Goal: Task Accomplishment & Management: Complete application form

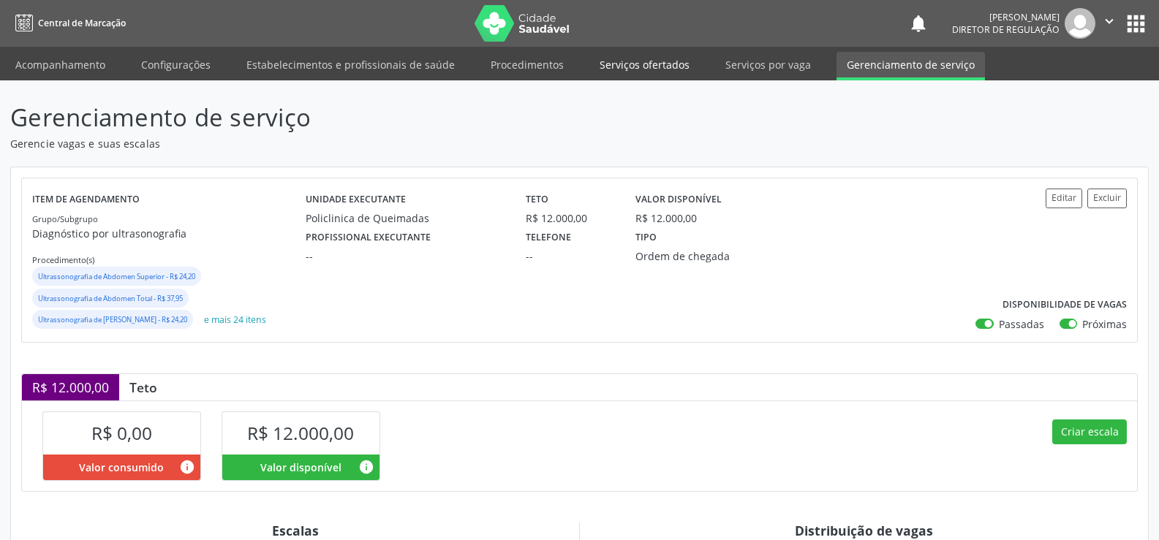
click at [638, 65] on link "Serviços ofertados" at bounding box center [644, 65] width 110 height 26
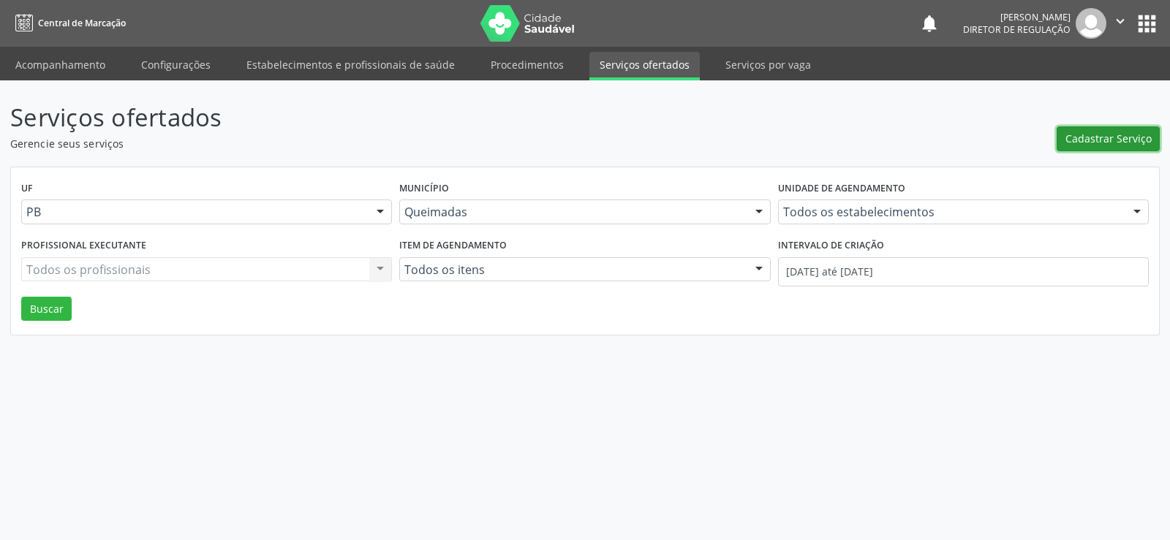
click at [1119, 138] on span "Cadastrar Serviço" at bounding box center [1108, 138] width 86 height 15
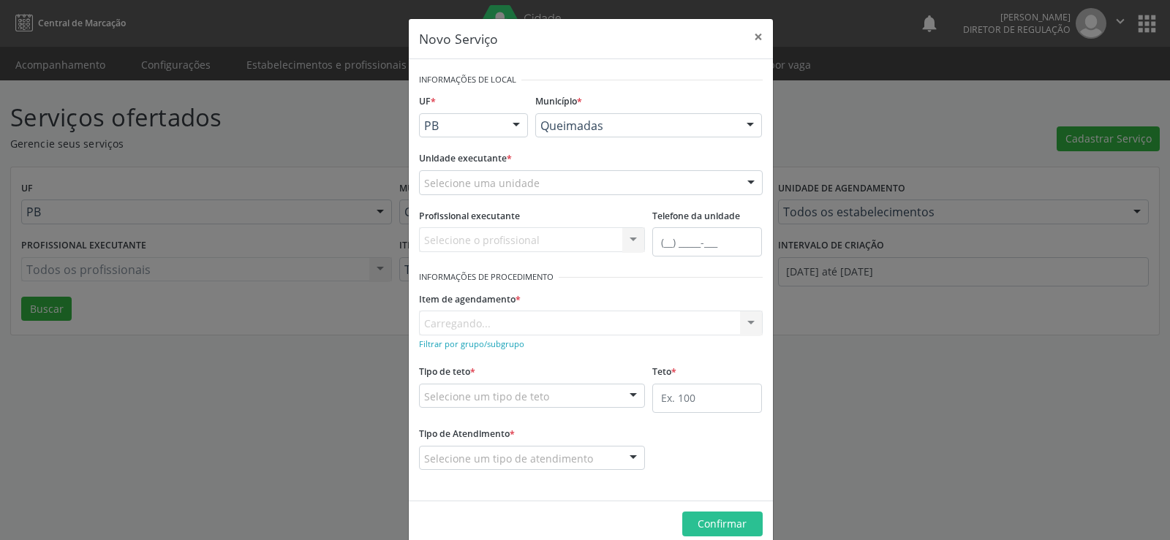
click at [749, 181] on div at bounding box center [751, 183] width 22 height 25
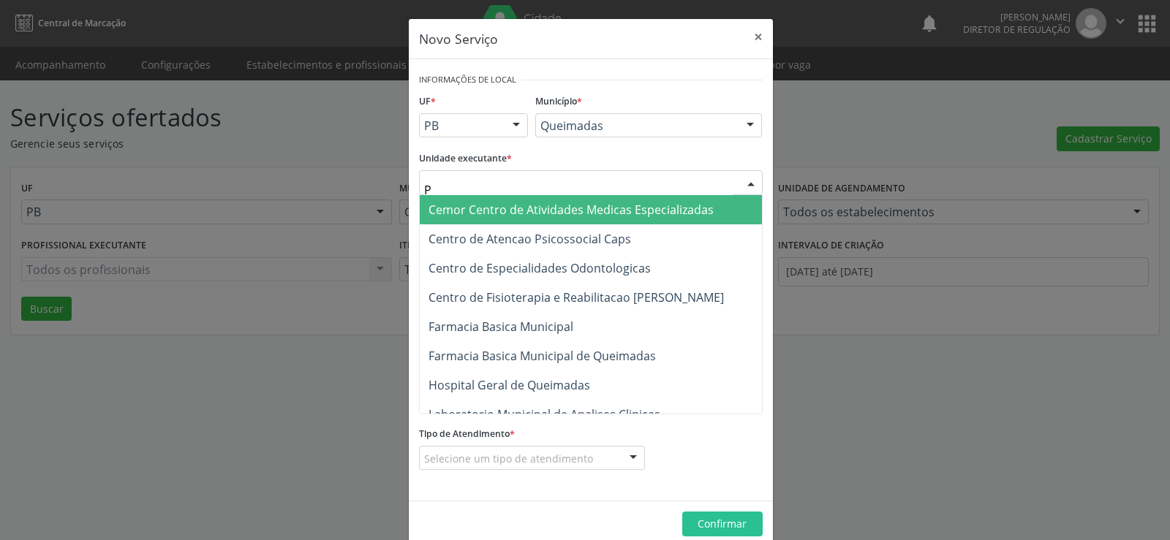
type input "PO"
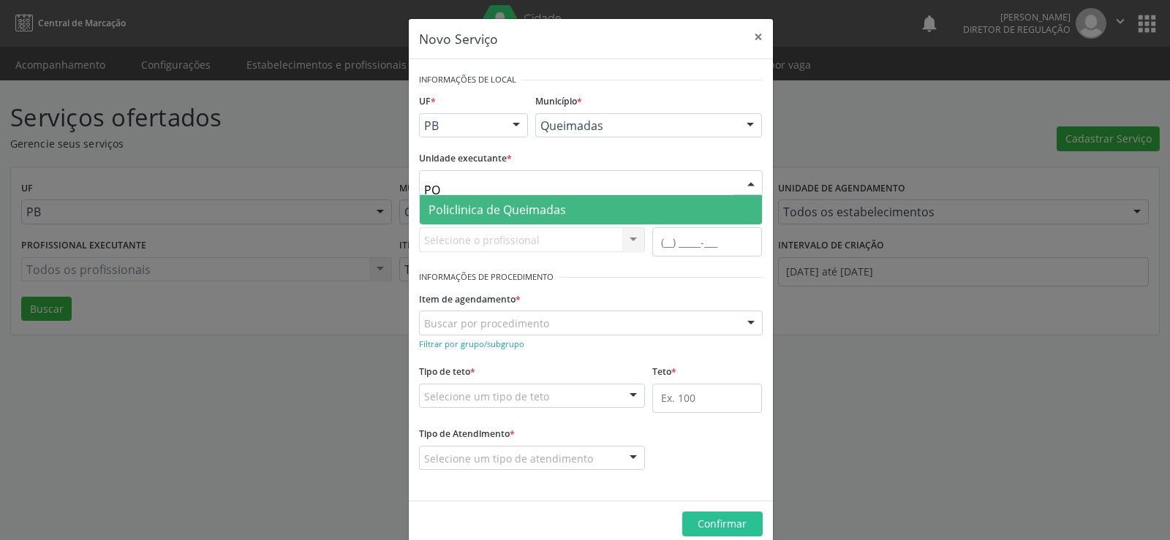
click at [506, 207] on span "Policlinica de Queimadas" at bounding box center [496, 210] width 137 height 16
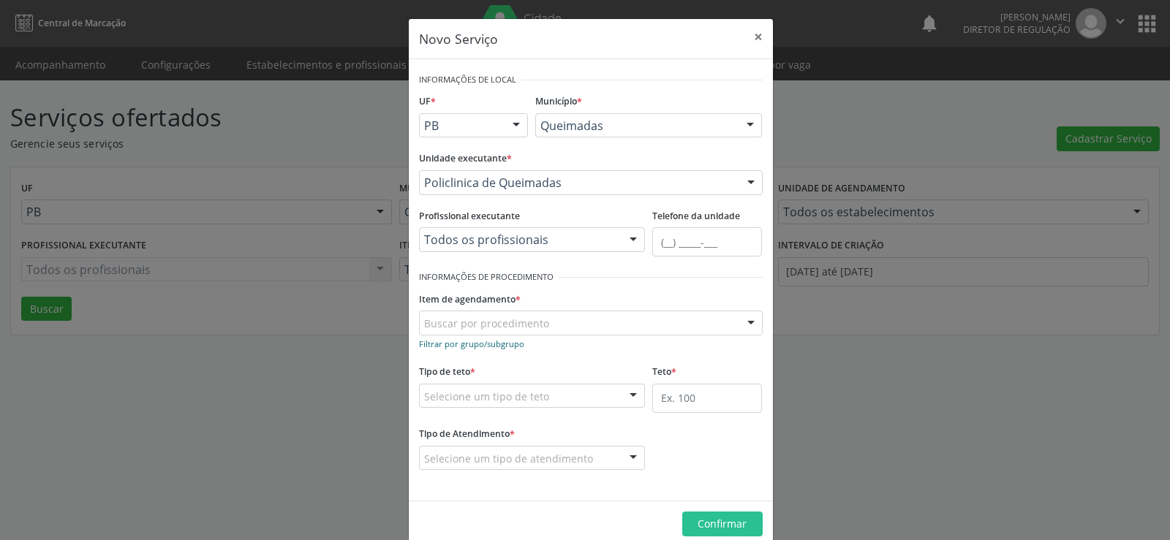
click at [443, 347] on small "Filtrar por grupo/subgrupo" at bounding box center [471, 344] width 105 height 11
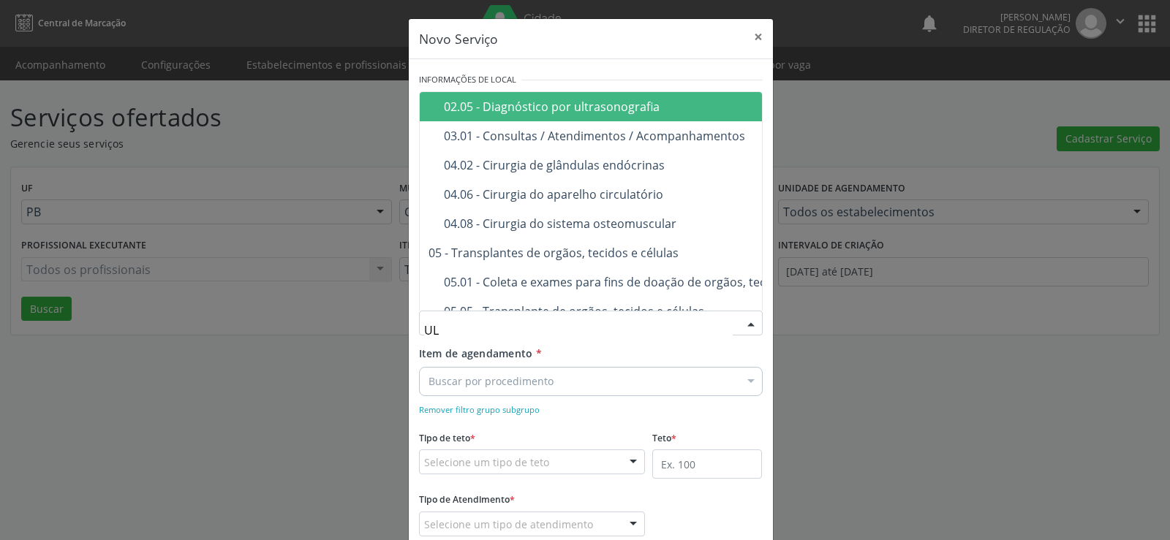
type input "ULT"
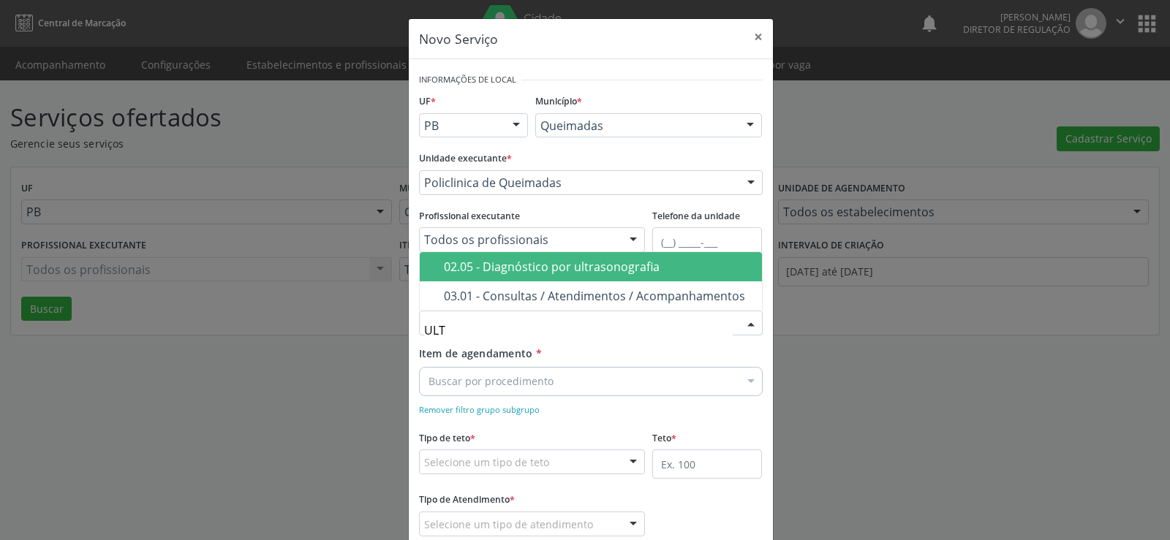
click at [589, 272] on div "02.05 - Diagnóstico por ultrasonografia" at bounding box center [598, 267] width 309 height 12
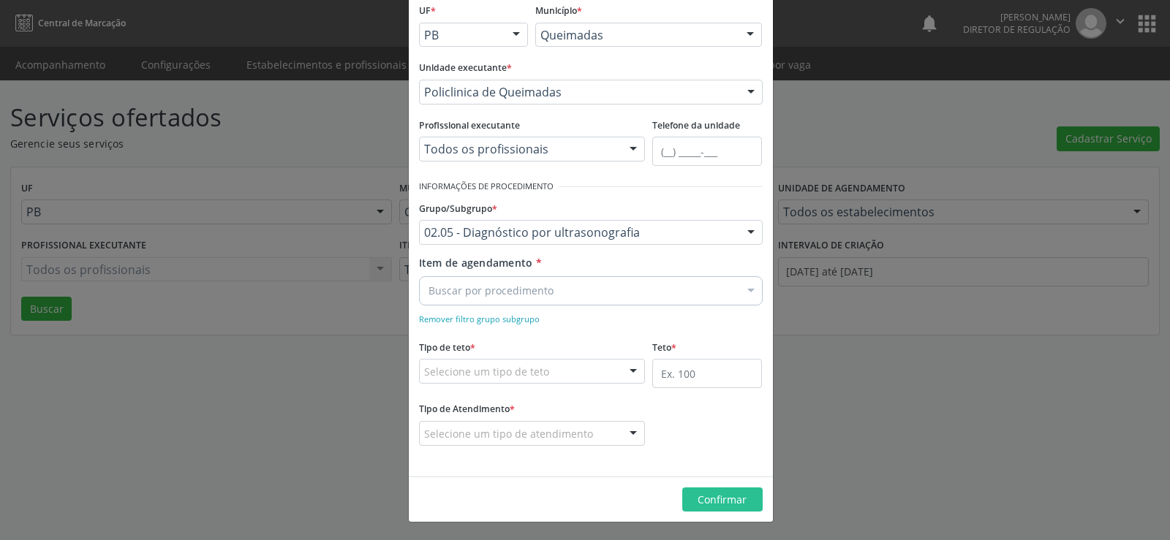
scroll to position [91, 0]
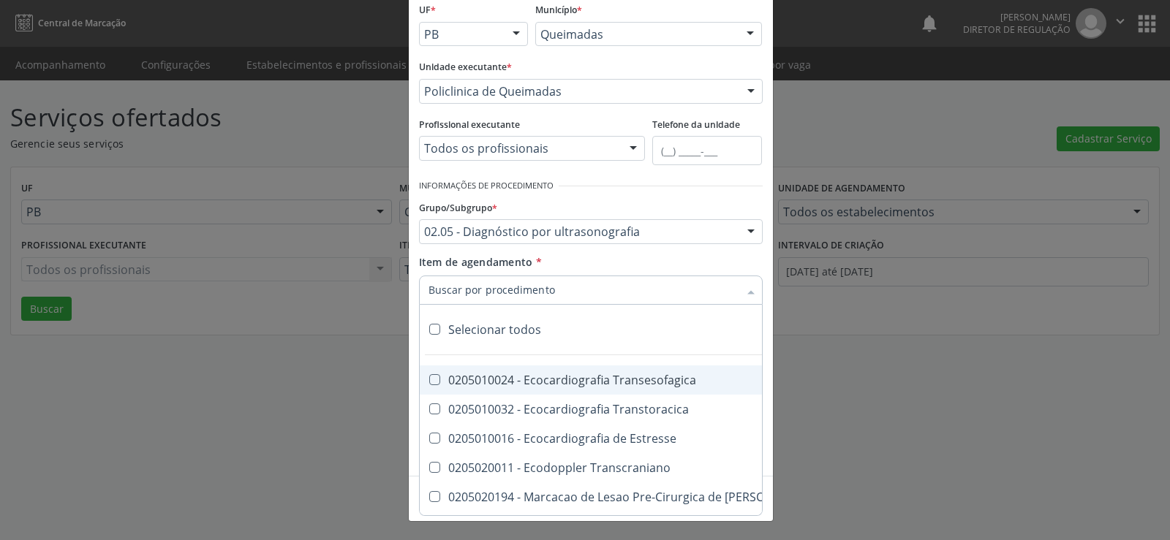
type input "M"
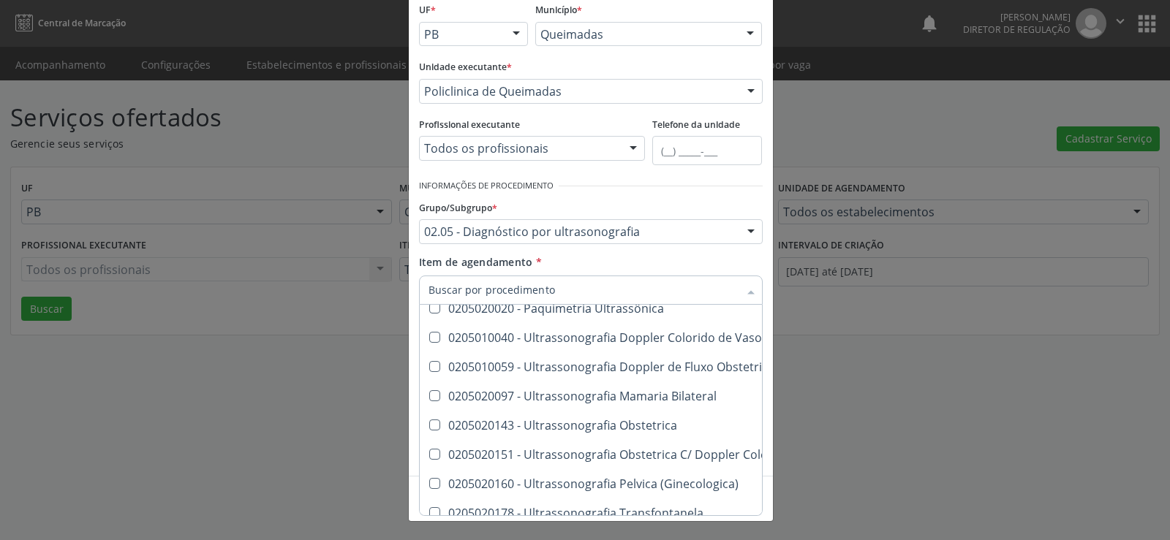
scroll to position [219, 0]
click at [429, 396] on Bilateral at bounding box center [434, 394] width 11 height 11
click at [428, 396] on Bilateral "checkbox" at bounding box center [425, 395] width 10 height 10
checkbox Bilateral "true"
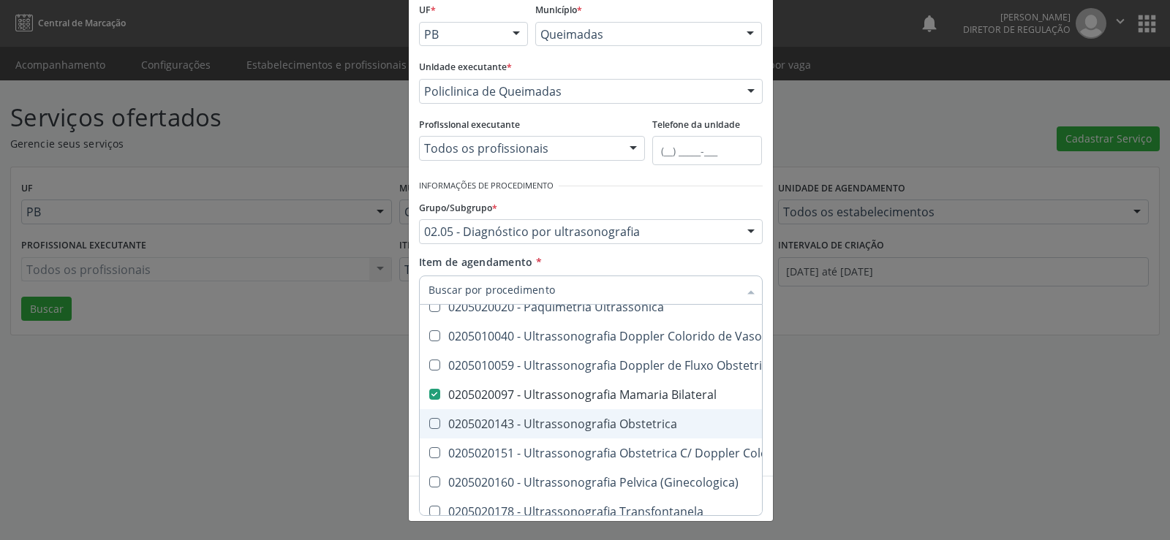
click at [429, 423] on Obstetrica at bounding box center [434, 423] width 11 height 11
click at [426, 423] on Obstetrica "checkbox" at bounding box center [425, 424] width 10 height 10
checkbox Obstetrica "true"
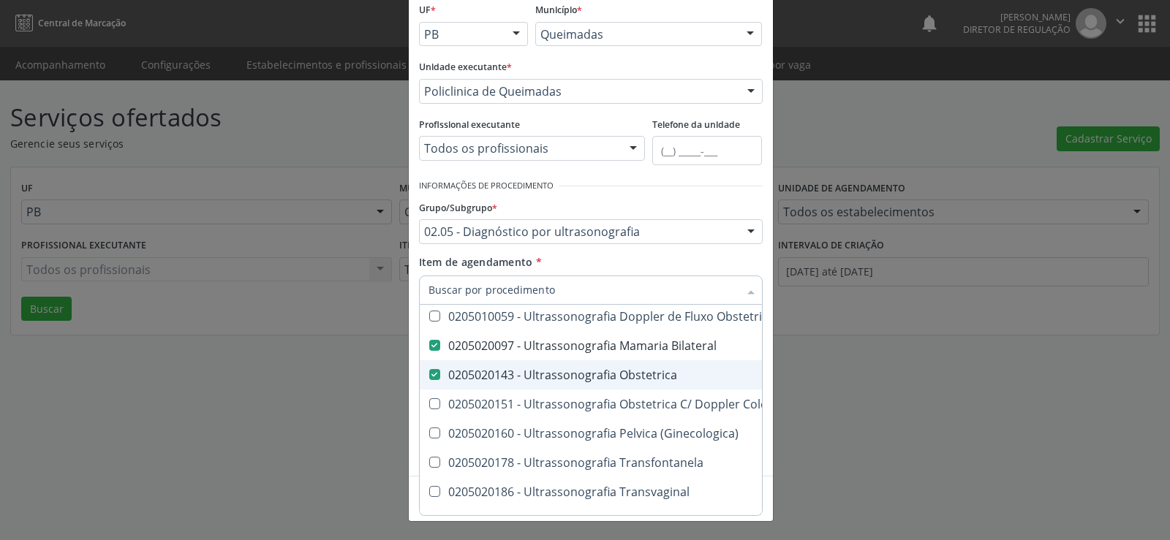
scroll to position [292, 0]
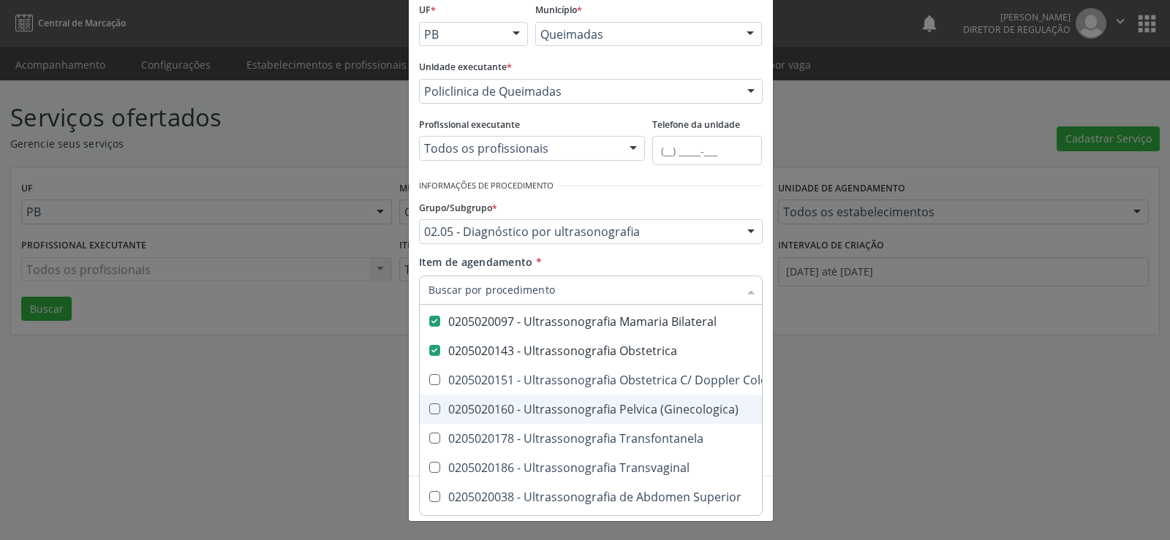
click at [429, 409] on \(Ginecologica\) at bounding box center [434, 409] width 11 height 11
click at [429, 409] on \(Ginecologica\) "checkbox" at bounding box center [425, 409] width 10 height 10
checkbox \(Ginecologica\) "true"
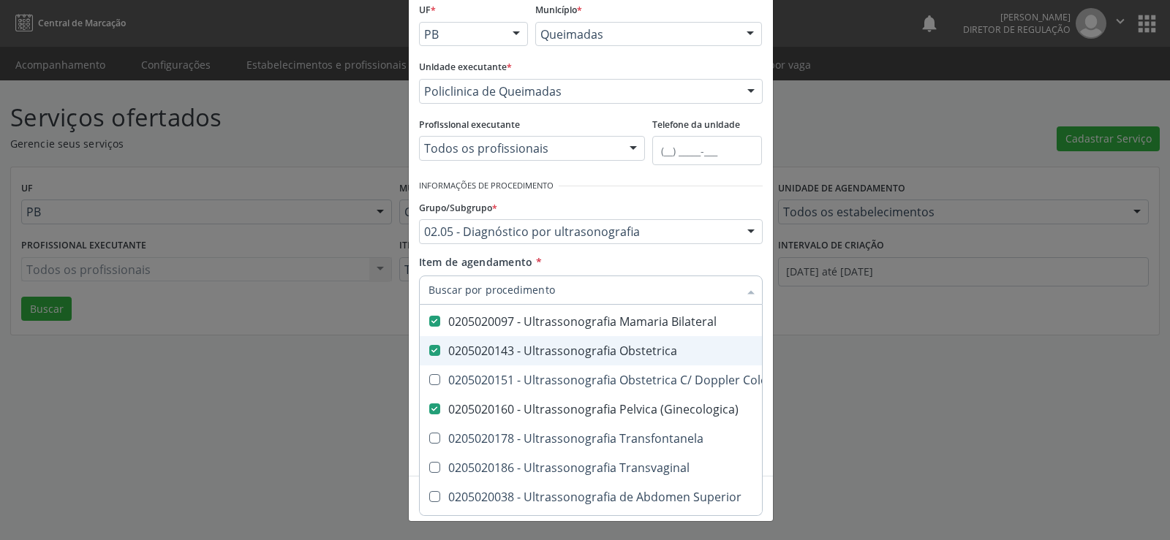
click at [433, 351] on Obstetrica at bounding box center [434, 350] width 11 height 11
click at [429, 351] on Obstetrica "checkbox" at bounding box center [425, 351] width 10 height 10
checkbox Obstetrica "false"
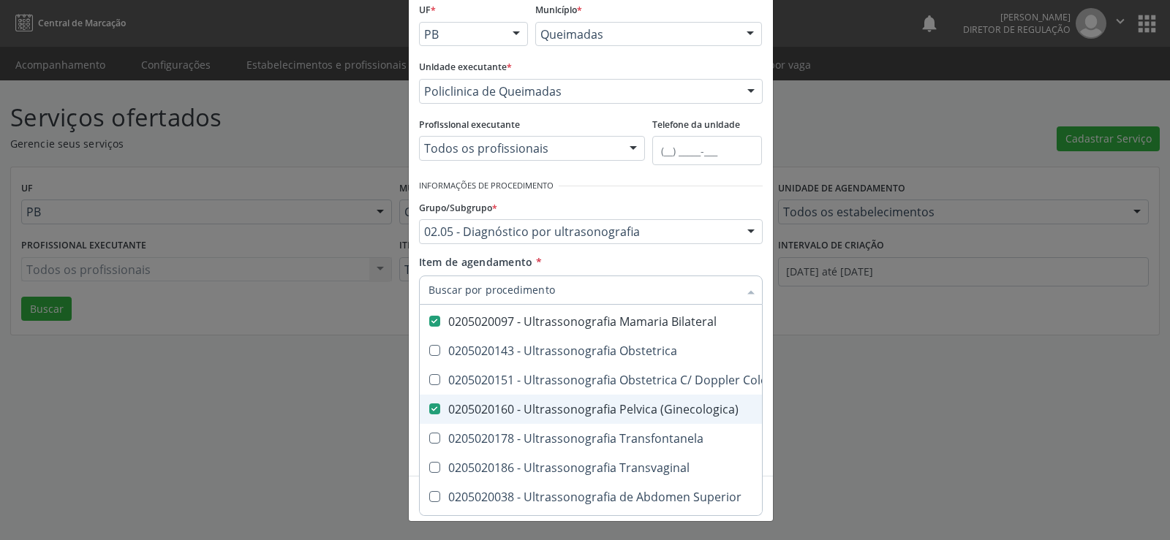
drag, startPoint x: 428, startPoint y: 404, endPoint x: 431, endPoint y: 417, distance: 13.0
click at [429, 408] on \(Ginecologica\) at bounding box center [434, 409] width 11 height 11
click at [429, 408] on \(Ginecologica\) "checkbox" at bounding box center [425, 409] width 10 height 10
checkbox \(Ginecologica\) "false"
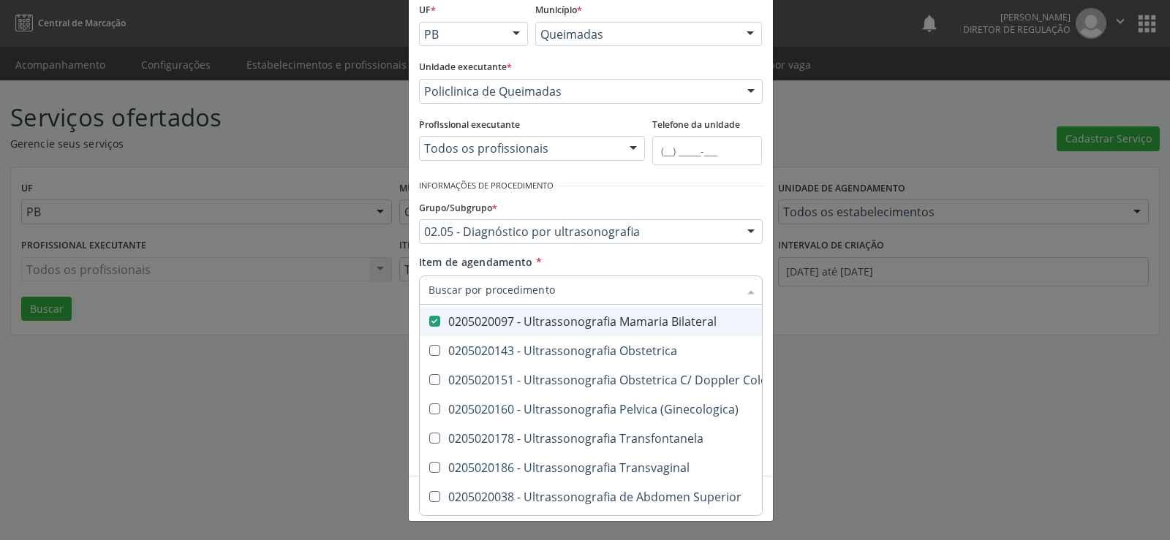
click at [432, 320] on Bilateral at bounding box center [434, 321] width 11 height 11
click at [429, 320] on Bilateral "checkbox" at bounding box center [425, 322] width 10 height 10
checkbox Bilateral "false"
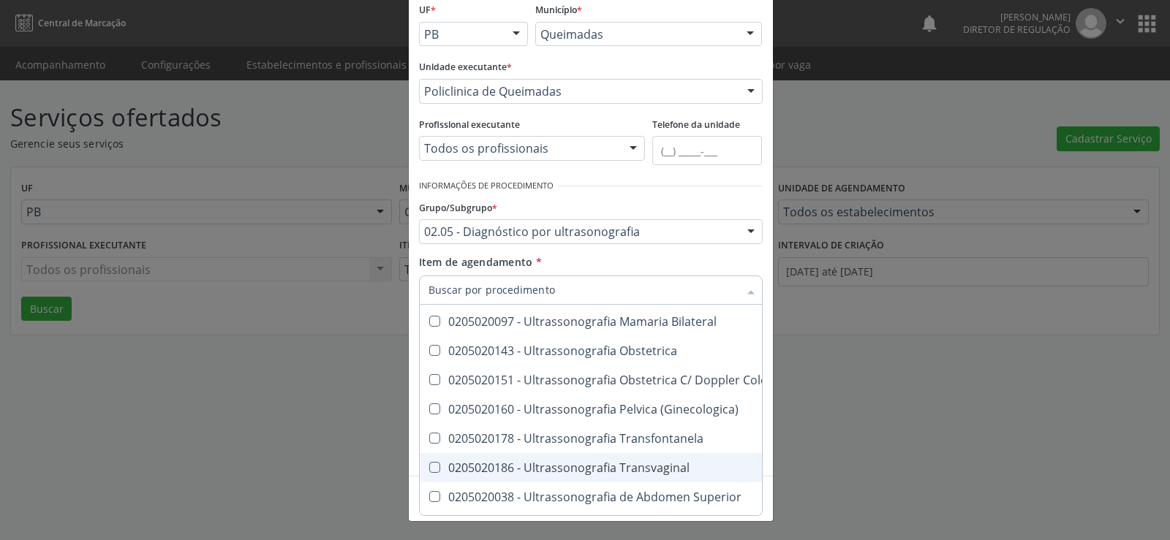
scroll to position [366, 0]
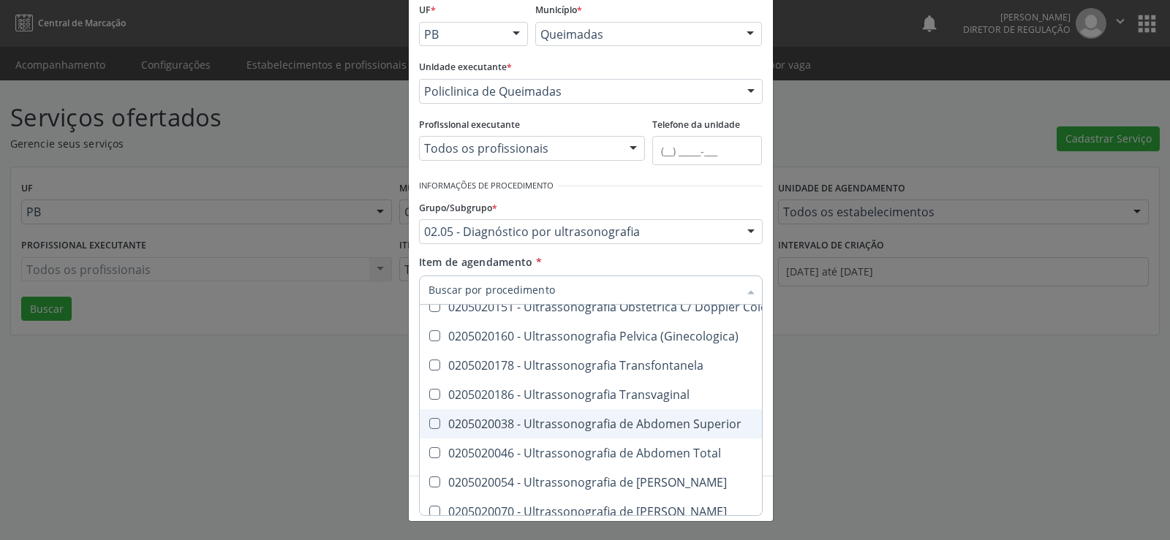
click at [431, 425] on Superior at bounding box center [434, 423] width 11 height 11
click at [429, 425] on Superior "checkbox" at bounding box center [425, 424] width 10 height 10
checkbox Superior "true"
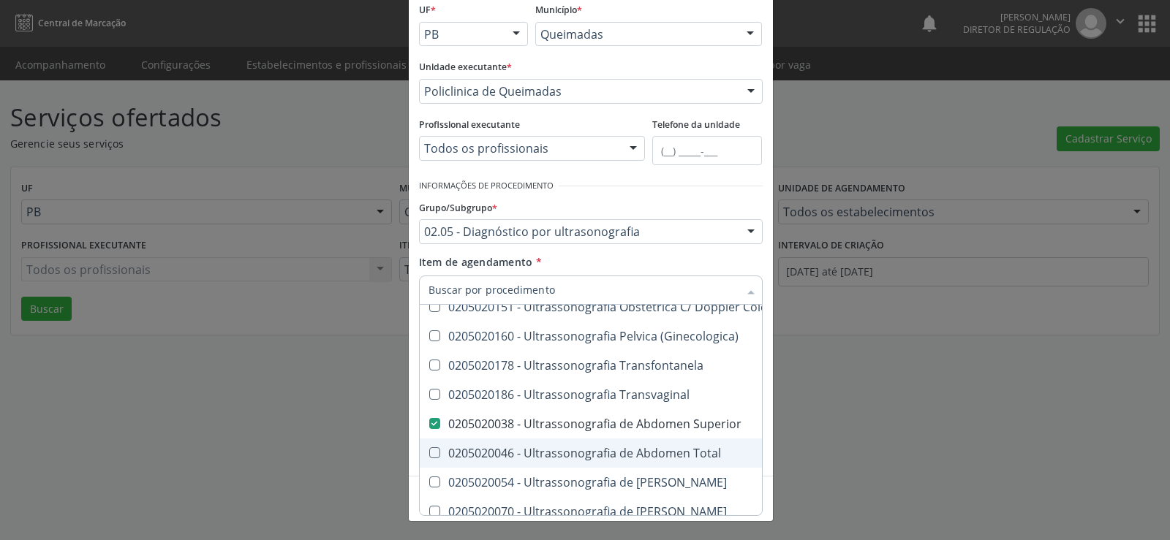
click at [432, 455] on Total at bounding box center [434, 452] width 11 height 11
click at [429, 455] on Total "checkbox" at bounding box center [425, 453] width 10 height 10
checkbox Total "true"
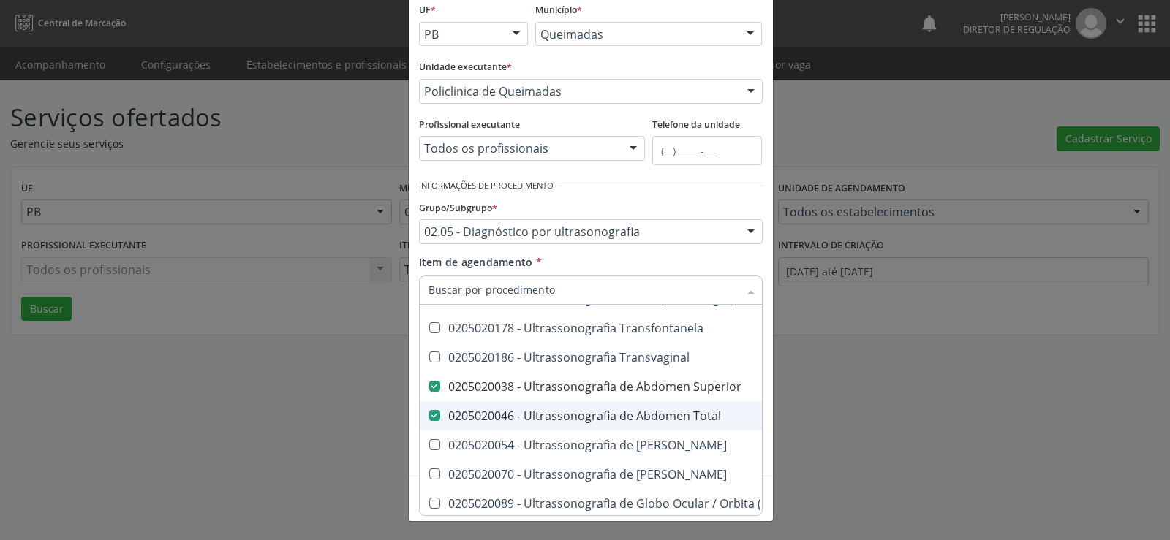
scroll to position [439, 0]
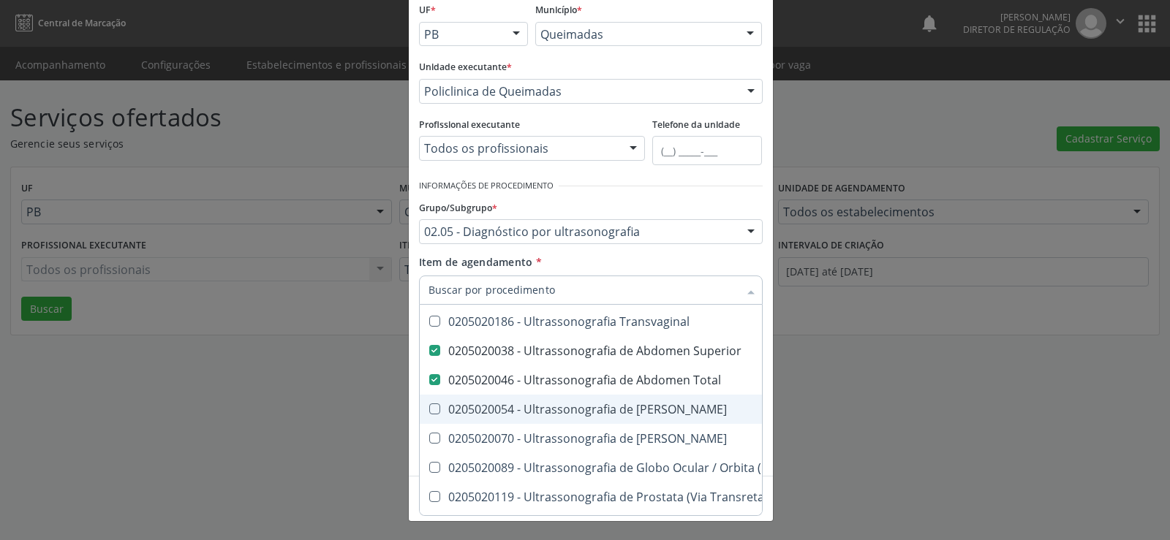
click at [429, 409] on Urinario at bounding box center [434, 409] width 11 height 11
click at [426, 409] on Urinario "checkbox" at bounding box center [425, 409] width 10 height 10
checkbox Urinario "true"
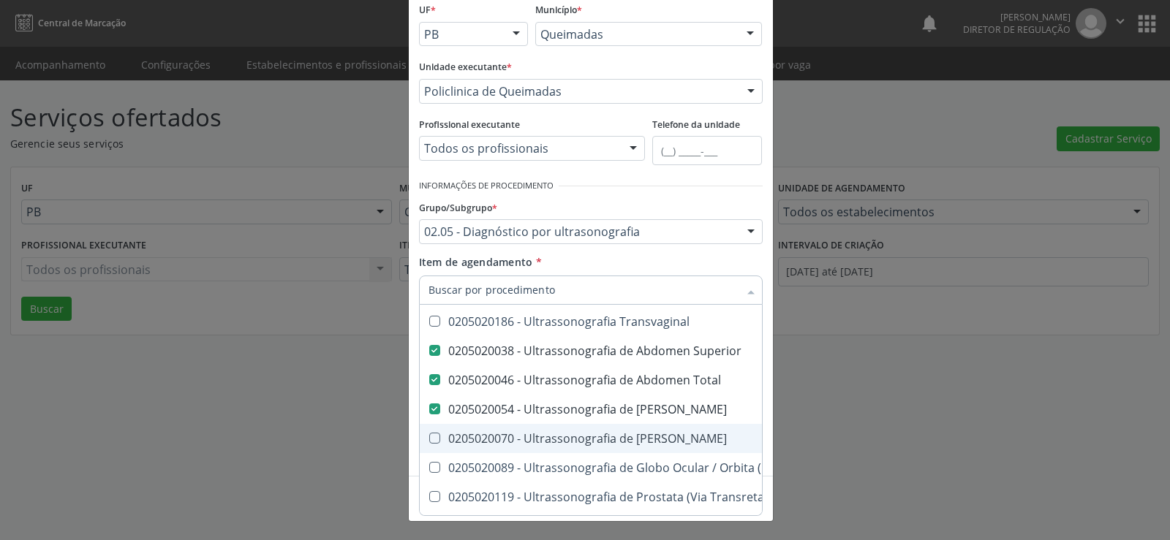
click at [429, 434] on Escrotal at bounding box center [434, 438] width 11 height 11
click at [424, 434] on Escrotal "checkbox" at bounding box center [425, 439] width 10 height 10
checkbox Escrotal "true"
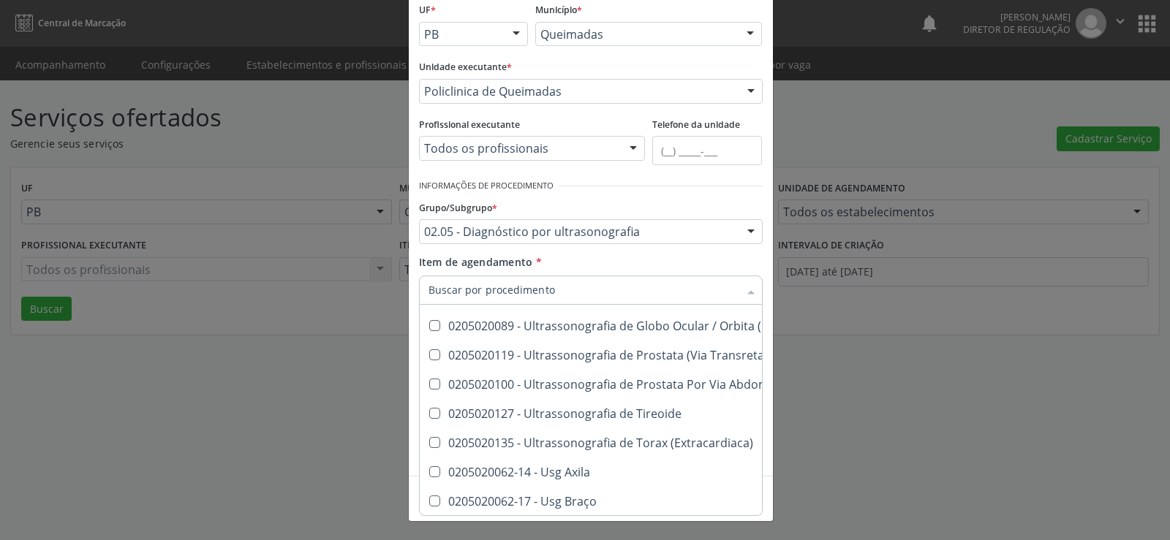
scroll to position [585, 0]
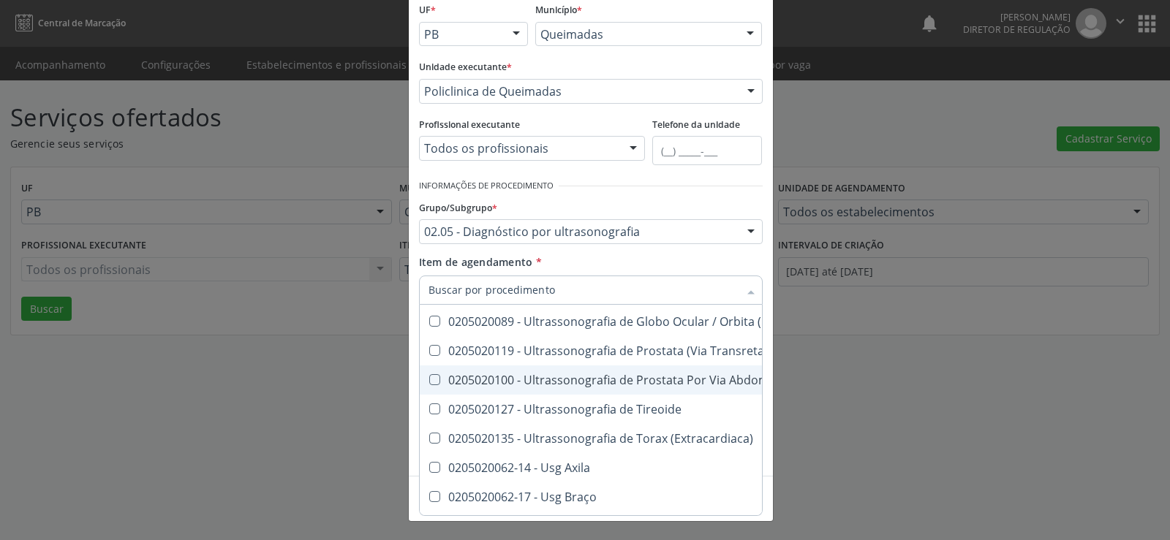
click at [431, 379] on Abdominal at bounding box center [434, 379] width 11 height 11
click at [429, 379] on Abdominal "checkbox" at bounding box center [425, 380] width 10 height 10
checkbox Abdominal "true"
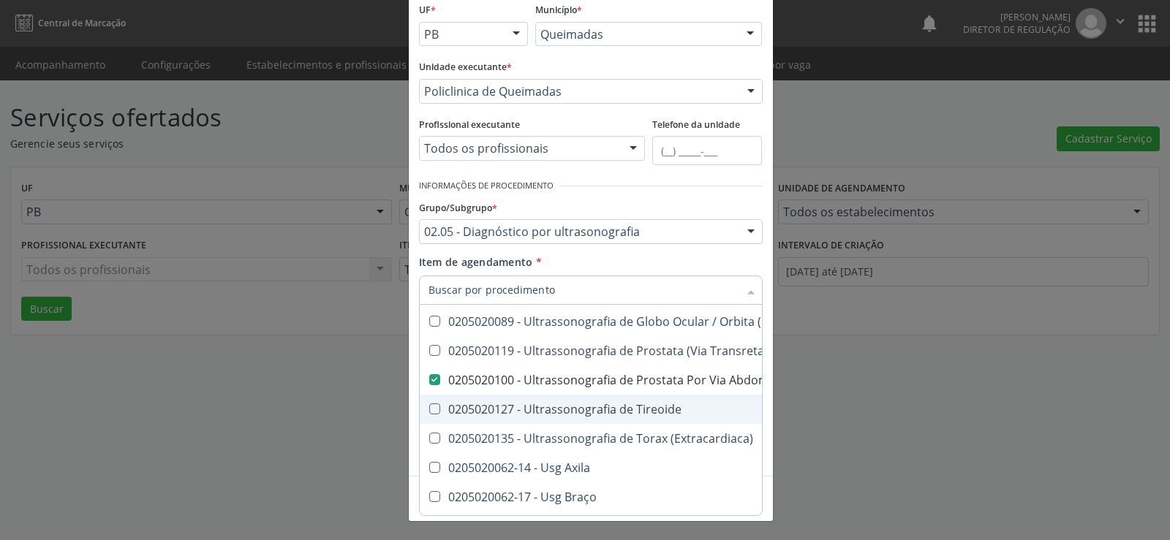
click at [429, 410] on Tireoide at bounding box center [434, 409] width 11 height 11
click at [427, 410] on Tireoide "checkbox" at bounding box center [425, 409] width 10 height 10
checkbox Tireoide "true"
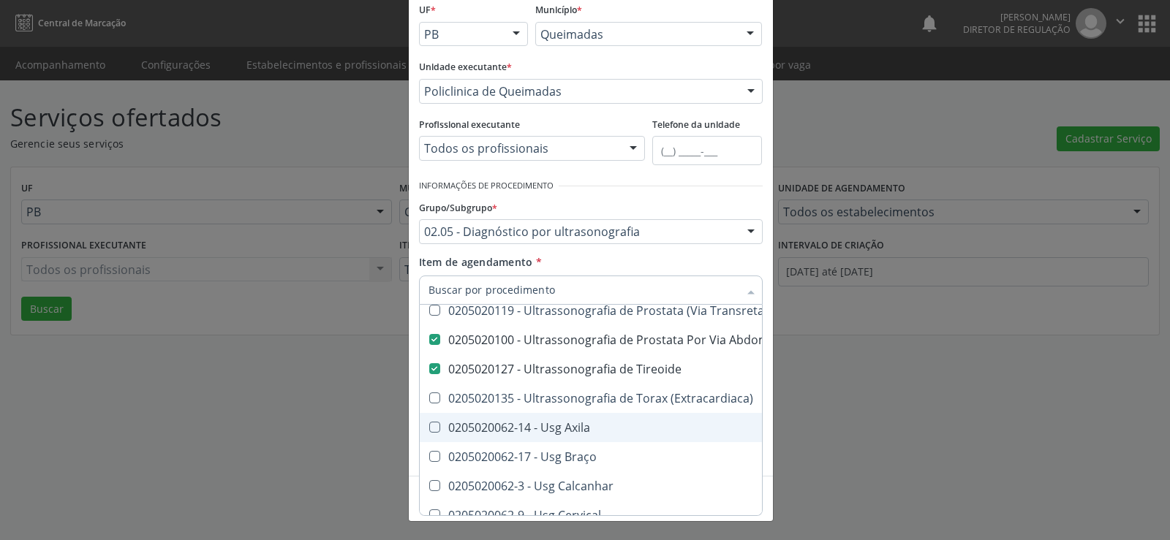
scroll to position [658, 0]
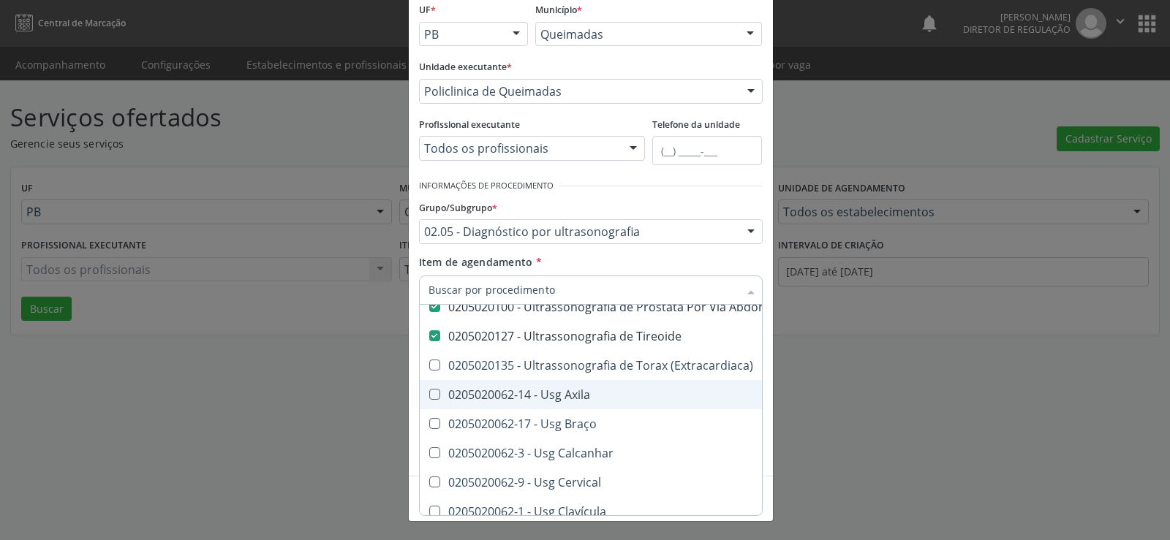
click at [430, 396] on Axila at bounding box center [434, 394] width 11 height 11
click at [429, 396] on Axila "checkbox" at bounding box center [425, 395] width 10 height 10
checkbox Axila "true"
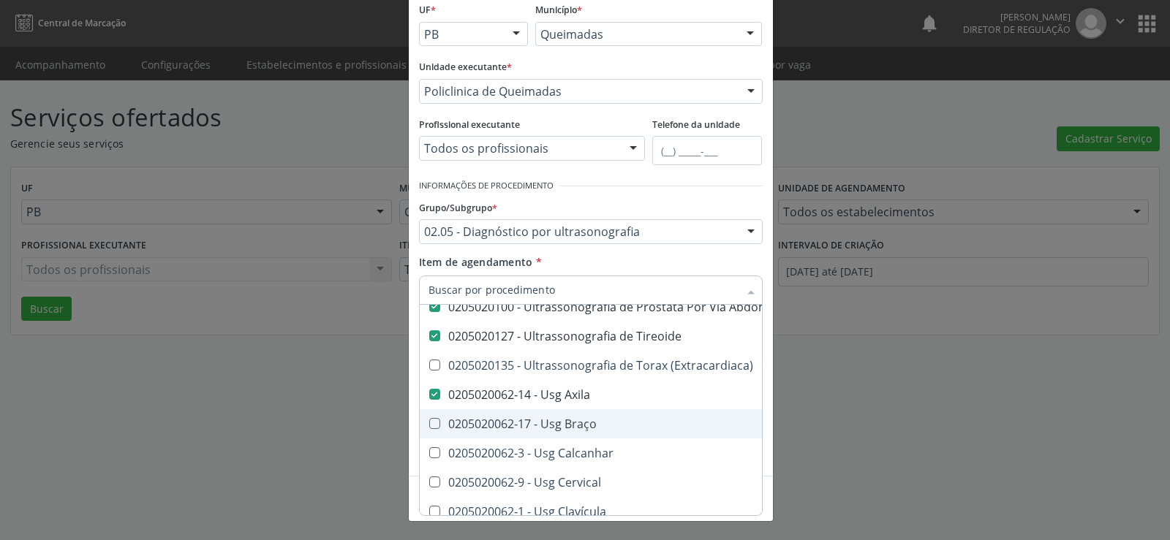
drag, startPoint x: 425, startPoint y: 420, endPoint x: 455, endPoint y: 436, distance: 33.7
click at [443, 430] on div "0205020062-17 - Usg Braço" at bounding box center [730, 424] width 605 height 12
checkbox Braço "true"
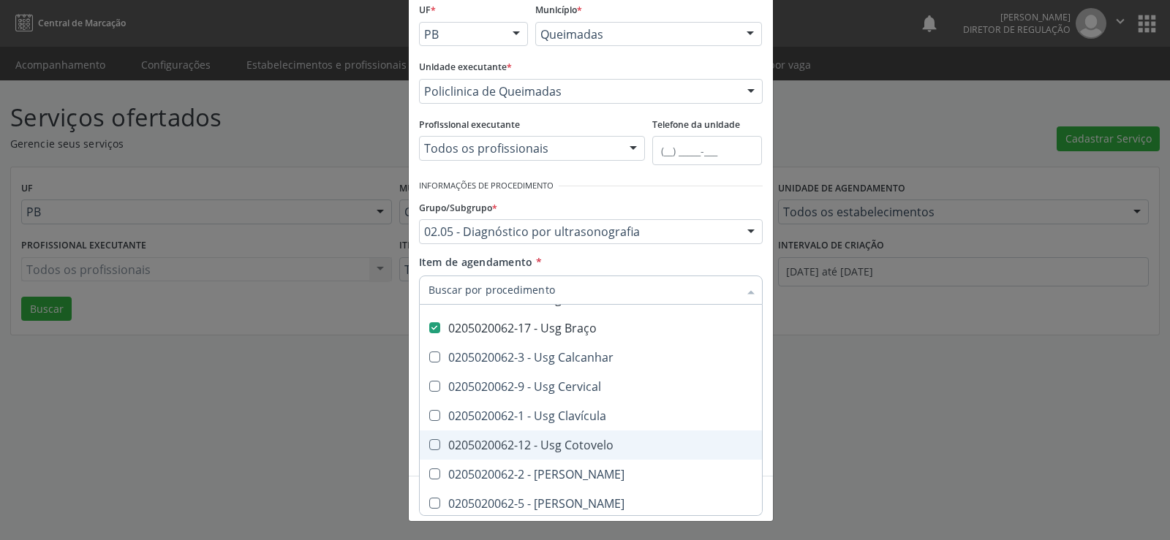
scroll to position [731, 0]
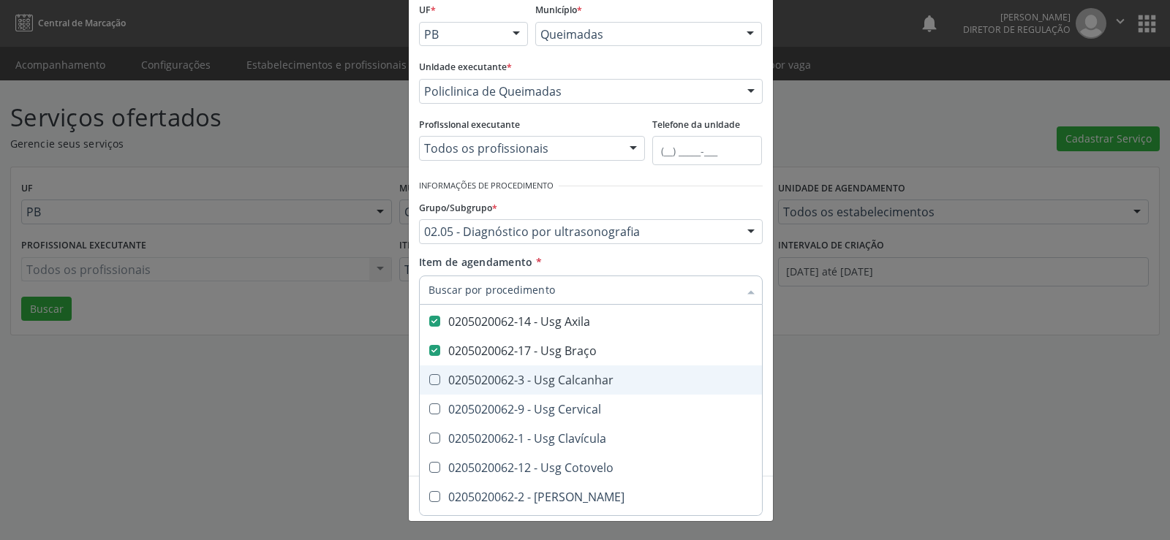
click at [429, 377] on Calcanhar at bounding box center [434, 379] width 11 height 11
click at [429, 377] on Calcanhar "checkbox" at bounding box center [425, 380] width 10 height 10
checkbox Calcanhar "true"
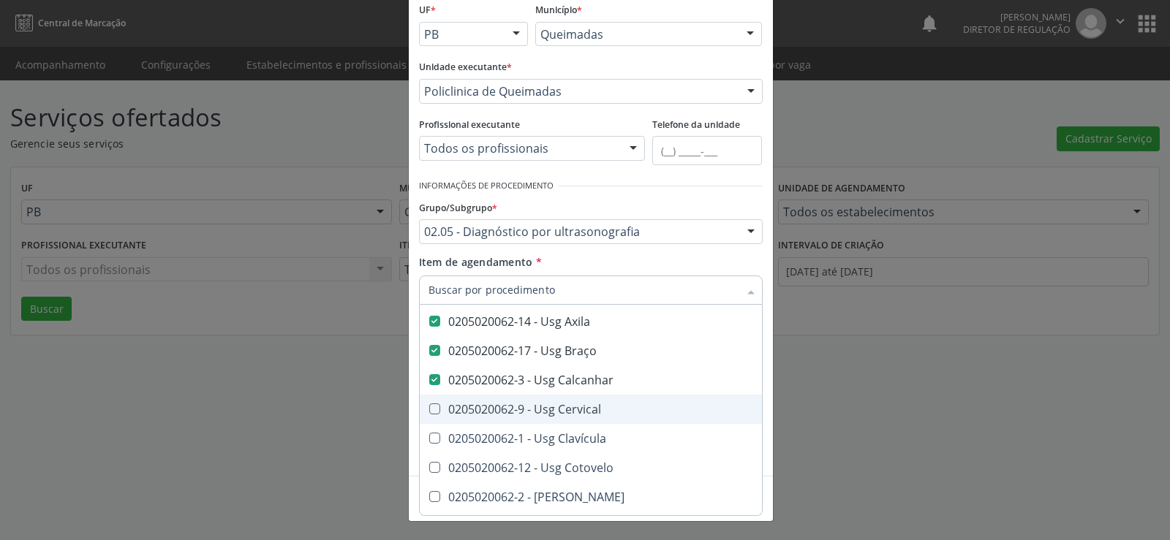
click at [430, 407] on Cervical at bounding box center [434, 409] width 11 height 11
click at [429, 407] on Cervical "checkbox" at bounding box center [425, 409] width 10 height 10
checkbox Cervical "true"
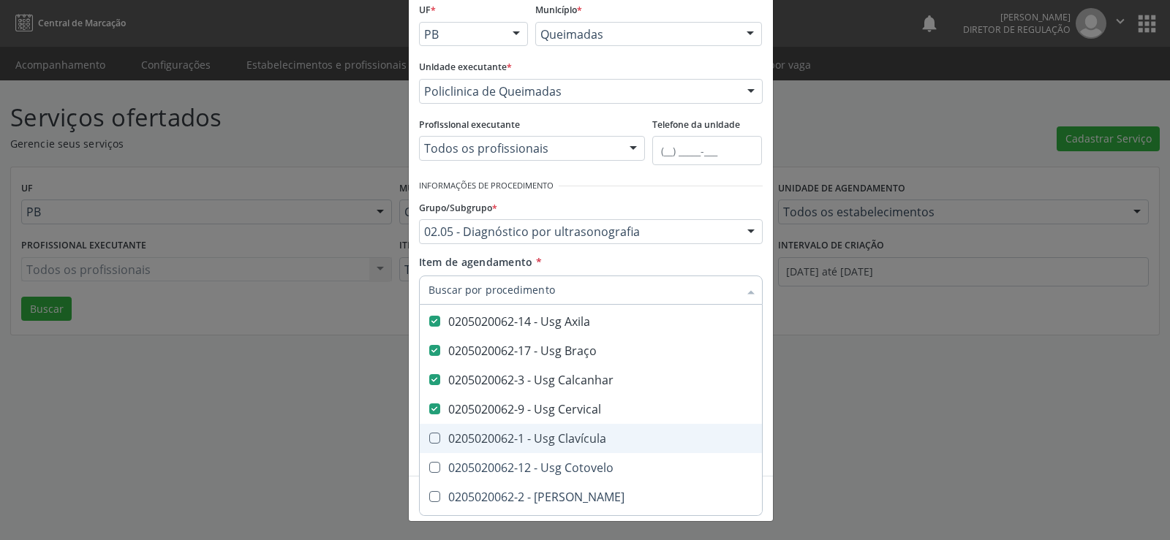
click at [429, 439] on Clavícula at bounding box center [434, 438] width 11 height 11
click at [428, 439] on Clavícula "checkbox" at bounding box center [425, 439] width 10 height 10
checkbox Clavícula "true"
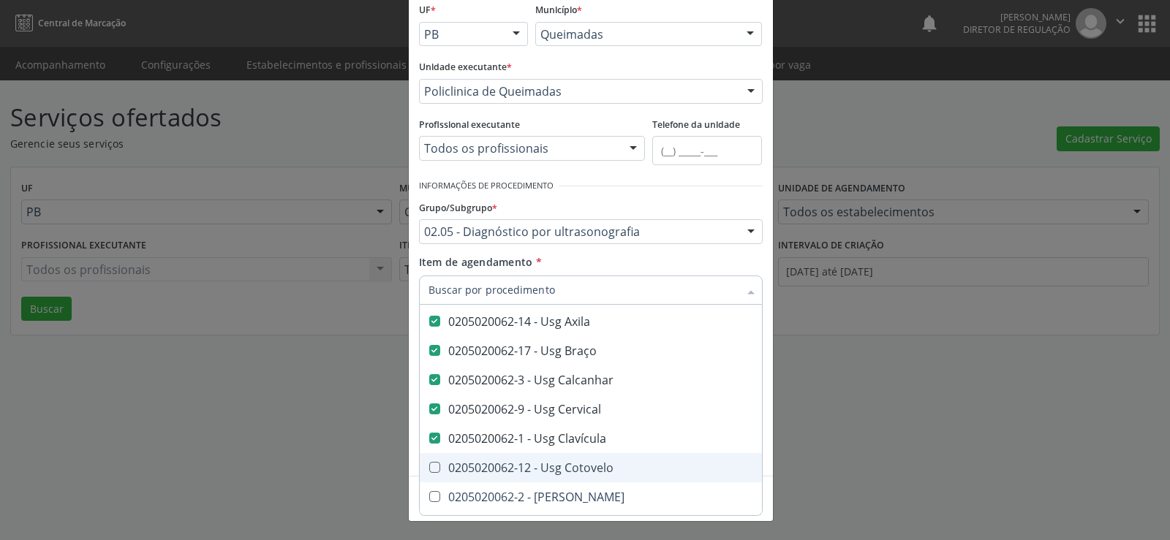
click at [430, 466] on Cotovelo at bounding box center [434, 467] width 11 height 11
click at [429, 466] on Cotovelo "checkbox" at bounding box center [425, 468] width 10 height 10
checkbox Cotovelo "true"
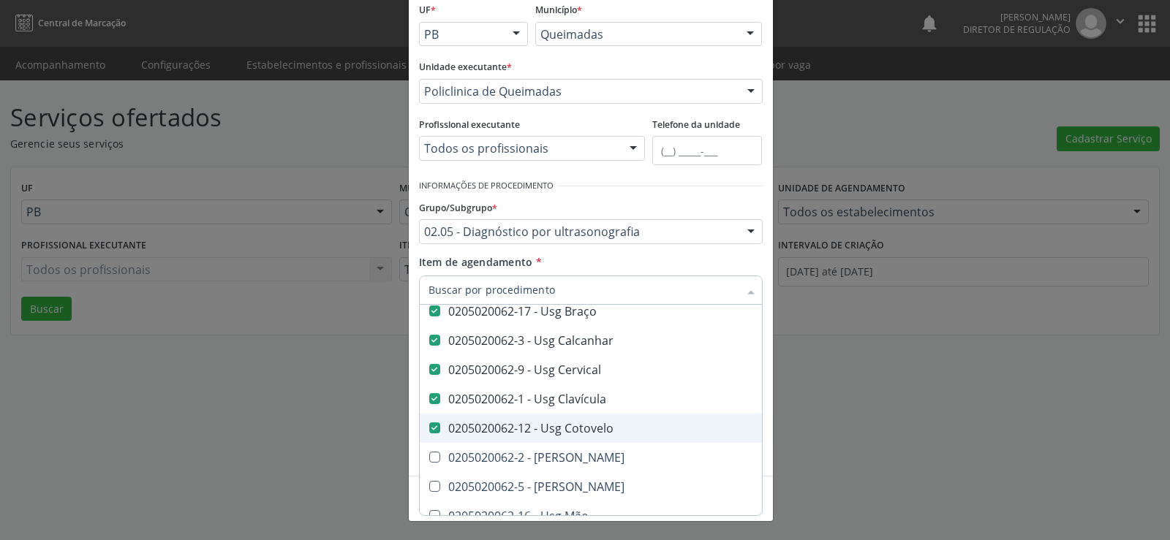
scroll to position [804, 0]
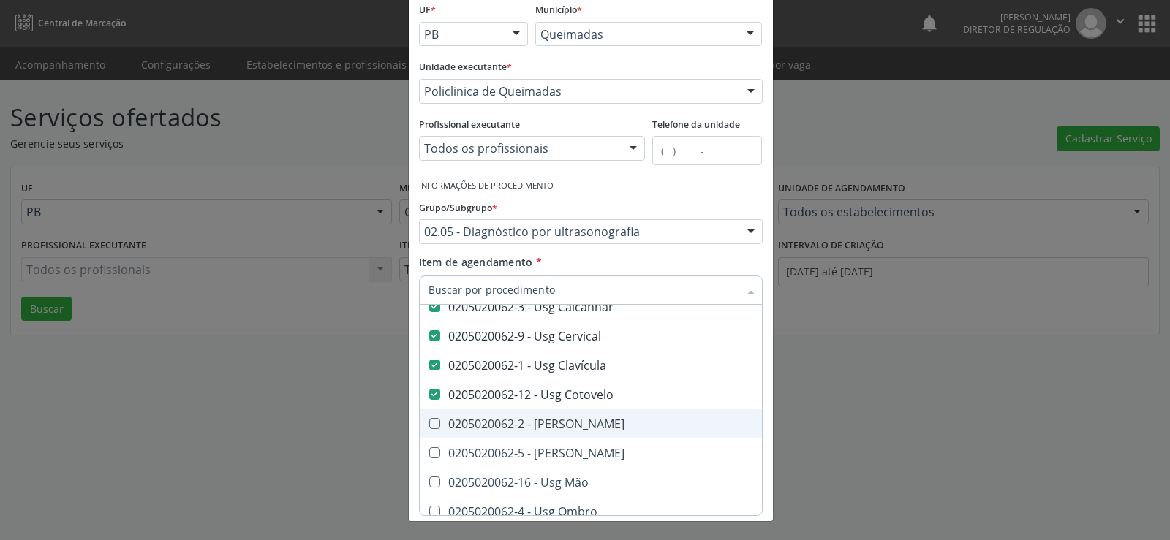
click at [429, 425] on Coxa at bounding box center [434, 423] width 11 height 11
click at [428, 425] on Coxa "checkbox" at bounding box center [425, 424] width 10 height 10
checkbox Coxa "true"
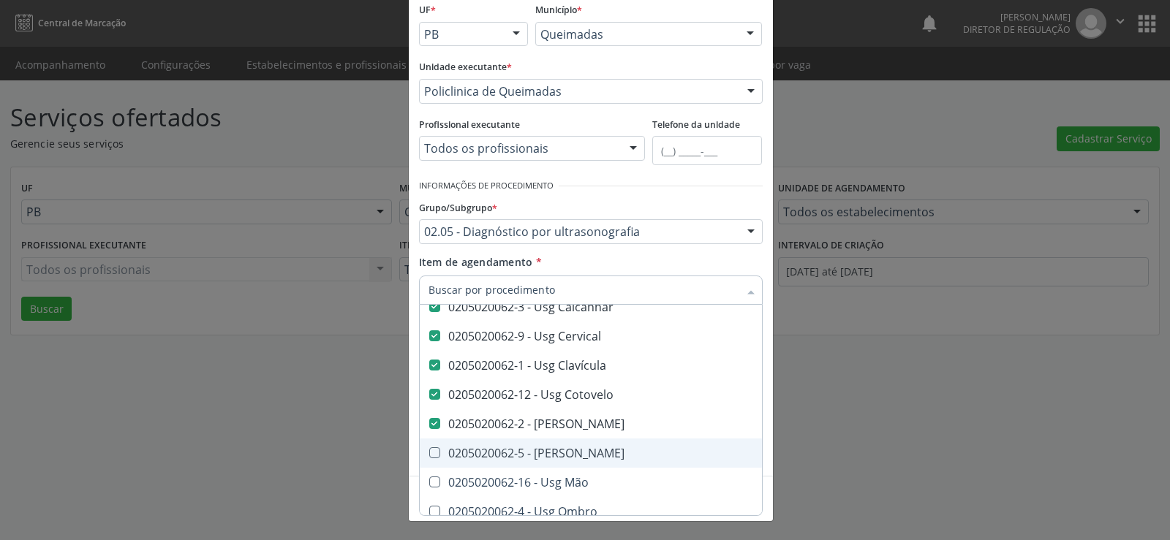
click at [429, 450] on Joelho at bounding box center [434, 452] width 11 height 11
click at [429, 450] on Joelho "checkbox" at bounding box center [425, 453] width 10 height 10
checkbox Joelho "true"
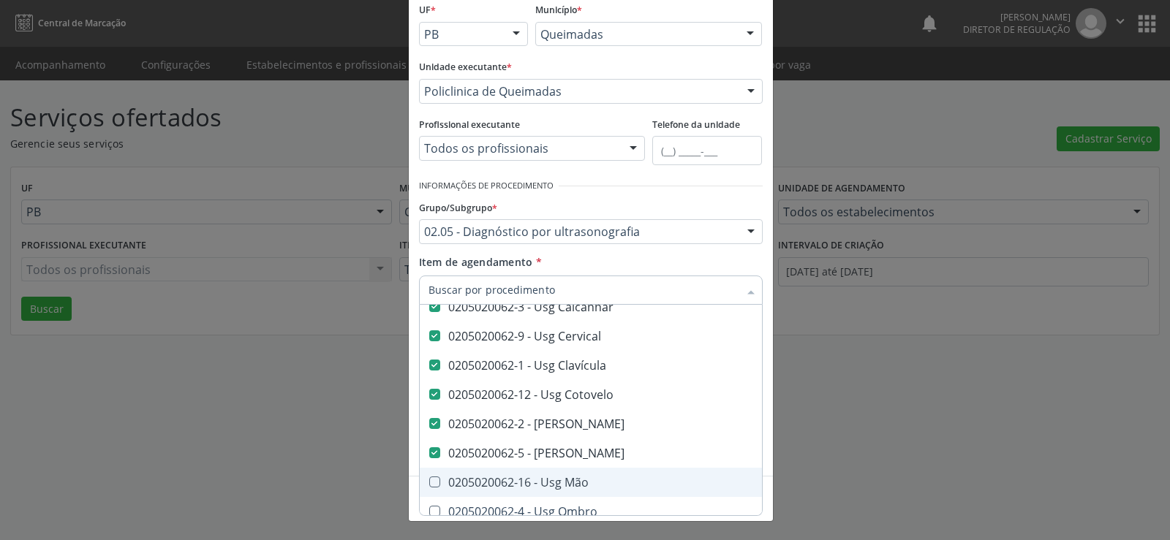
click at [429, 483] on Mão at bounding box center [434, 482] width 11 height 11
click at [429, 483] on Mão "checkbox" at bounding box center [425, 482] width 10 height 10
checkbox Mão "true"
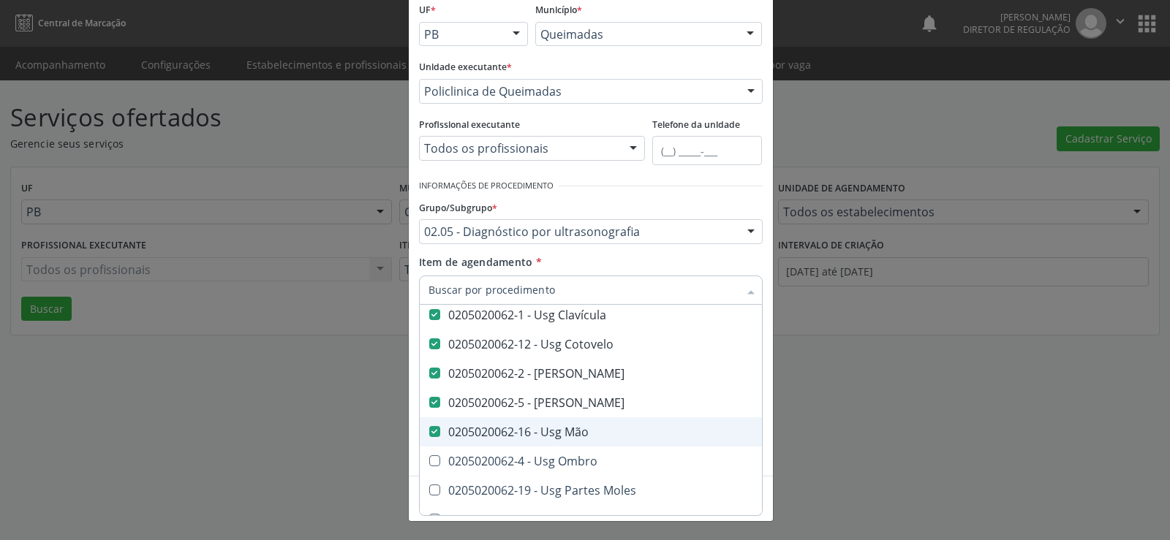
scroll to position [1024, 0]
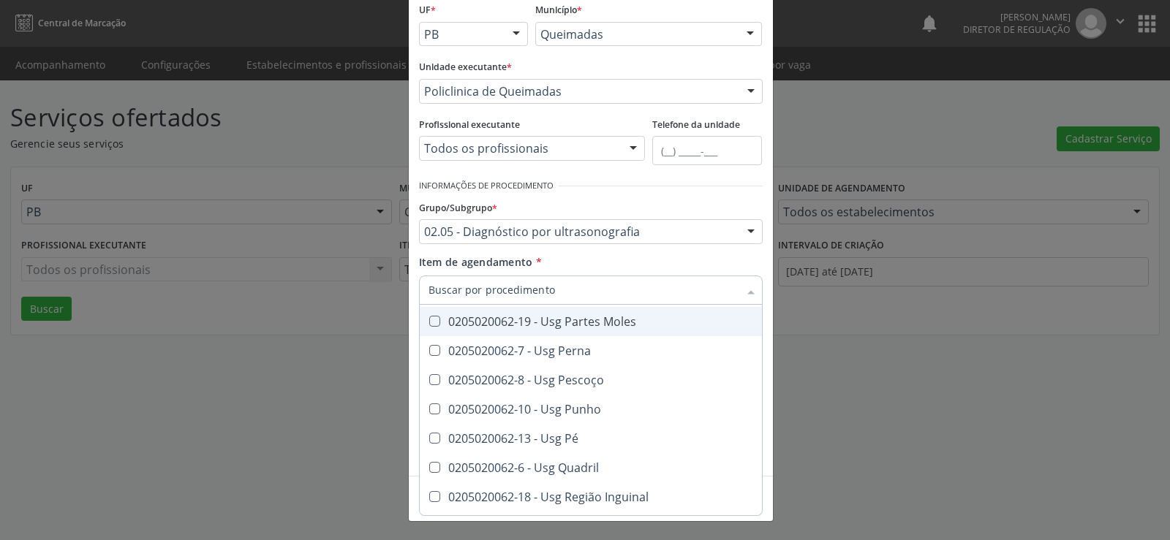
click at [435, 318] on div "0205020062-19 - Usg Partes Moles" at bounding box center [730, 322] width 605 height 12
checkbox Moles "true"
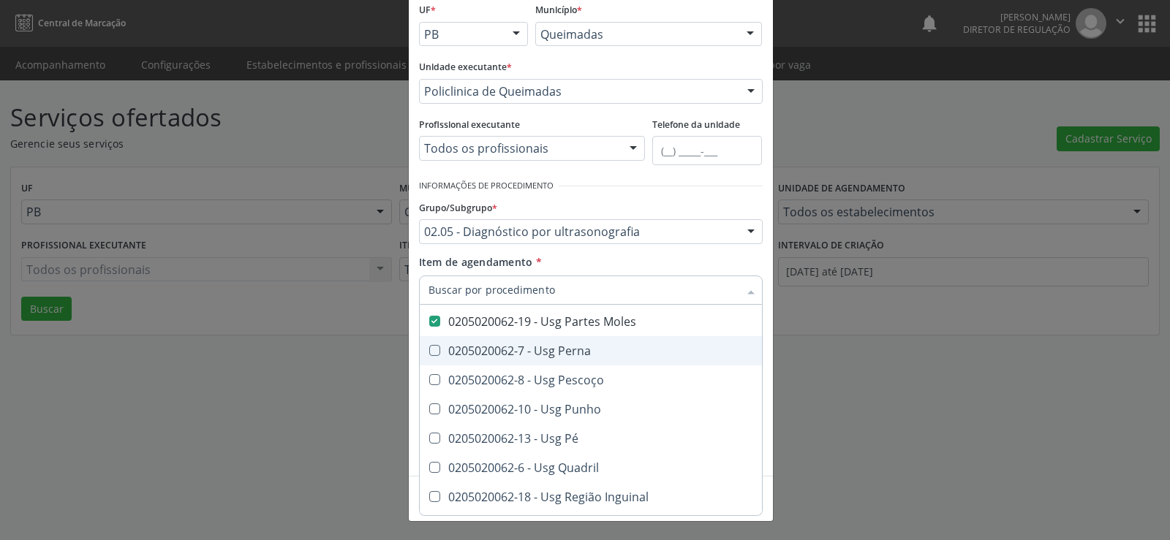
click at [429, 350] on Perna at bounding box center [434, 350] width 11 height 11
click at [426, 350] on Perna "checkbox" at bounding box center [425, 351] width 10 height 10
checkbox Perna "true"
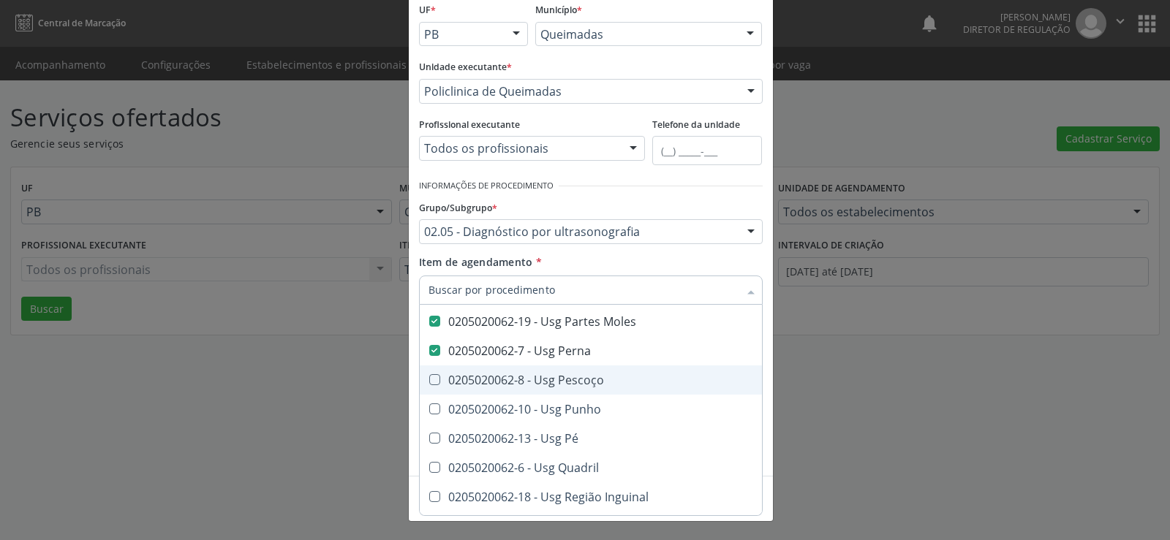
click at [429, 378] on Pescoço at bounding box center [434, 379] width 11 height 11
click at [426, 378] on Pescoço "checkbox" at bounding box center [425, 380] width 10 height 10
checkbox Pescoço "true"
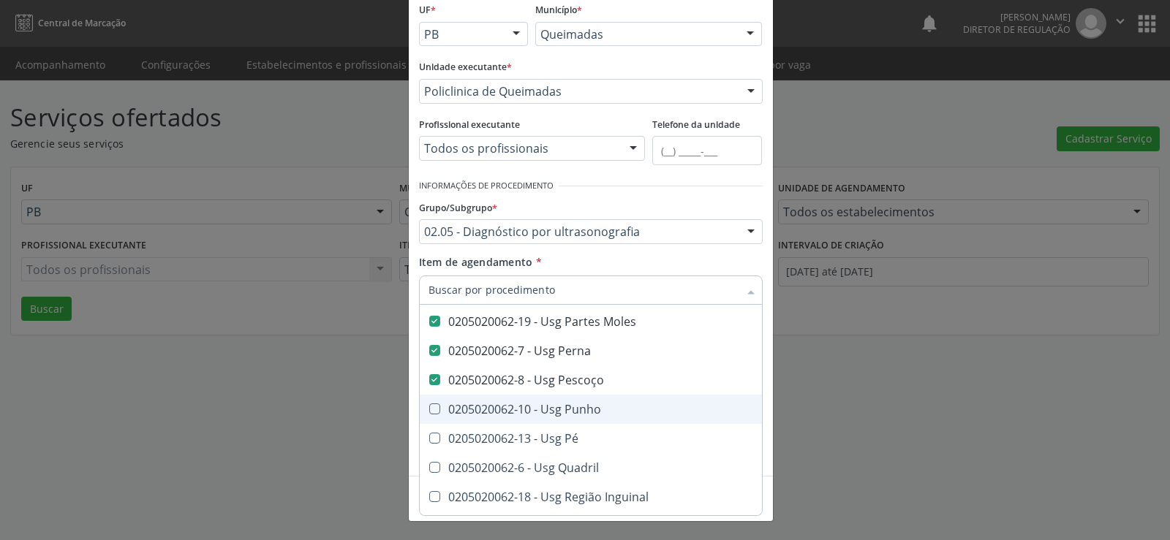
click at [429, 412] on Punho at bounding box center [434, 409] width 11 height 11
click at [428, 412] on Punho "checkbox" at bounding box center [425, 409] width 10 height 10
checkbox Punho "true"
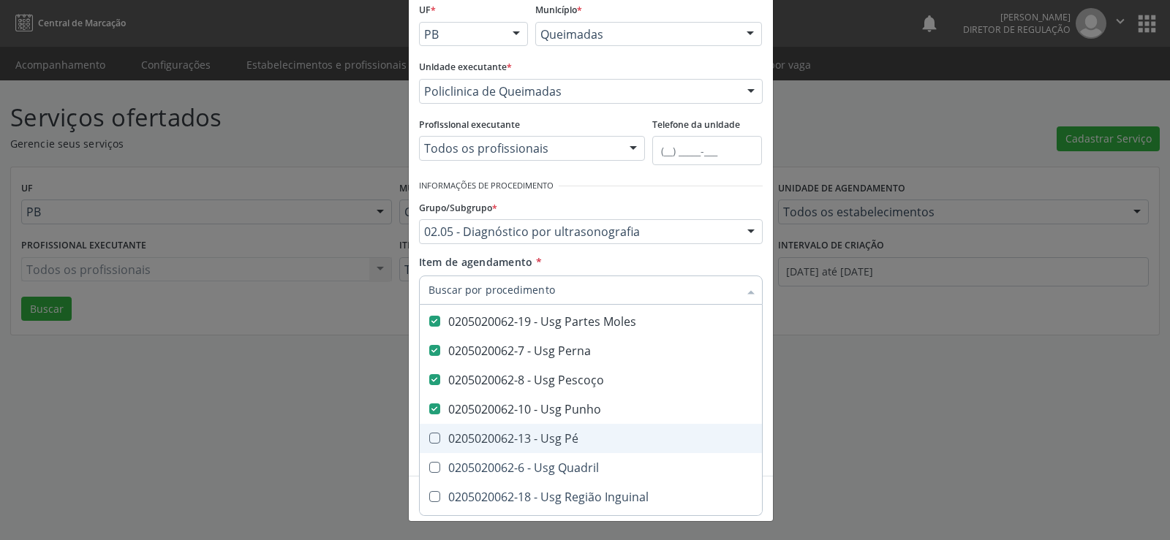
click at [434, 436] on Pé at bounding box center [434, 438] width 11 height 11
click at [429, 436] on Pé "checkbox" at bounding box center [425, 439] width 10 height 10
checkbox Pé "true"
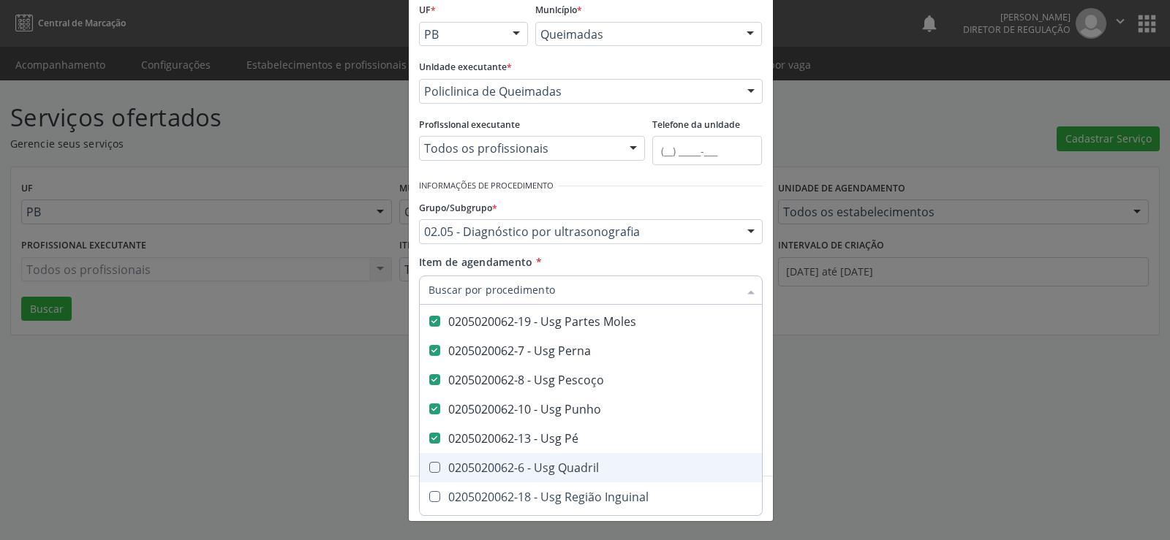
click at [431, 465] on Quadril at bounding box center [434, 467] width 11 height 11
click at [429, 465] on Quadril "checkbox" at bounding box center [425, 468] width 10 height 10
checkbox Quadril "true"
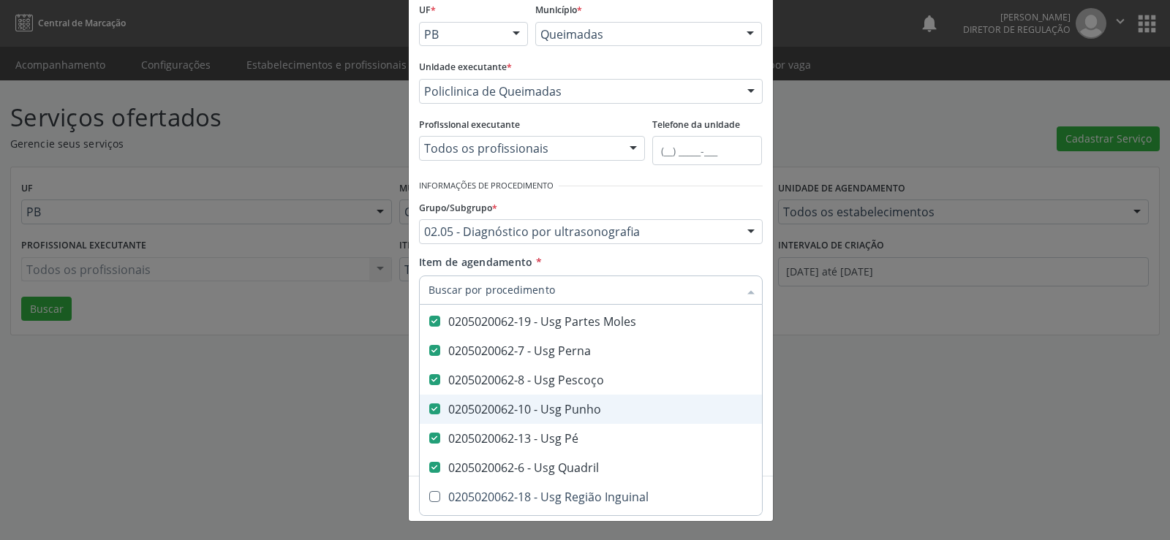
scroll to position [1089, 0]
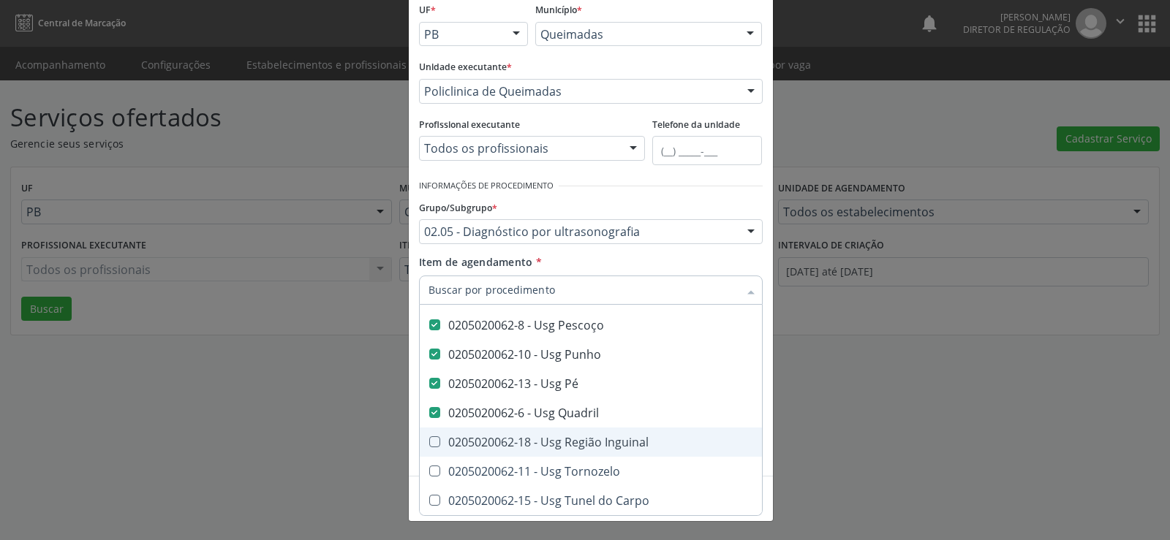
click at [429, 436] on Inguinal at bounding box center [434, 441] width 11 height 11
click at [425, 437] on Inguinal "checkbox" at bounding box center [425, 442] width 10 height 10
checkbox Inguinal "true"
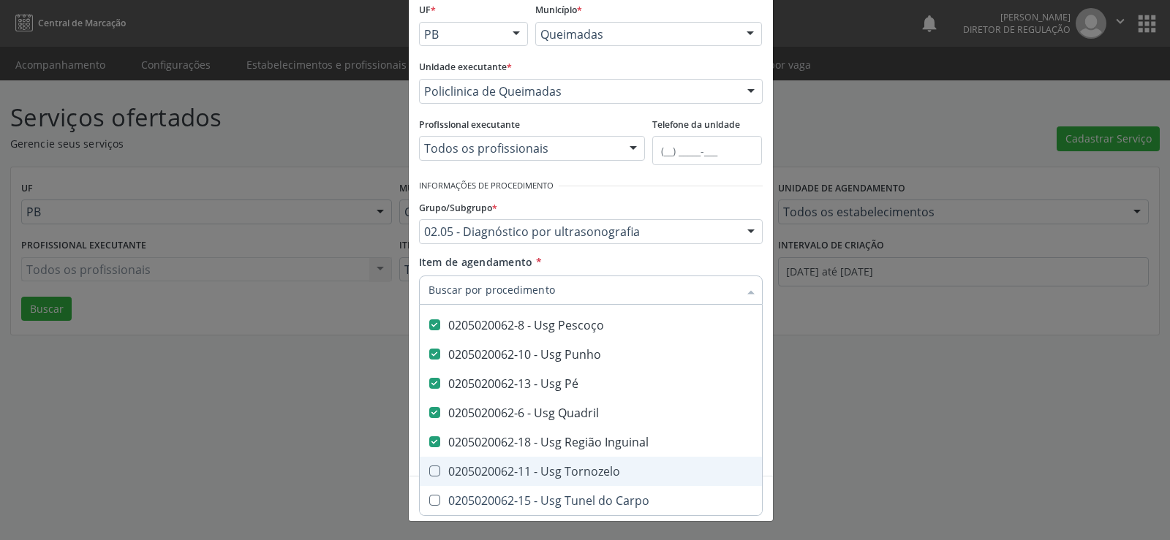
click at [435, 466] on div "0205020062-11 - Usg Tornozelo" at bounding box center [730, 472] width 605 height 12
checkbox Tornozelo "true"
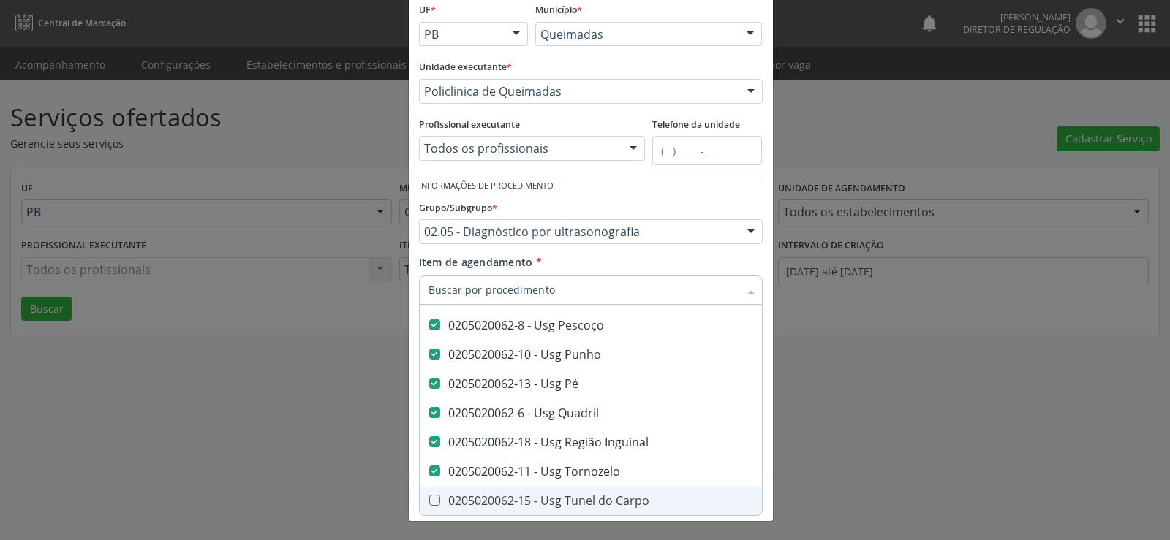
click at [431, 495] on Carpo at bounding box center [434, 500] width 11 height 11
click at [429, 496] on Carpo "checkbox" at bounding box center [425, 501] width 10 height 10
checkbox Carpo "true"
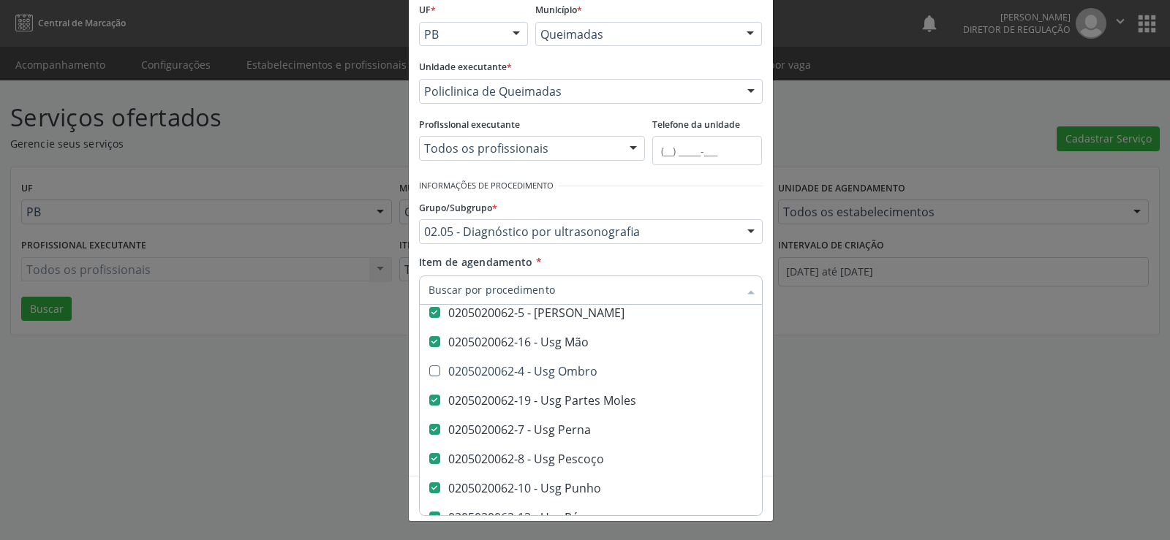
scroll to position [943, 0]
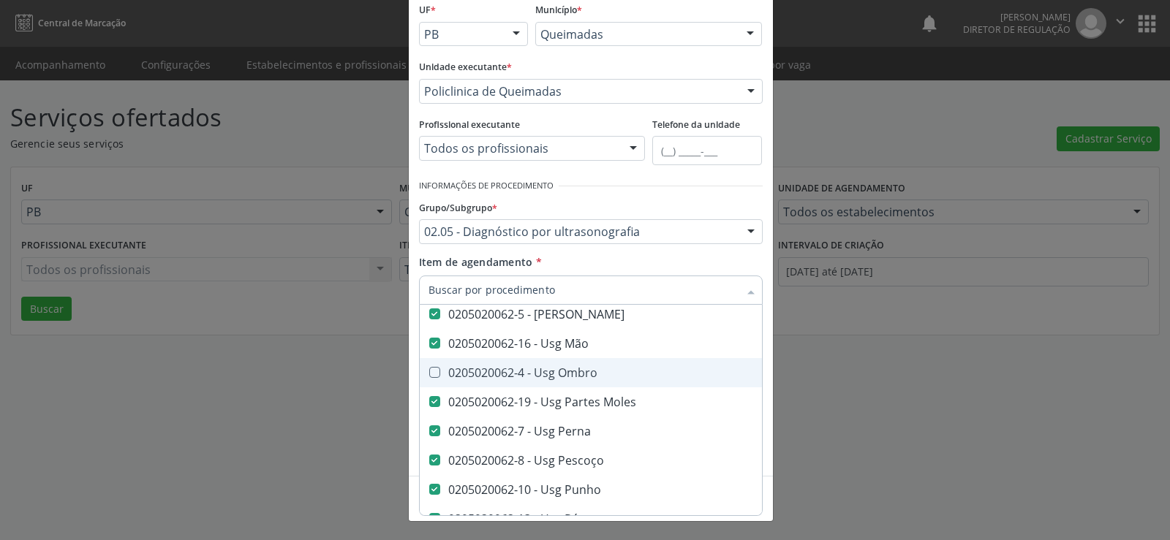
click at [431, 370] on Ombro at bounding box center [434, 372] width 11 height 11
click at [429, 370] on Ombro "checkbox" at bounding box center [425, 373] width 10 height 10
checkbox Ombro "true"
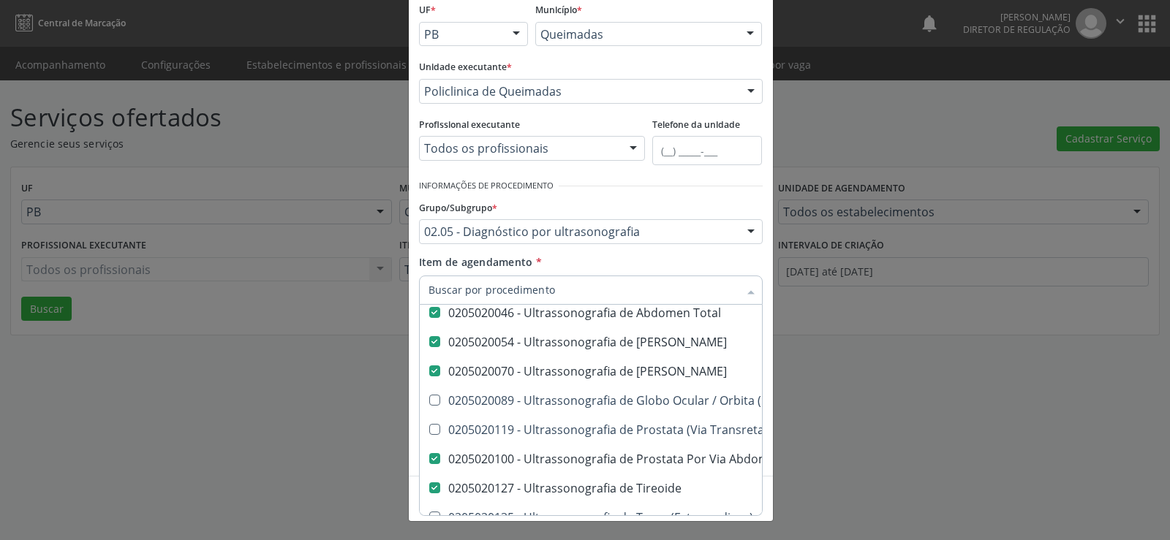
scroll to position [504, 0]
click at [430, 428] on Transretal\) at bounding box center [434, 431] width 11 height 11
click at [429, 428] on Transretal\) "checkbox" at bounding box center [425, 431] width 10 height 10
checkbox Transretal\) "true"
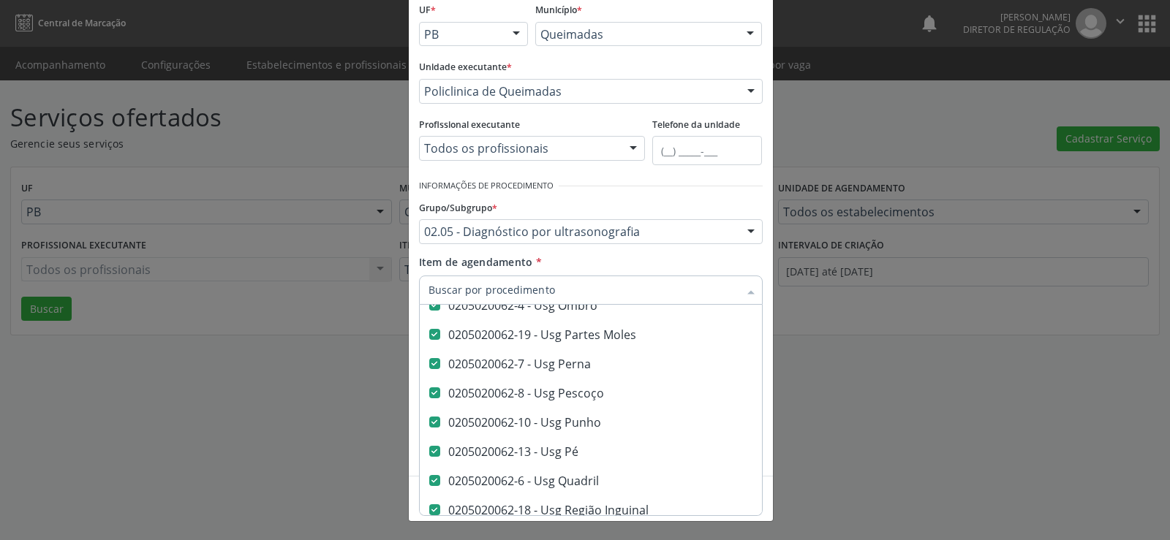
scroll to position [1089, 0]
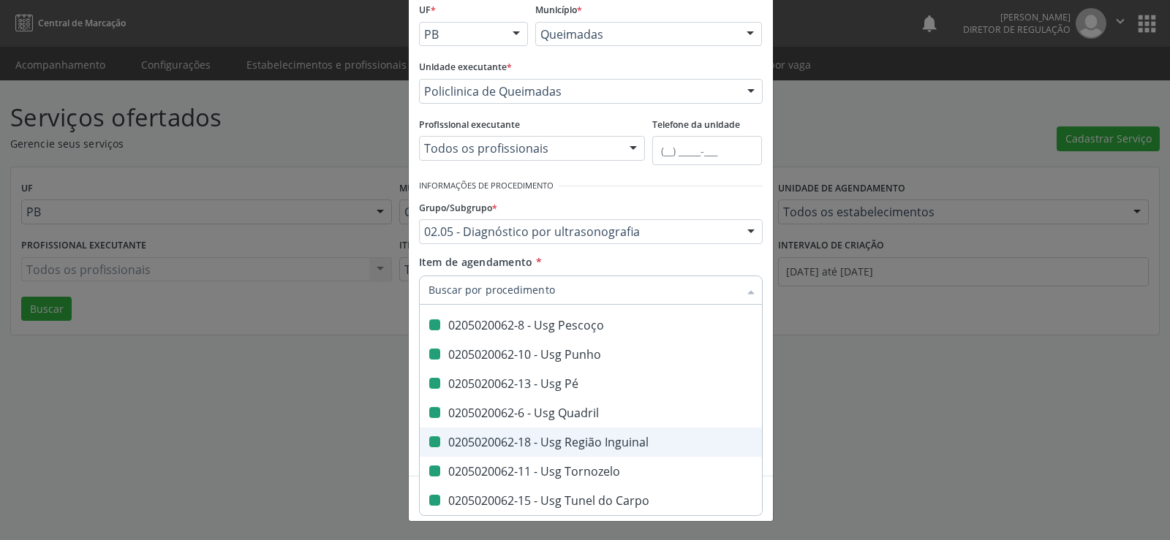
checkbox Transtoracica "true"
checkbox Estresse "true"
checkbox Transcraniano "true"
checkbox Ultrassonografia "true"
checkbox Ultrassônica "true"
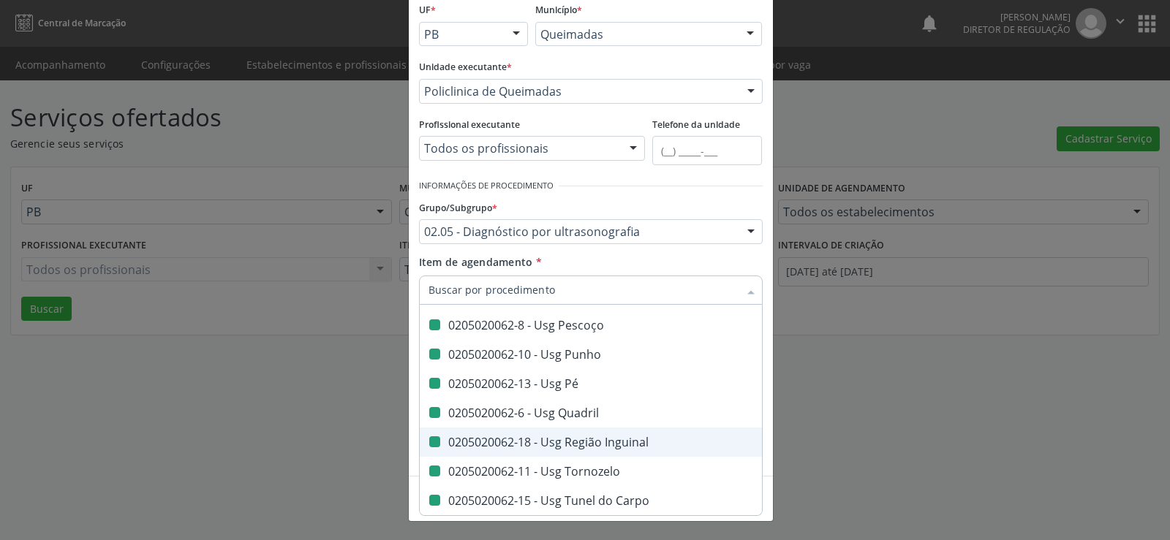
checkbox Vasos "true"
checkbox Obstetrico "true"
checkbox Bilateral "true"
checkbox Obstetrica "true"
checkbox Pulsado "true"
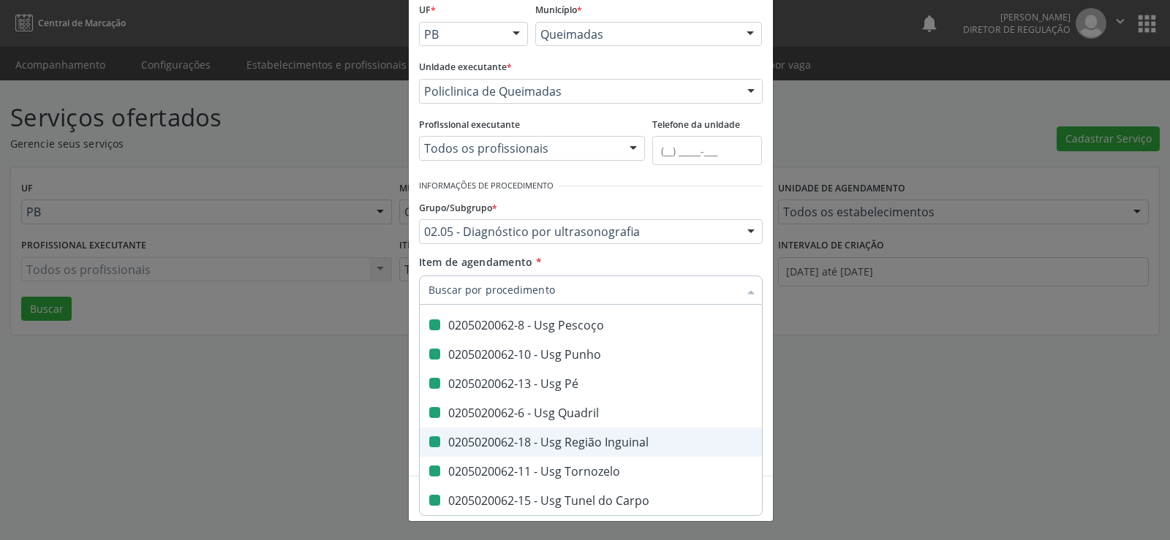
checkbox \(Ginecologica\) "true"
checkbox Transfontanela "true"
checkbox Transvaginal "true"
checkbox \(Monocular\) "true"
checkbox \(Extracardiaca\) "true"
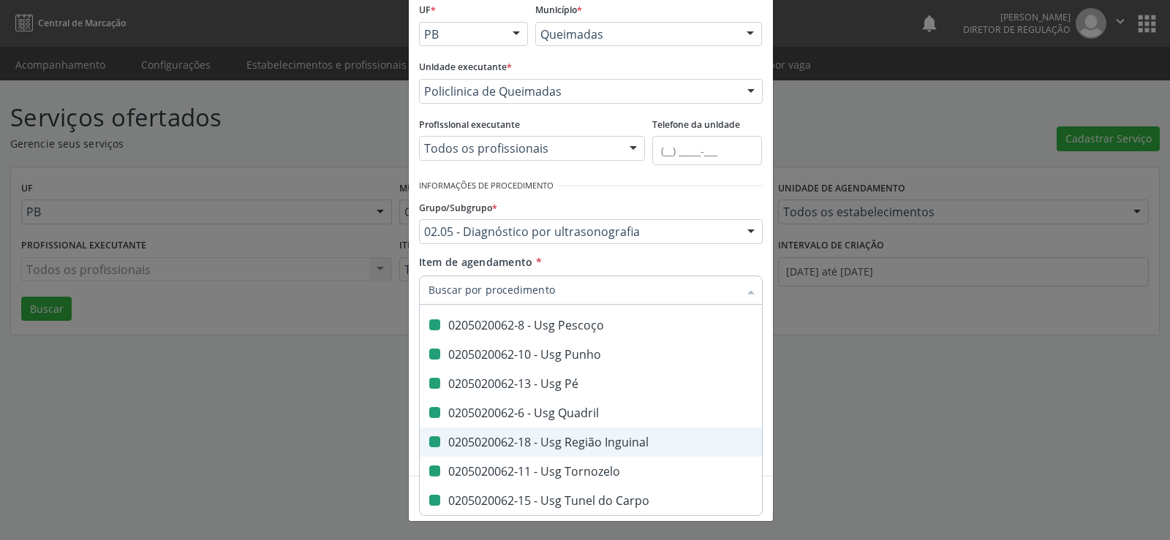
checkbox Cotovelo "false"
checkbox Coxa "false"
checkbox Joelho "false"
checkbox Mão "false"
checkbox Ombro "false"
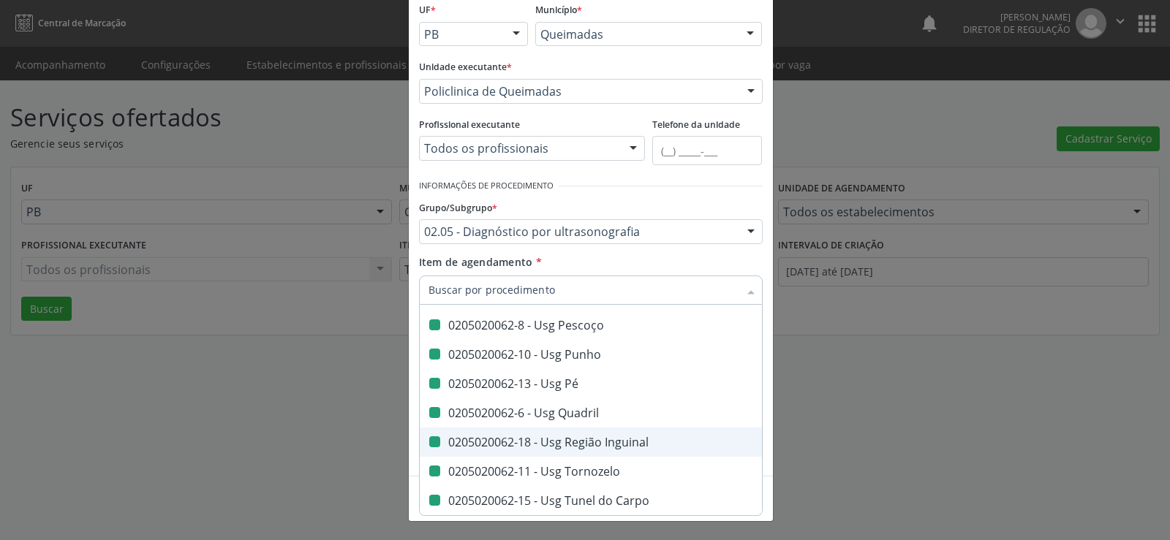
checkbox Moles "false"
checkbox Perna "false"
checkbox Pescoço "false"
checkbox Punho "false"
checkbox Pé "false"
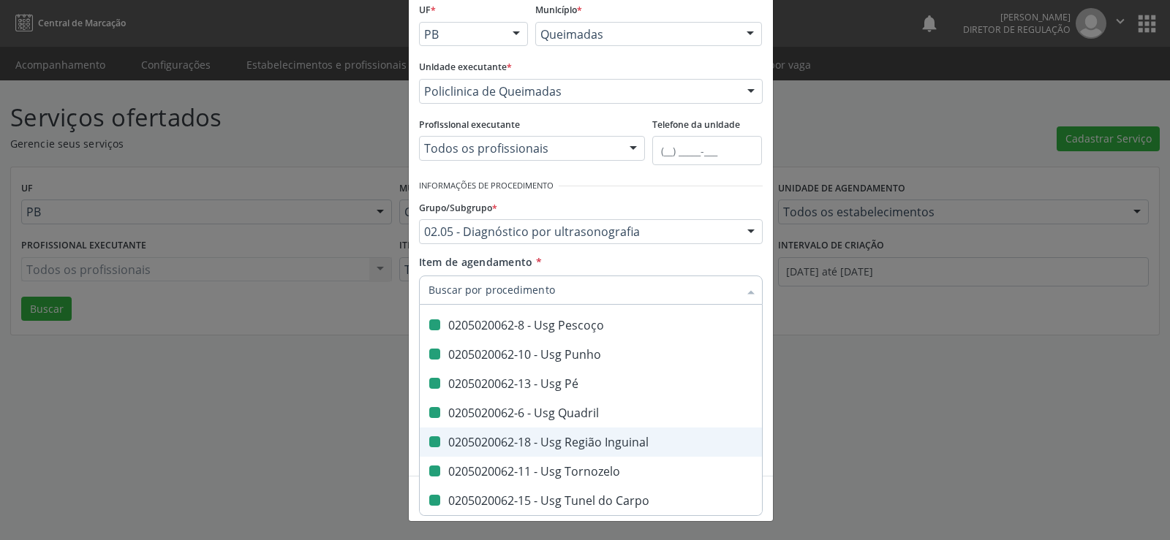
checkbox Quadril "false"
checkbox Inguinal "false"
checkbox Tornozelo "false"
checkbox Carpo "false"
click at [680, 256] on div "Item de agendamento * Desfazer seleção 0205010024 - Ecocardiografia Transesofag…" at bounding box center [591, 277] width 344 height 46
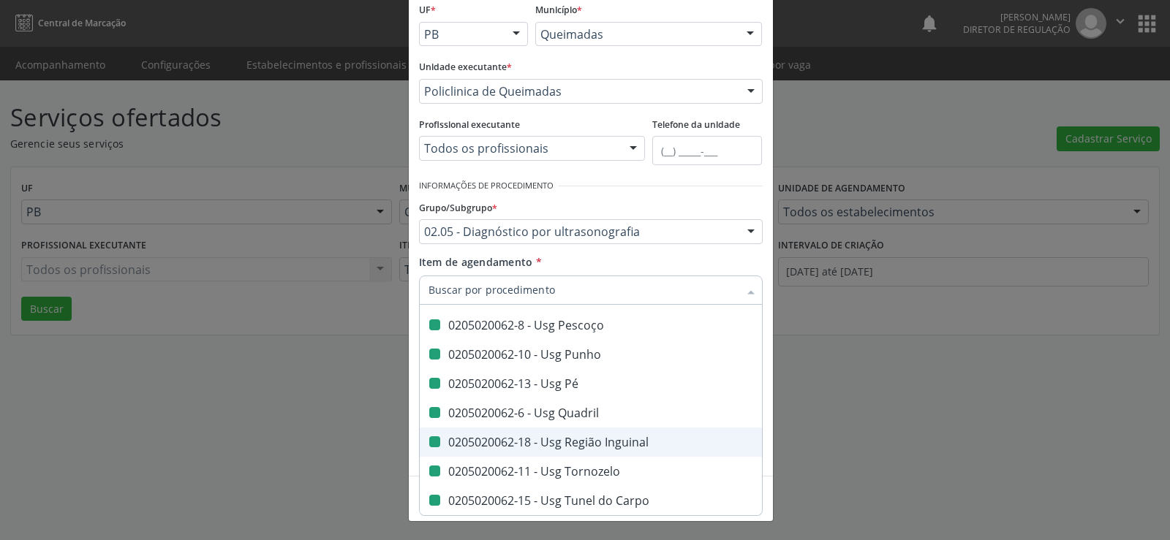
scroll to position [0, 0]
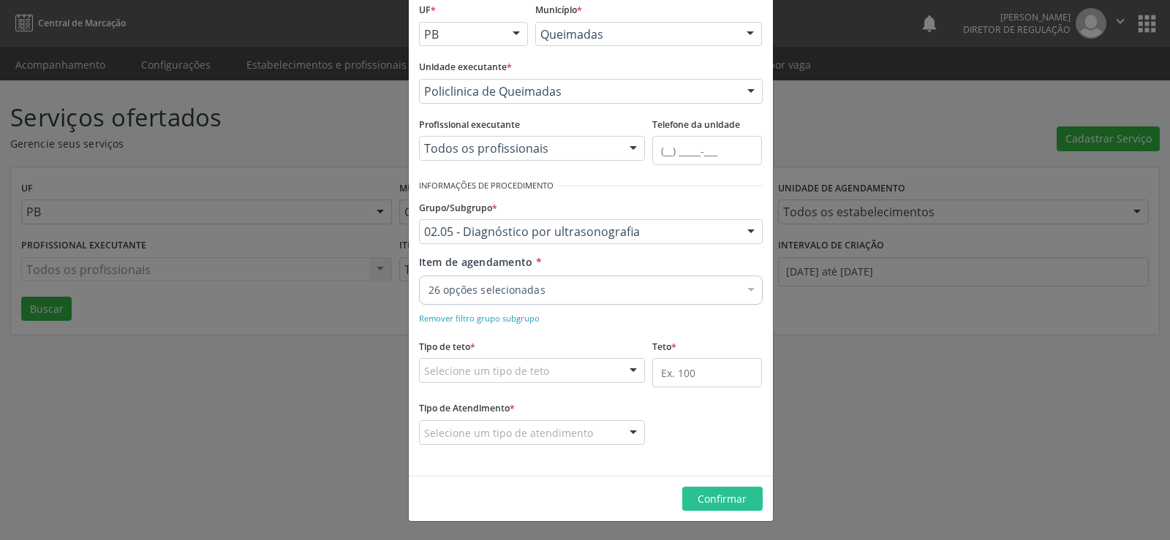
click at [626, 369] on div at bounding box center [633, 371] width 22 height 25
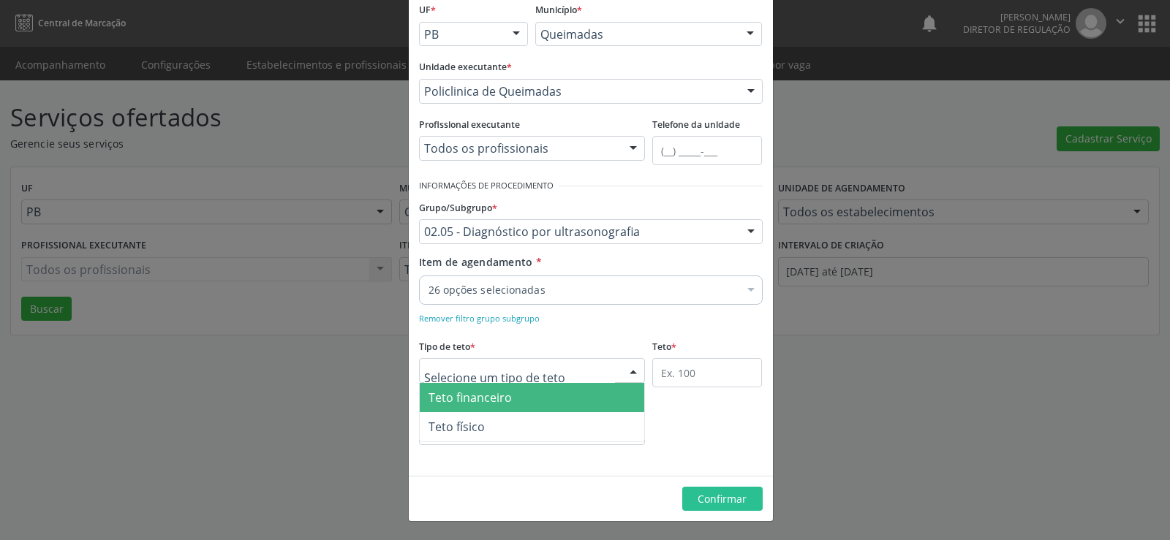
click at [481, 396] on span "Teto financeiro" at bounding box center [469, 398] width 83 height 16
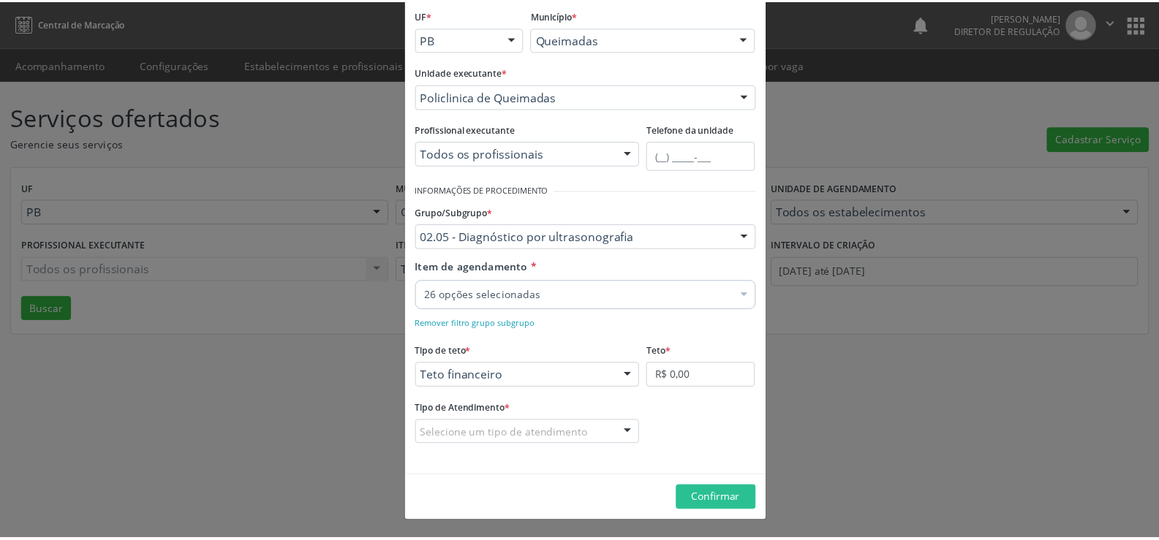
scroll to position [86, 0]
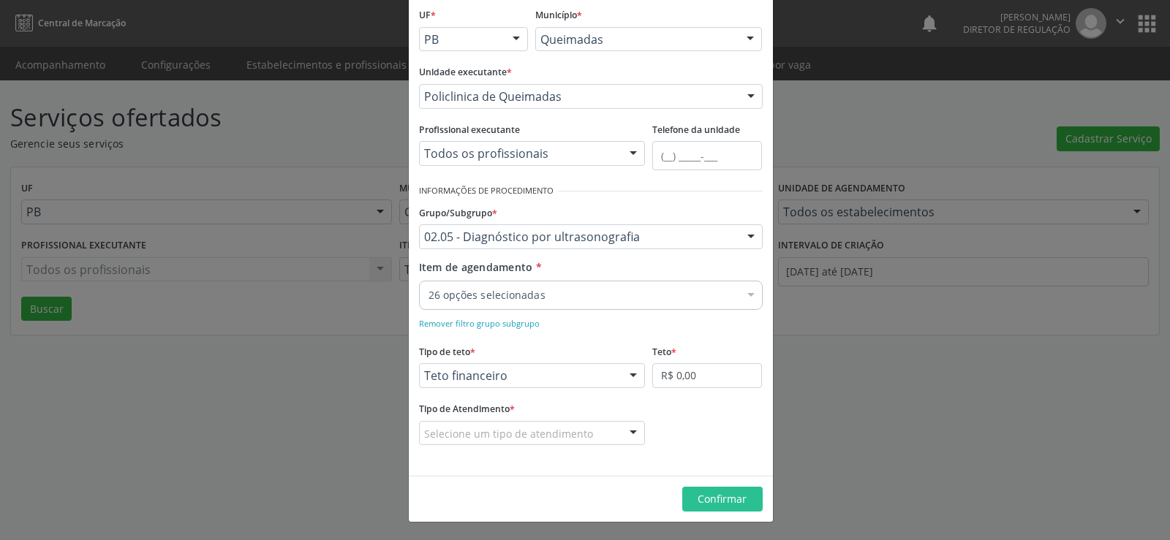
click at [630, 433] on div at bounding box center [633, 434] width 22 height 25
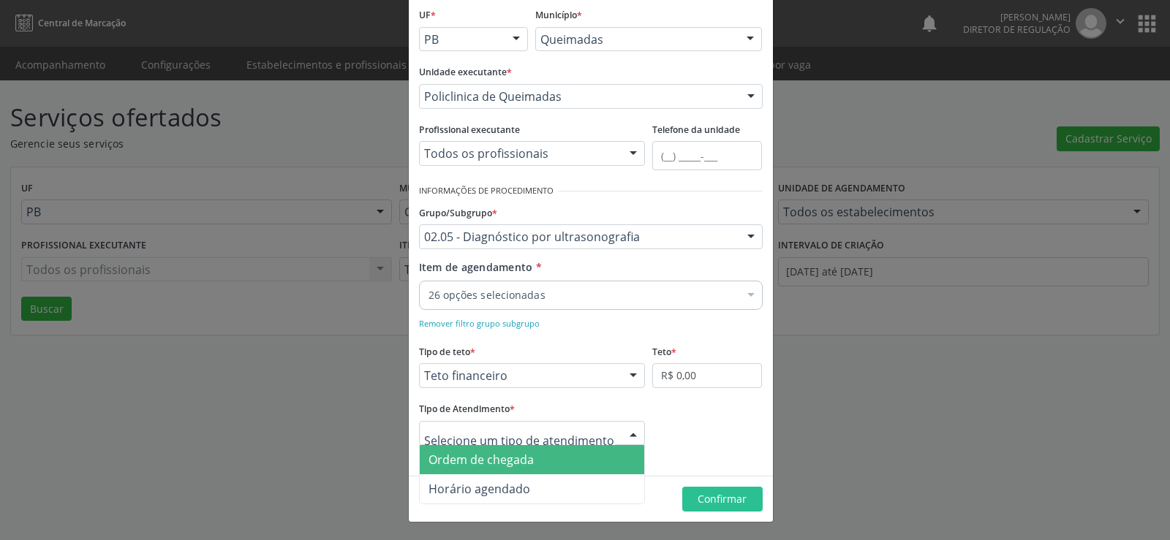
click at [612, 463] on span "Ordem de chegada" at bounding box center [532, 459] width 225 height 29
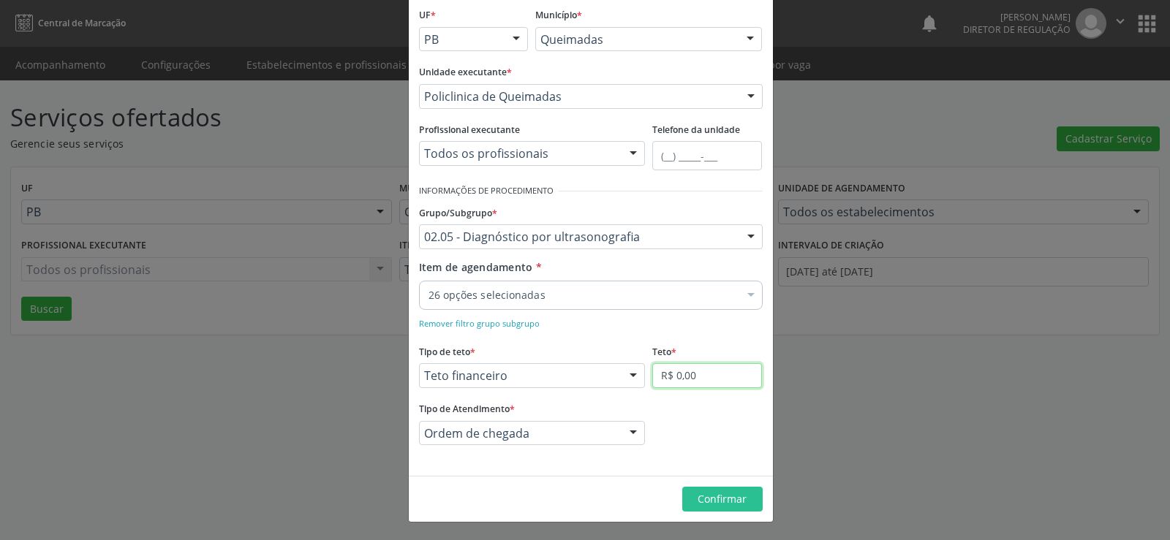
click at [704, 376] on input "R$ 0,00" at bounding box center [707, 375] width 110 height 25
type input "R$ 12.000,00"
click at [716, 494] on span "Confirmar" at bounding box center [722, 499] width 49 height 14
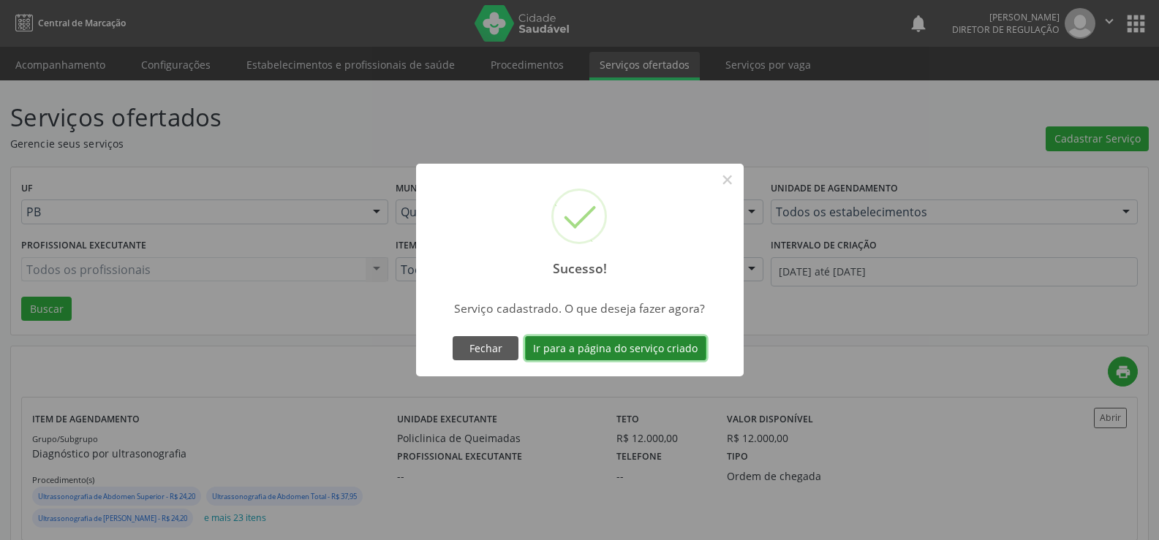
click at [618, 354] on button "Ir para a página do serviço criado" at bounding box center [615, 348] width 181 height 25
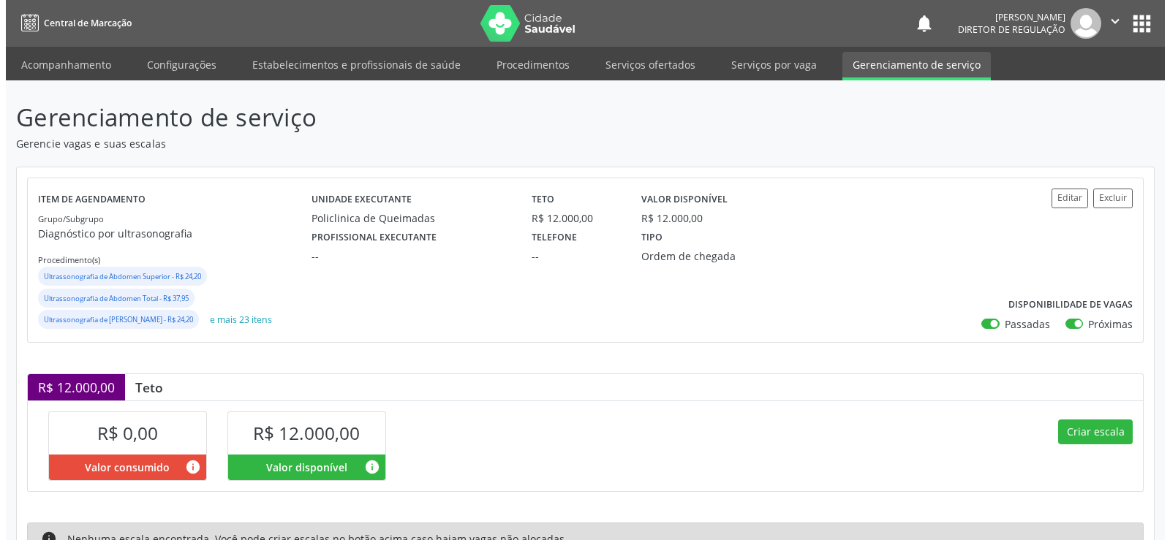
scroll to position [116, 0]
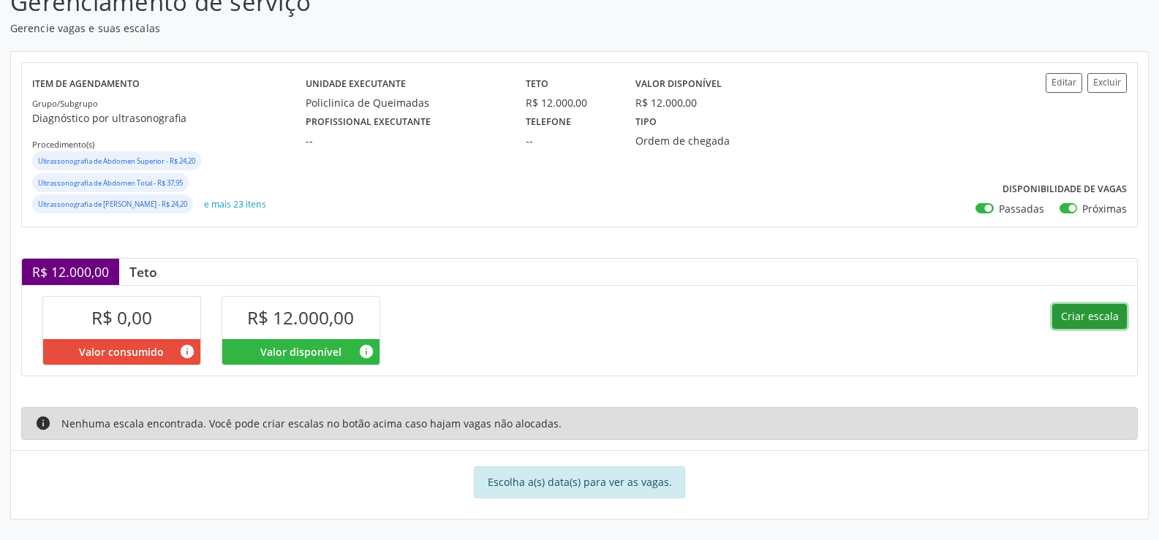
click at [1088, 314] on button "Criar escala" at bounding box center [1089, 316] width 75 height 25
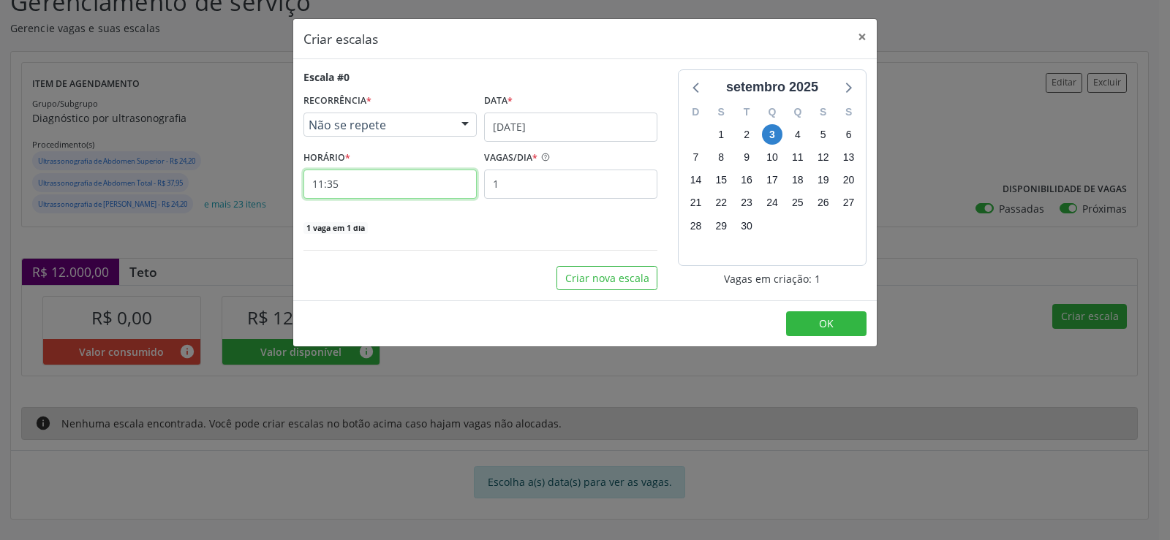
click at [379, 185] on input "11:35" at bounding box center [389, 184] width 173 height 29
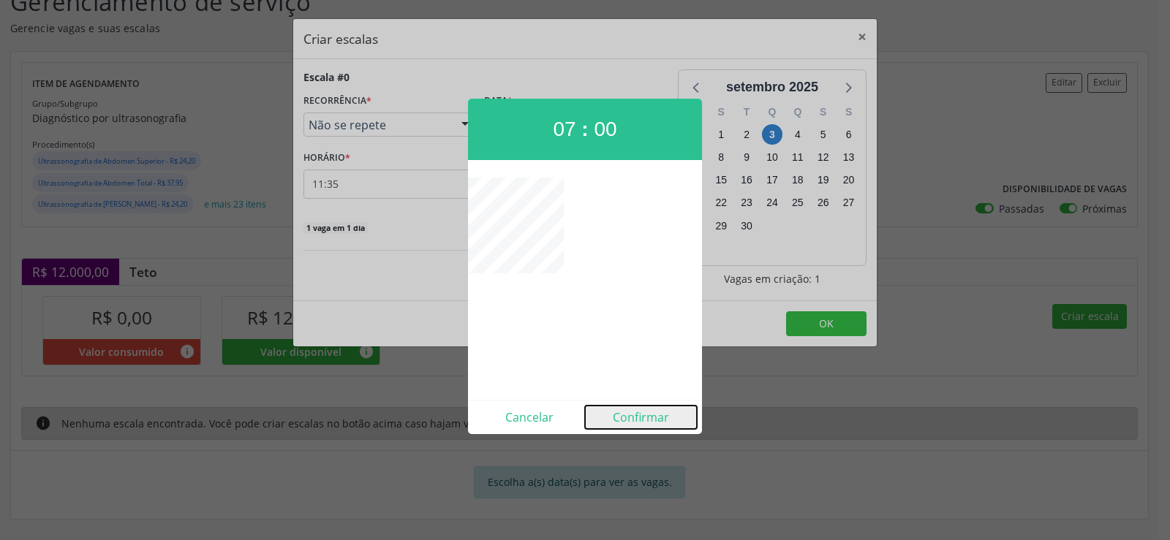
click at [652, 421] on button "Confirmar" at bounding box center [641, 417] width 112 height 23
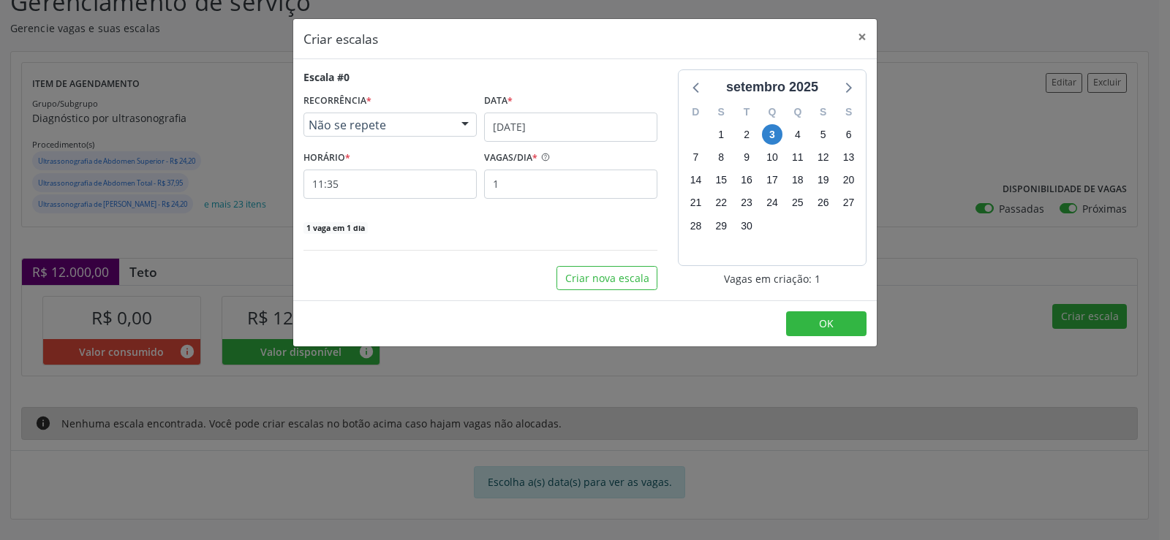
type input "07:00"
click at [627, 126] on input "[DATE]" at bounding box center [570, 127] width 173 height 29
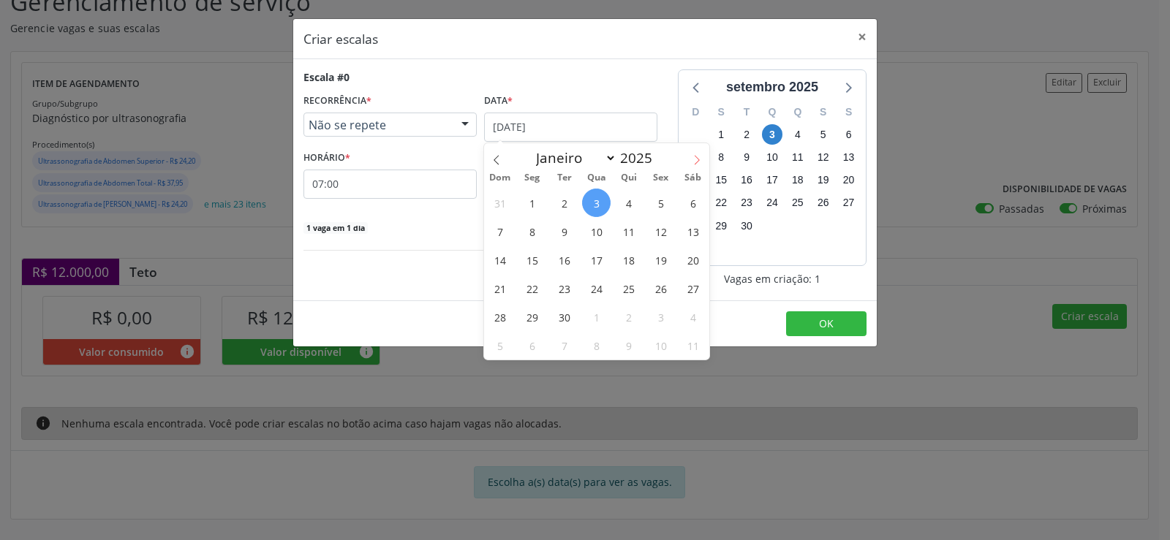
click at [696, 159] on icon at bounding box center [697, 160] width 10 height 10
click at [495, 157] on icon at bounding box center [496, 160] width 10 height 10
select select "8"
click at [567, 233] on span "9" at bounding box center [564, 231] width 29 height 29
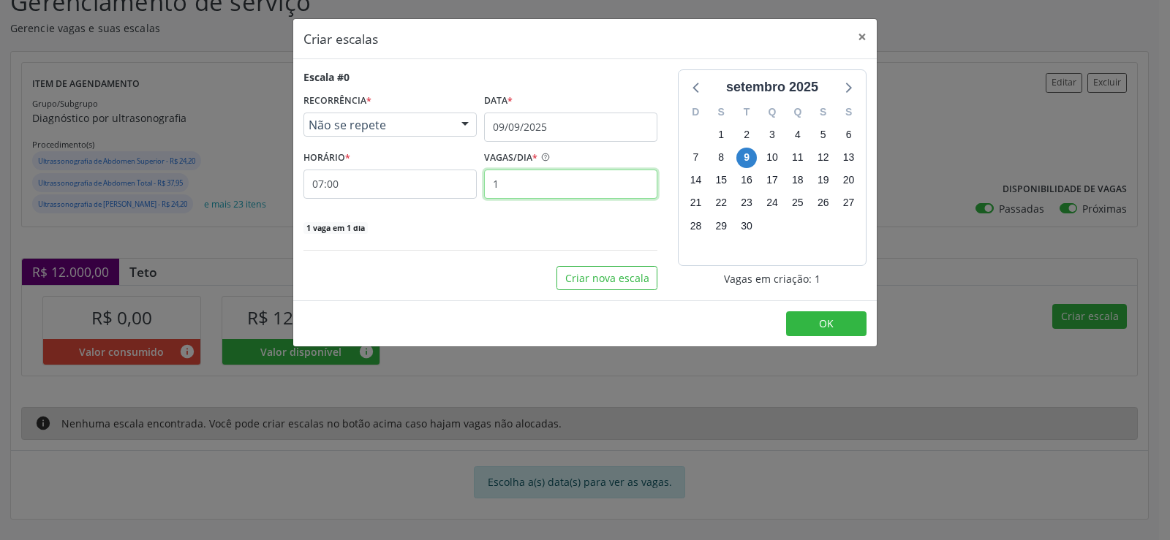
click at [518, 186] on input "1" at bounding box center [570, 184] width 173 height 29
type input "40"
click at [833, 322] on button "OK" at bounding box center [826, 323] width 80 height 25
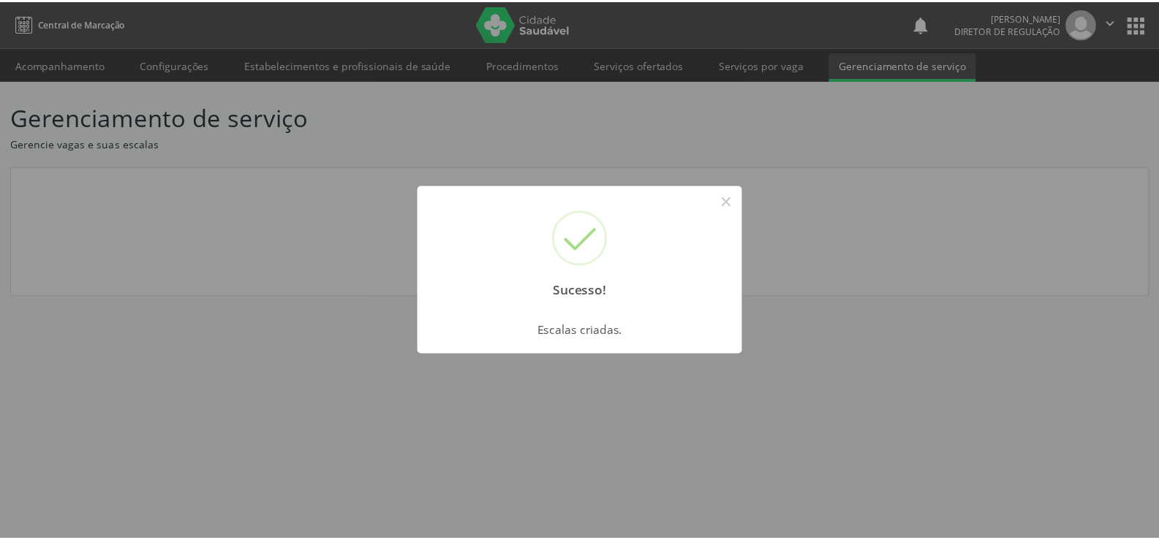
scroll to position [0, 0]
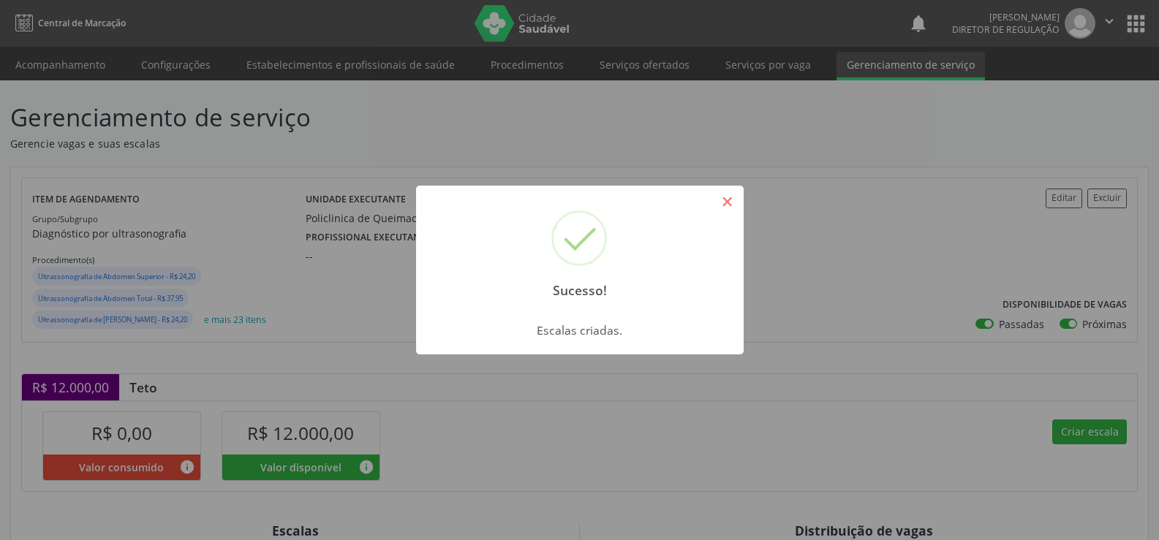
click at [735, 203] on button "×" at bounding box center [727, 201] width 25 height 25
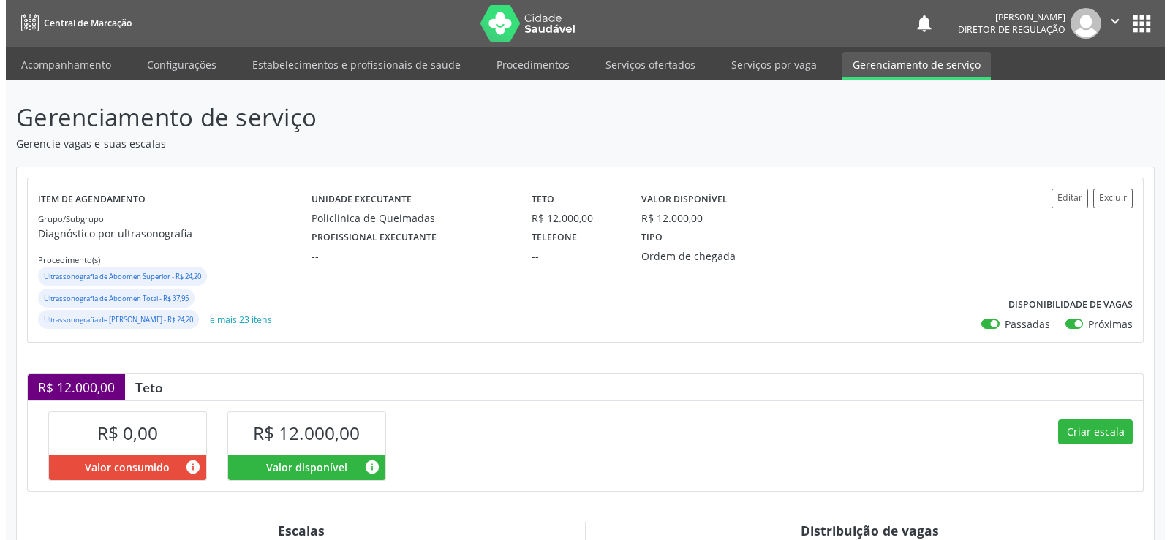
scroll to position [306, 0]
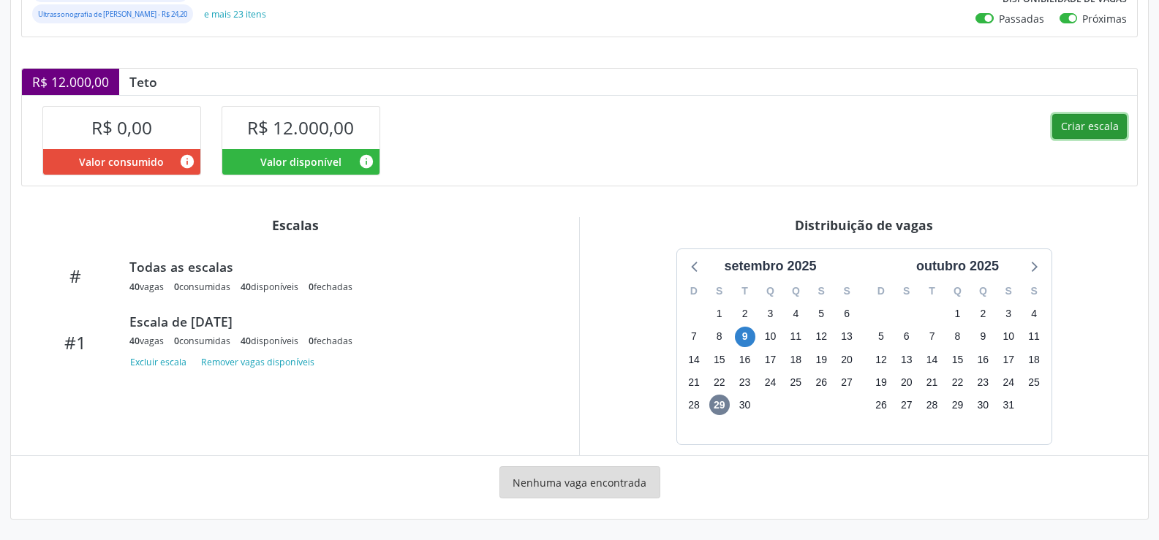
click at [1076, 126] on button "Criar escala" at bounding box center [1089, 126] width 75 height 25
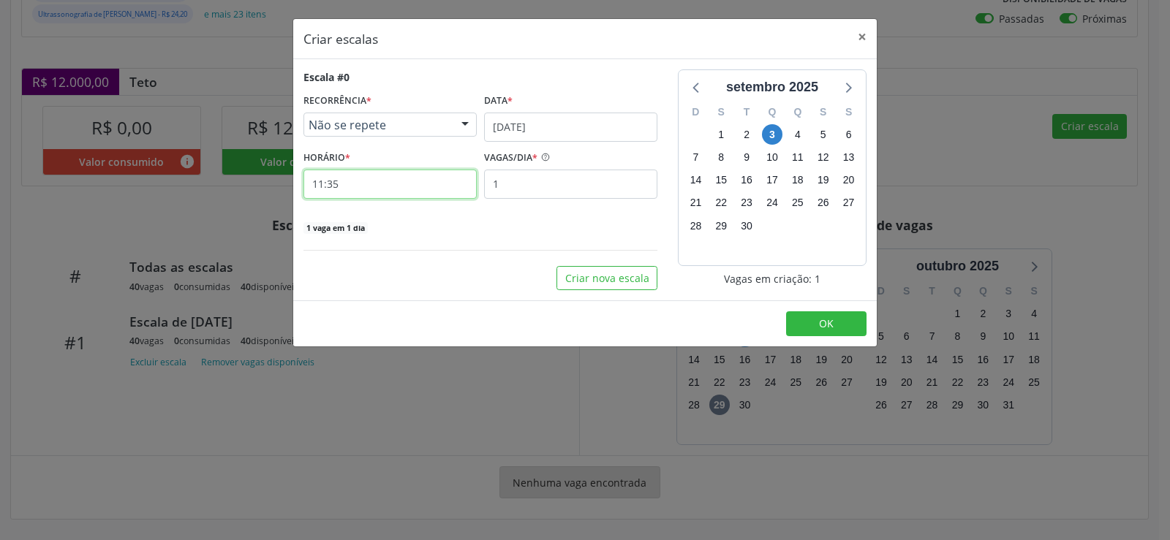
click at [358, 179] on input "11:35" at bounding box center [389, 184] width 173 height 29
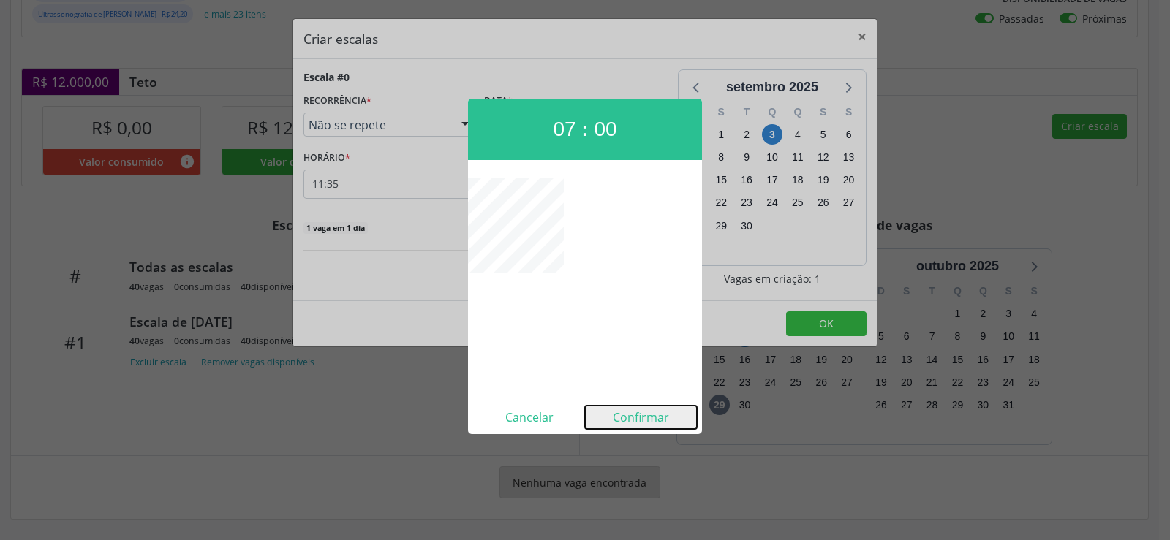
click at [644, 420] on button "Confirmar" at bounding box center [641, 417] width 112 height 23
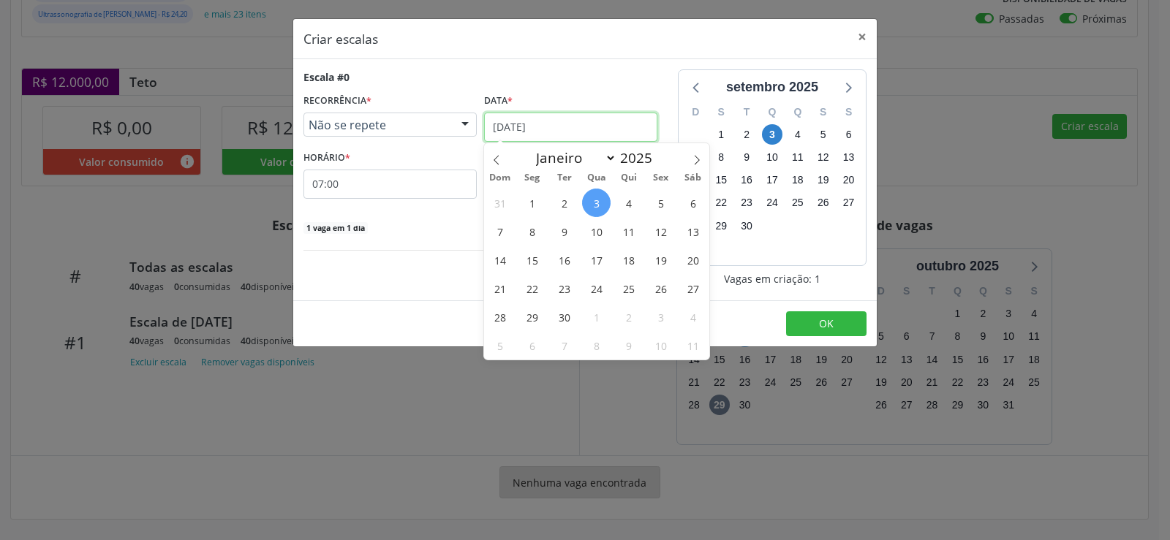
click at [610, 127] on input "[DATE]" at bounding box center [570, 127] width 173 height 29
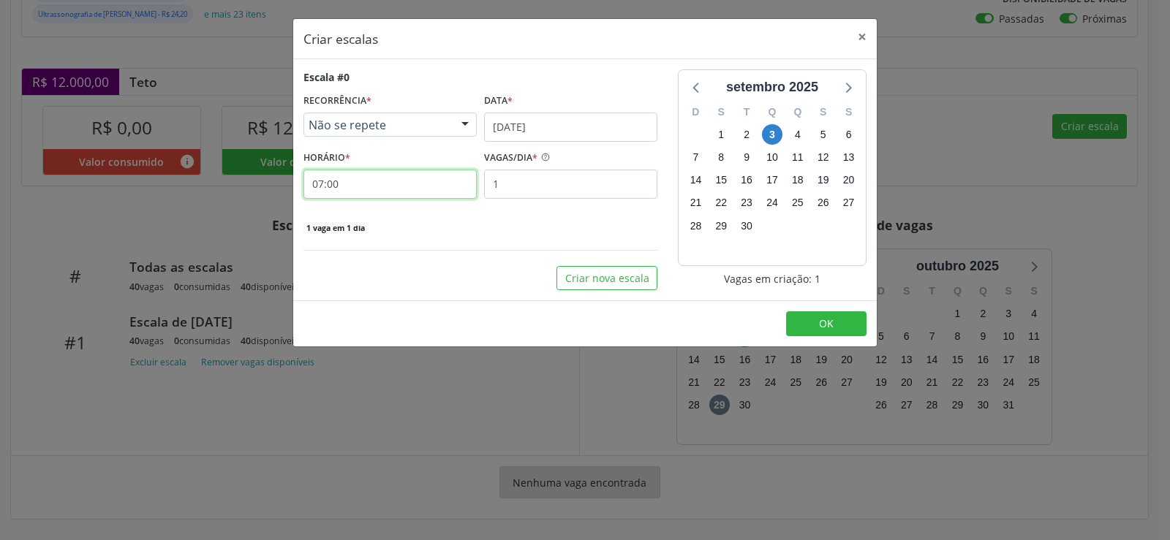
click at [371, 187] on input "07:00" at bounding box center [389, 184] width 173 height 29
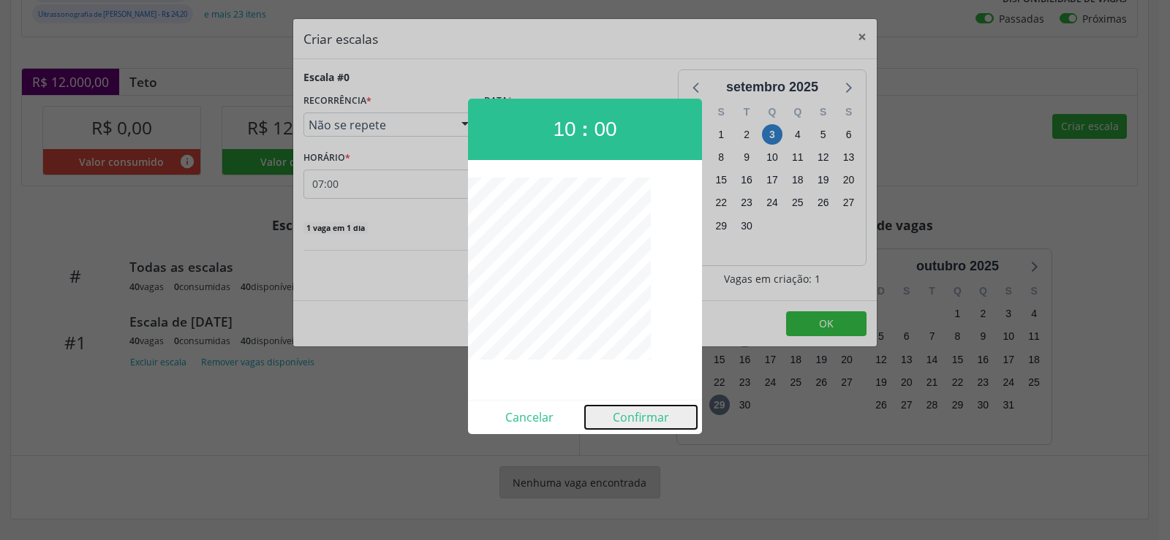
click at [640, 419] on button "Confirmar" at bounding box center [641, 417] width 112 height 23
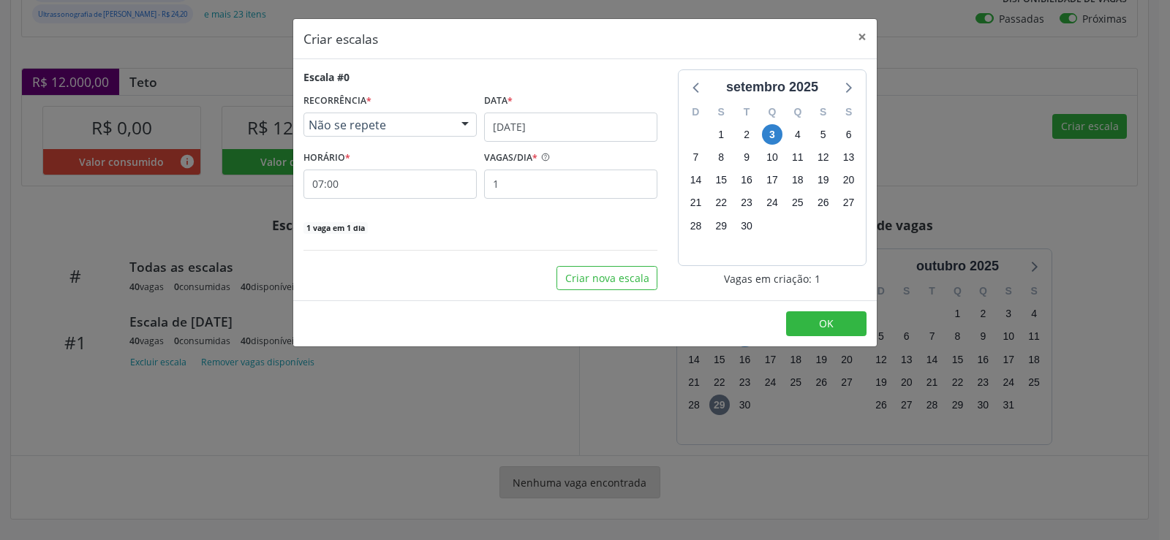
type input "10:00"
click at [574, 127] on input "[DATE]" at bounding box center [570, 127] width 173 height 29
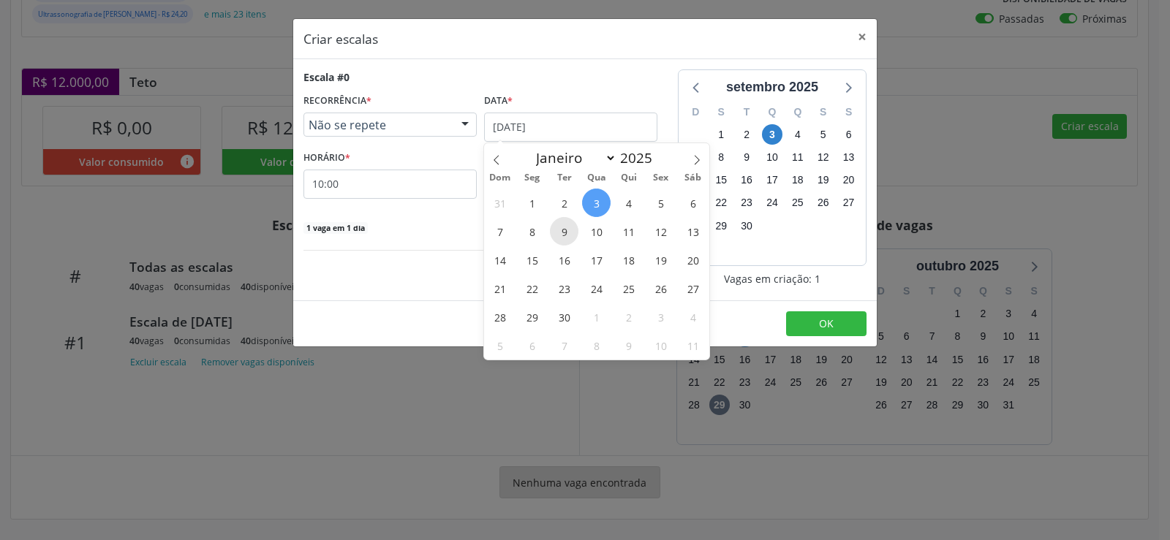
click at [569, 237] on span "9" at bounding box center [564, 231] width 29 height 29
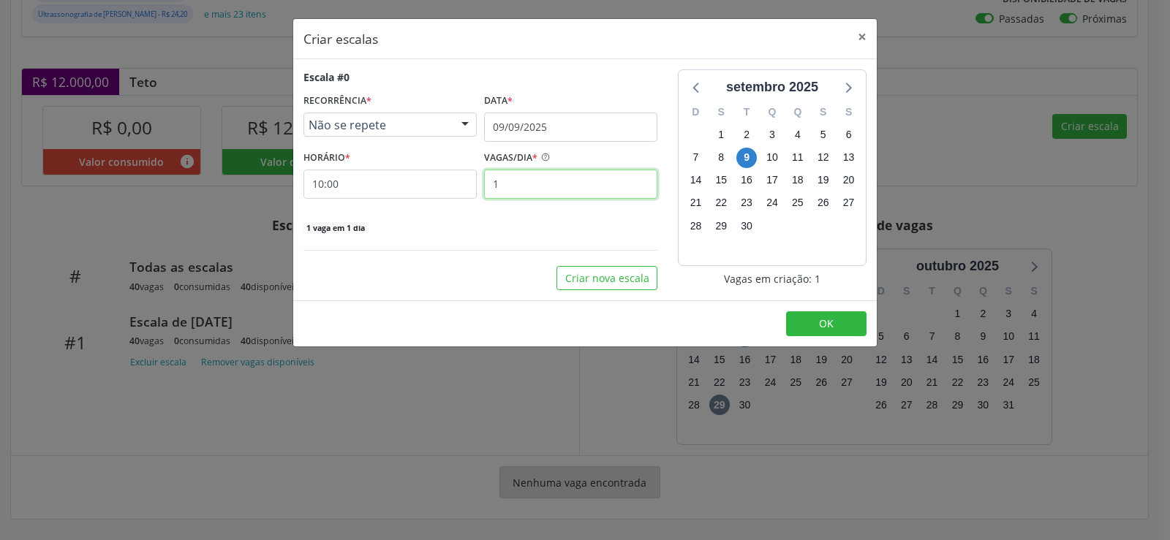
click at [518, 189] on input "1" at bounding box center [570, 184] width 173 height 29
type input "40"
click at [831, 328] on span "OK" at bounding box center [826, 324] width 15 height 14
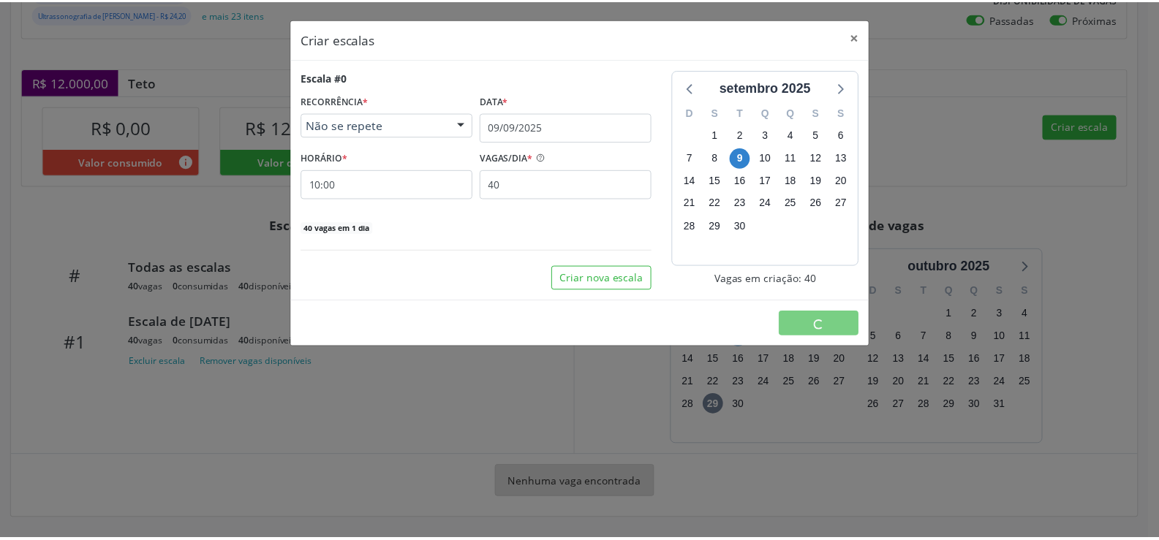
scroll to position [0, 0]
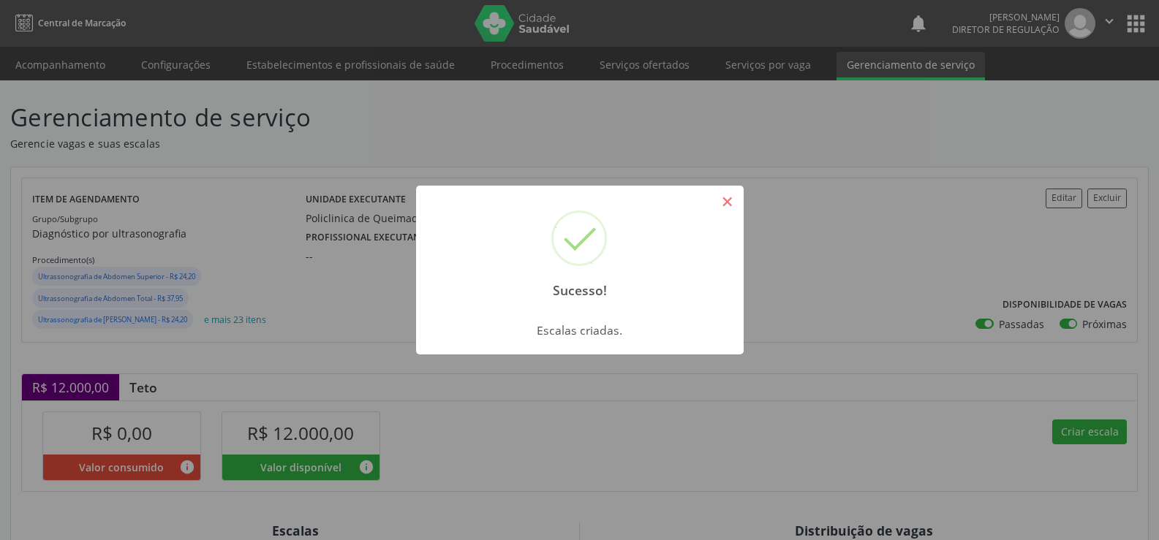
click at [722, 209] on button "×" at bounding box center [727, 201] width 25 height 25
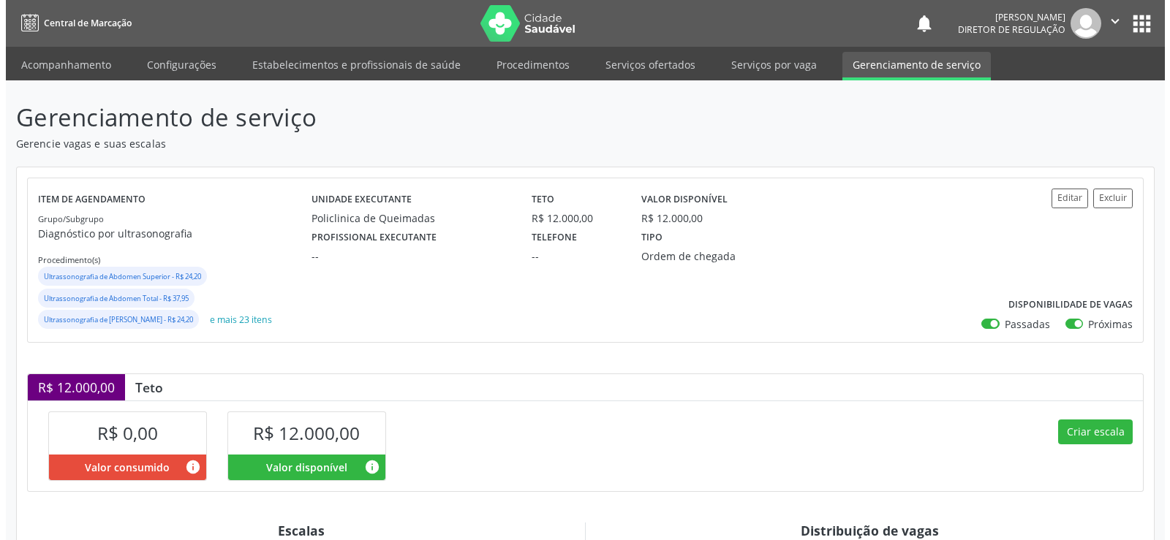
scroll to position [323, 0]
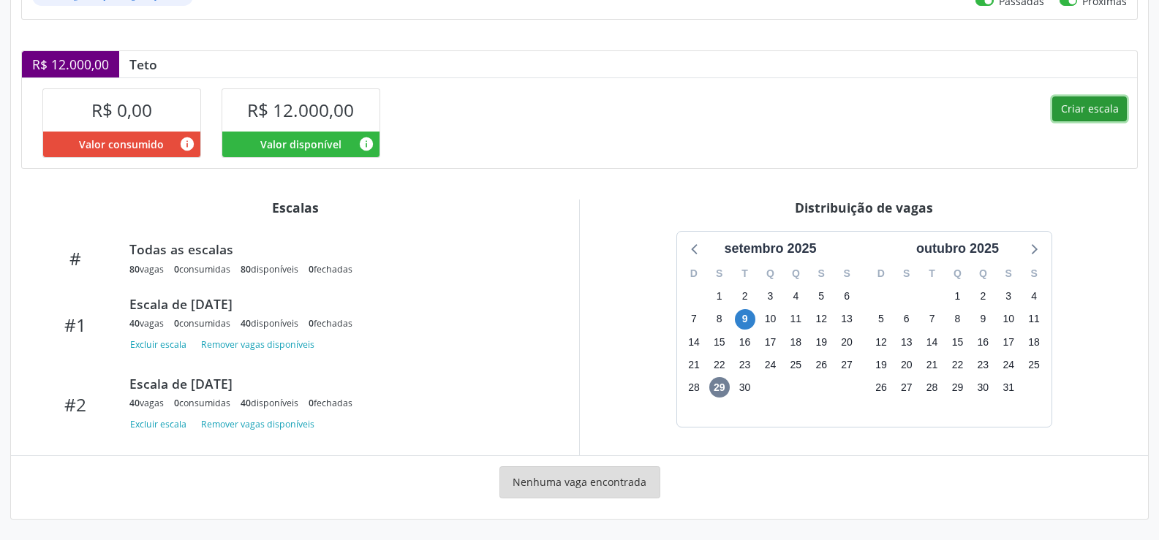
click at [1110, 107] on button "Criar escala" at bounding box center [1089, 109] width 75 height 25
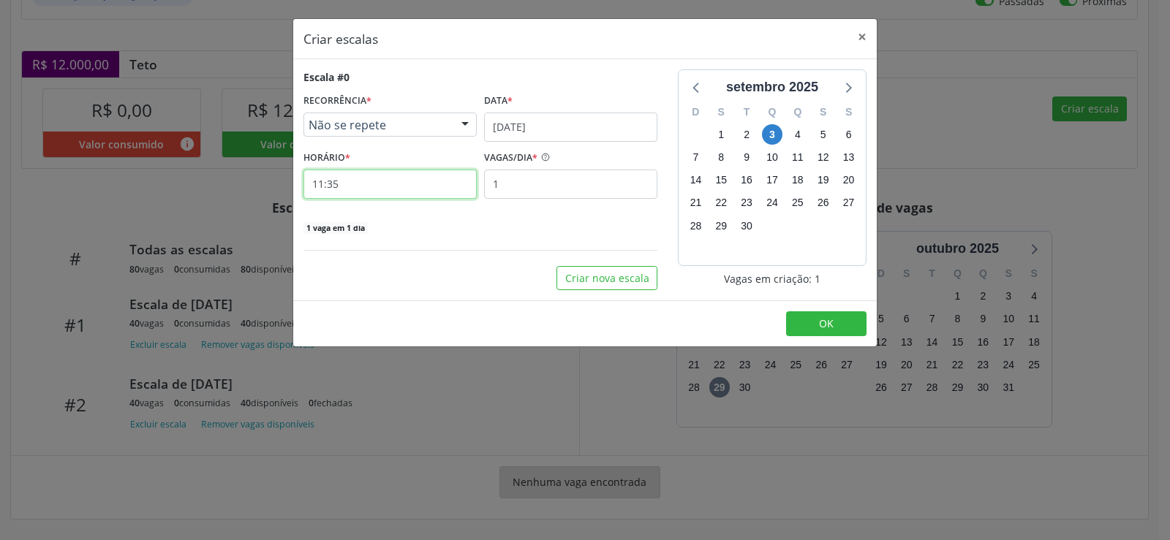
click at [349, 184] on input "11:35" at bounding box center [389, 184] width 173 height 29
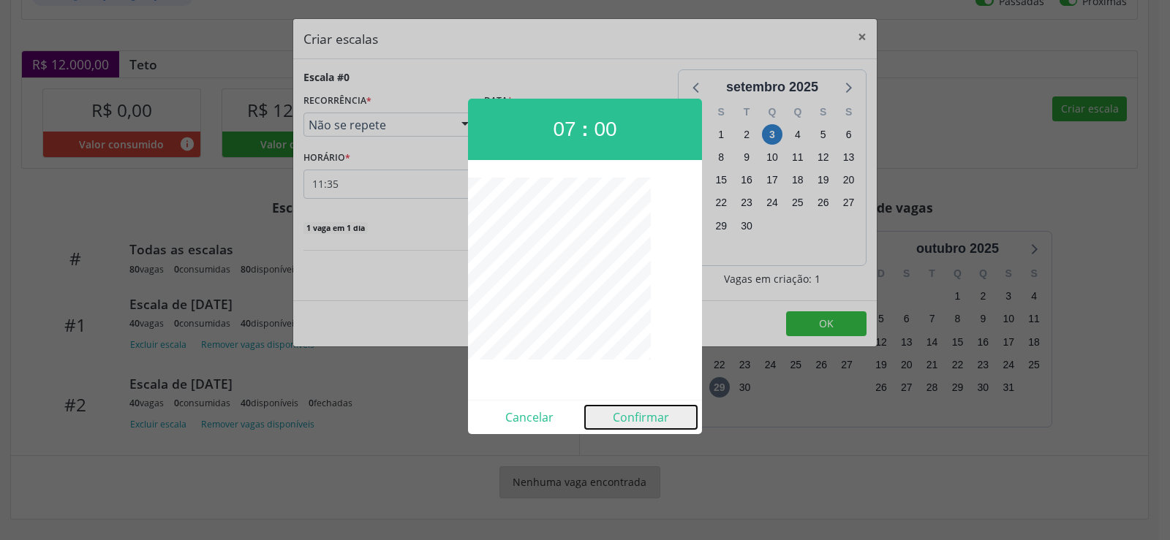
drag, startPoint x: 662, startPoint y: 416, endPoint x: 596, endPoint y: 405, distance: 67.4
click at [663, 415] on button "Confirmar" at bounding box center [641, 417] width 112 height 23
type input "07:00"
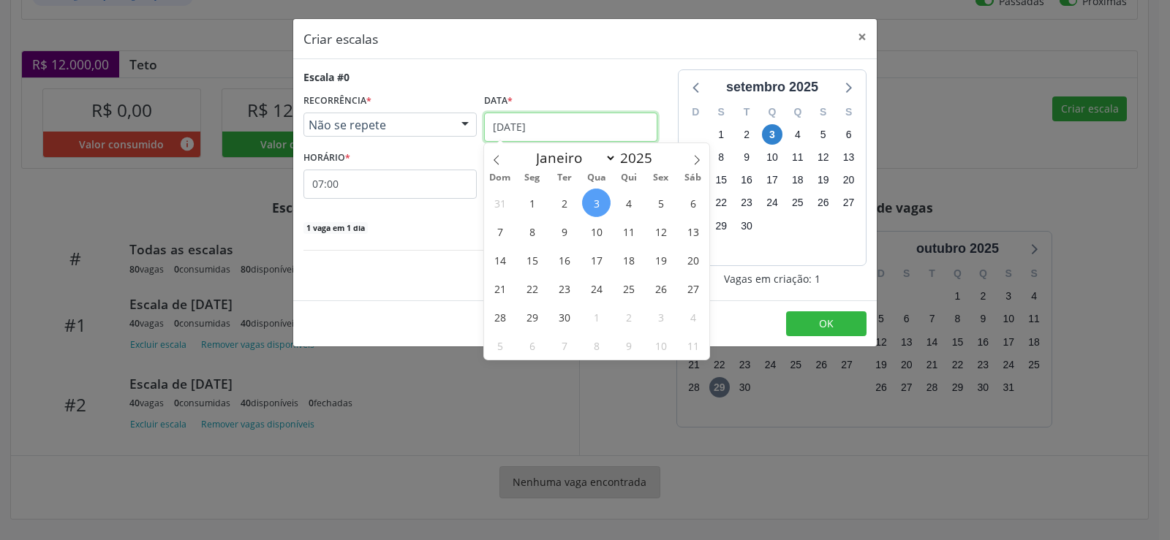
click at [651, 118] on input "[DATE]" at bounding box center [570, 127] width 173 height 29
click at [601, 232] on span "10" at bounding box center [596, 231] width 29 height 29
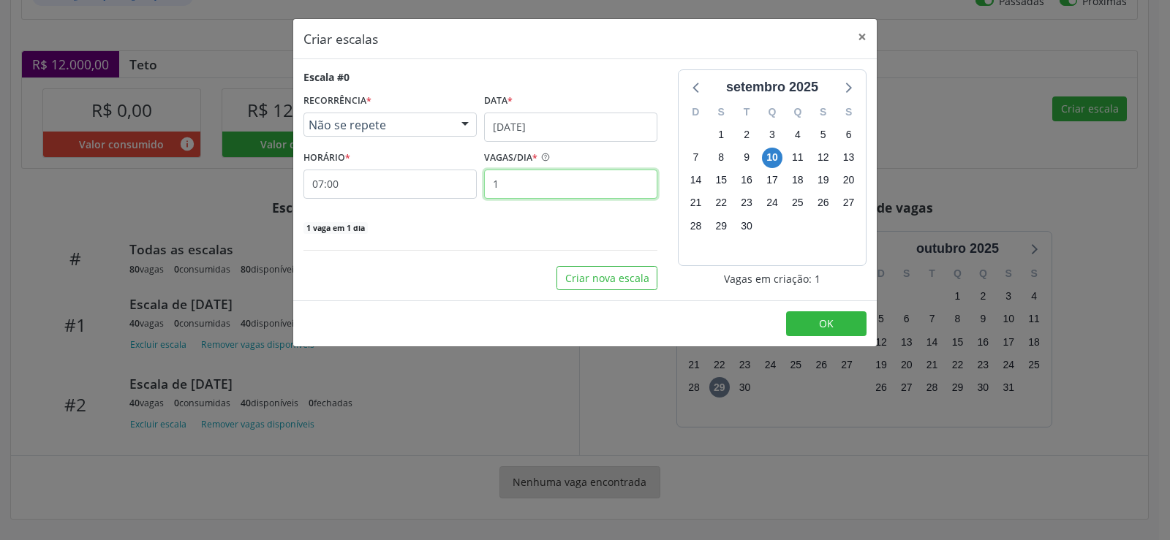
click at [510, 189] on input "1" at bounding box center [570, 184] width 173 height 29
type input "40"
click at [821, 329] on span "OK" at bounding box center [826, 324] width 15 height 14
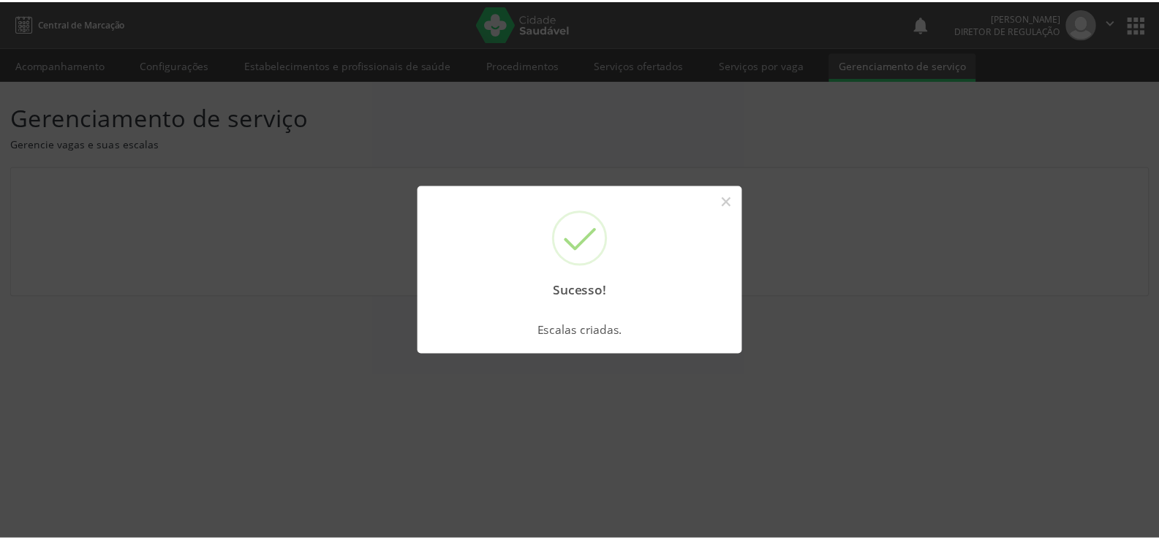
scroll to position [0, 0]
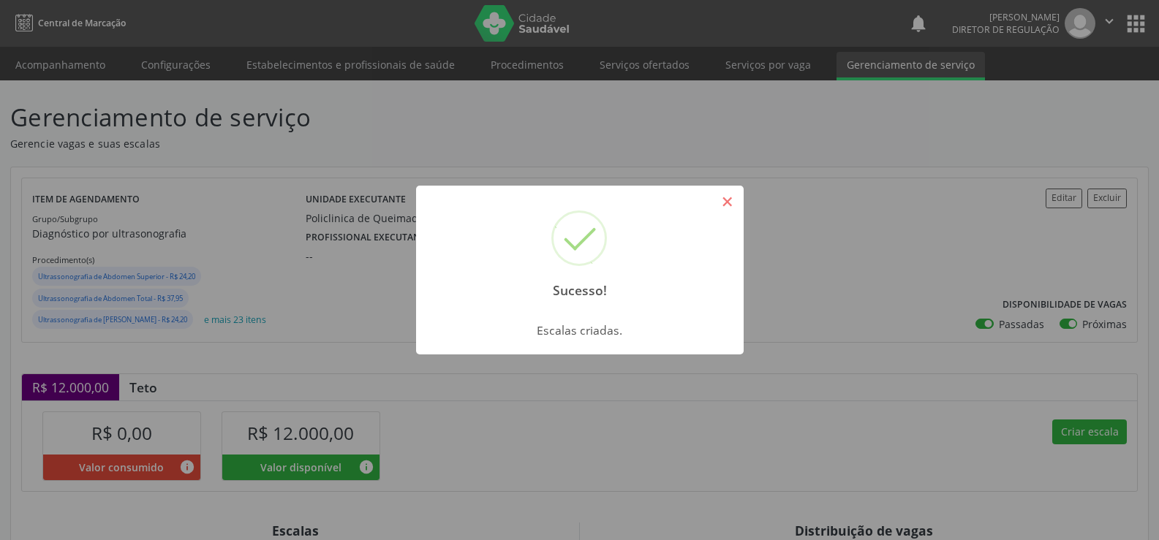
click at [732, 202] on button "×" at bounding box center [727, 201] width 25 height 25
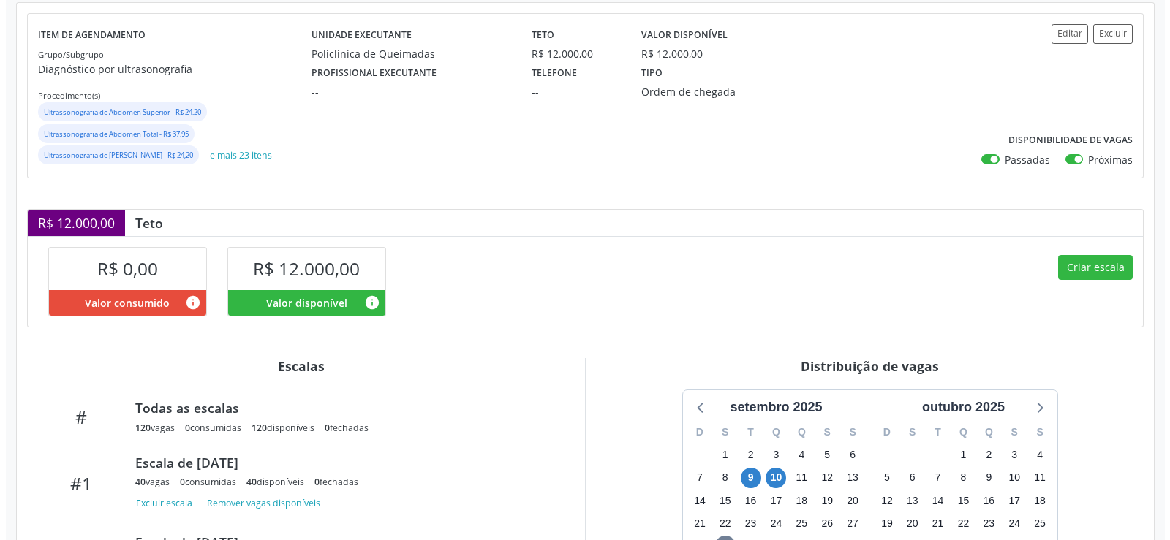
scroll to position [328, 0]
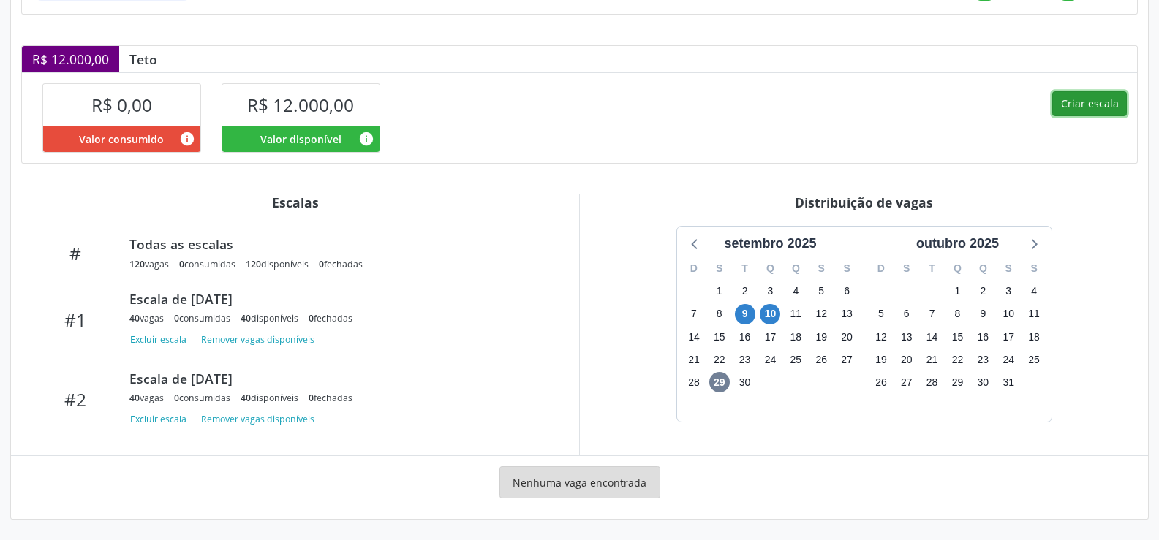
click at [1089, 111] on button "Criar escala" at bounding box center [1089, 103] width 75 height 25
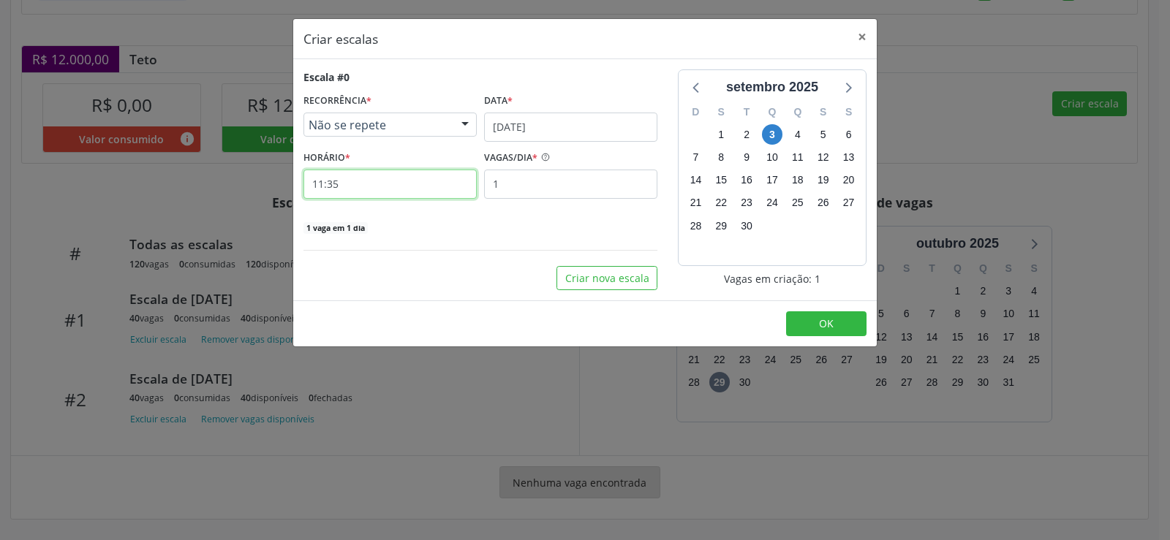
click at [409, 184] on input "11:35" at bounding box center [389, 184] width 173 height 29
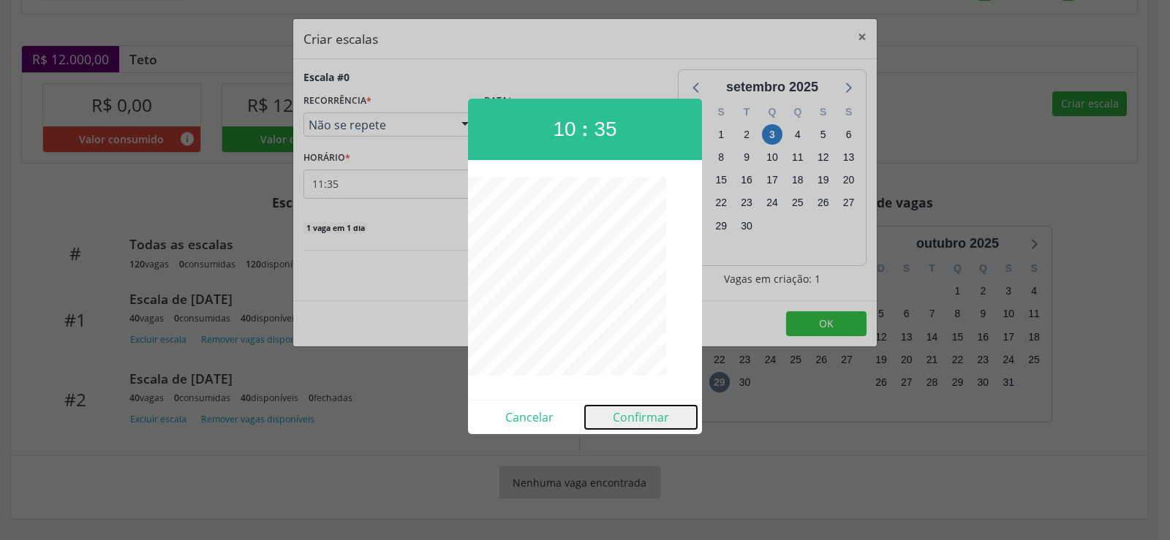
click at [649, 420] on button "Confirmar" at bounding box center [641, 417] width 112 height 23
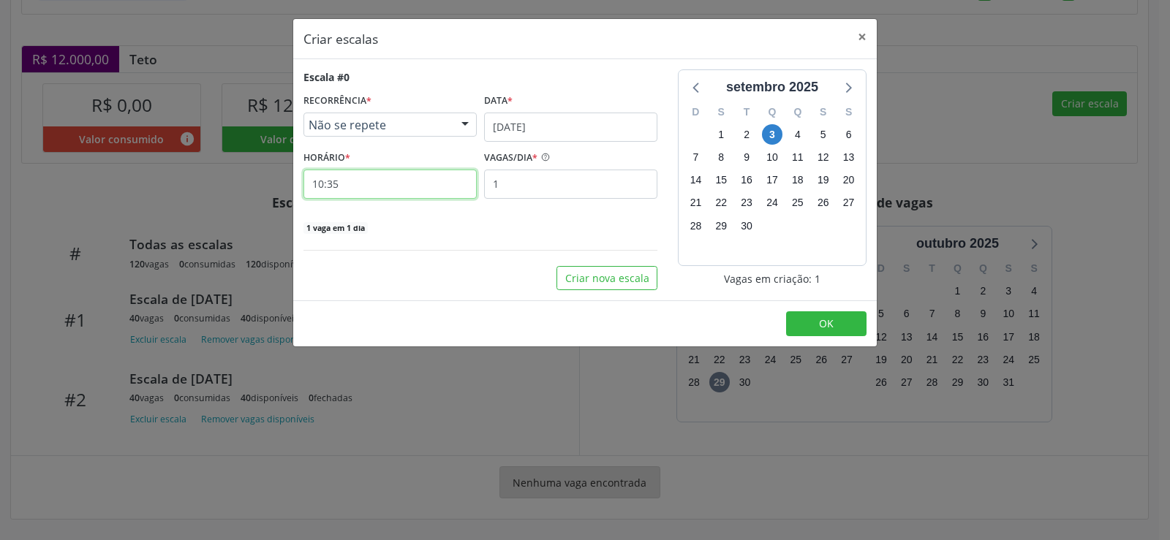
click at [377, 180] on input "10:35" at bounding box center [389, 184] width 173 height 29
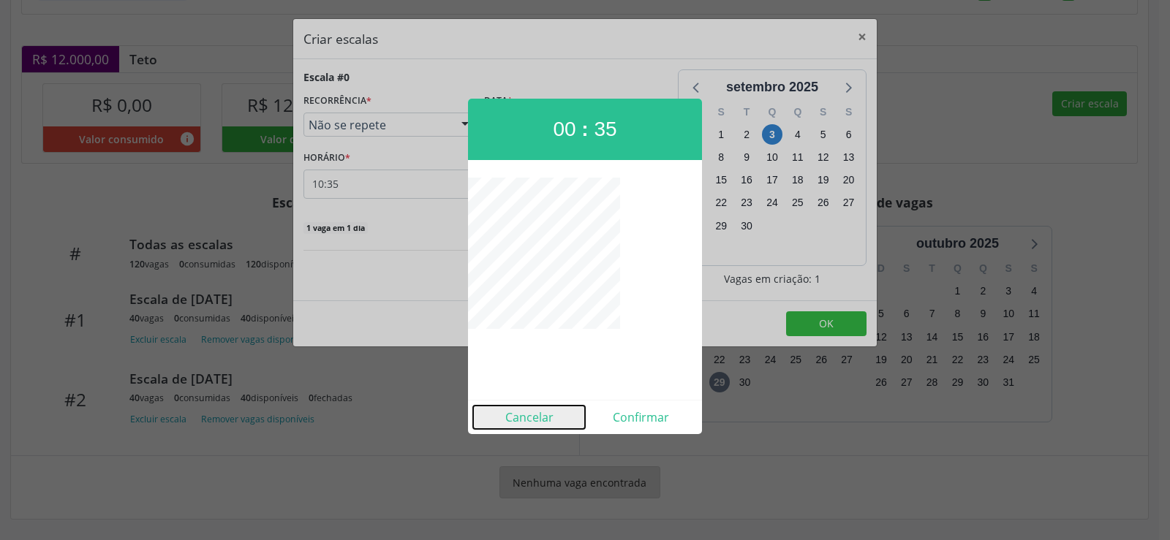
click at [534, 412] on button "Cancelar" at bounding box center [529, 417] width 112 height 23
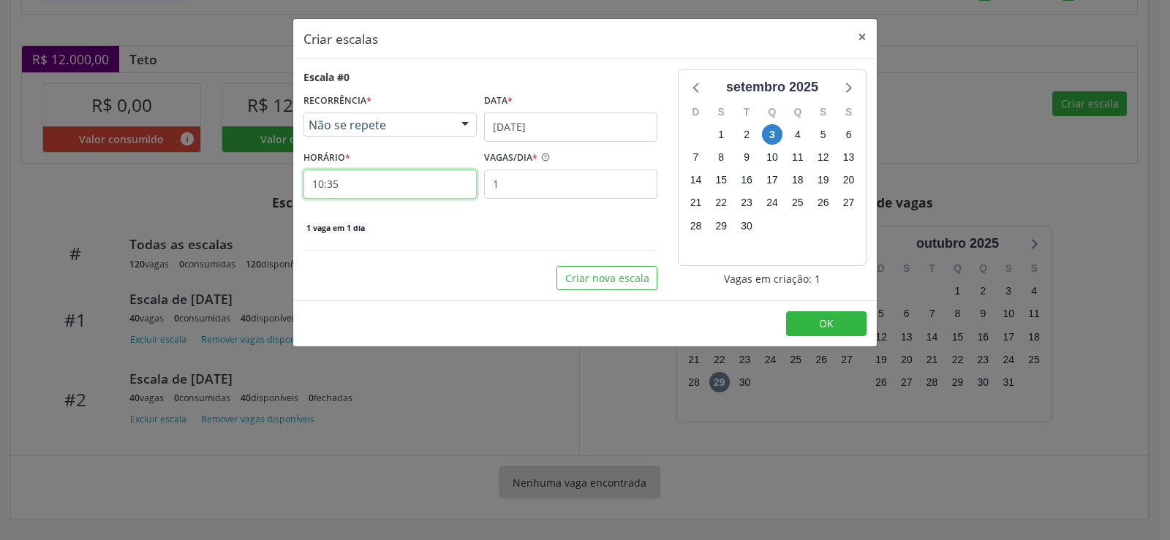
click at [355, 187] on input "10:35" at bounding box center [389, 184] width 173 height 29
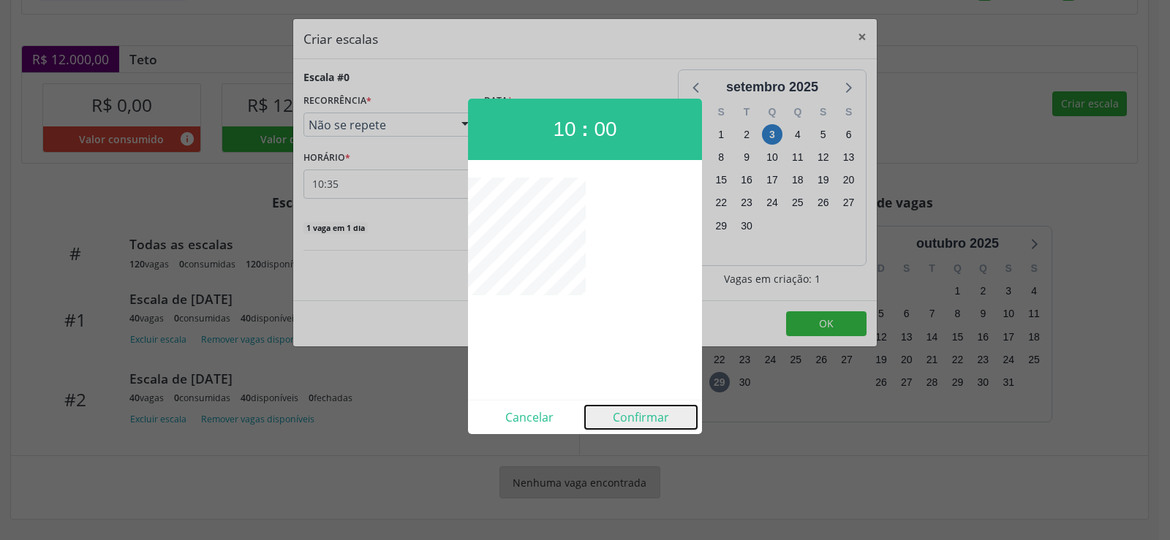
click at [654, 423] on button "Confirmar" at bounding box center [641, 417] width 112 height 23
type input "10:00"
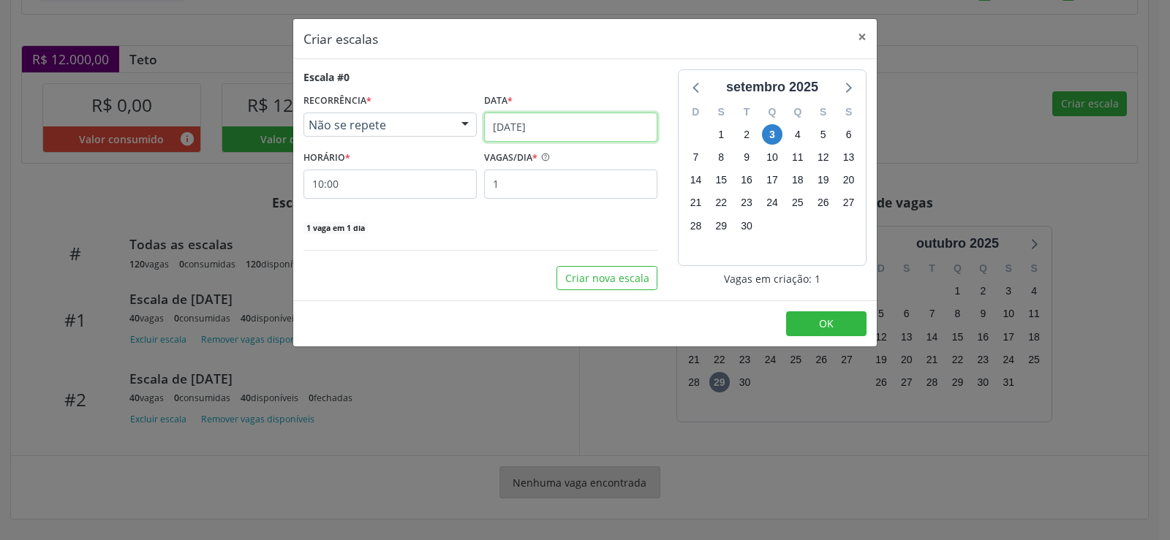
click at [581, 126] on input "[DATE]" at bounding box center [570, 127] width 173 height 29
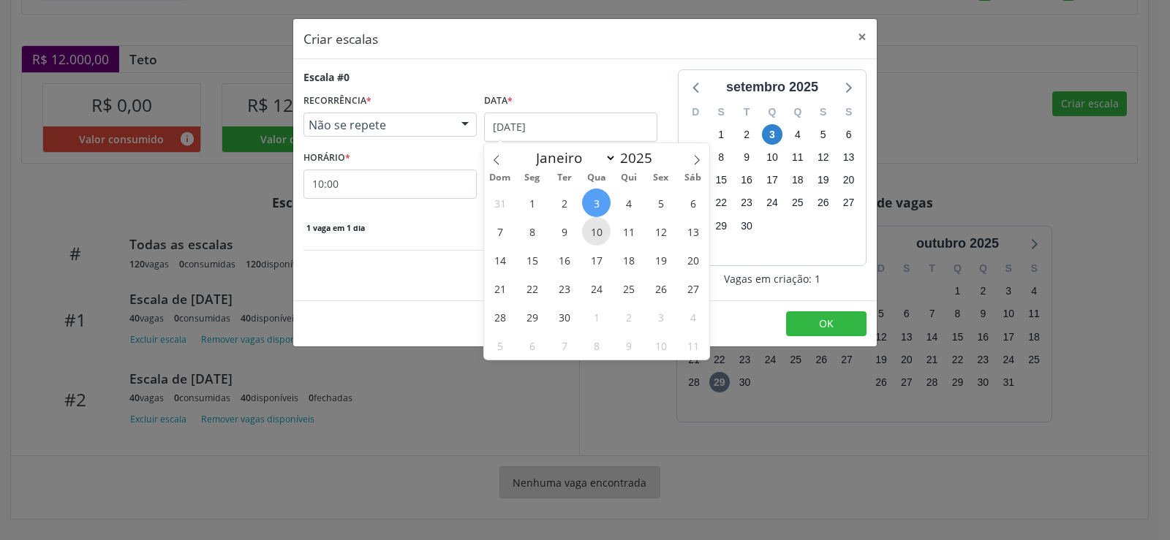
click at [600, 235] on span "10" at bounding box center [596, 231] width 29 height 29
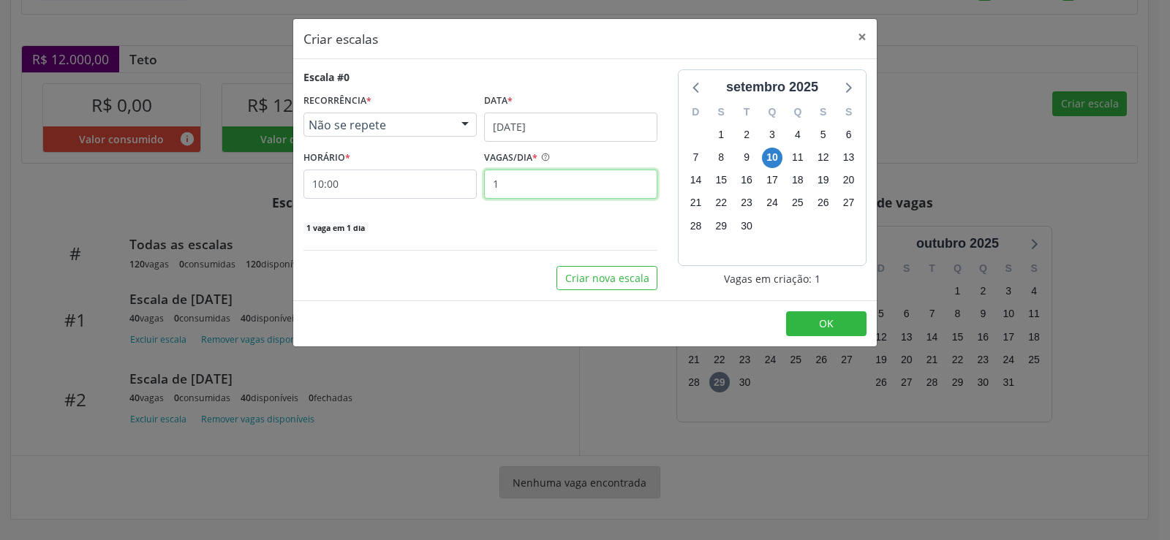
click at [528, 187] on input "1" at bounding box center [570, 184] width 173 height 29
type input "40"
click at [831, 319] on span "OK" at bounding box center [826, 324] width 15 height 14
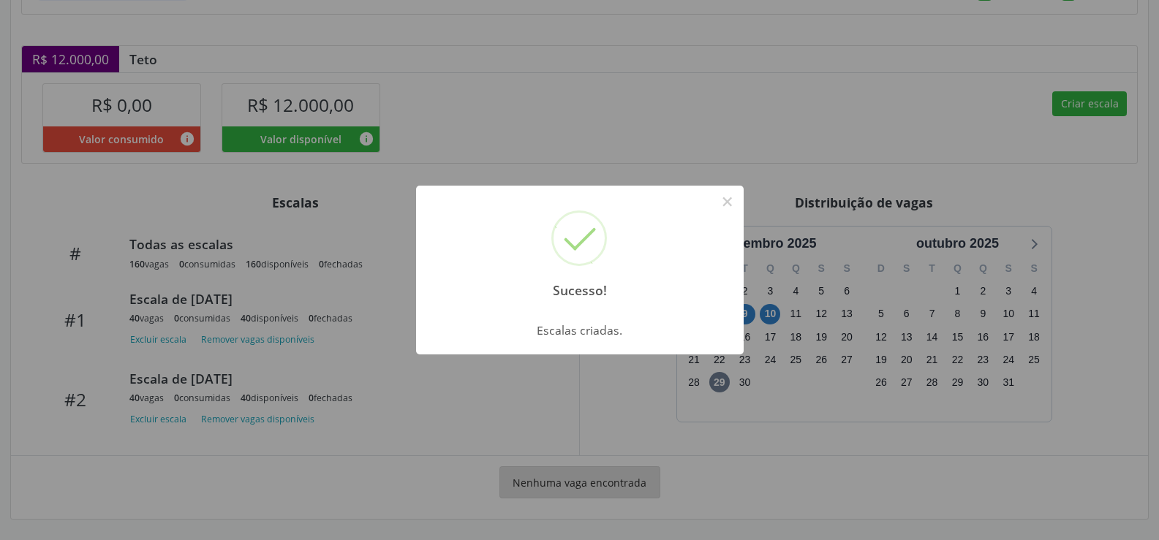
drag, startPoint x: 734, startPoint y: 203, endPoint x: 610, endPoint y: 287, distance: 149.9
click at [729, 208] on button "×" at bounding box center [727, 201] width 25 height 25
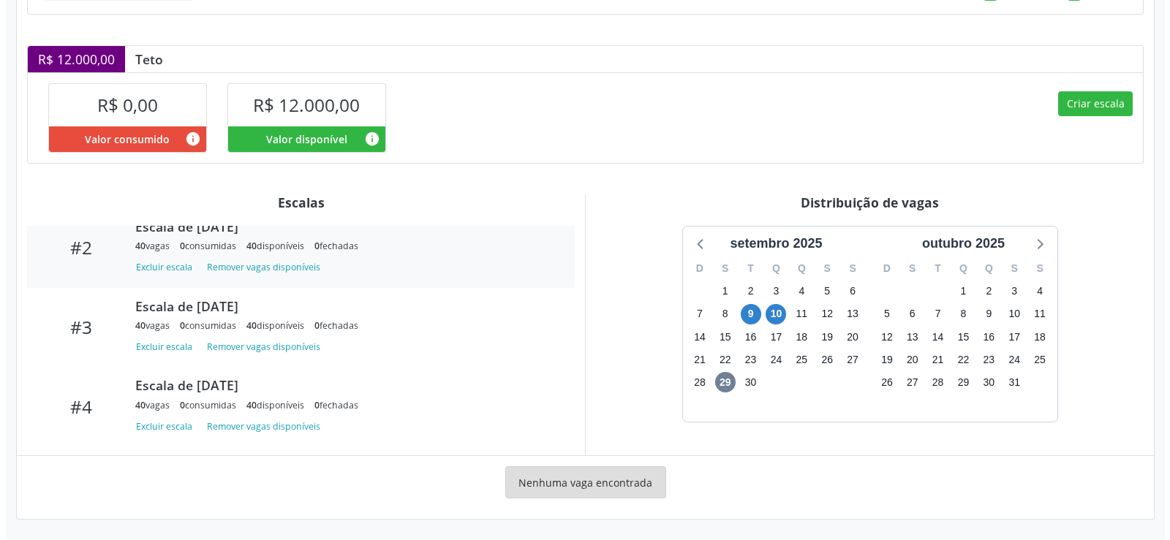
scroll to position [154, 0]
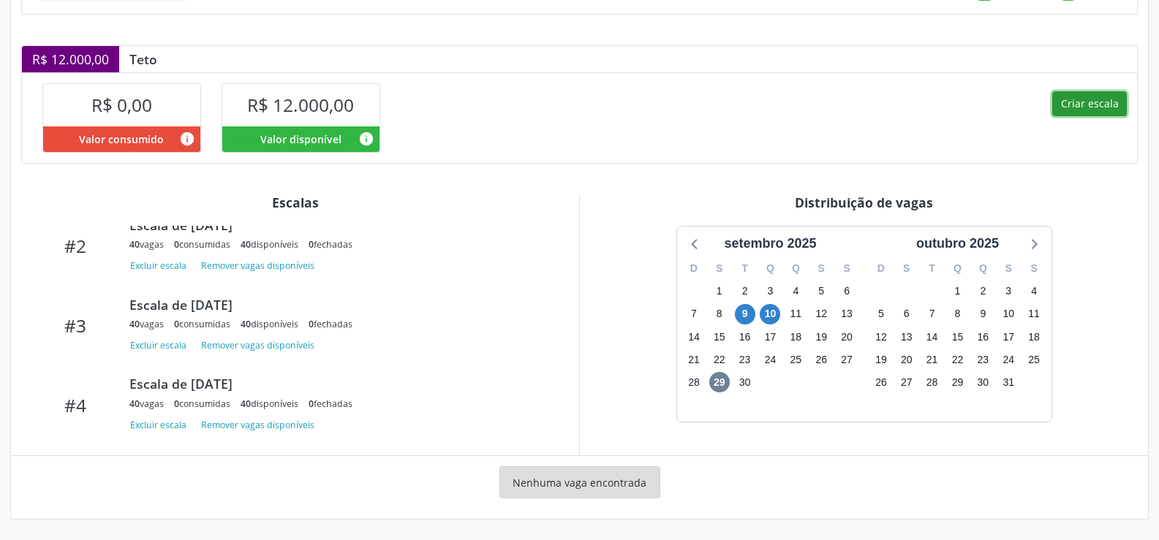
click at [1113, 105] on button "Criar escala" at bounding box center [1089, 103] width 75 height 25
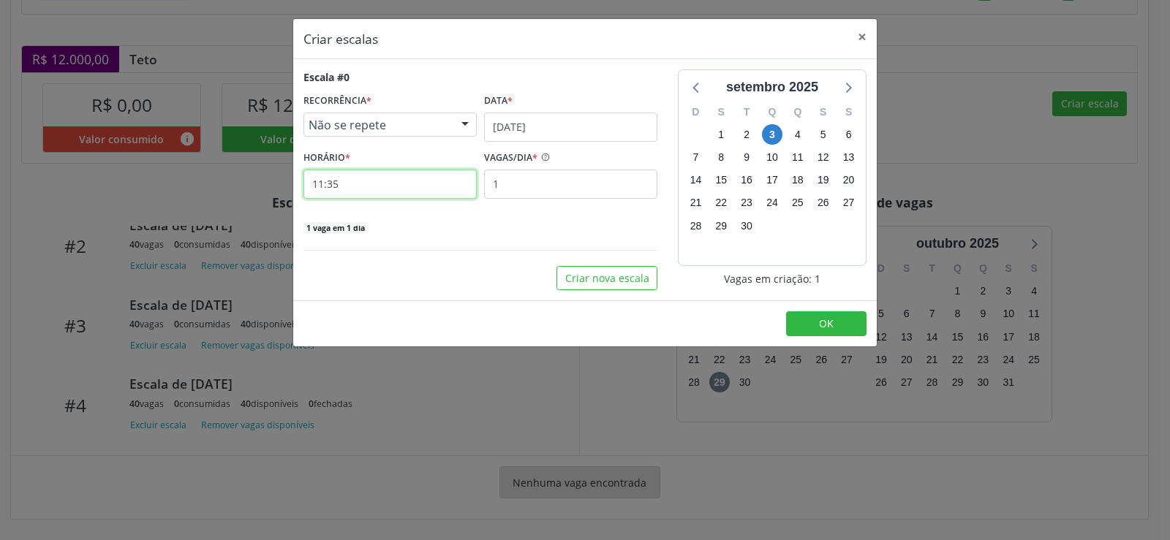
click at [367, 185] on input "11:35" at bounding box center [389, 184] width 173 height 29
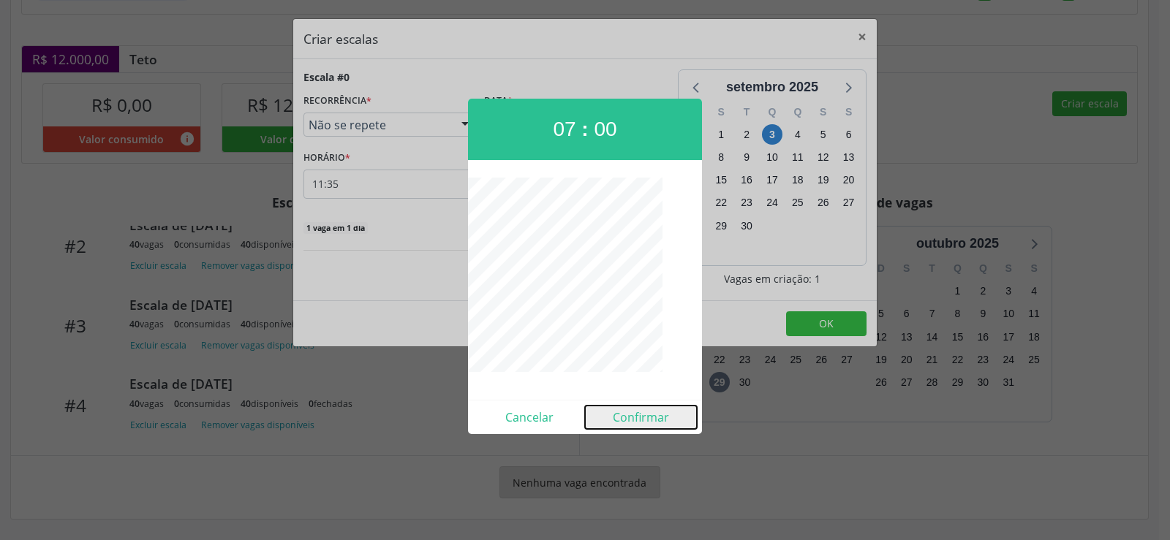
click at [635, 427] on button "Confirmar" at bounding box center [641, 417] width 112 height 23
type input "07:00"
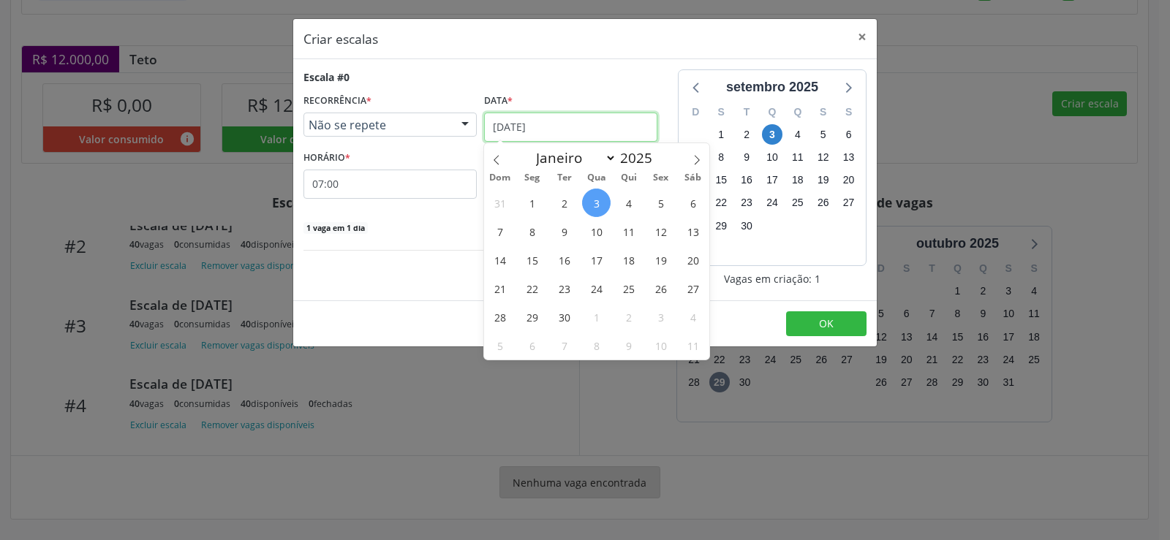
click at [602, 123] on input "[DATE]" at bounding box center [570, 127] width 173 height 29
click at [564, 261] on span "16" at bounding box center [564, 260] width 29 height 29
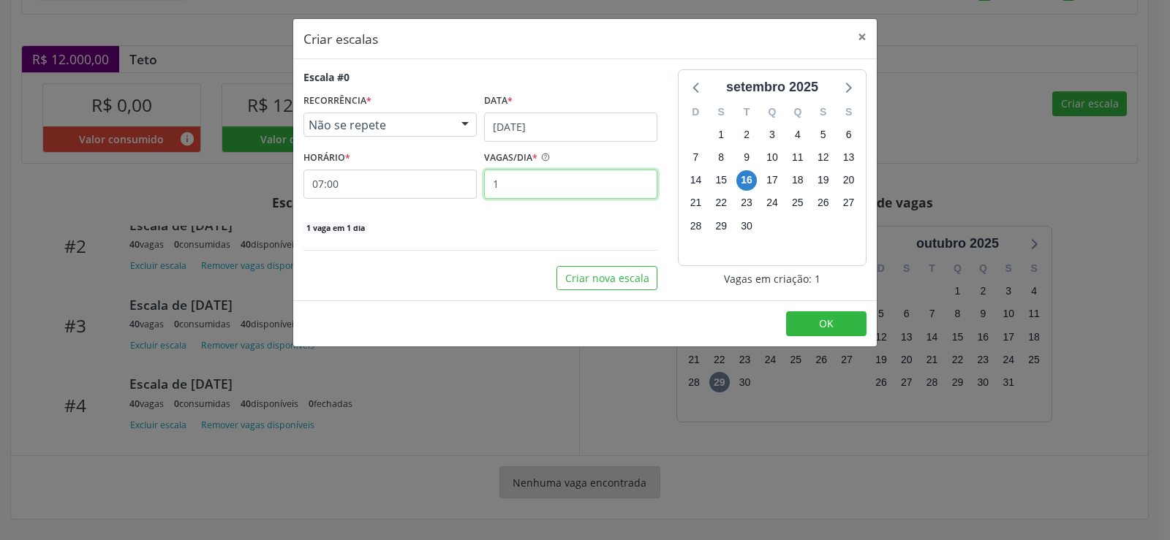
click at [512, 185] on input "1" at bounding box center [570, 184] width 173 height 29
type input "40"
click at [822, 325] on span "OK" at bounding box center [826, 324] width 15 height 14
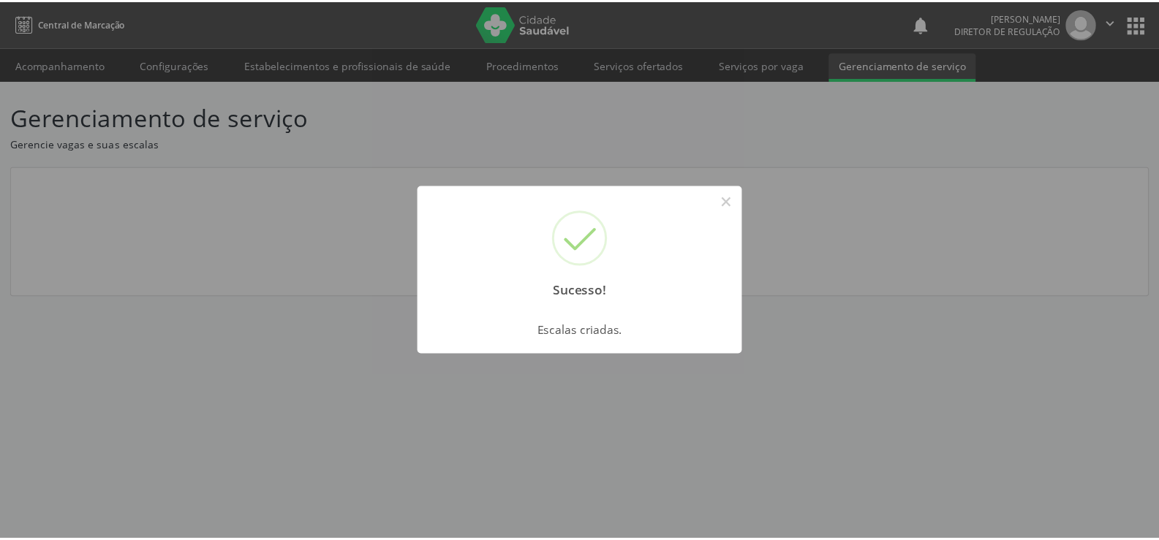
scroll to position [0, 0]
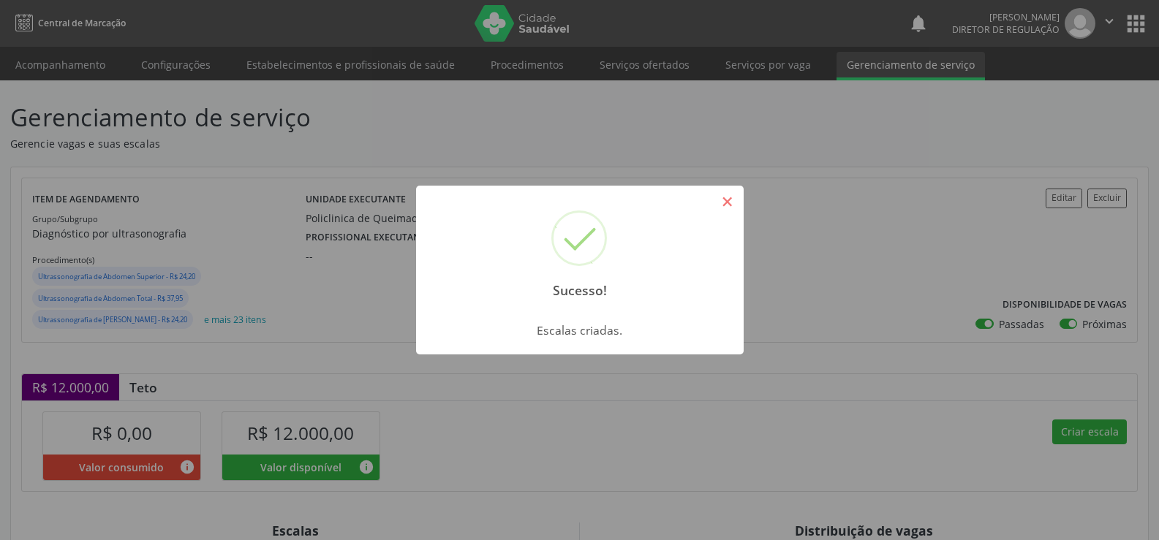
click at [738, 199] on button "×" at bounding box center [727, 201] width 25 height 25
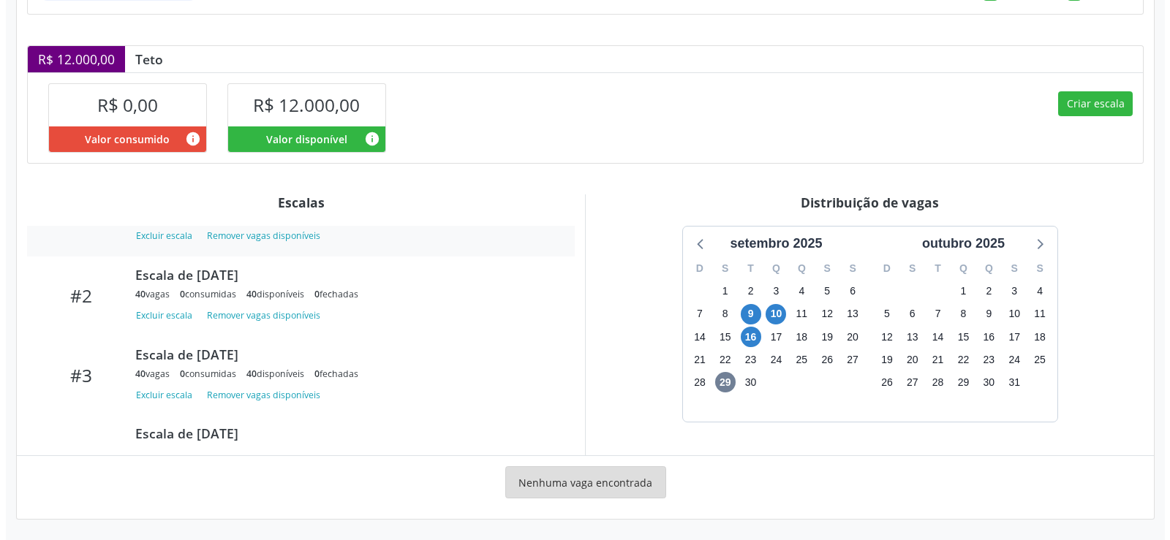
scroll to position [233, 0]
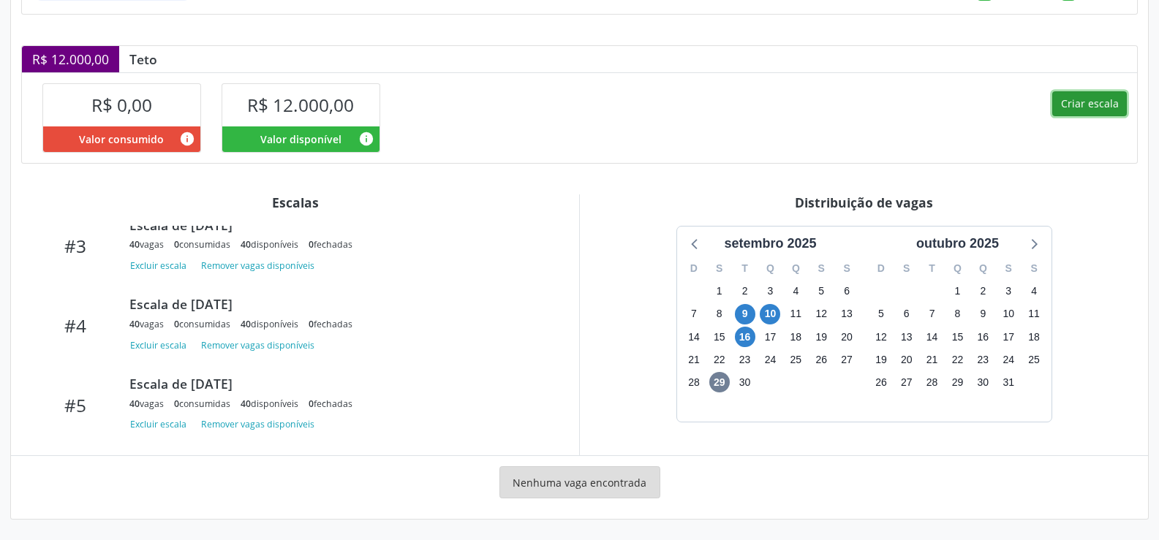
click at [1094, 103] on button "Criar escala" at bounding box center [1089, 103] width 75 height 25
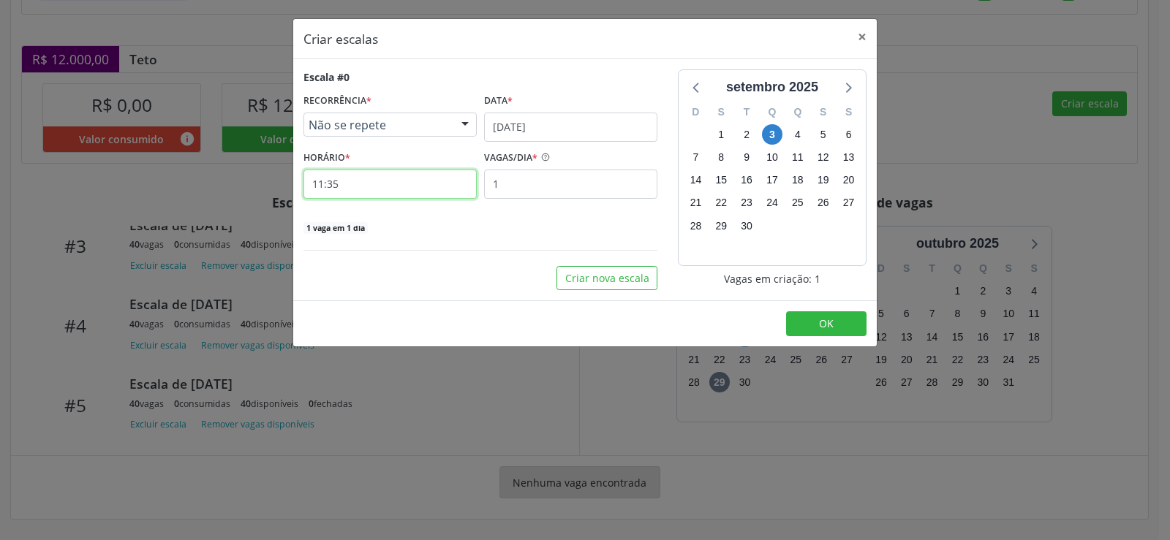
click at [380, 182] on input "11:35" at bounding box center [389, 184] width 173 height 29
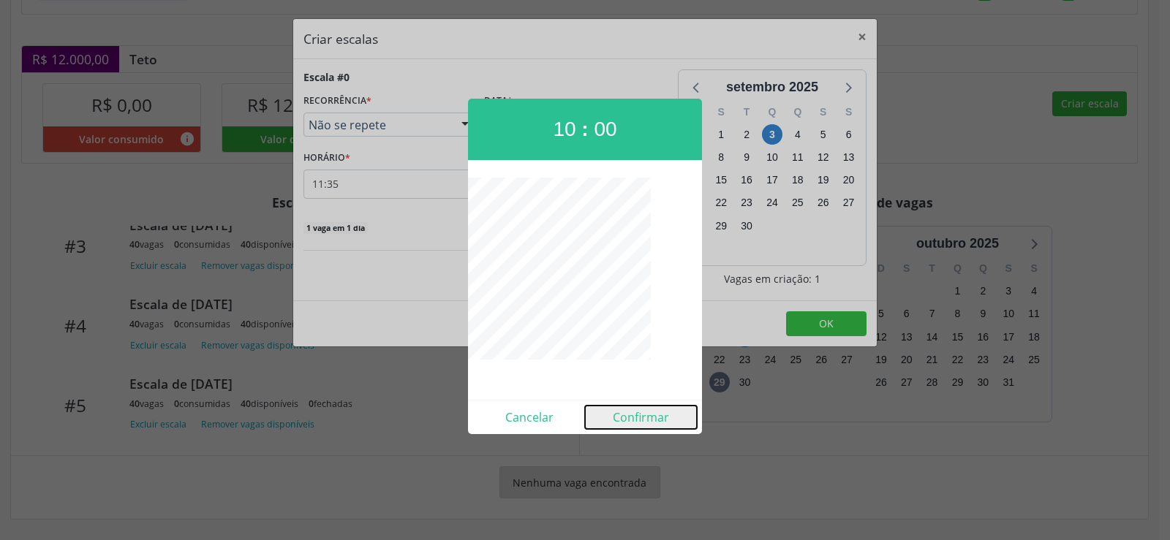
click at [637, 420] on button "Confirmar" at bounding box center [641, 417] width 112 height 23
type input "10:00"
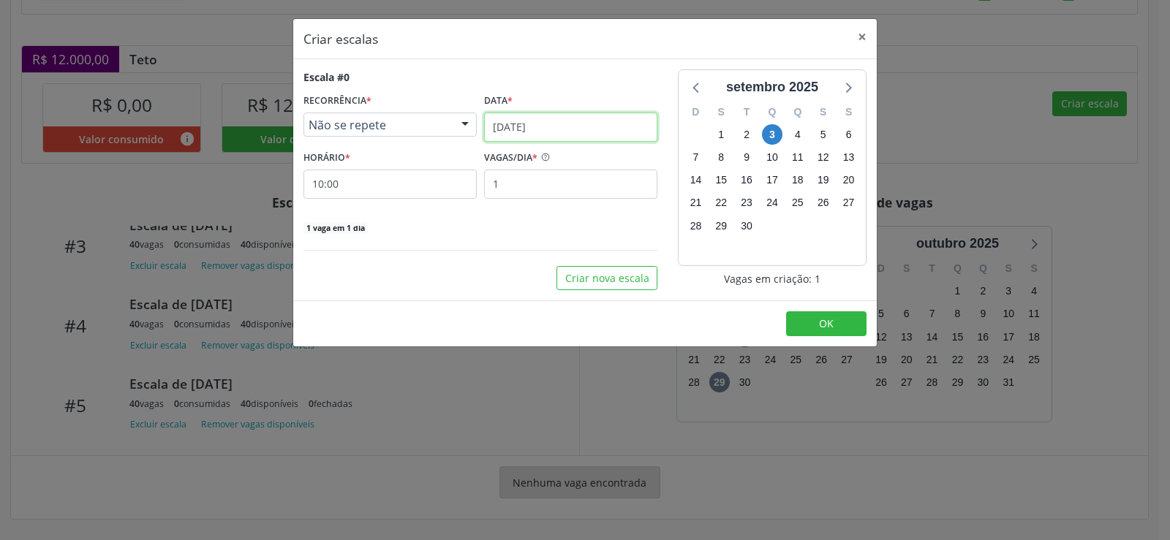
click at [618, 131] on input "[DATE]" at bounding box center [570, 127] width 173 height 29
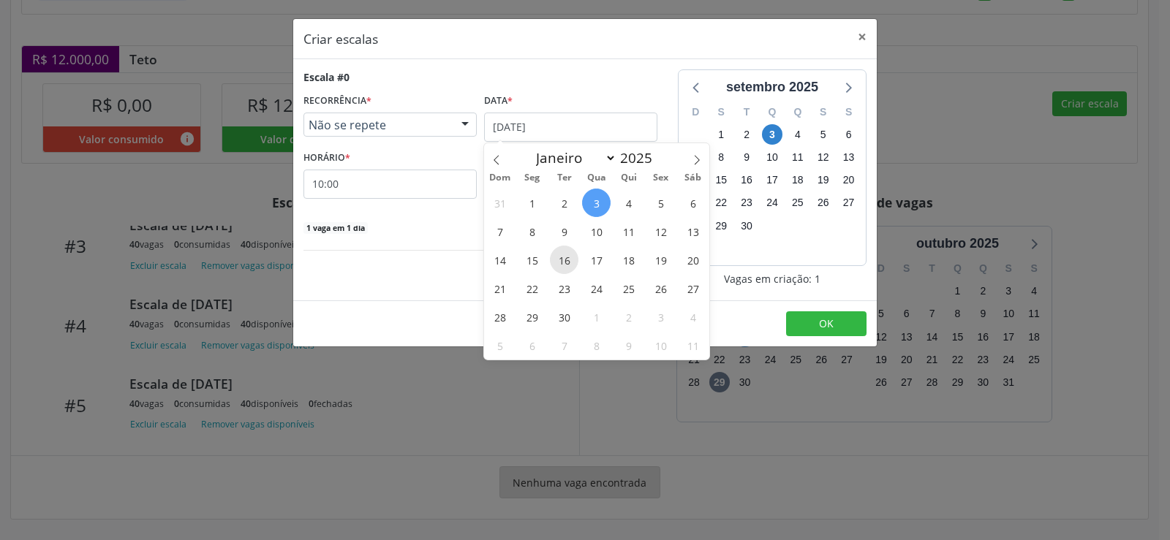
click at [566, 262] on span "16" at bounding box center [564, 260] width 29 height 29
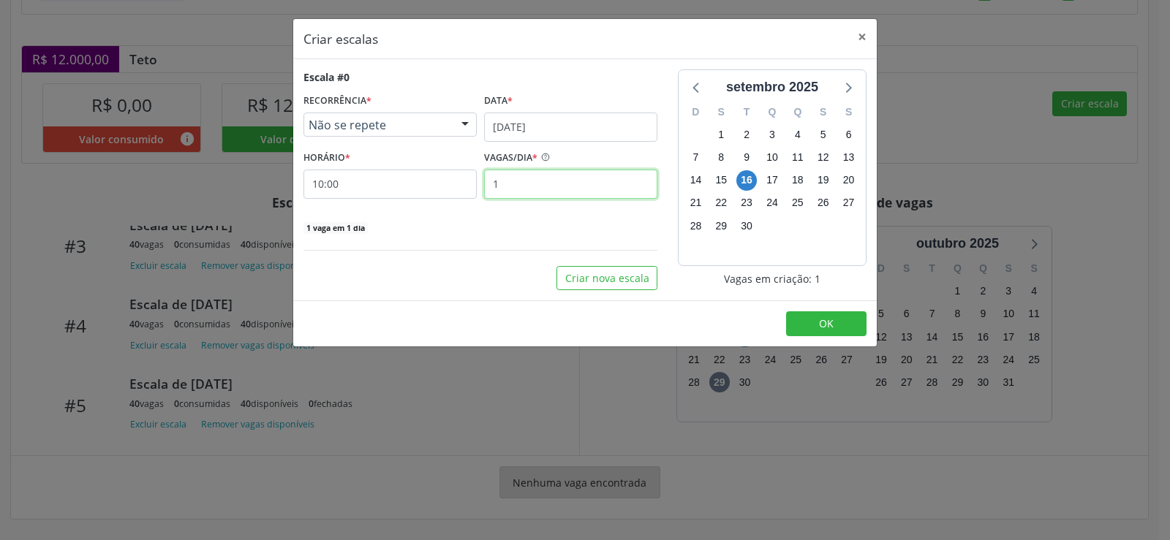
click at [530, 187] on input "1" at bounding box center [570, 184] width 173 height 29
type input "40"
click at [849, 325] on button "OK" at bounding box center [826, 323] width 80 height 25
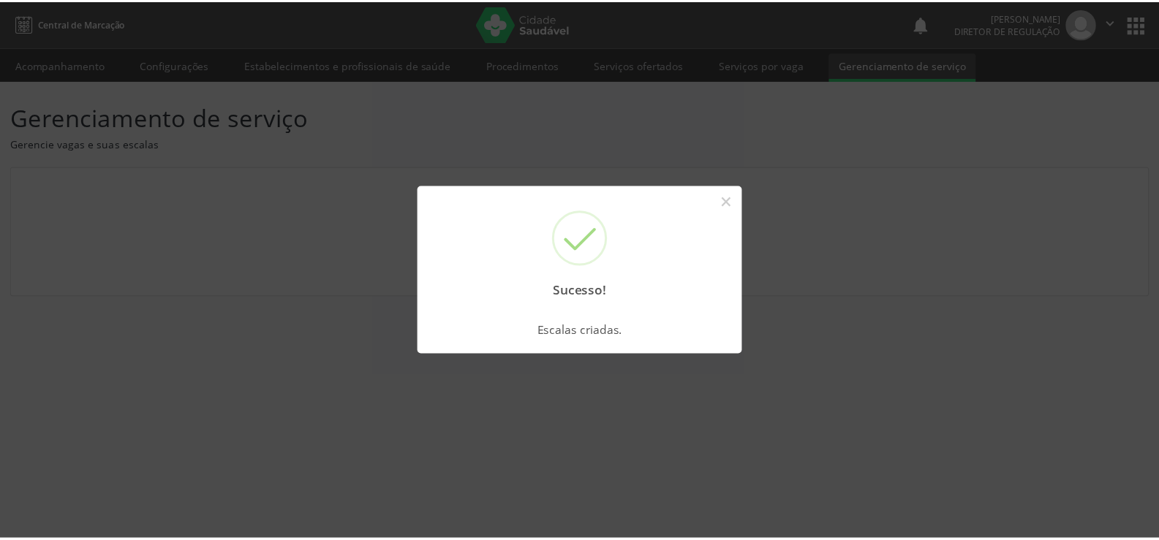
scroll to position [0, 0]
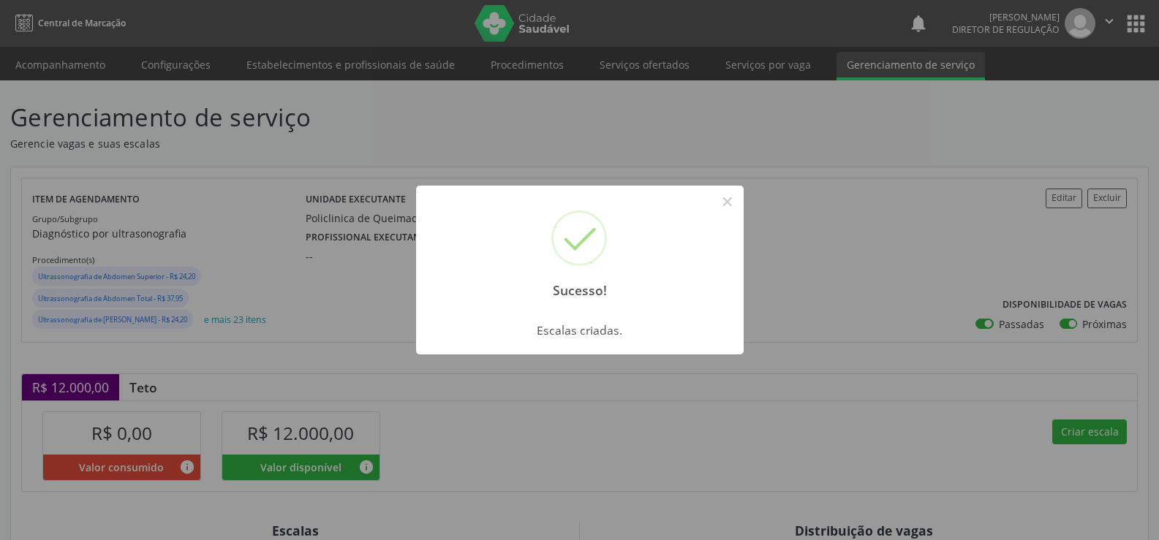
drag, startPoint x: 725, startPoint y: 197, endPoint x: 753, endPoint y: 237, distance: 48.3
click at [733, 206] on button "×" at bounding box center [727, 201] width 25 height 25
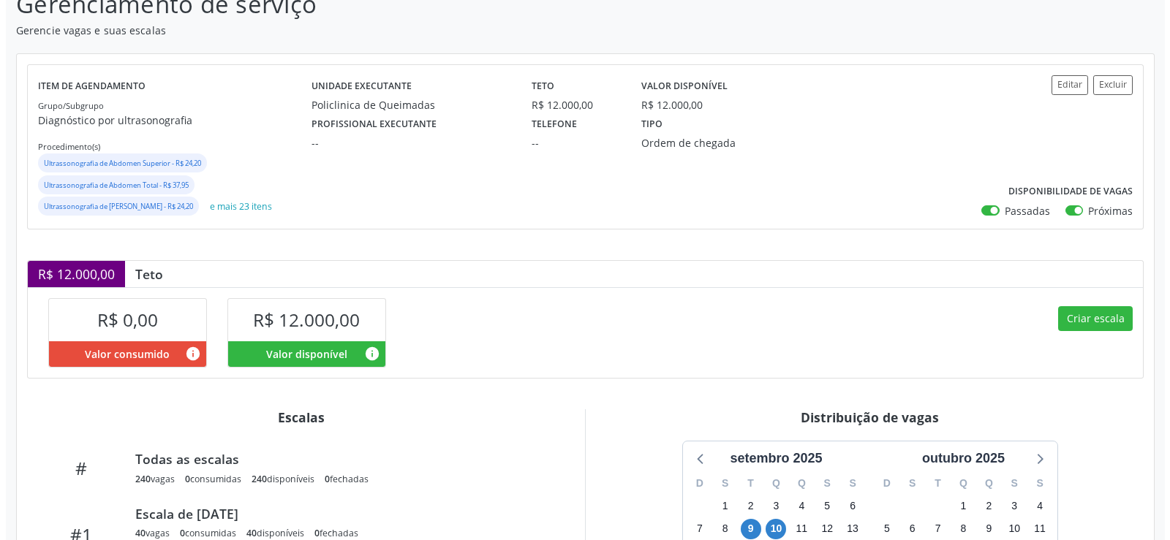
scroll to position [328, 0]
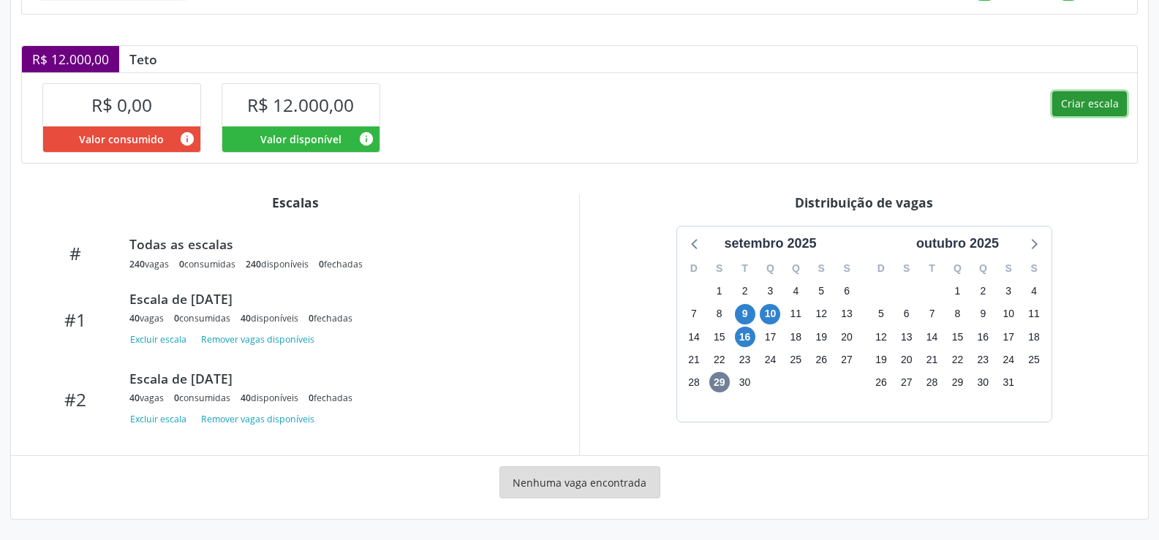
click at [1102, 107] on button "Criar escala" at bounding box center [1089, 103] width 75 height 25
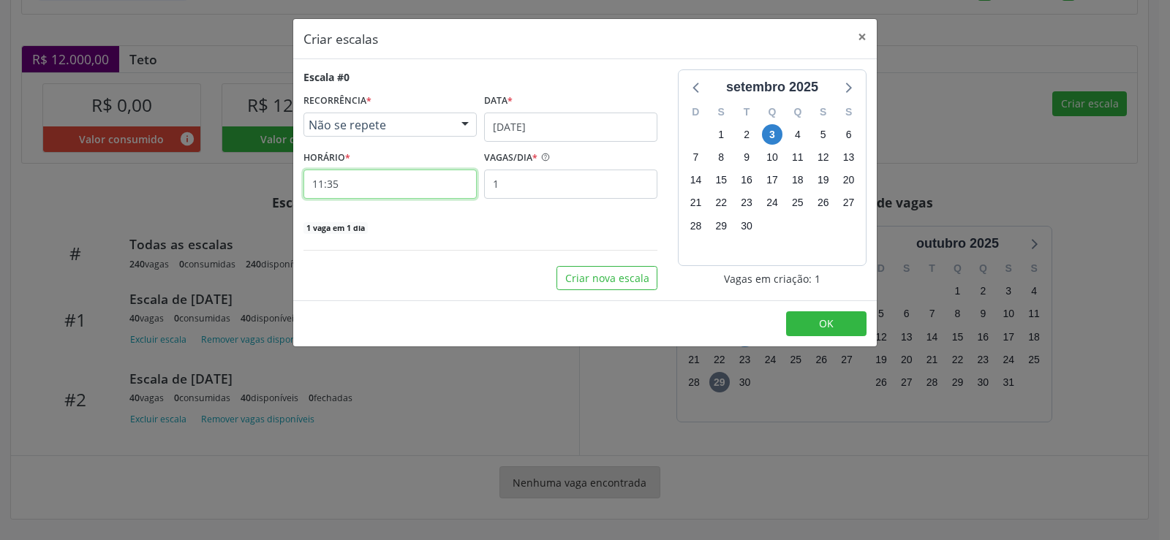
click at [360, 173] on input "11:35" at bounding box center [389, 184] width 173 height 29
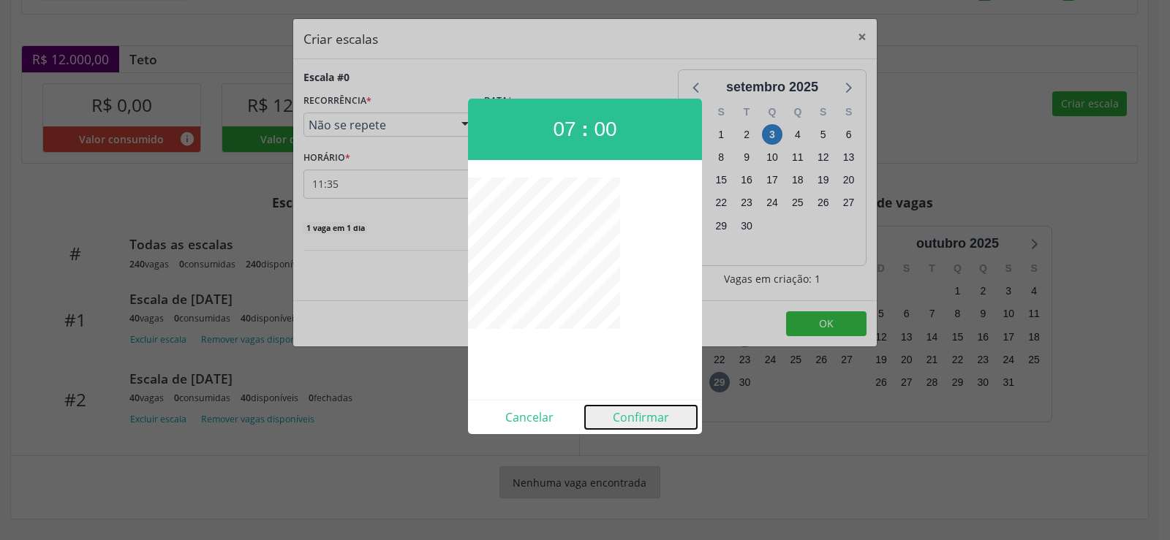
drag, startPoint x: 635, startPoint y: 419, endPoint x: 627, endPoint y: 424, distance: 8.9
click at [630, 423] on button "Confirmar" at bounding box center [641, 417] width 112 height 23
type input "07:00"
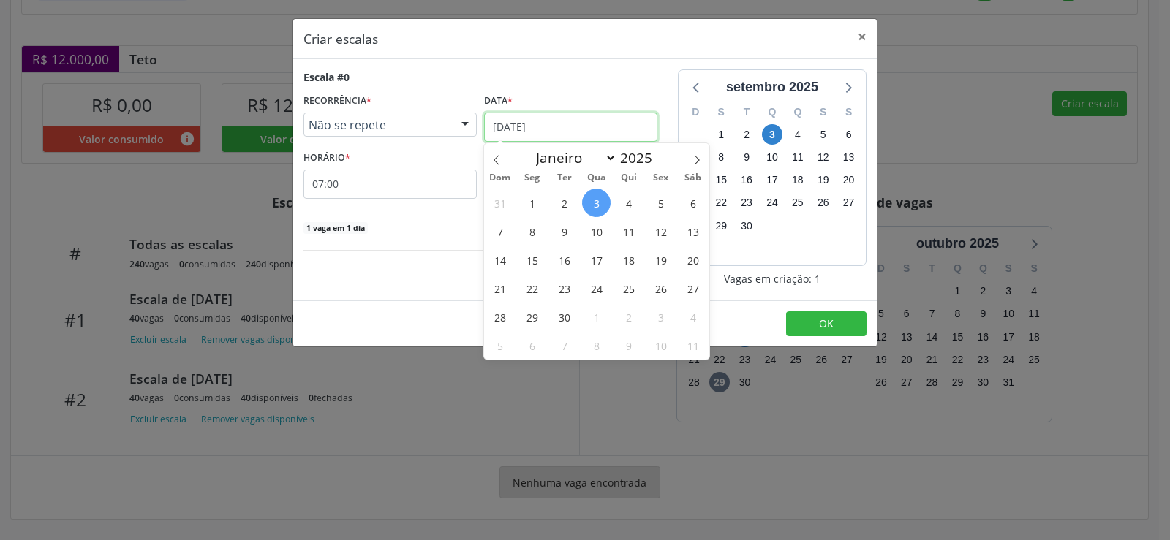
click at [602, 129] on input "[DATE]" at bounding box center [570, 127] width 173 height 29
drag, startPoint x: 599, startPoint y: 263, endPoint x: 545, endPoint y: 224, distance: 66.0
click at [597, 260] on span "17" at bounding box center [596, 260] width 29 height 29
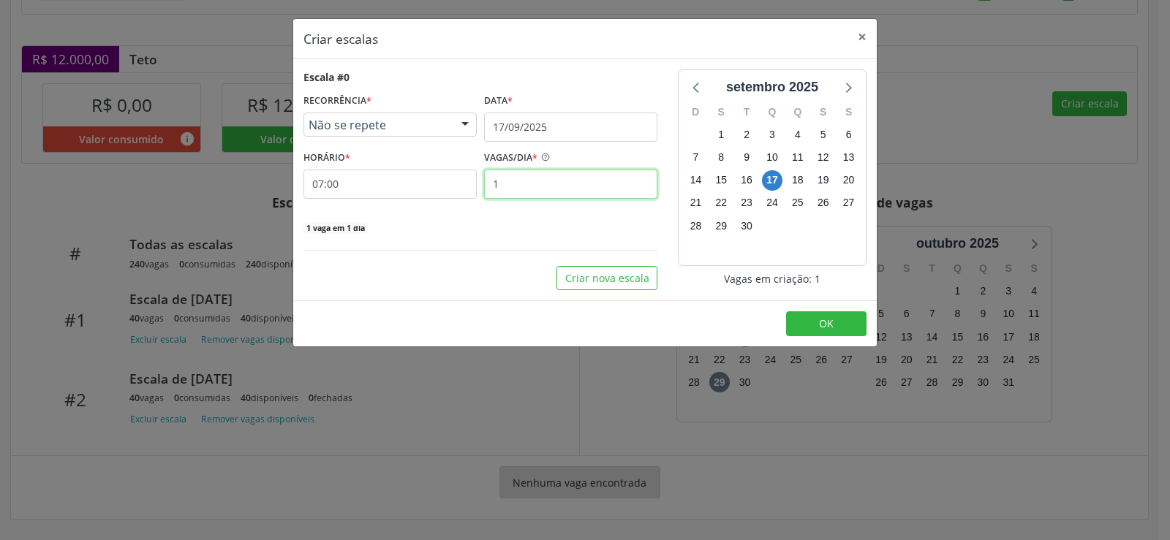
click at [510, 186] on input "1" at bounding box center [570, 184] width 173 height 29
type input "40"
drag, startPoint x: 811, startPoint y: 325, endPoint x: 806, endPoint y: 334, distance: 10.5
click at [809, 334] on button "OK" at bounding box center [826, 323] width 80 height 25
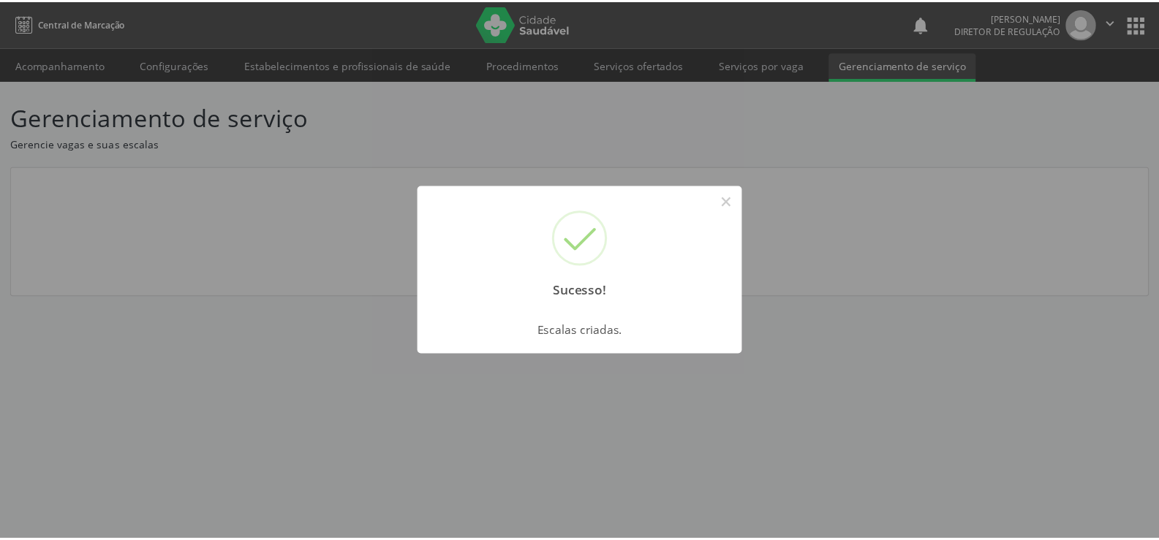
scroll to position [0, 0]
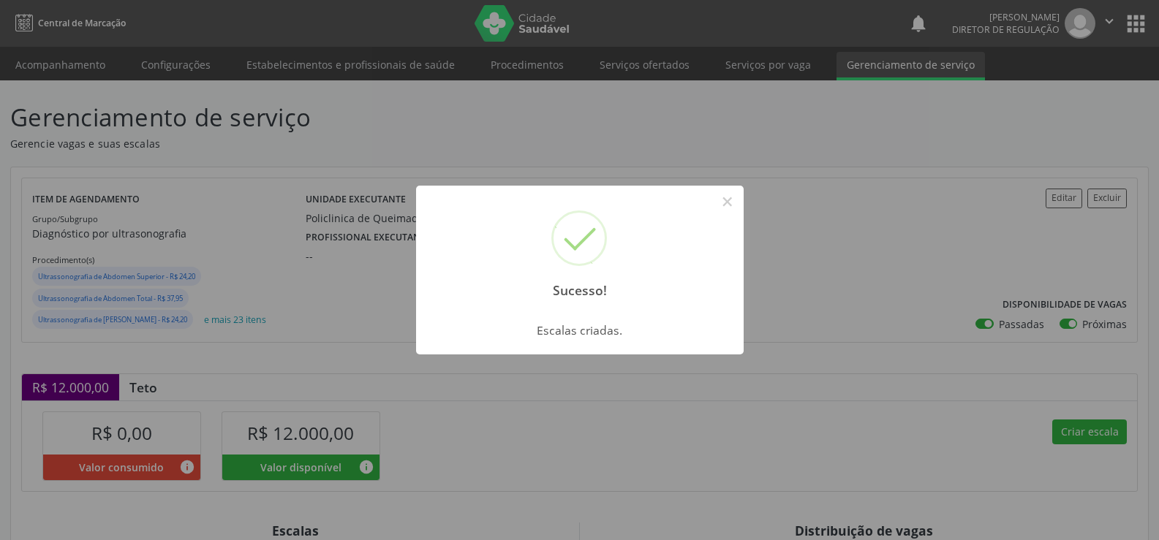
drag, startPoint x: 736, startPoint y: 206, endPoint x: 739, endPoint y: 325, distance: 118.5
click at [736, 216] on div "Sucesso! ×" at bounding box center [580, 249] width 328 height 126
click at [725, 208] on button "×" at bounding box center [727, 201] width 25 height 25
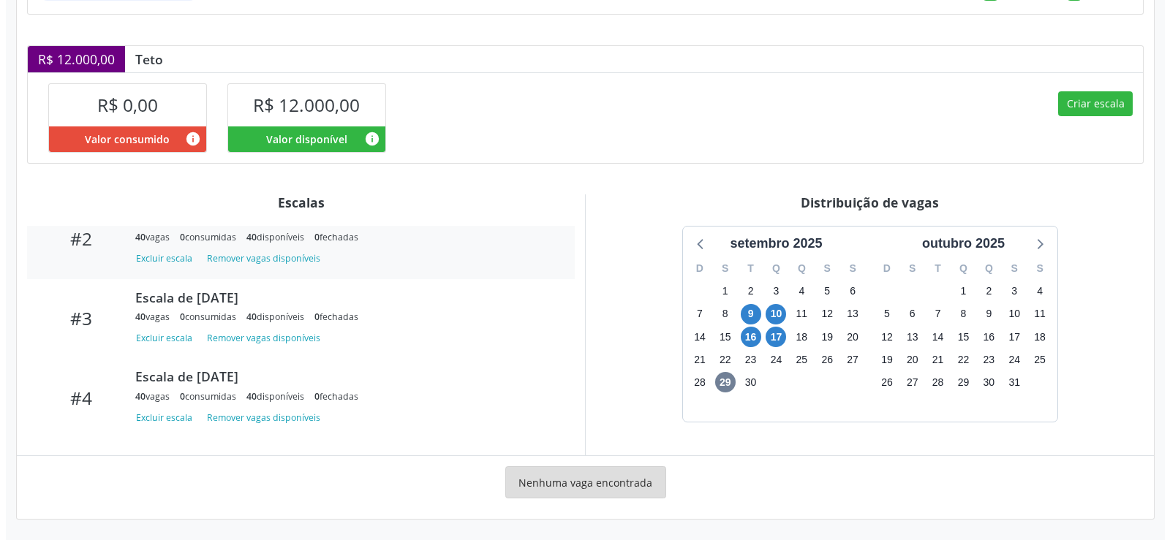
scroll to position [393, 0]
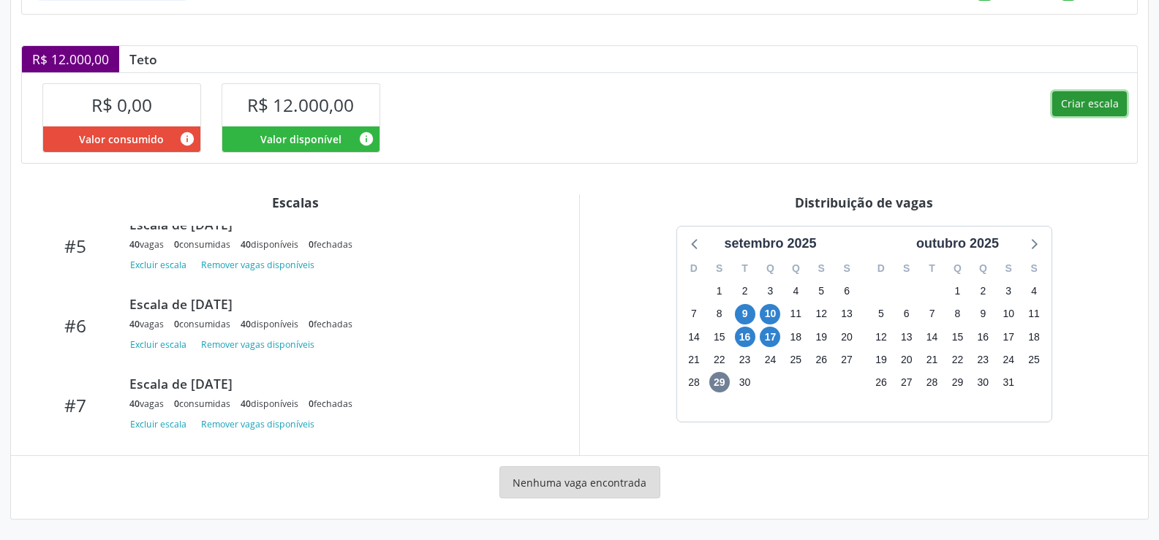
click at [1093, 108] on button "Criar escala" at bounding box center [1089, 103] width 75 height 25
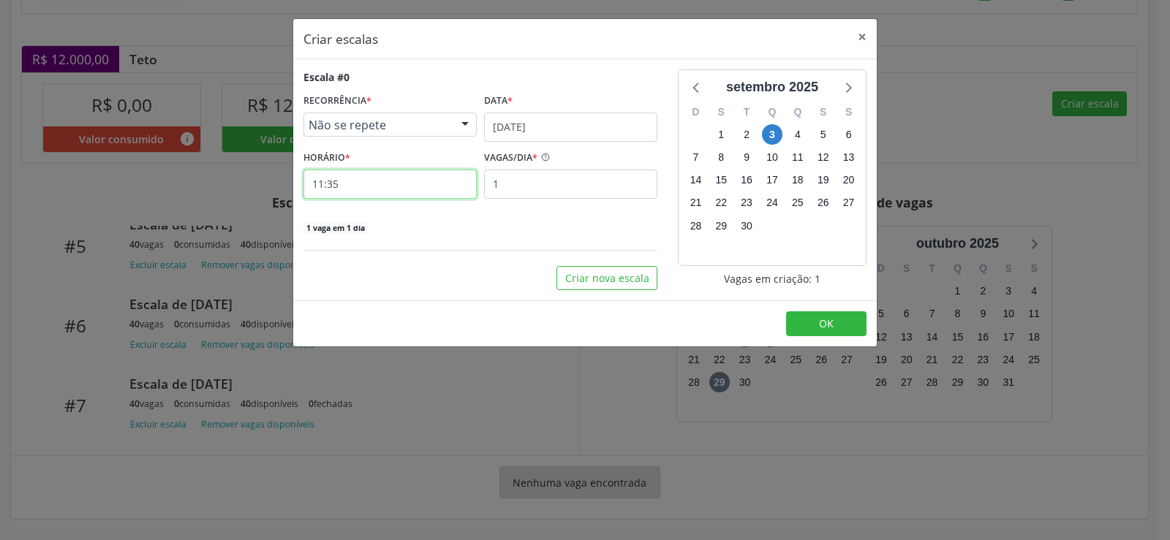
click at [368, 186] on input "11:35" at bounding box center [389, 184] width 173 height 29
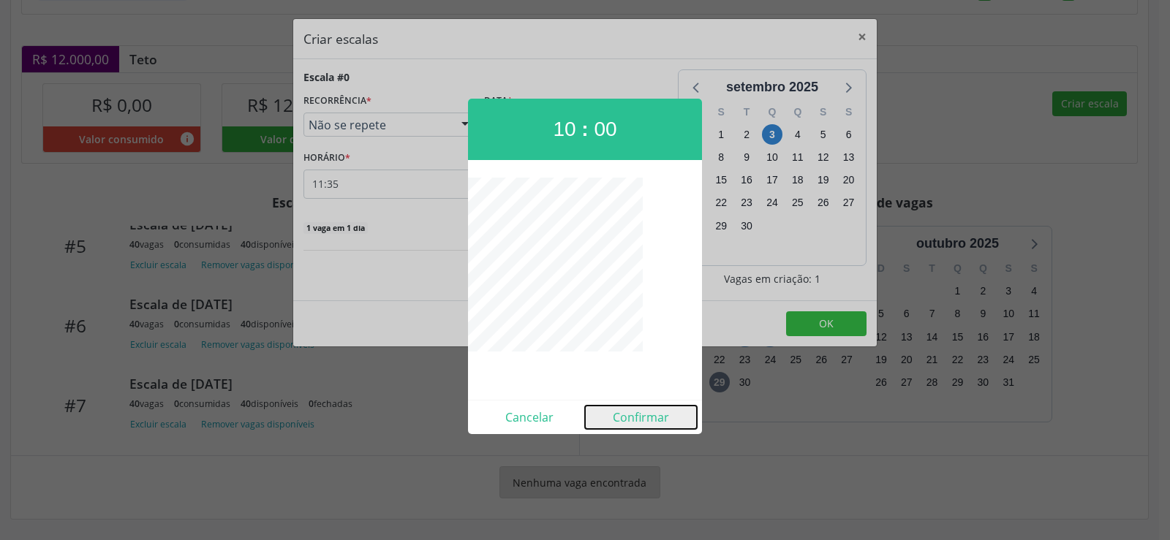
drag, startPoint x: 644, startPoint y: 420, endPoint x: 629, endPoint y: 428, distance: 17.0
click at [632, 427] on button "Confirmar" at bounding box center [641, 417] width 112 height 23
type input "10:00"
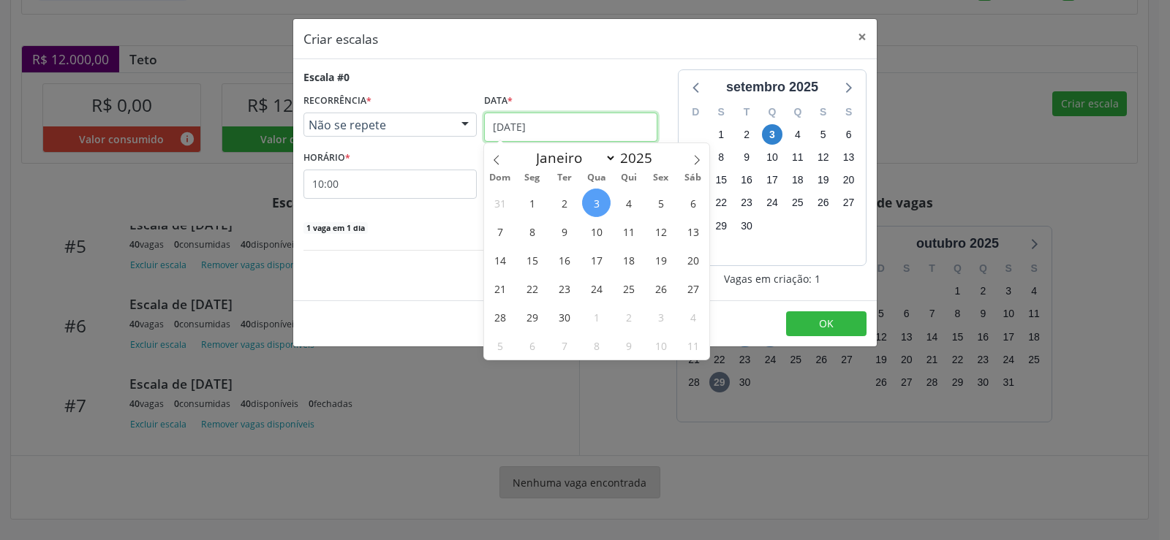
click at [652, 124] on input "[DATE]" at bounding box center [570, 127] width 173 height 29
click at [601, 266] on span "17" at bounding box center [596, 260] width 29 height 29
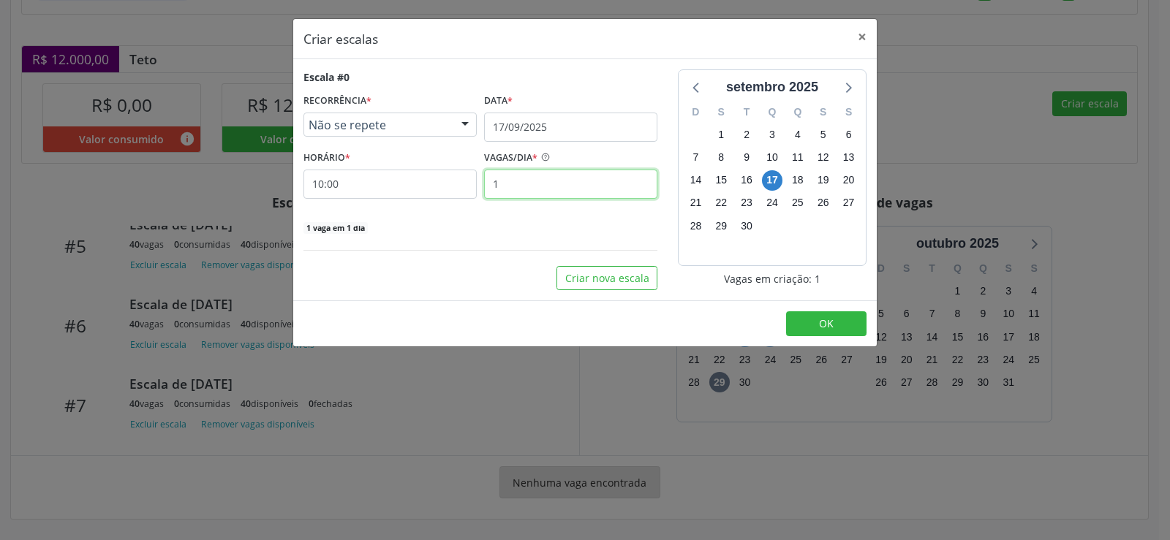
click at [518, 189] on input "1" at bounding box center [570, 184] width 173 height 29
type input "40"
click at [832, 326] on span "OK" at bounding box center [826, 324] width 15 height 14
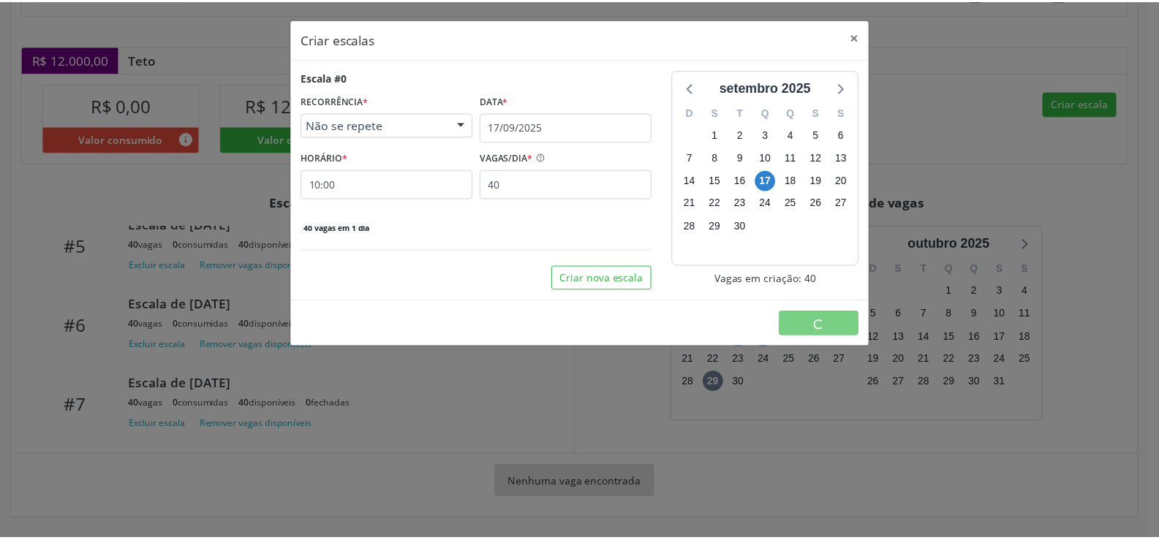
scroll to position [0, 0]
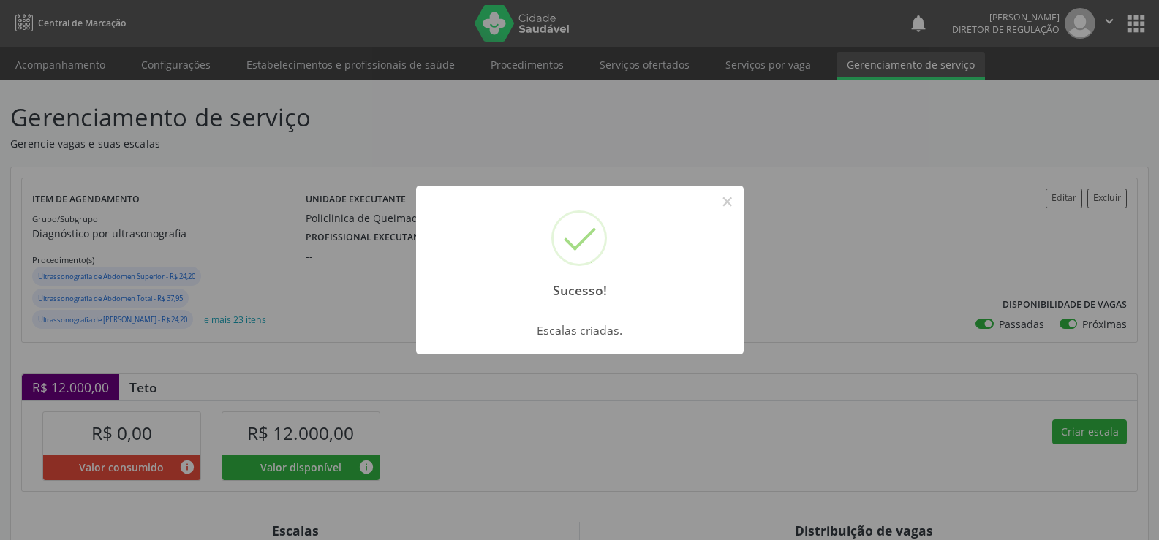
drag, startPoint x: 733, startPoint y: 203, endPoint x: 736, endPoint y: 213, distance: 10.9
click at [734, 203] on button "×" at bounding box center [727, 201] width 25 height 25
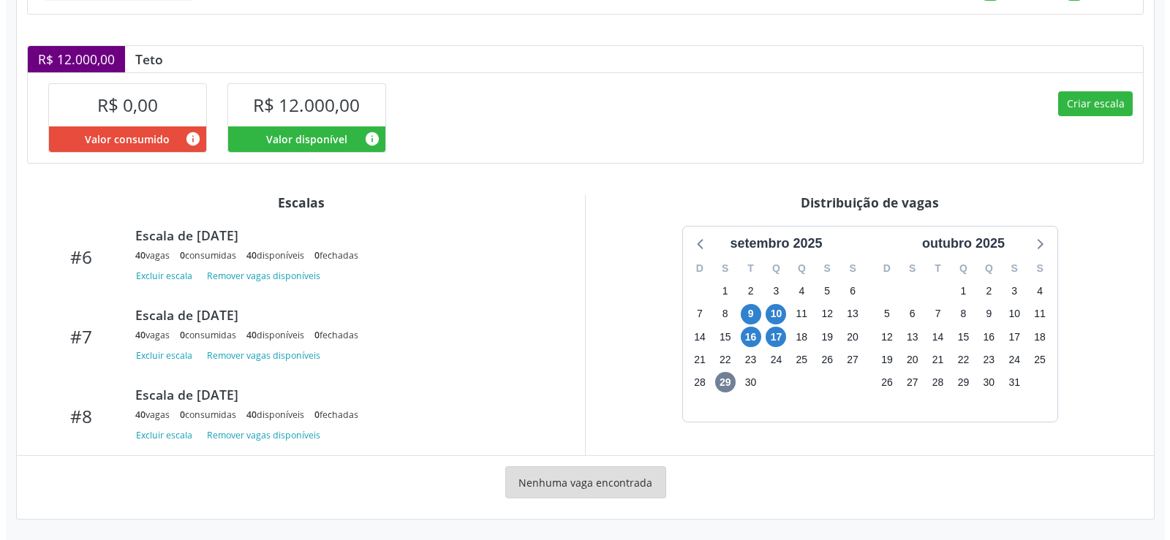
scroll to position [472, 0]
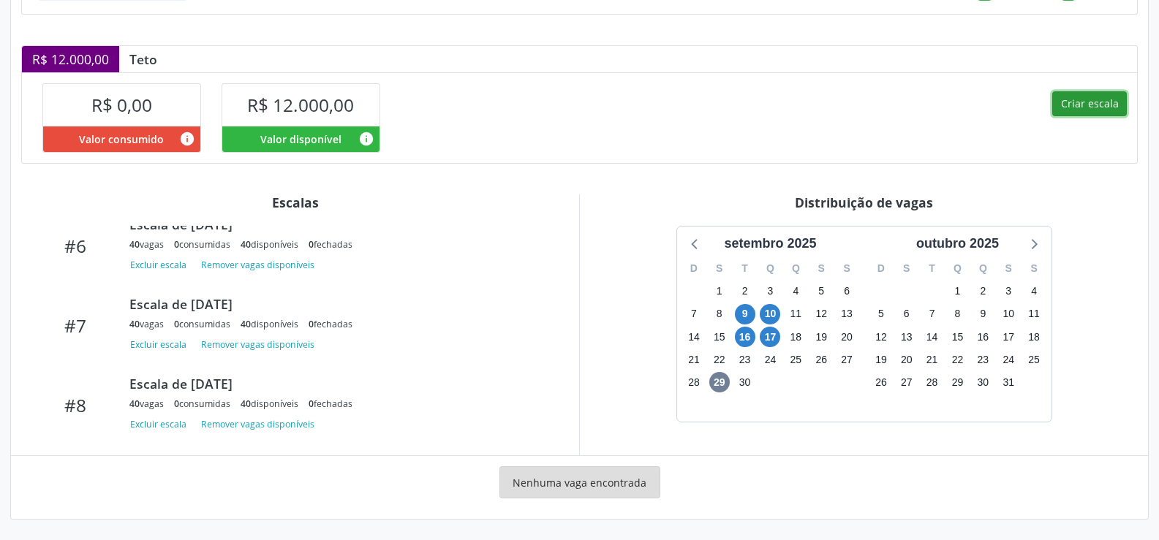
click at [1093, 102] on button "Criar escala" at bounding box center [1089, 103] width 75 height 25
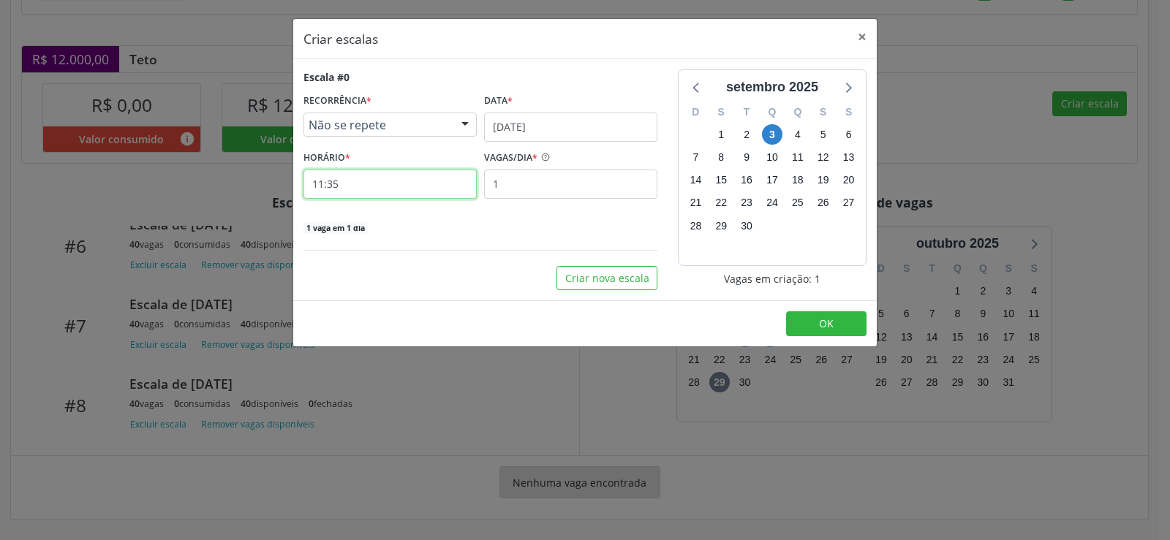
click at [350, 180] on input "11:35" at bounding box center [389, 184] width 173 height 29
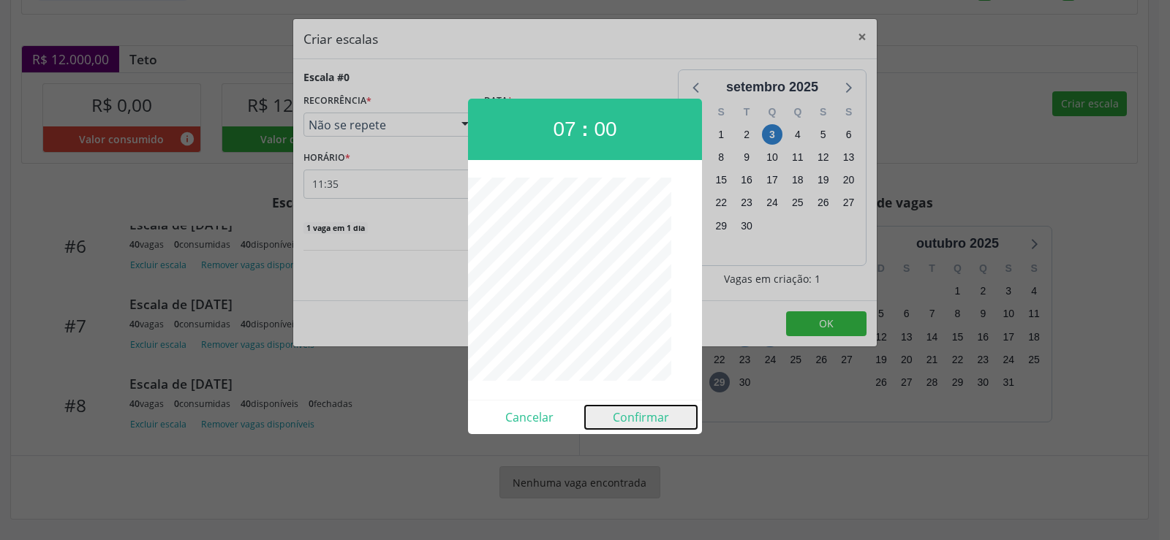
click at [657, 422] on button "Confirmar" at bounding box center [641, 417] width 112 height 23
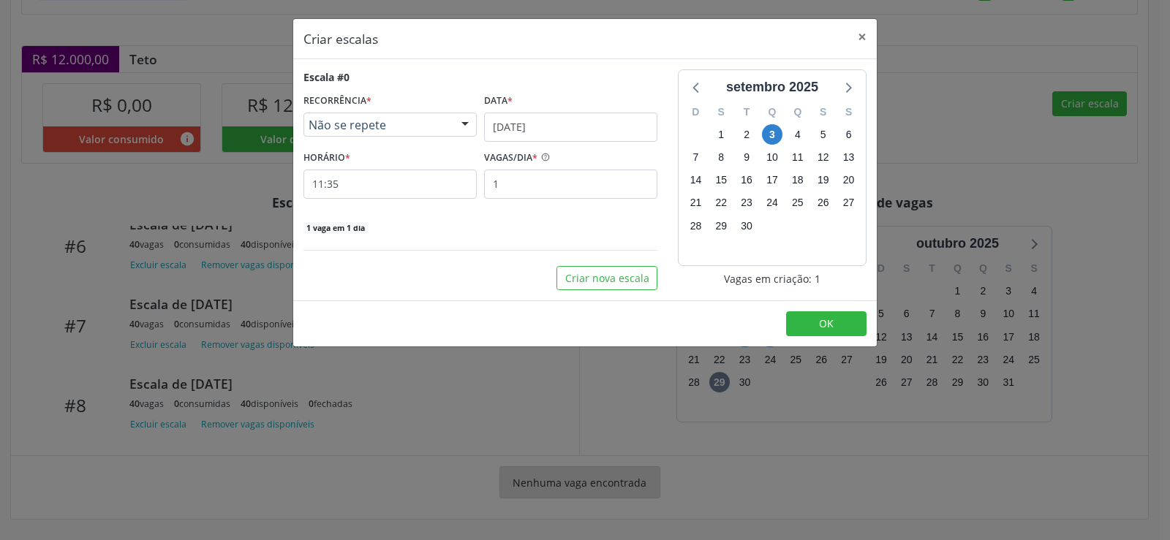
type input "07:00"
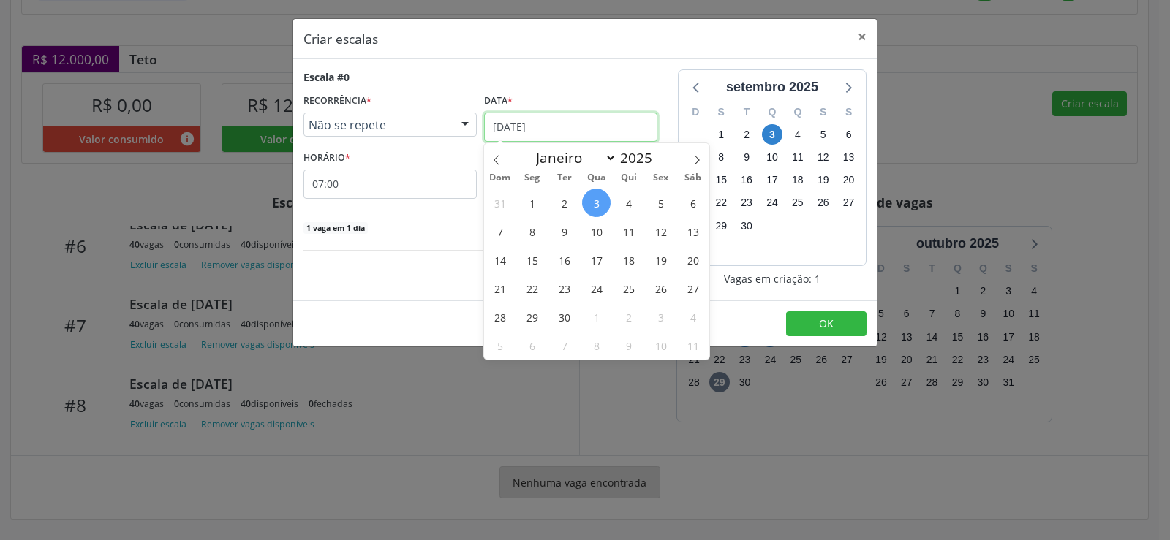
click at [588, 118] on input "[DATE]" at bounding box center [570, 127] width 173 height 29
click at [627, 265] on span "18" at bounding box center [628, 260] width 29 height 29
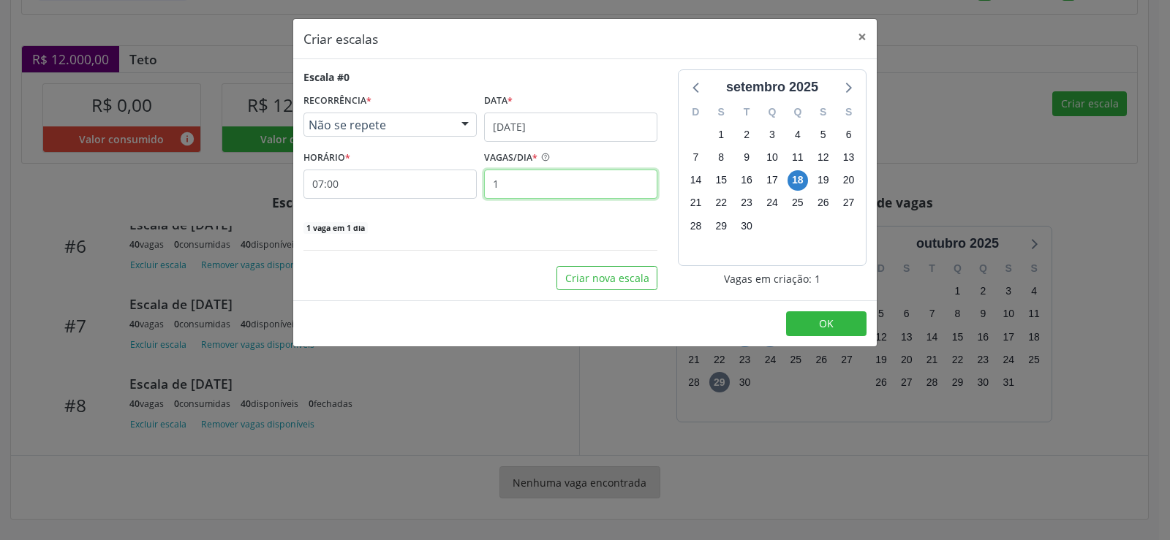
click at [521, 189] on input "1" at bounding box center [570, 184] width 173 height 29
type input "40"
click at [830, 329] on span "OK" at bounding box center [826, 324] width 15 height 14
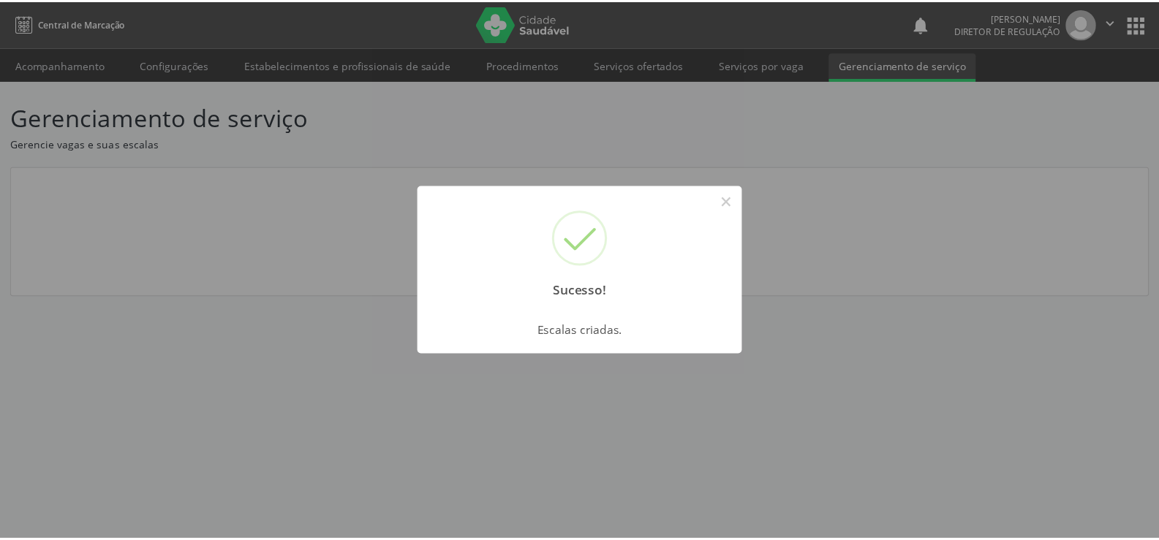
scroll to position [0, 0]
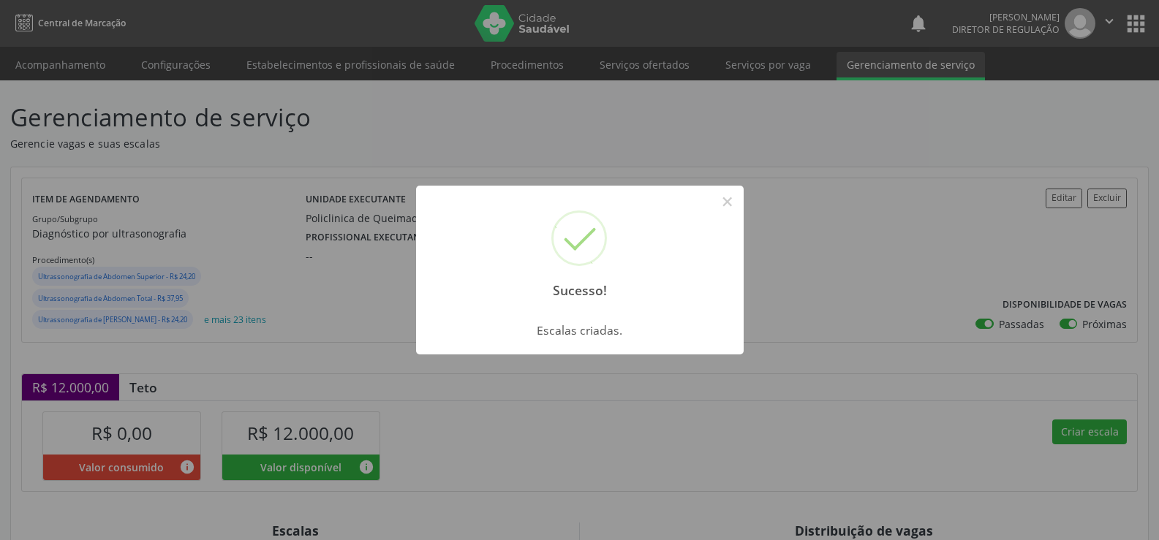
drag, startPoint x: 724, startPoint y: 201, endPoint x: 755, endPoint y: 241, distance: 50.6
click at [725, 201] on button "×" at bounding box center [727, 201] width 25 height 25
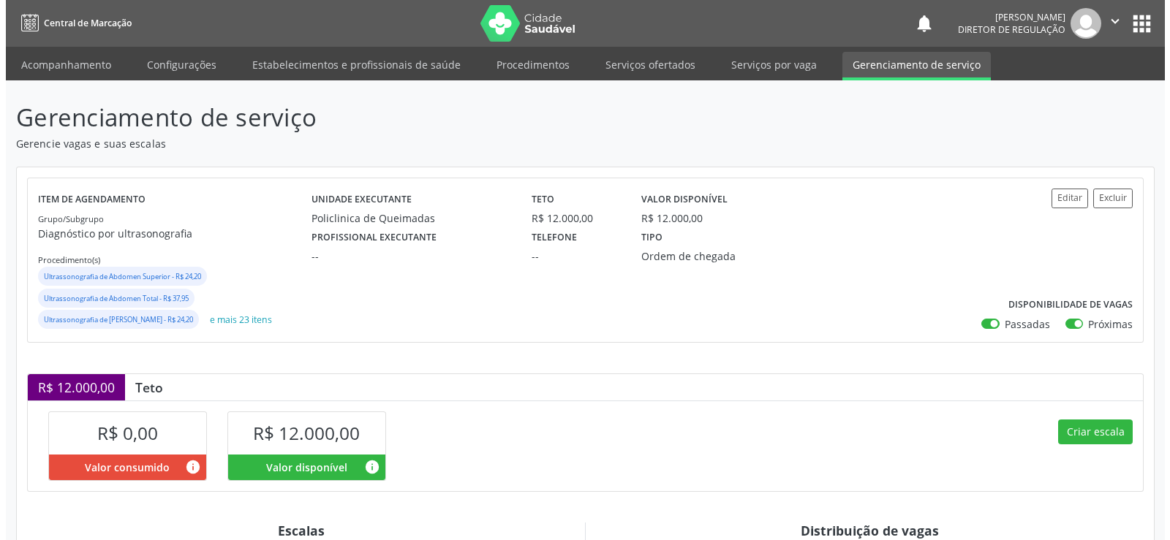
scroll to position [328, 0]
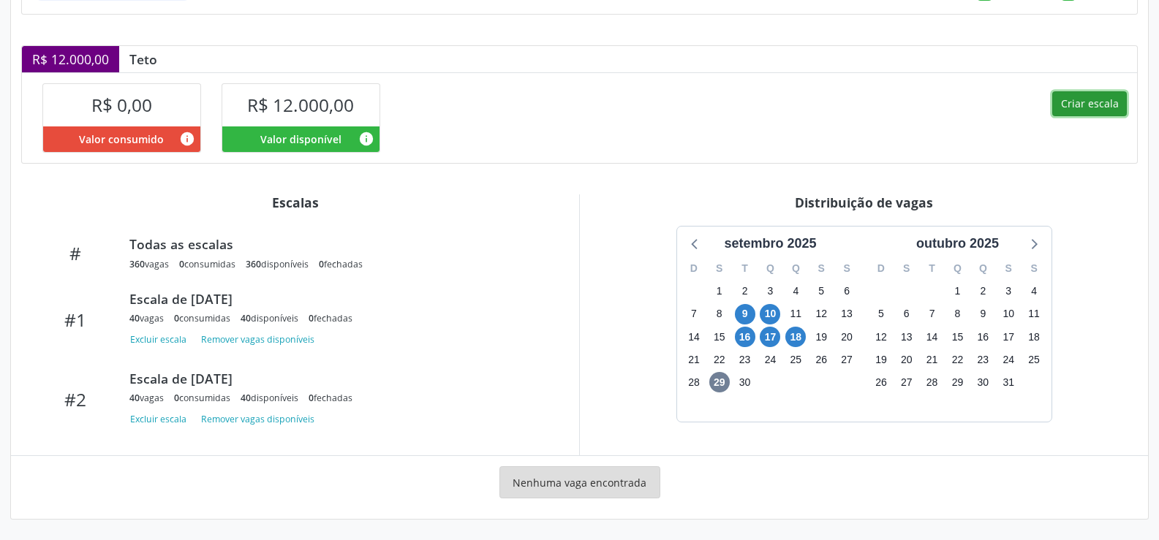
click at [1086, 108] on button "Criar escala" at bounding box center [1089, 103] width 75 height 25
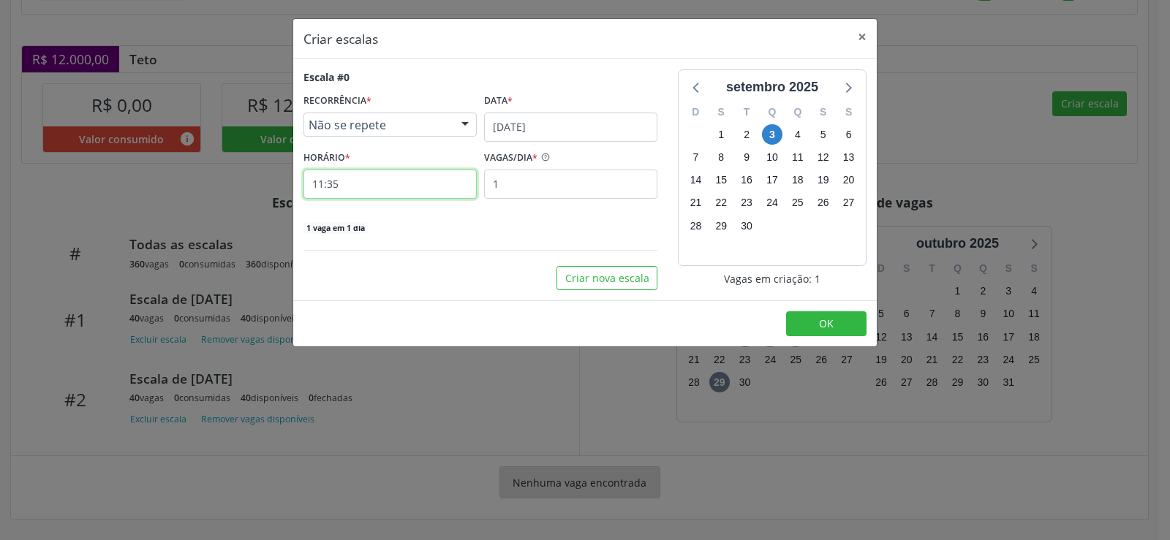
click at [349, 188] on input "11:35" at bounding box center [389, 184] width 173 height 29
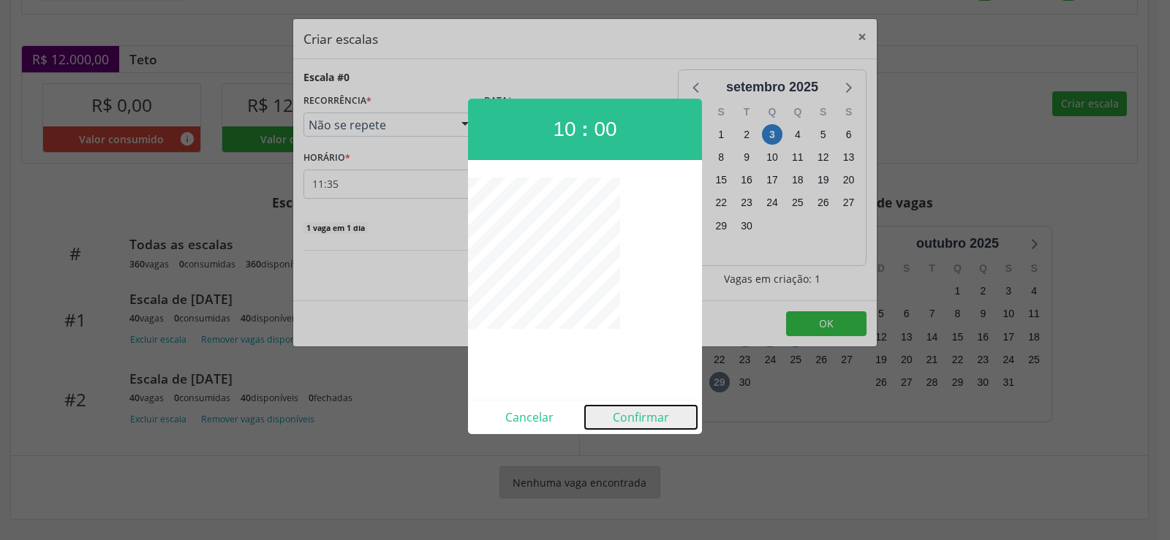
drag, startPoint x: 638, startPoint y: 424, endPoint x: 628, endPoint y: 430, distance: 11.8
click at [635, 426] on button "Confirmar" at bounding box center [641, 417] width 112 height 23
type input "10:00"
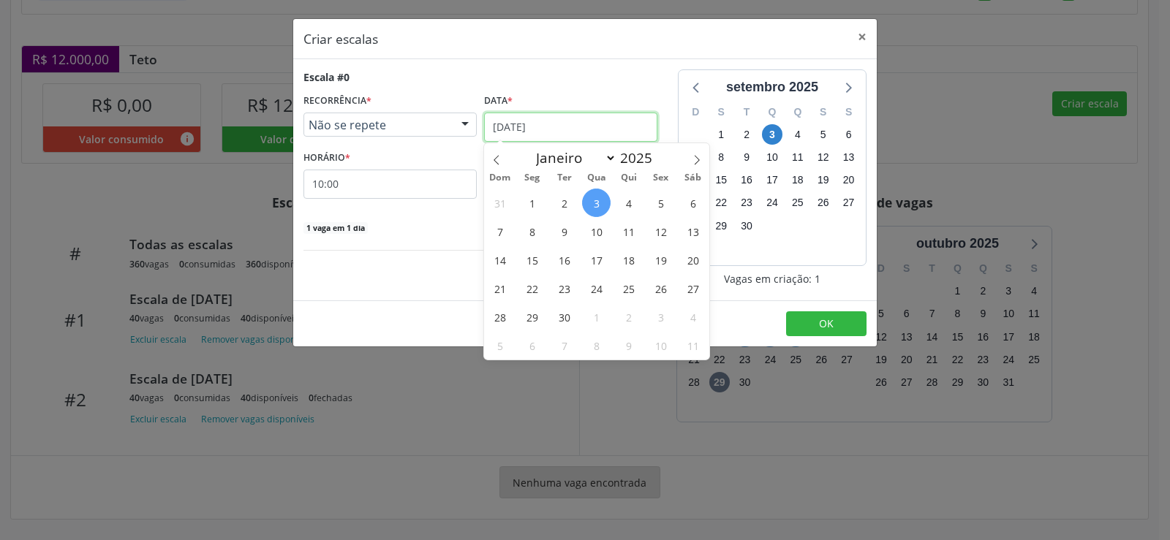
click at [603, 124] on input "[DATE]" at bounding box center [570, 127] width 173 height 29
click at [624, 261] on span "18" at bounding box center [628, 260] width 29 height 29
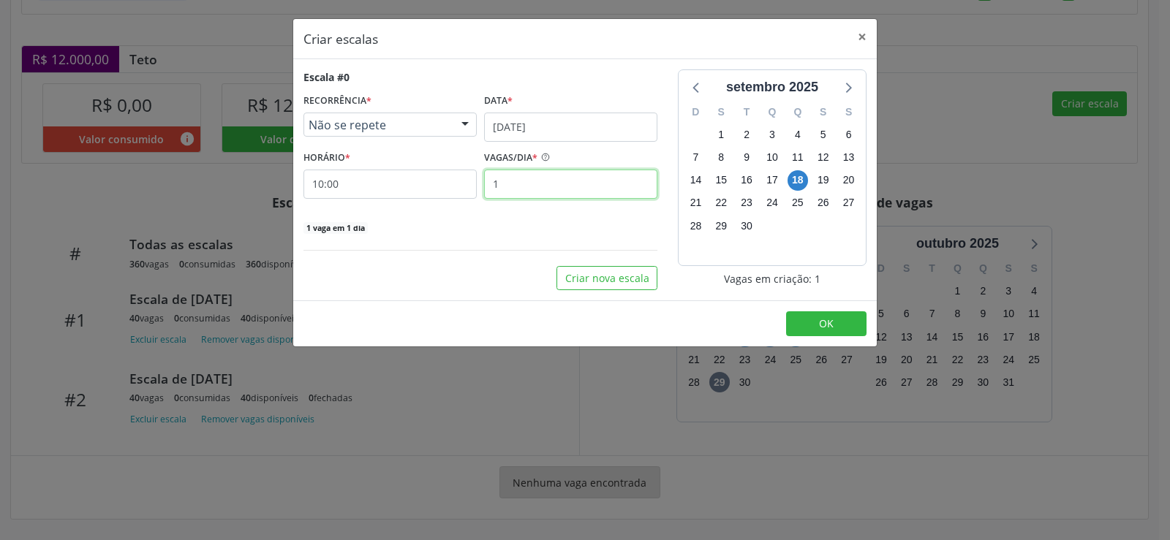
click at [523, 194] on input "1" at bounding box center [570, 184] width 173 height 29
type input "40"
click at [836, 326] on button "OK" at bounding box center [826, 323] width 80 height 25
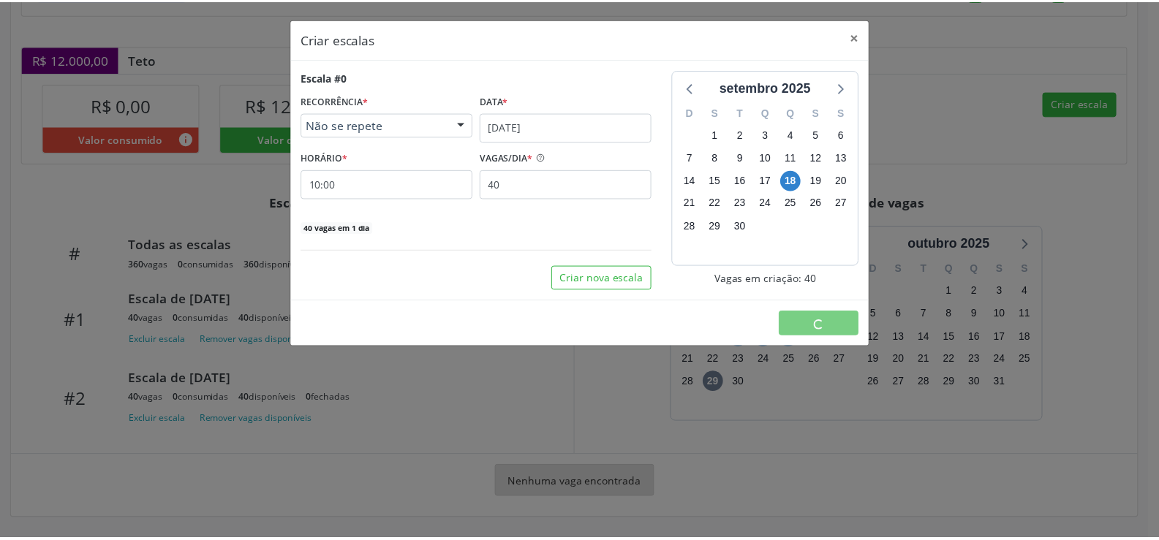
scroll to position [0, 0]
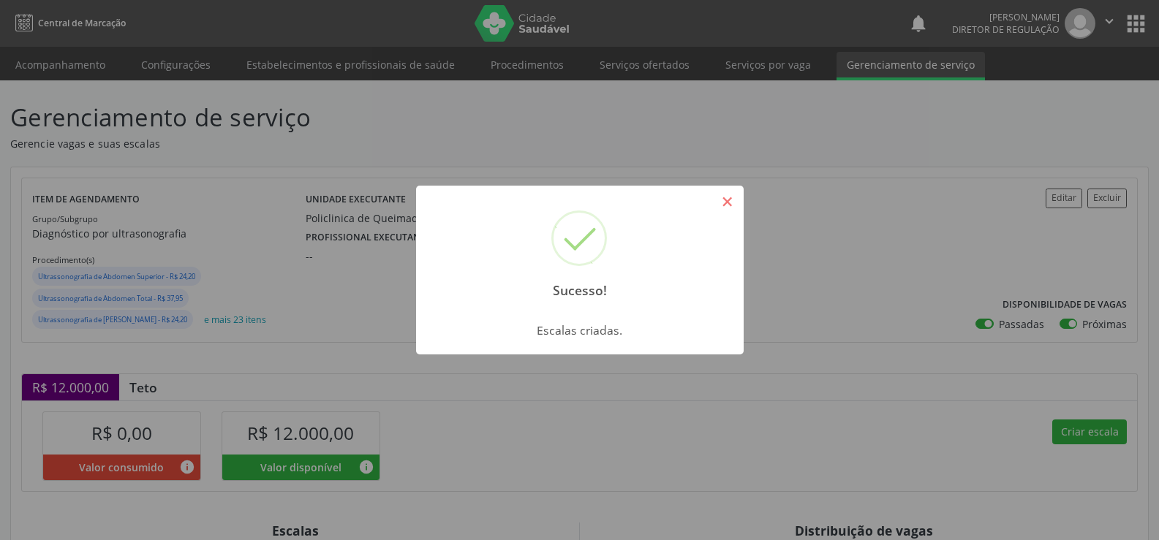
drag, startPoint x: 726, startPoint y: 200, endPoint x: 730, endPoint y: 208, distance: 9.2
click at [730, 208] on button "×" at bounding box center [727, 201] width 25 height 25
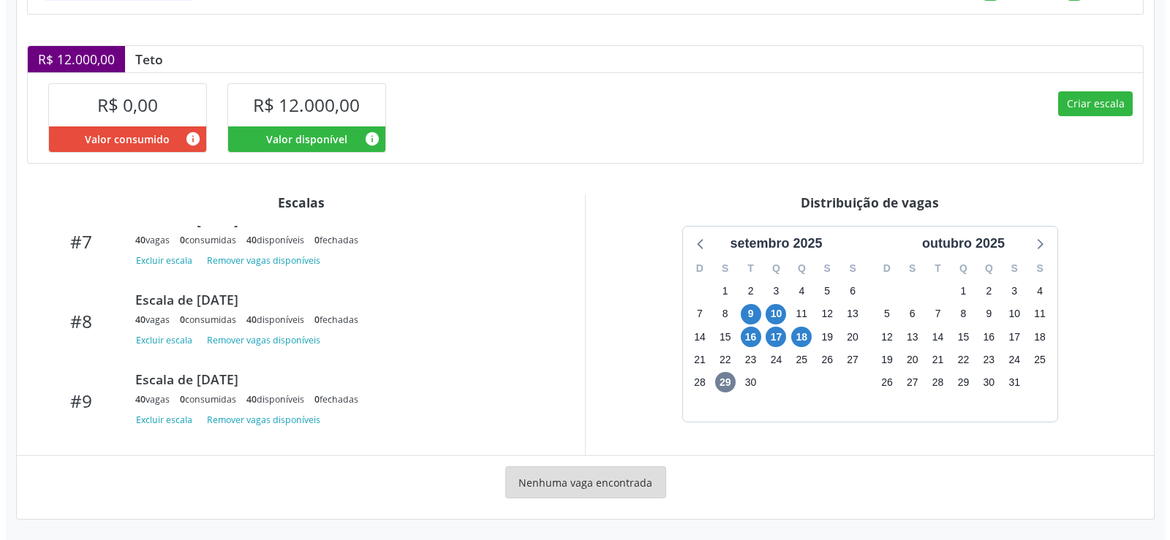
scroll to position [632, 0]
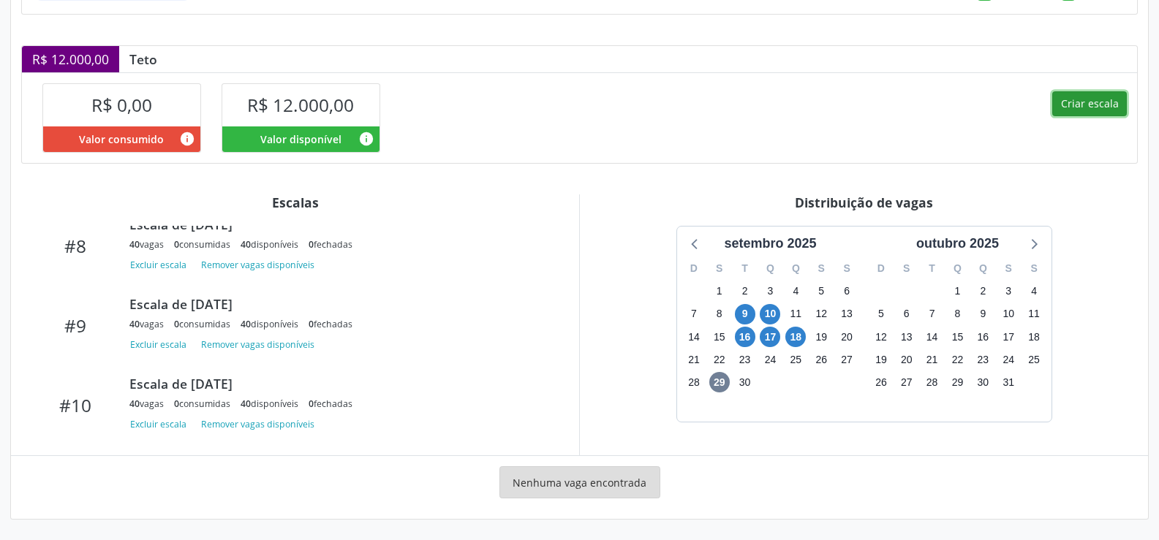
click at [1100, 105] on button "Criar escala" at bounding box center [1089, 103] width 75 height 25
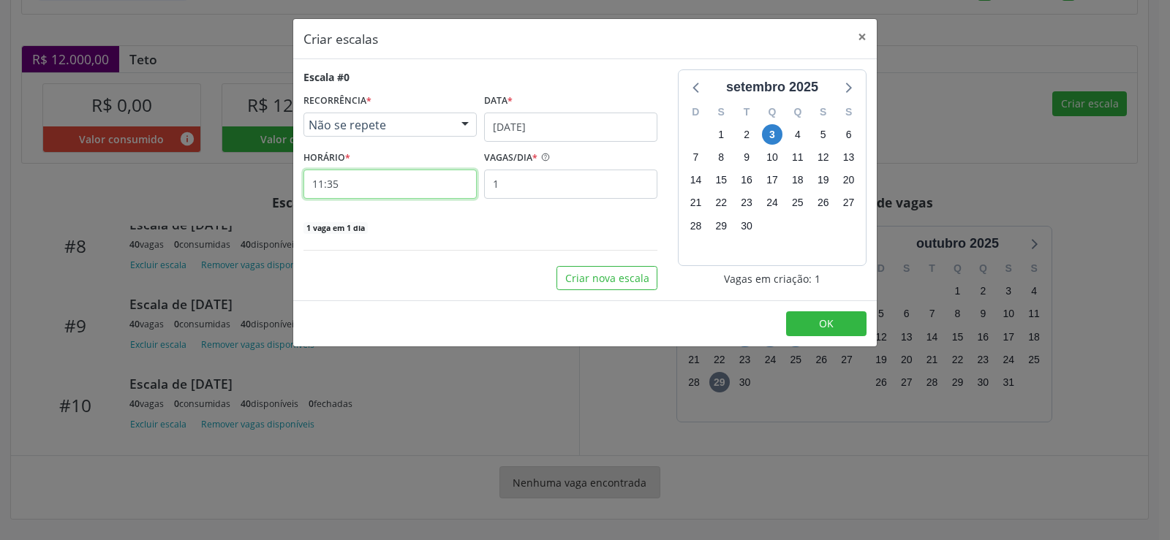
click at [372, 187] on input "11:35" at bounding box center [389, 184] width 173 height 29
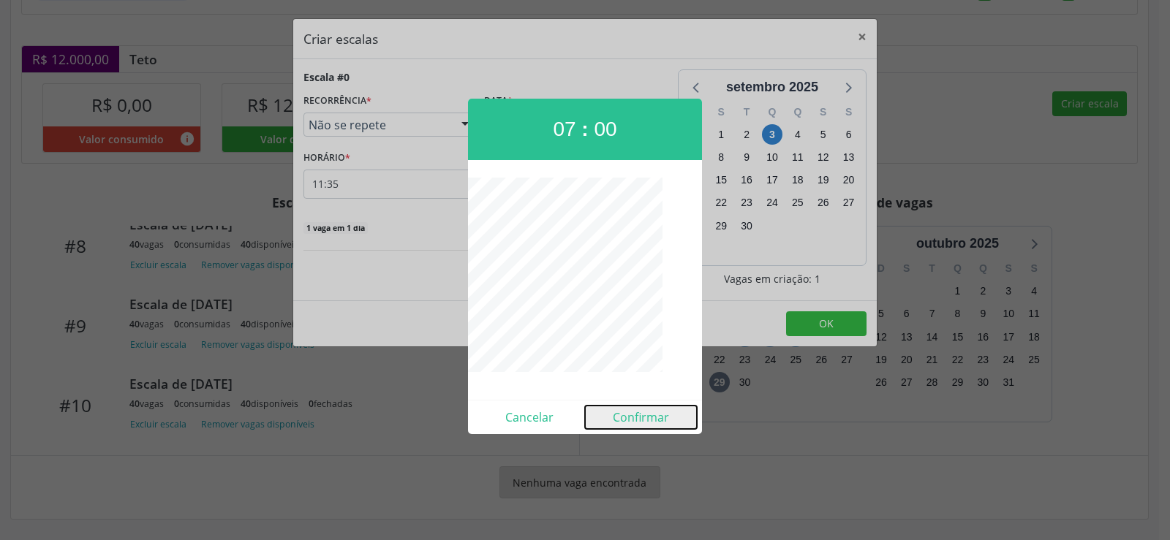
click at [656, 426] on button "Confirmar" at bounding box center [641, 417] width 112 height 23
type input "07:00"
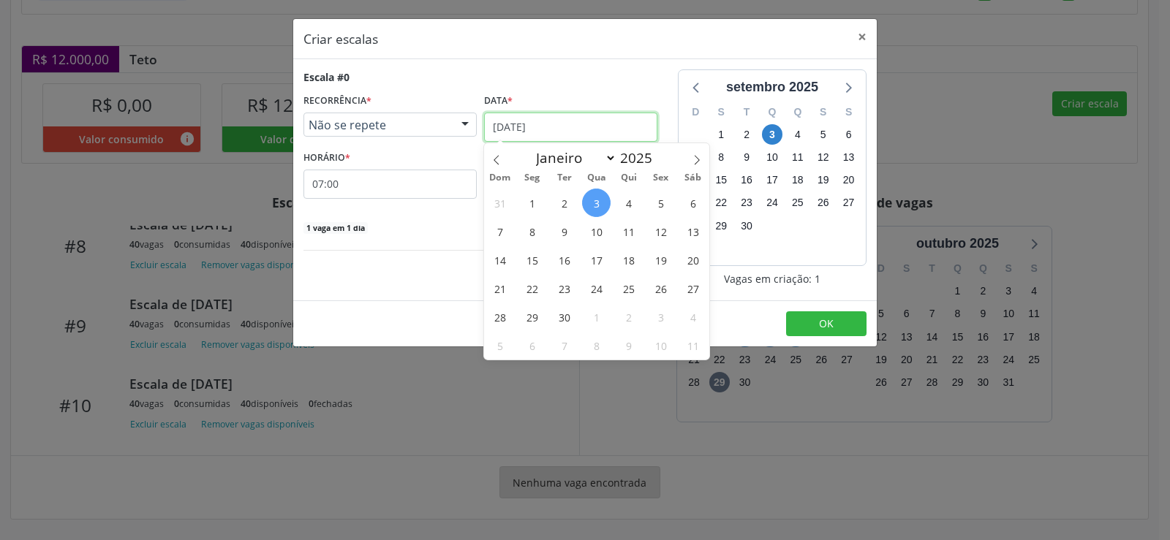
click at [597, 129] on input "[DATE]" at bounding box center [570, 127] width 173 height 29
click at [663, 259] on span "19" at bounding box center [660, 260] width 29 height 29
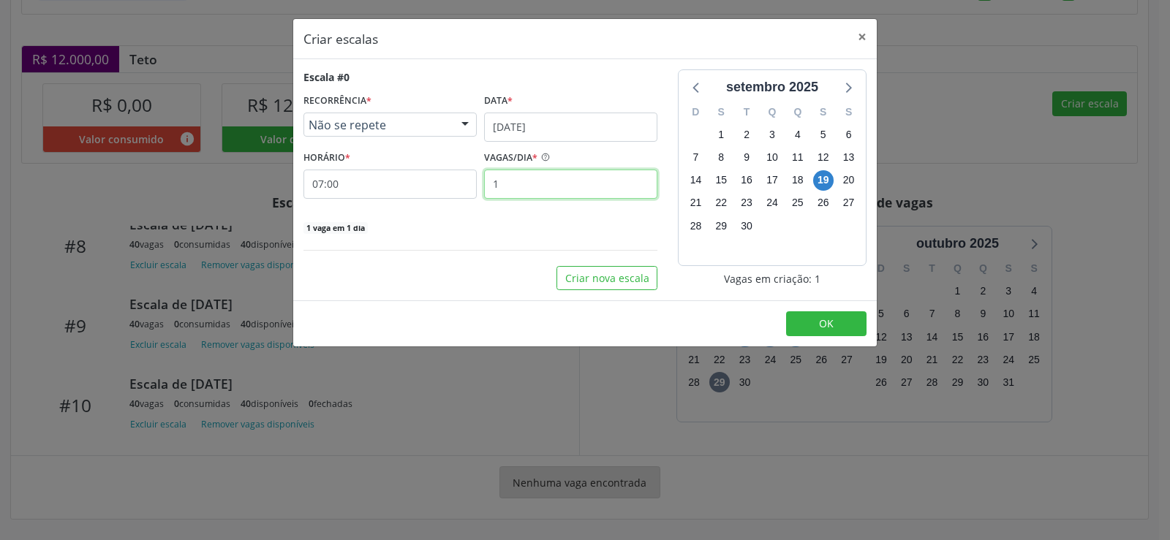
click at [516, 193] on input "1" at bounding box center [570, 184] width 173 height 29
type input "40"
click at [817, 330] on button "OK" at bounding box center [826, 323] width 80 height 25
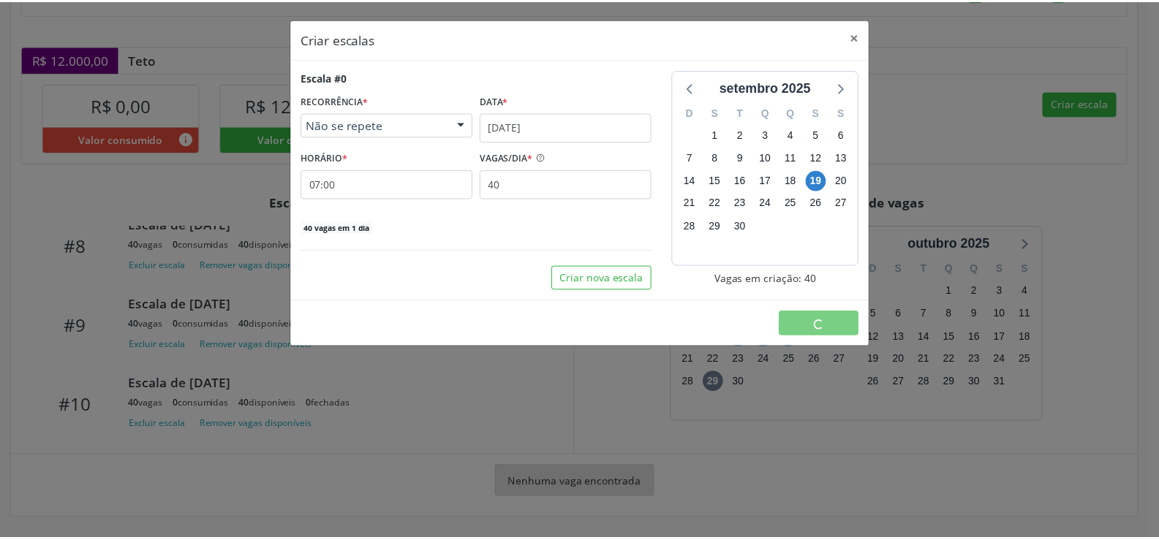
scroll to position [0, 0]
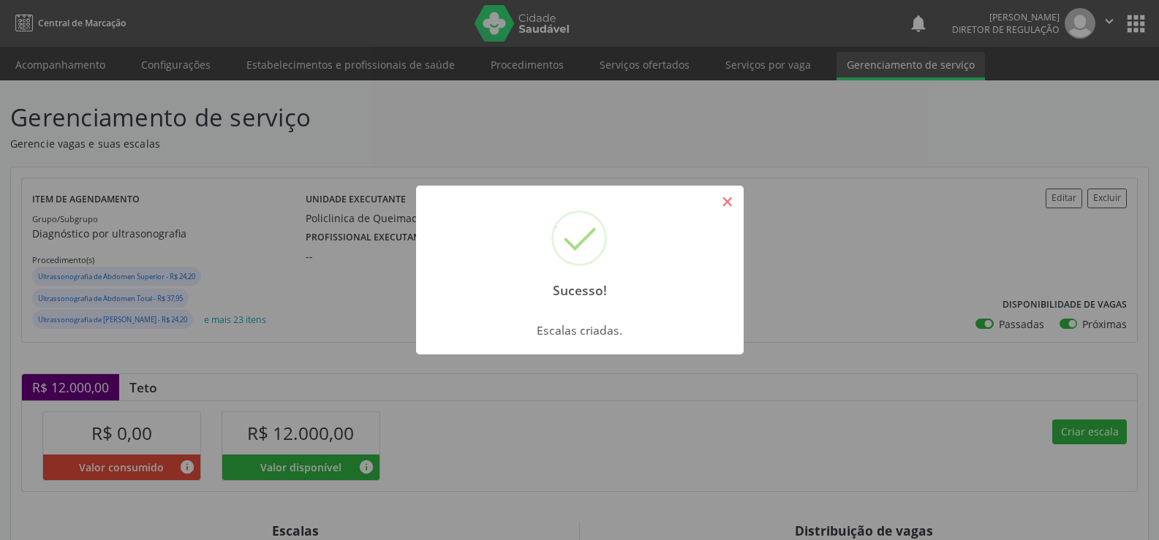
click at [727, 203] on button "×" at bounding box center [727, 201] width 25 height 25
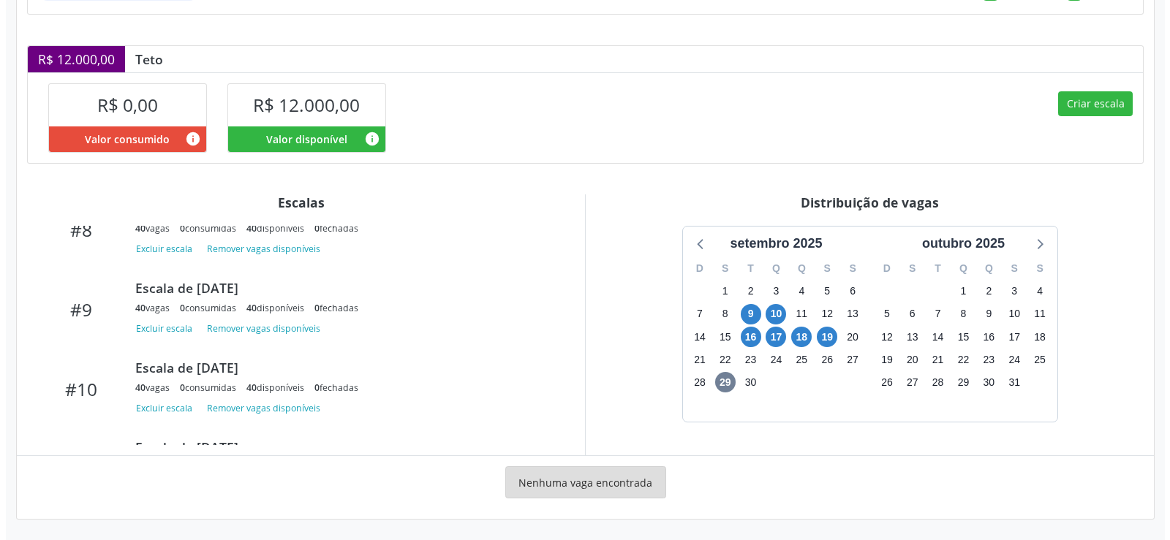
scroll to position [711, 0]
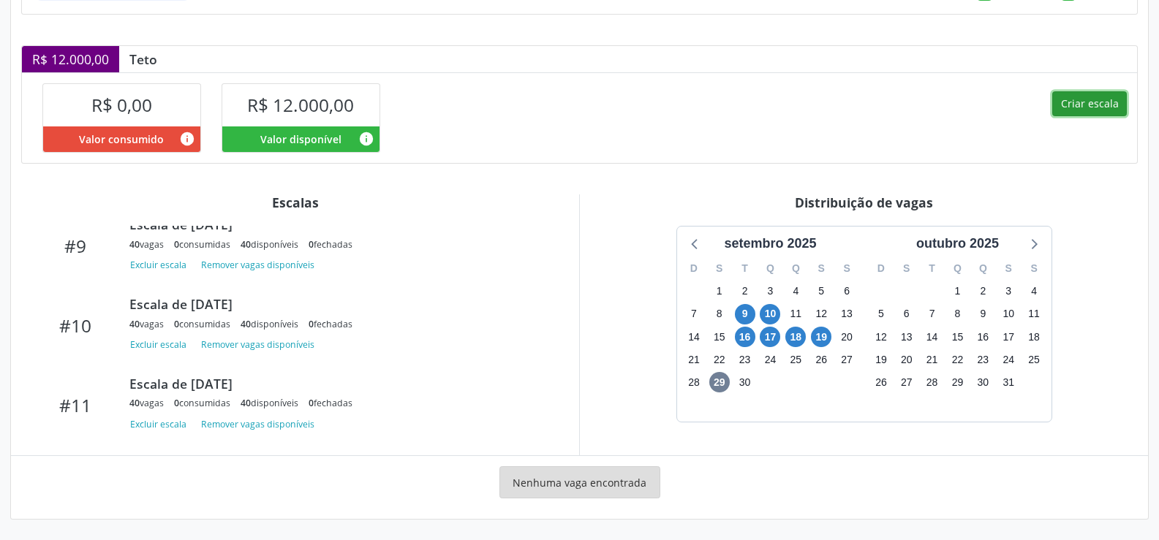
click at [1096, 107] on button "Criar escala" at bounding box center [1089, 103] width 75 height 25
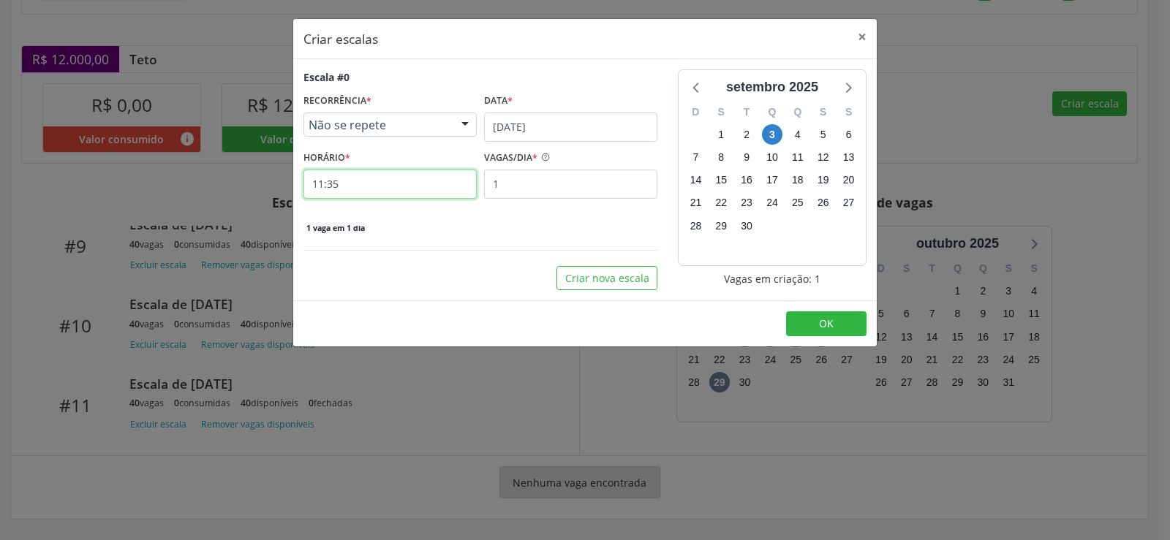
click at [375, 194] on input "11:35" at bounding box center [389, 184] width 173 height 29
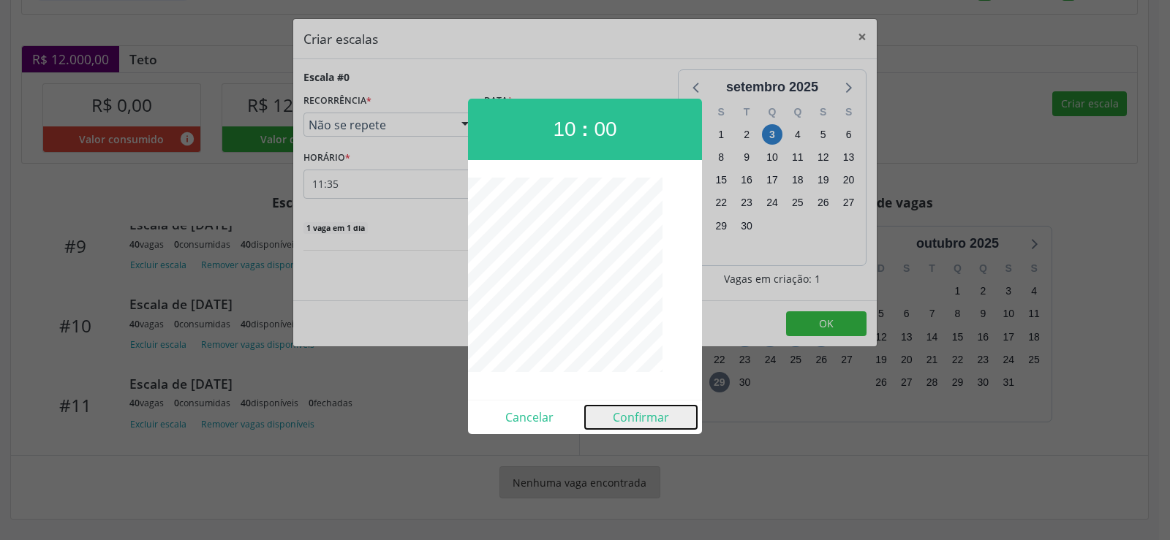
click at [638, 422] on button "Confirmar" at bounding box center [641, 417] width 112 height 23
type input "10:00"
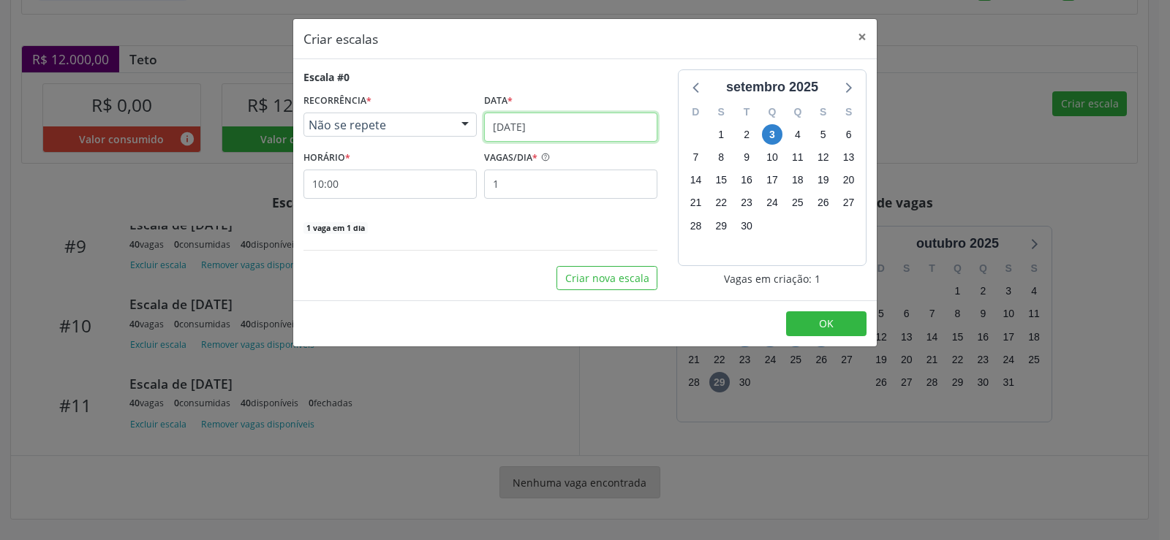
click at [628, 125] on input "[DATE]" at bounding box center [570, 127] width 173 height 29
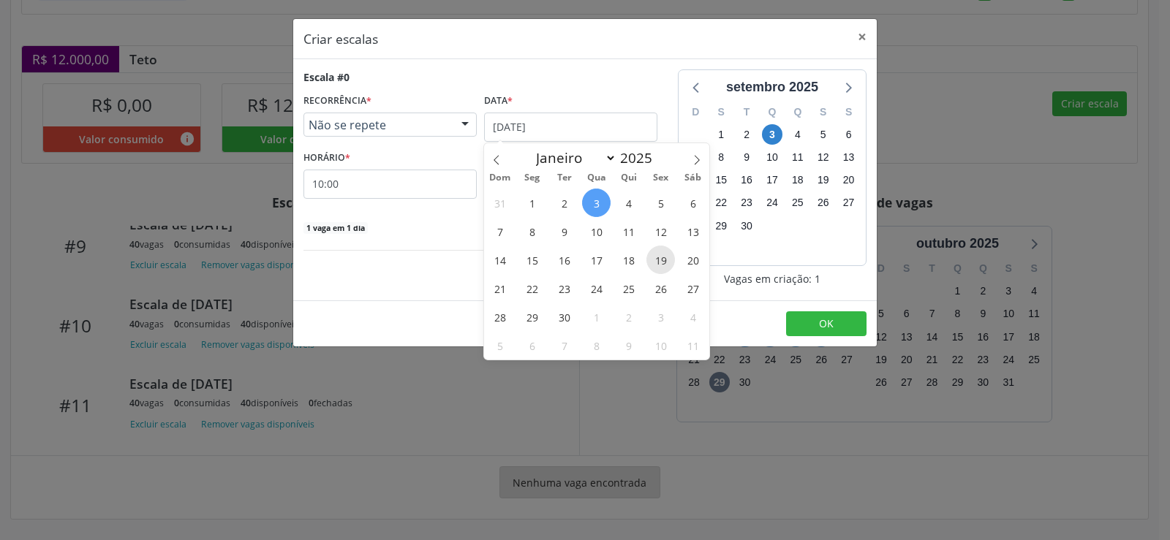
click at [656, 258] on span "19" at bounding box center [660, 260] width 29 height 29
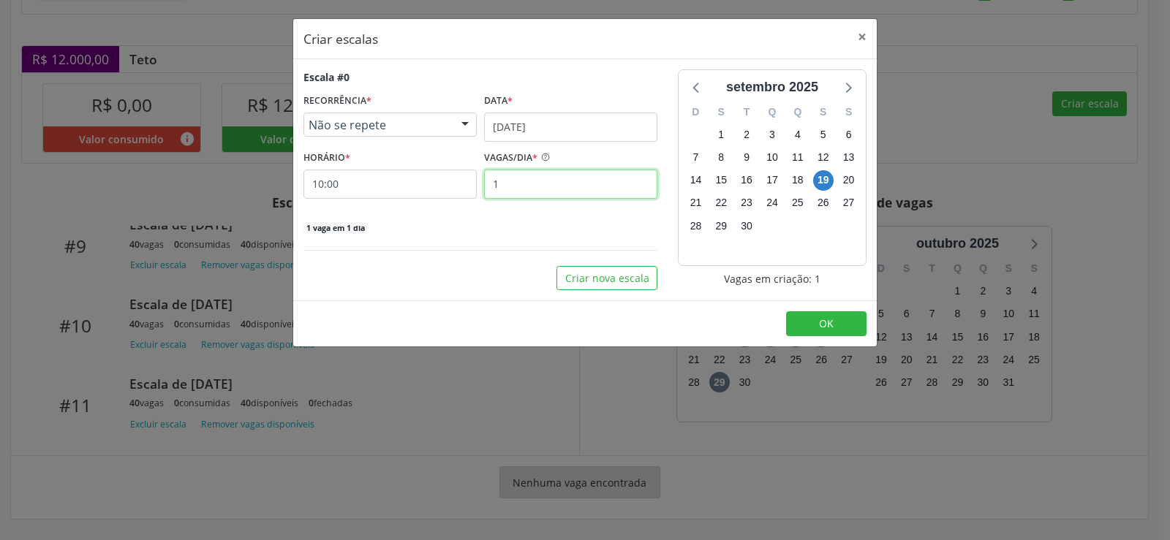
click at [538, 183] on input "1" at bounding box center [570, 184] width 173 height 29
type input "40"
click at [821, 317] on span "OK" at bounding box center [826, 324] width 15 height 14
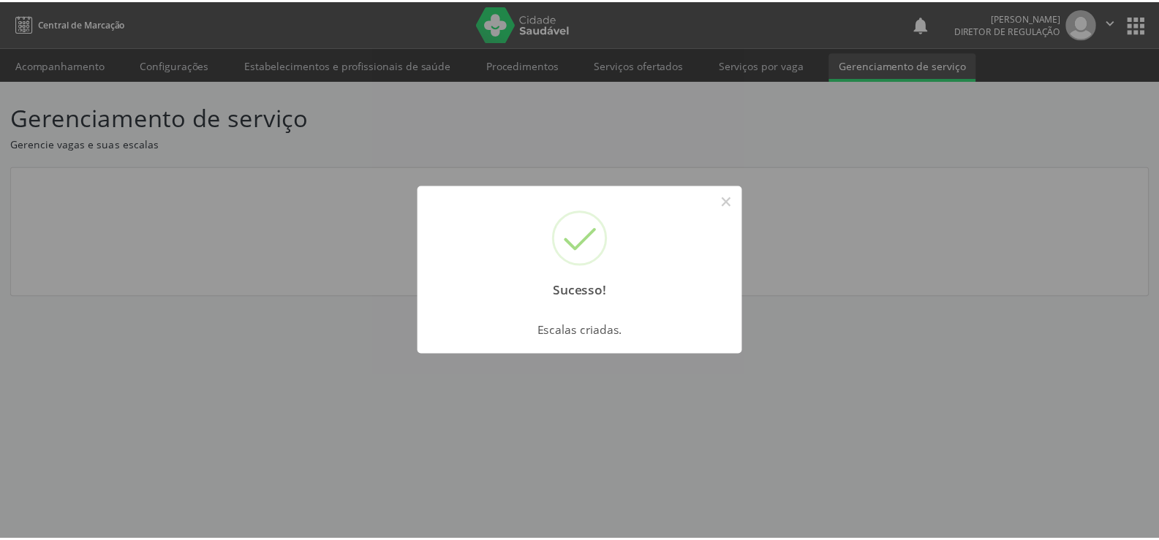
scroll to position [0, 0]
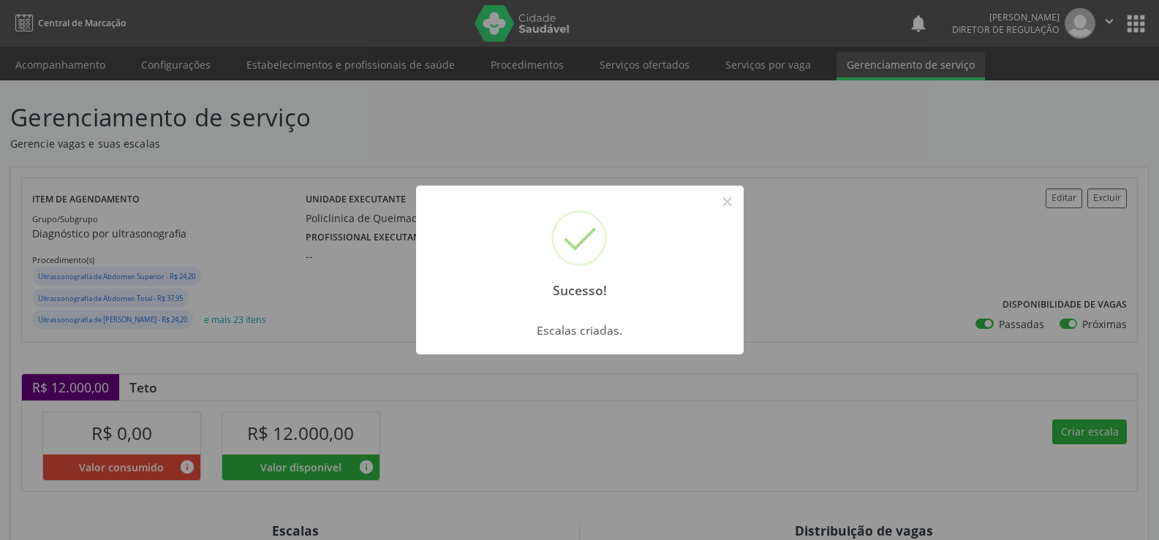
drag, startPoint x: 734, startPoint y: 202, endPoint x: 766, endPoint y: 219, distance: 36.3
click at [760, 214] on div "Sucesso! × Escalas criadas. OK Cancel" at bounding box center [579, 270] width 1159 height 540
click at [1098, 430] on div "Sucesso! × Escalas criadas. OK Cancel" at bounding box center [579, 270] width 1159 height 540
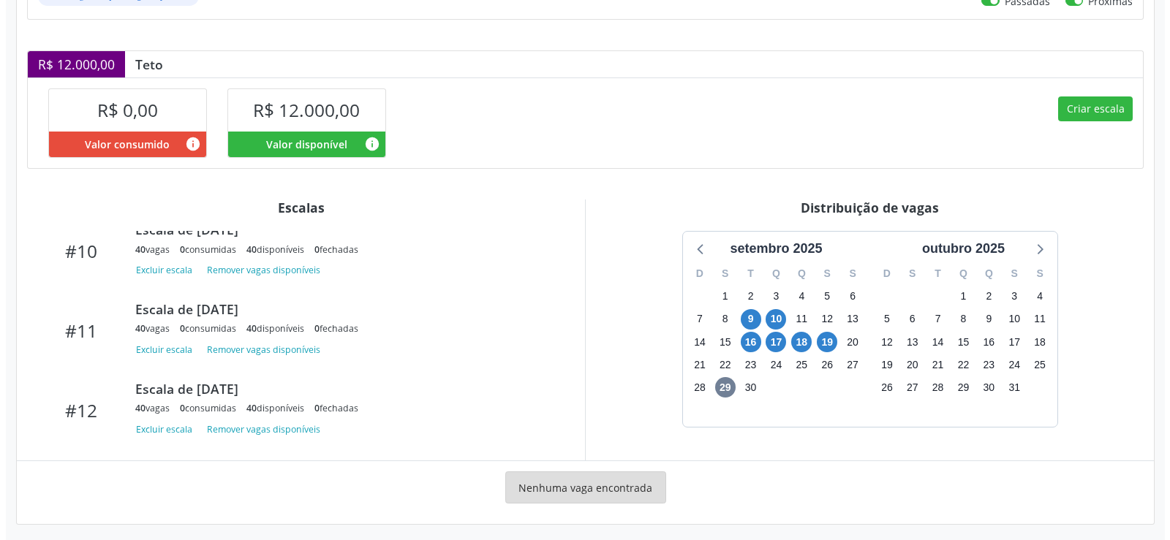
scroll to position [328, 0]
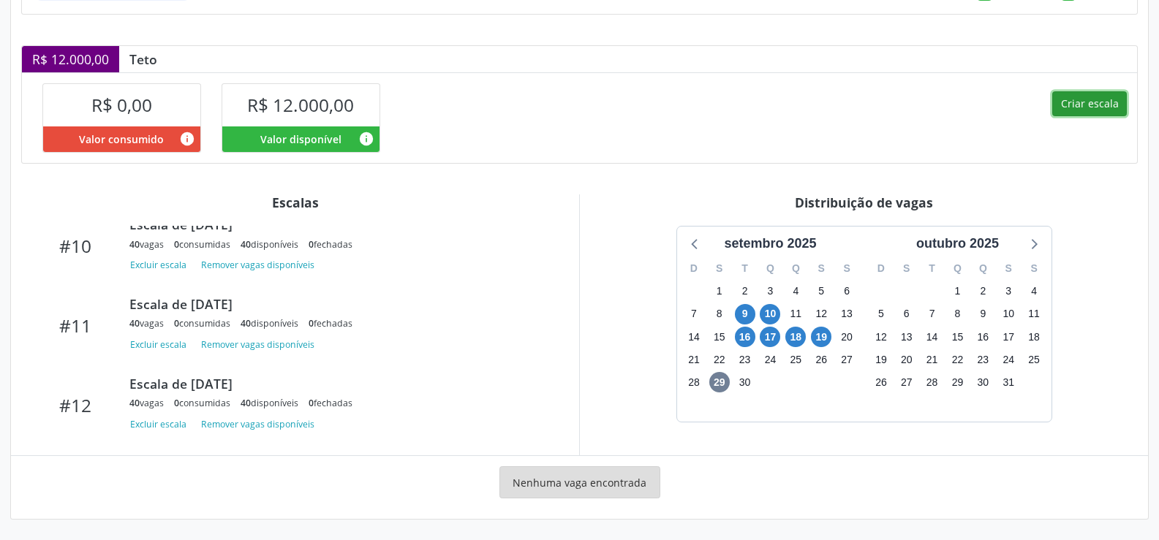
click at [1111, 104] on button "Criar escala" at bounding box center [1089, 103] width 75 height 25
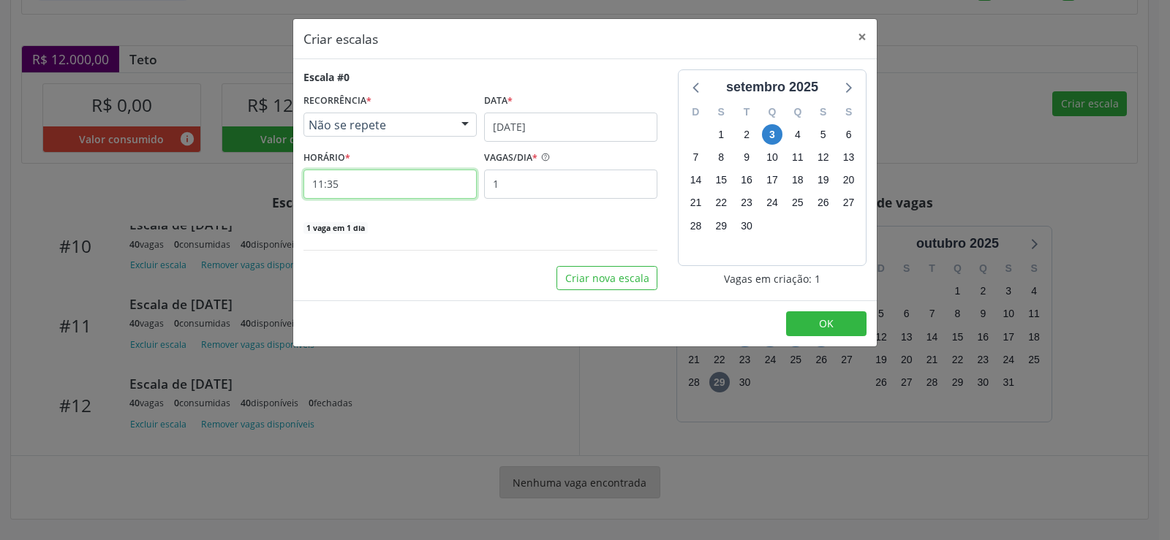
click at [404, 185] on input "11:35" at bounding box center [389, 184] width 173 height 29
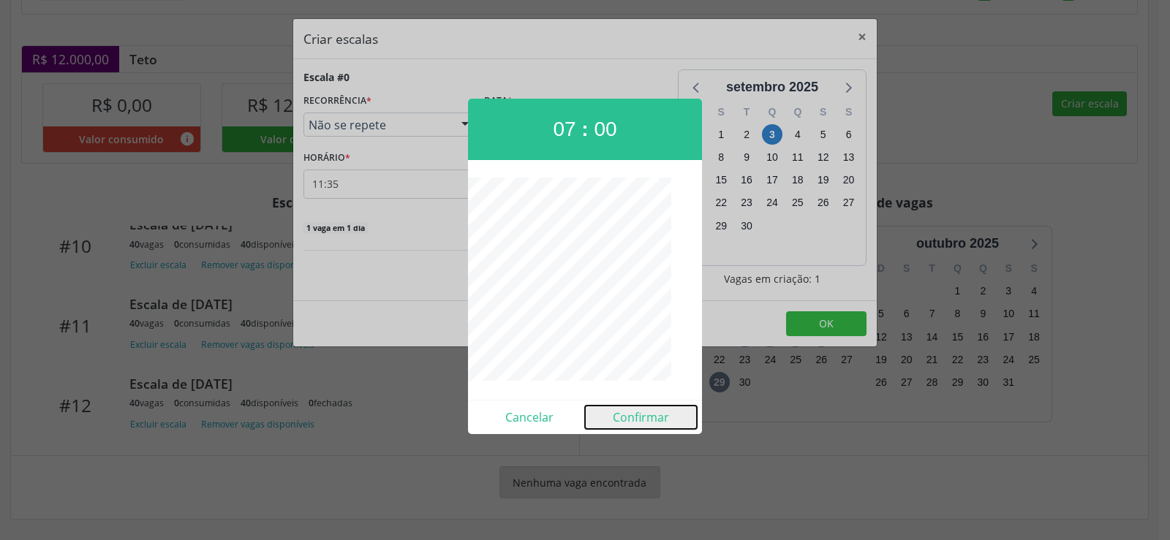
click at [627, 419] on button "Confirmar" at bounding box center [641, 417] width 112 height 23
type input "07:00"
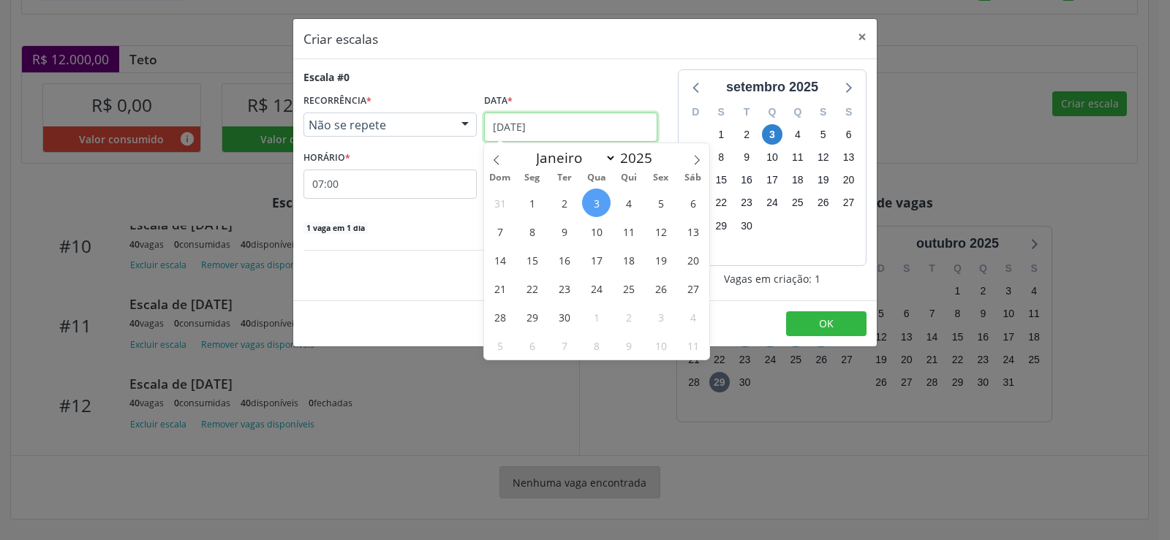
click at [613, 120] on input "[DATE]" at bounding box center [570, 127] width 173 height 29
click at [564, 292] on span "23" at bounding box center [564, 288] width 29 height 29
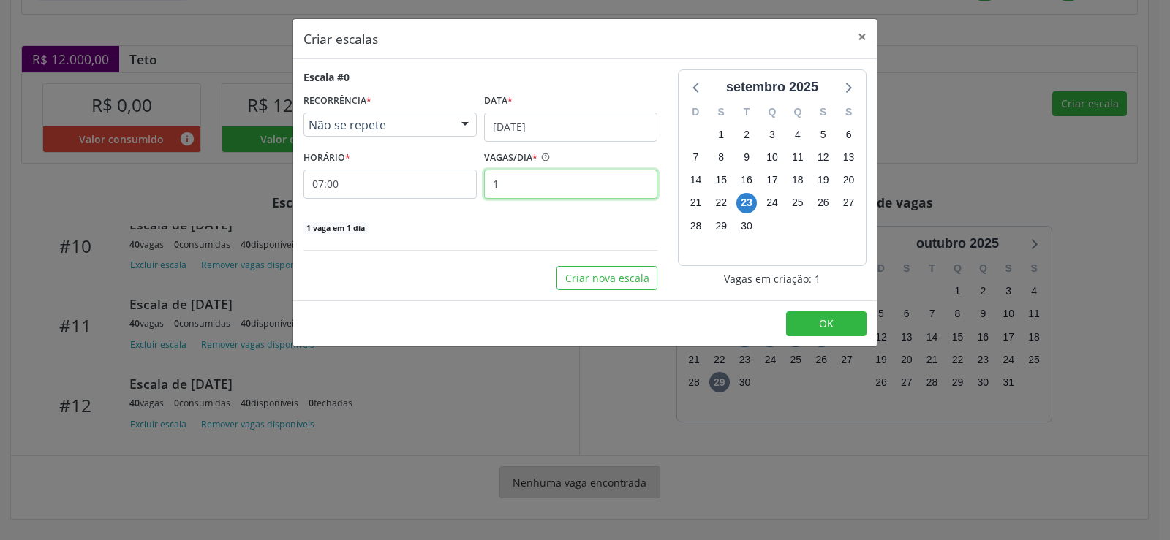
drag, startPoint x: 532, startPoint y: 177, endPoint x: 537, endPoint y: 205, distance: 29.1
click at [536, 190] on input "1" at bounding box center [570, 184] width 173 height 29
type input "40"
click at [817, 320] on button "OK" at bounding box center [826, 323] width 80 height 25
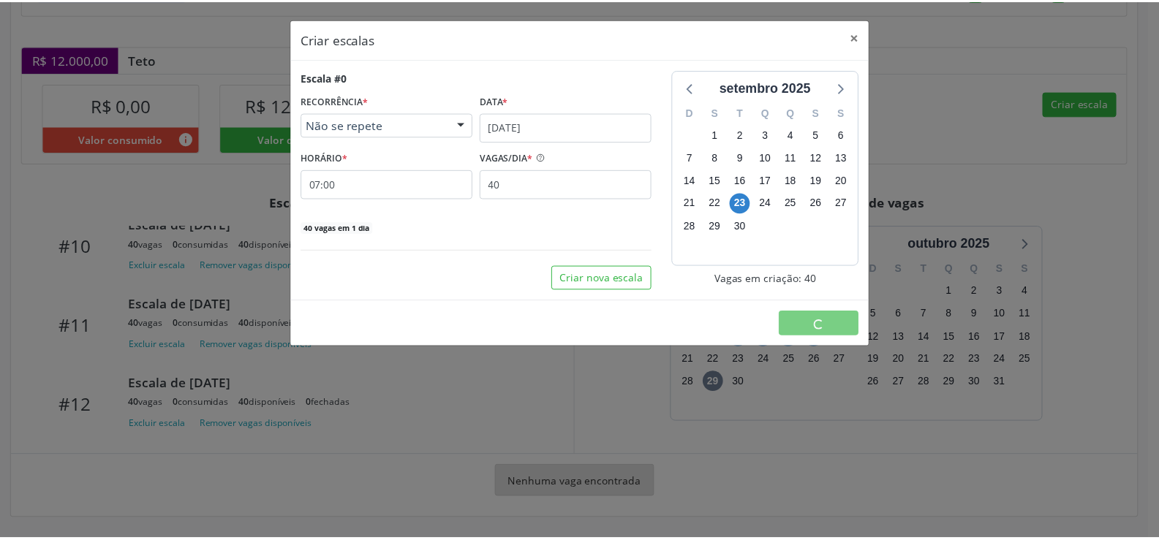
scroll to position [0, 0]
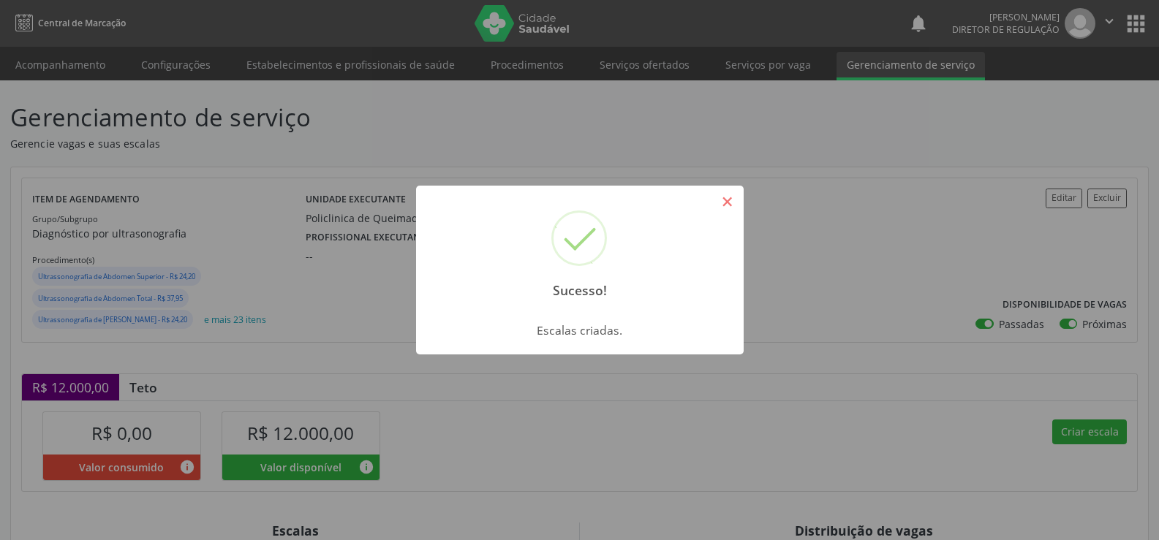
click at [737, 202] on button "×" at bounding box center [727, 201] width 25 height 25
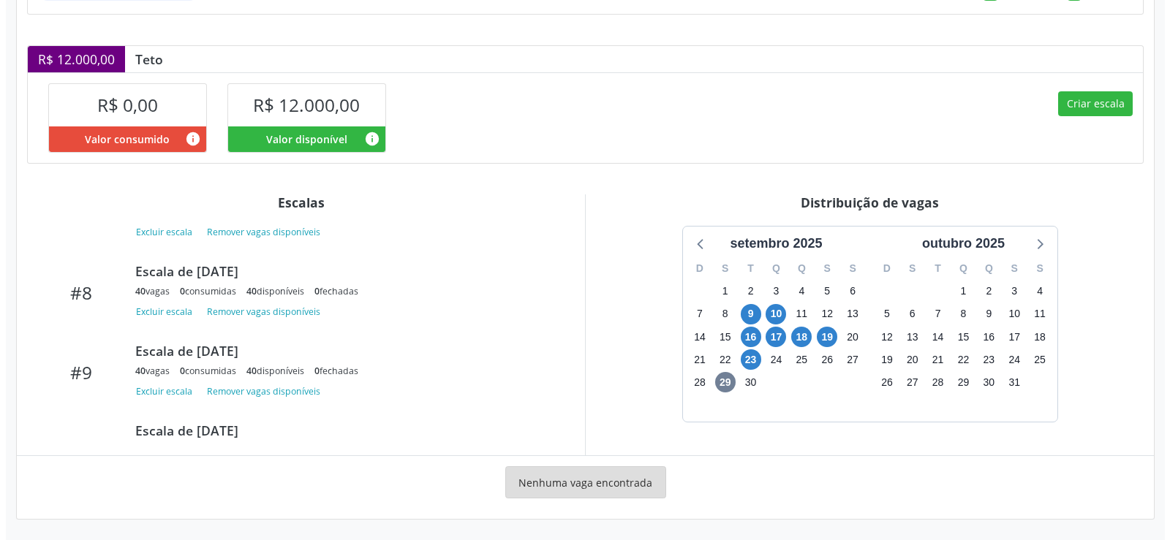
scroll to position [871, 0]
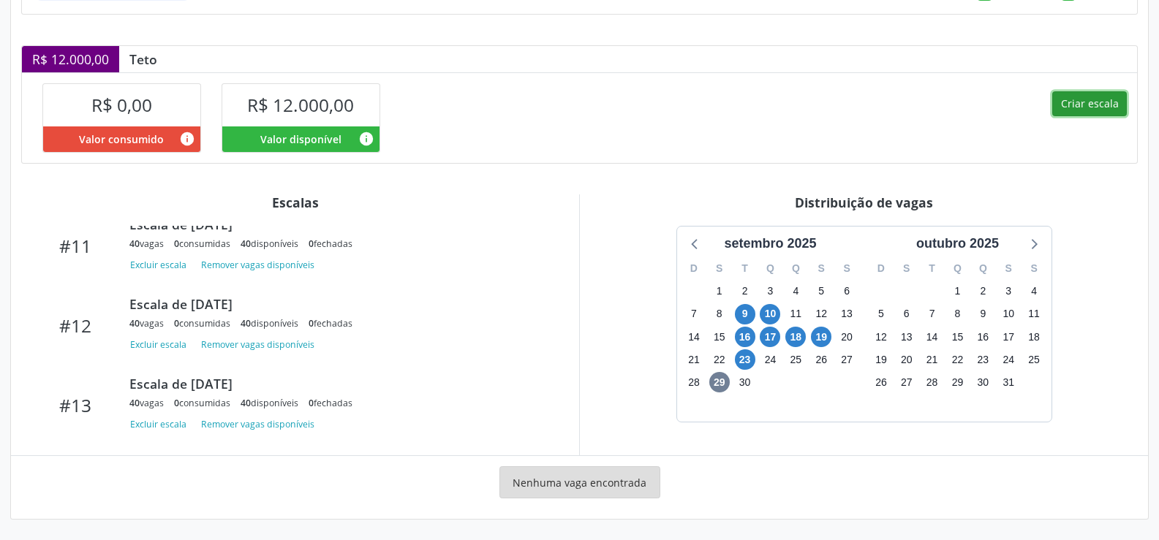
click at [1077, 103] on button "Criar escala" at bounding box center [1089, 103] width 75 height 25
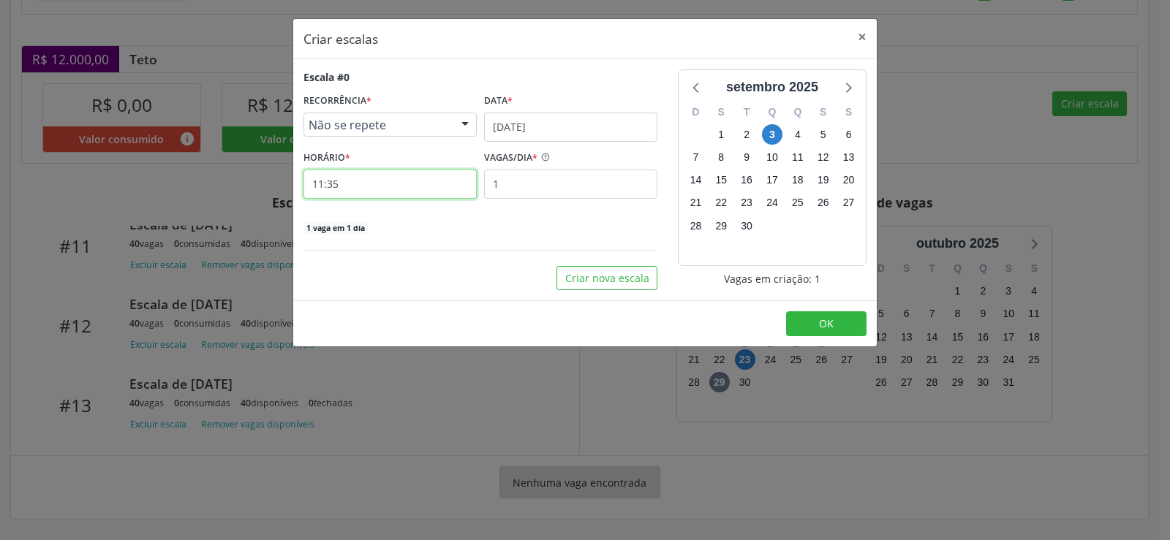
click at [408, 186] on input "11:35" at bounding box center [389, 184] width 173 height 29
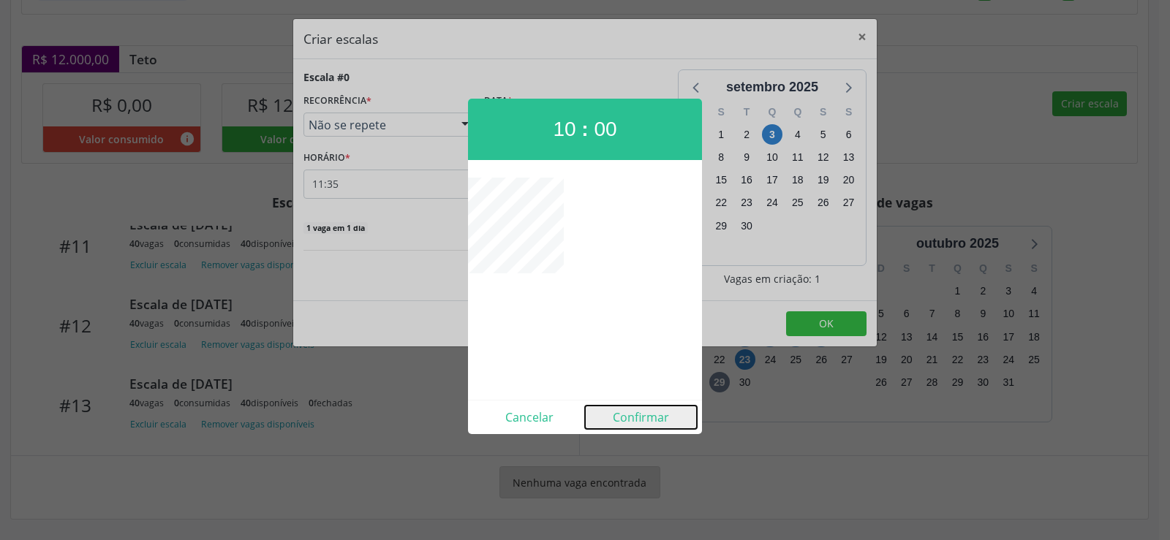
click at [638, 420] on button "Confirmar" at bounding box center [641, 417] width 112 height 23
type input "10:00"
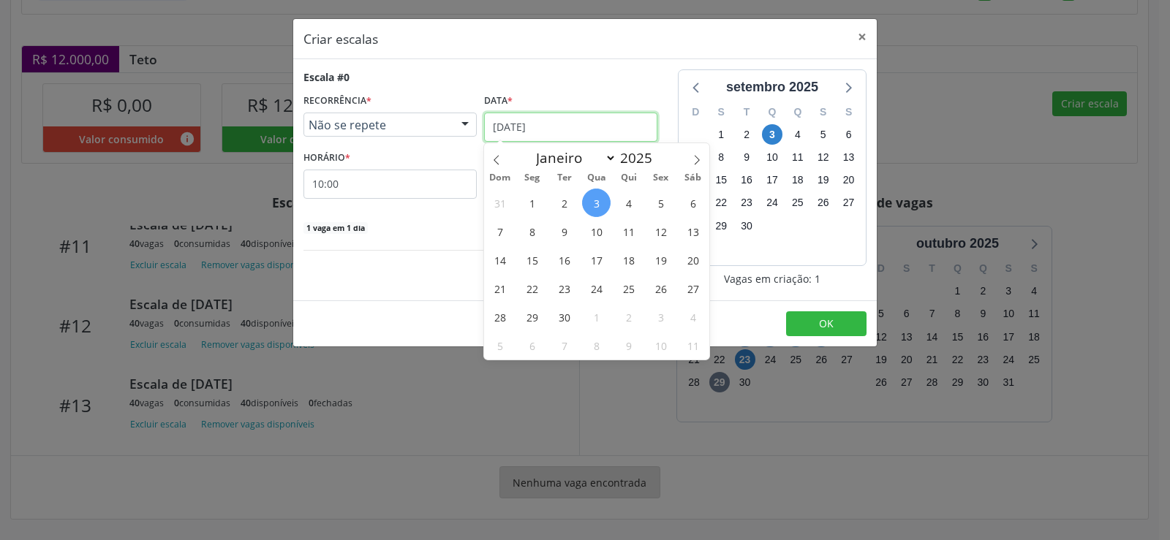
click at [606, 139] on input "[DATE]" at bounding box center [570, 127] width 173 height 29
click at [570, 290] on span "23" at bounding box center [564, 288] width 29 height 29
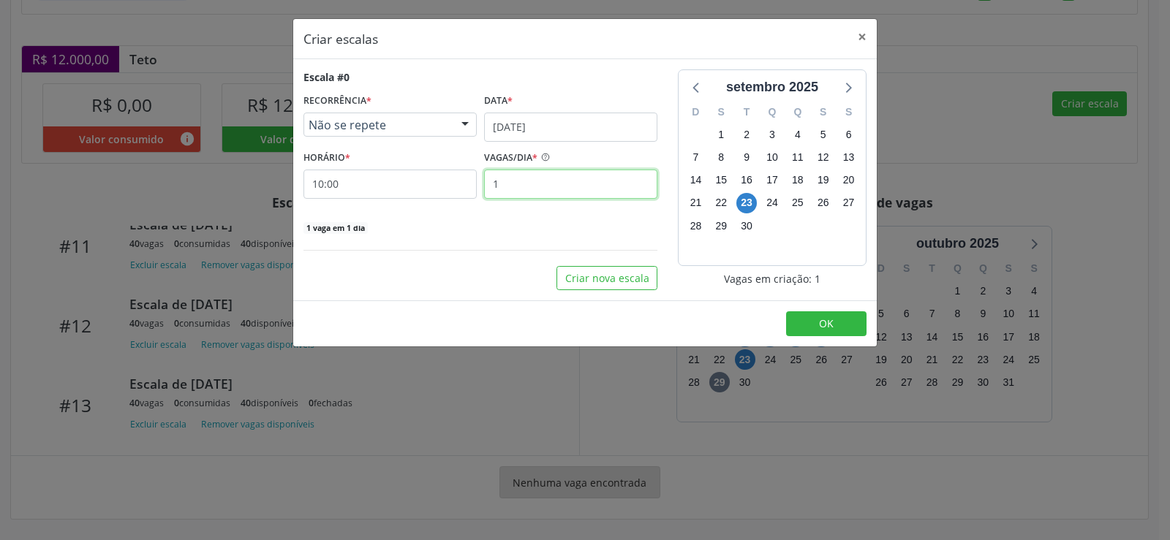
click at [513, 189] on input "1" at bounding box center [570, 184] width 173 height 29
type input "40"
click at [836, 322] on button "OK" at bounding box center [826, 323] width 80 height 25
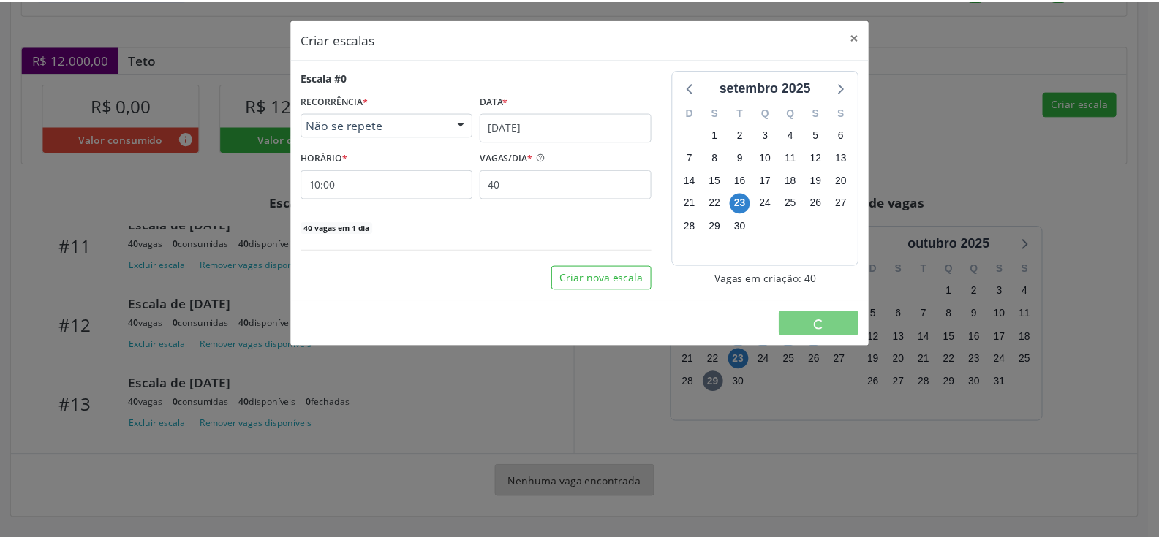
scroll to position [0, 0]
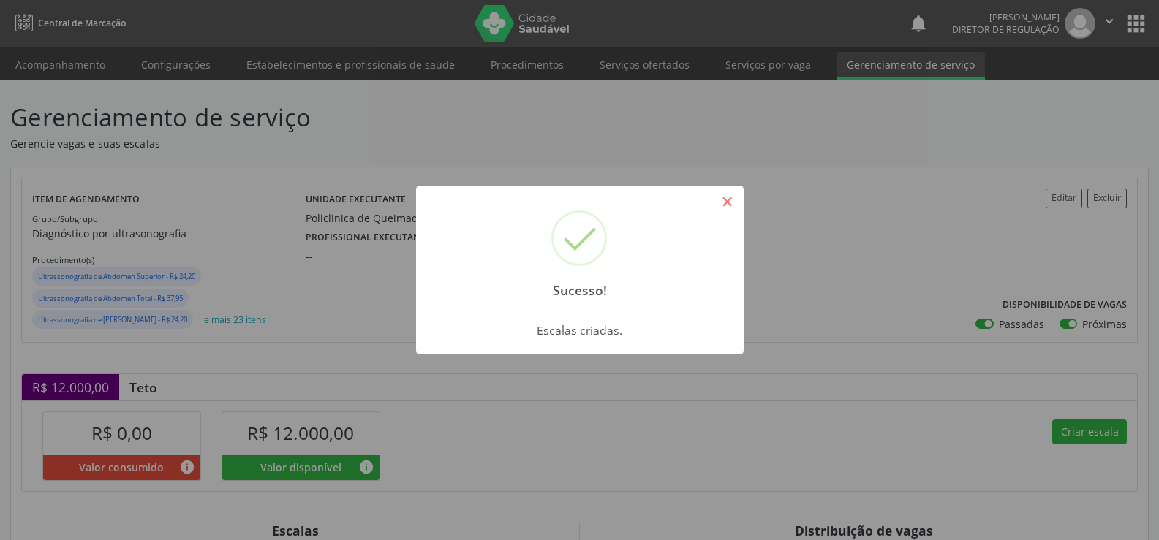
drag, startPoint x: 725, startPoint y: 202, endPoint x: 727, endPoint y: 224, distance: 22.0
click at [725, 203] on button "×" at bounding box center [727, 201] width 25 height 25
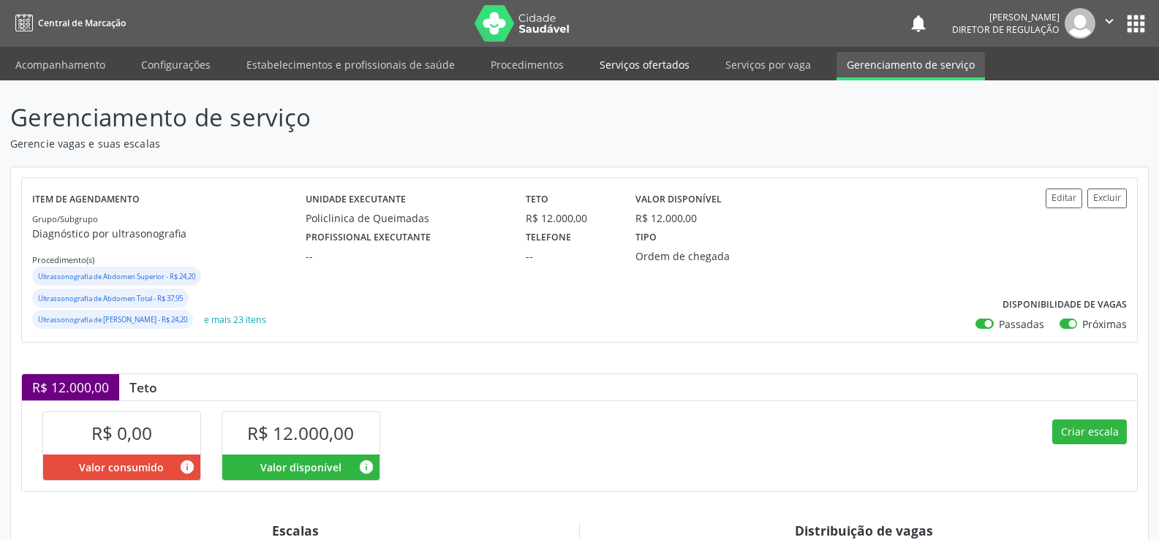
click at [633, 58] on link "Serviços ofertados" at bounding box center [644, 65] width 110 height 26
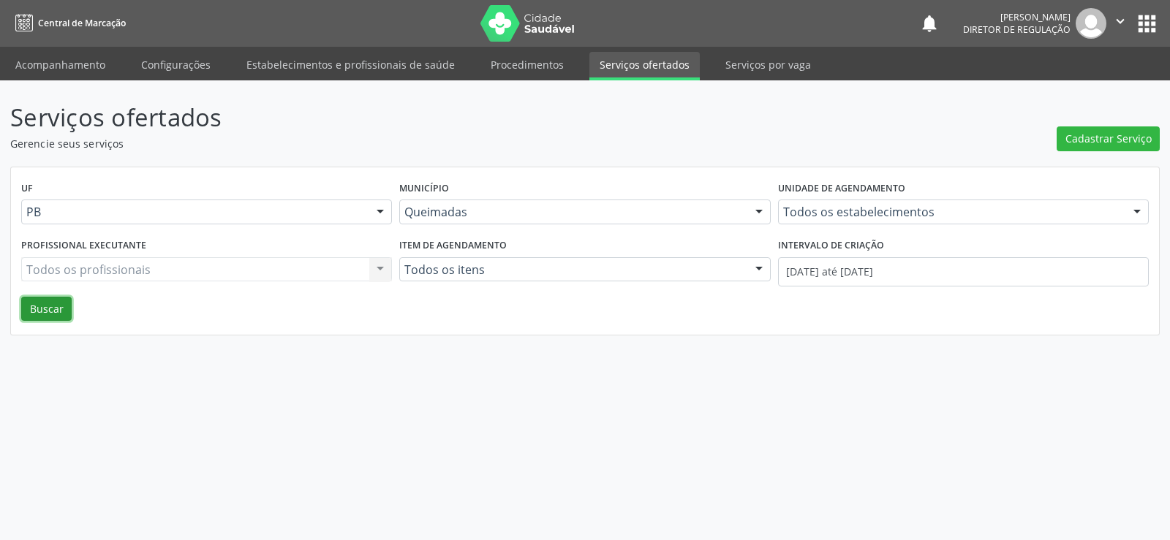
click at [57, 314] on button "Buscar" at bounding box center [46, 309] width 50 height 25
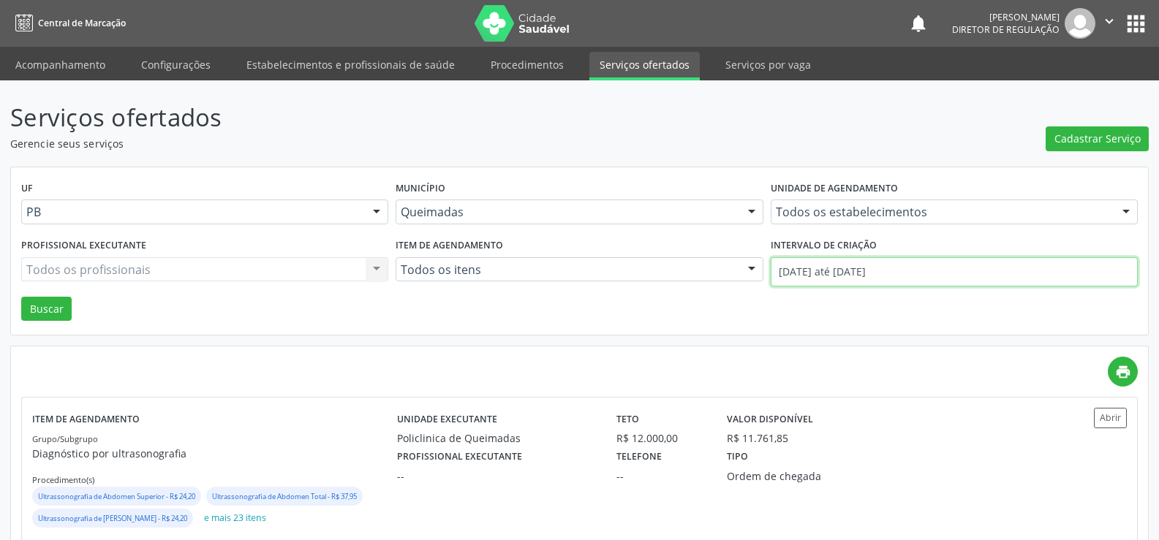
click at [805, 277] on input "01/09/2025 até 03/09/2025" at bounding box center [954, 271] width 367 height 29
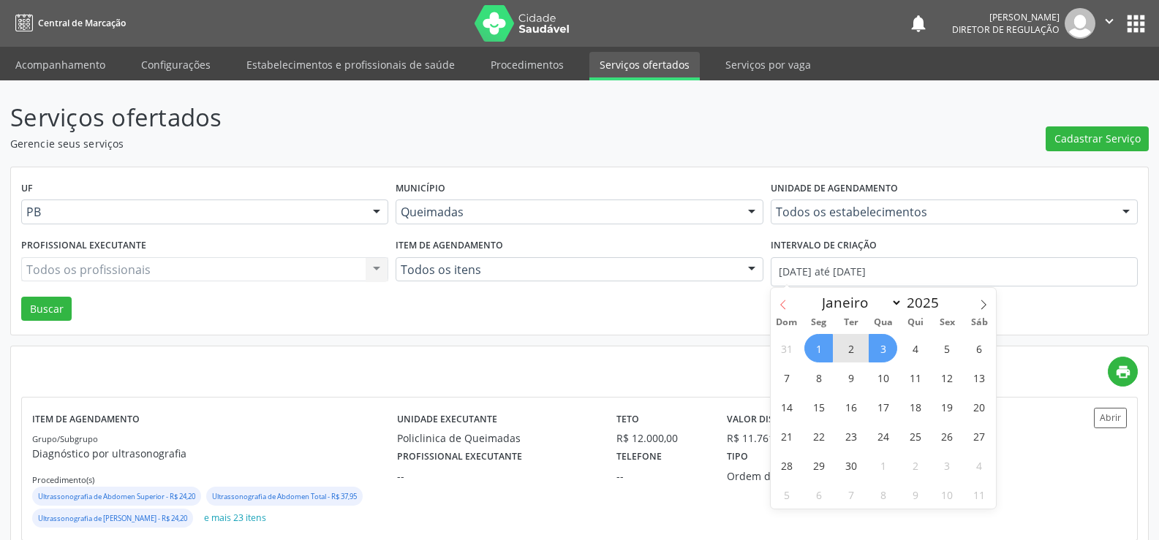
click at [784, 307] on icon at bounding box center [783, 305] width 10 height 10
select select "7"
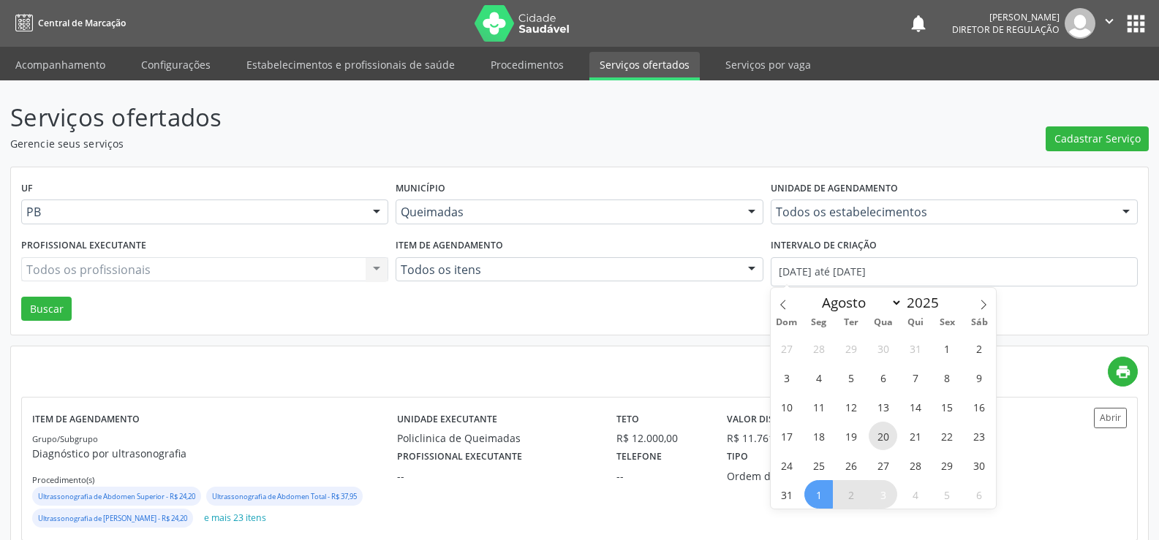
click at [881, 436] on span "20" at bounding box center [883, 436] width 29 height 29
type input "20/08/2025"
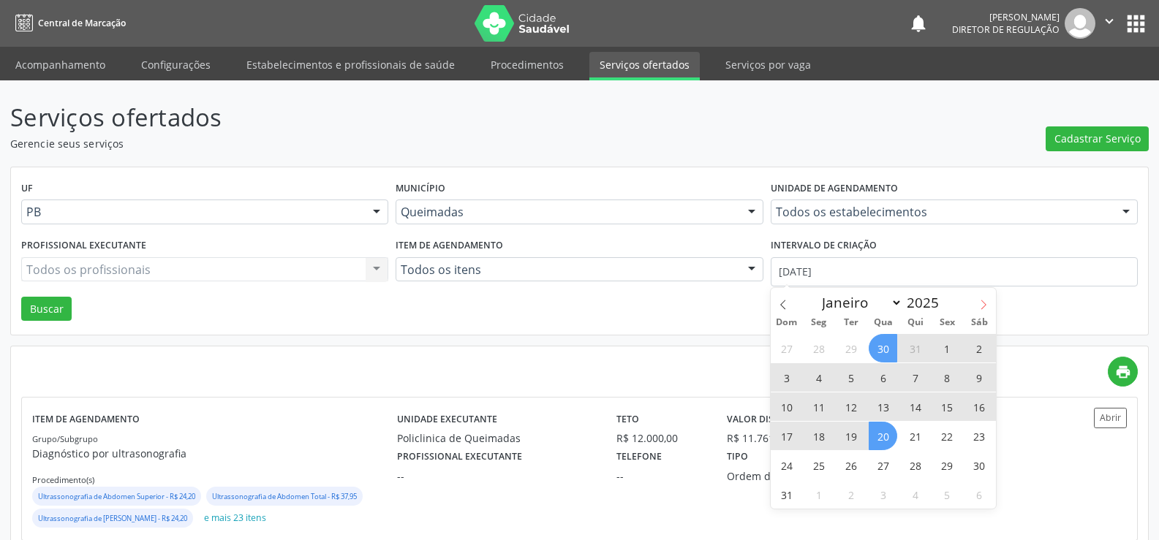
click at [986, 304] on icon at bounding box center [983, 305] width 10 height 10
select select "8"
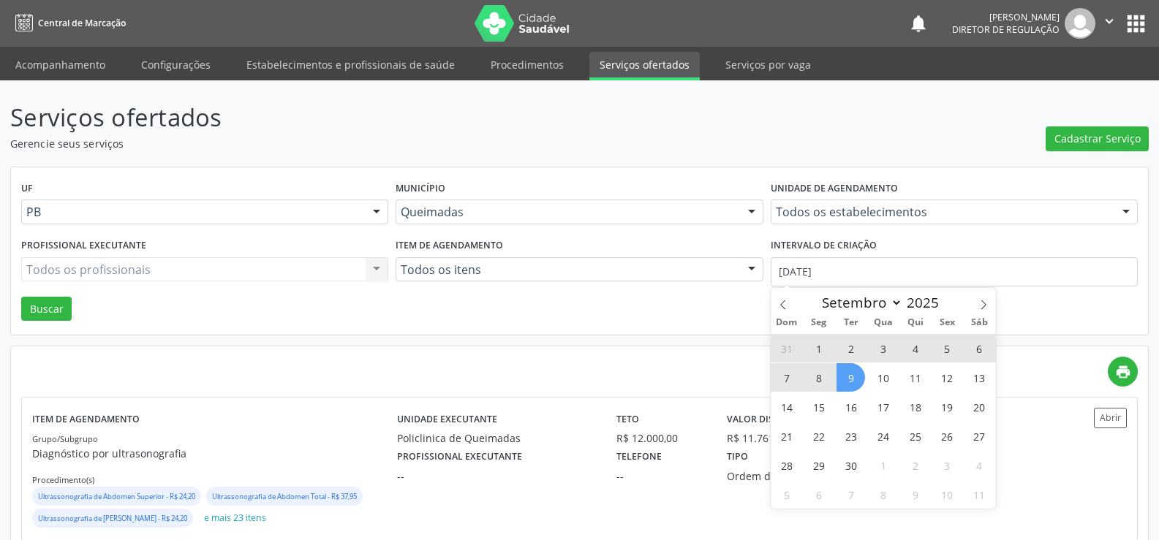
click at [853, 382] on span "9" at bounding box center [850, 377] width 29 height 29
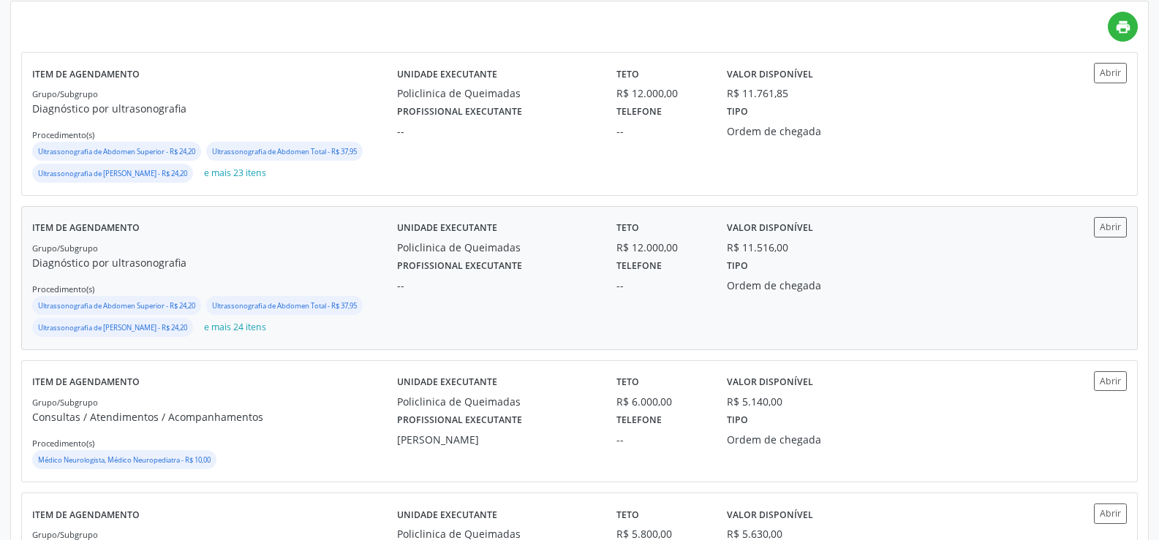
scroll to position [86, 0]
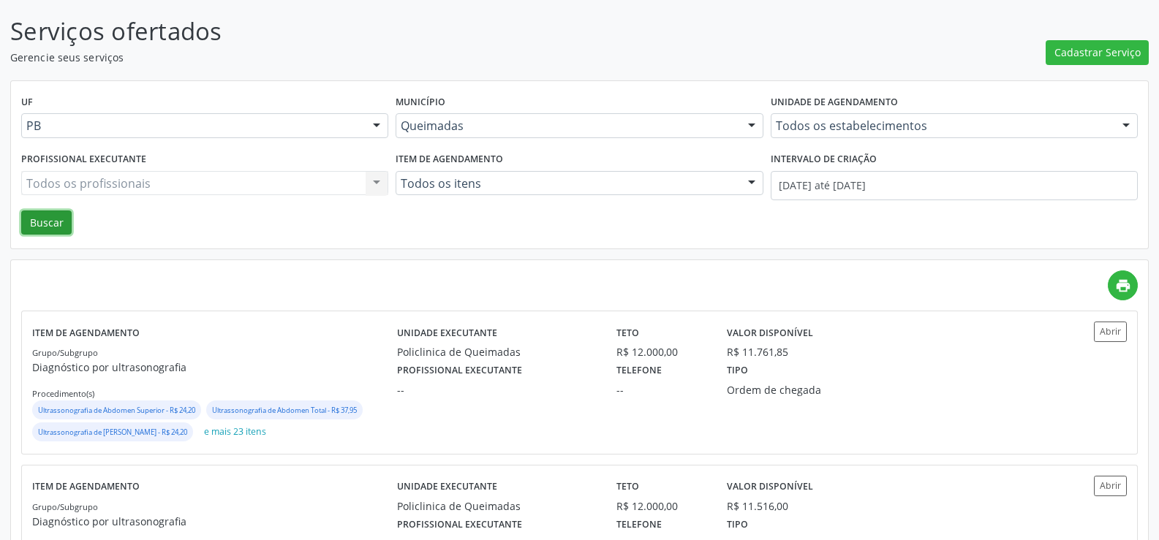
click at [30, 220] on button "Buscar" at bounding box center [46, 223] width 50 height 25
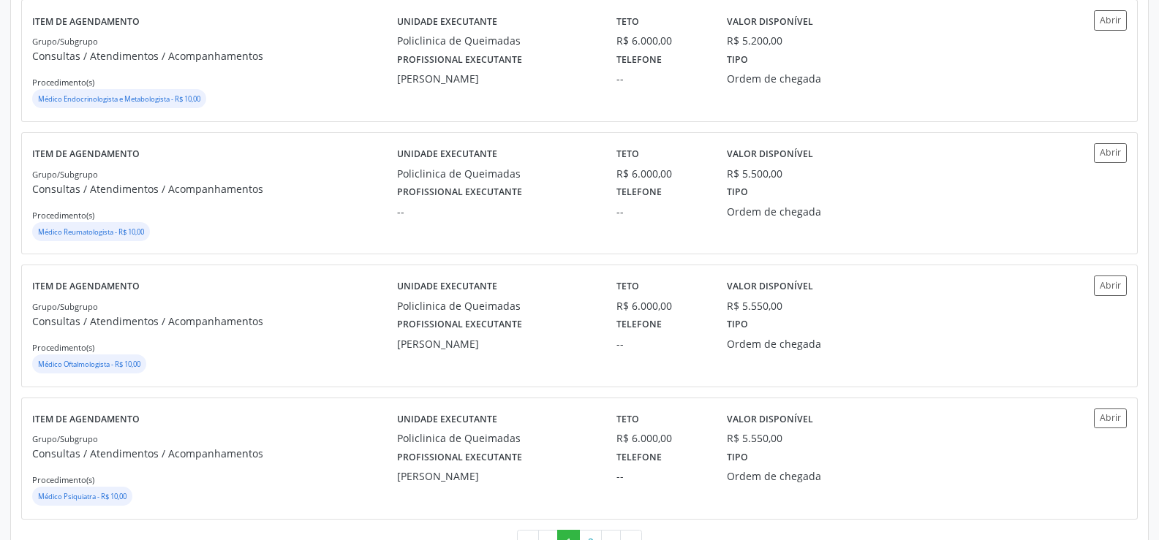
scroll to position [1901, 0]
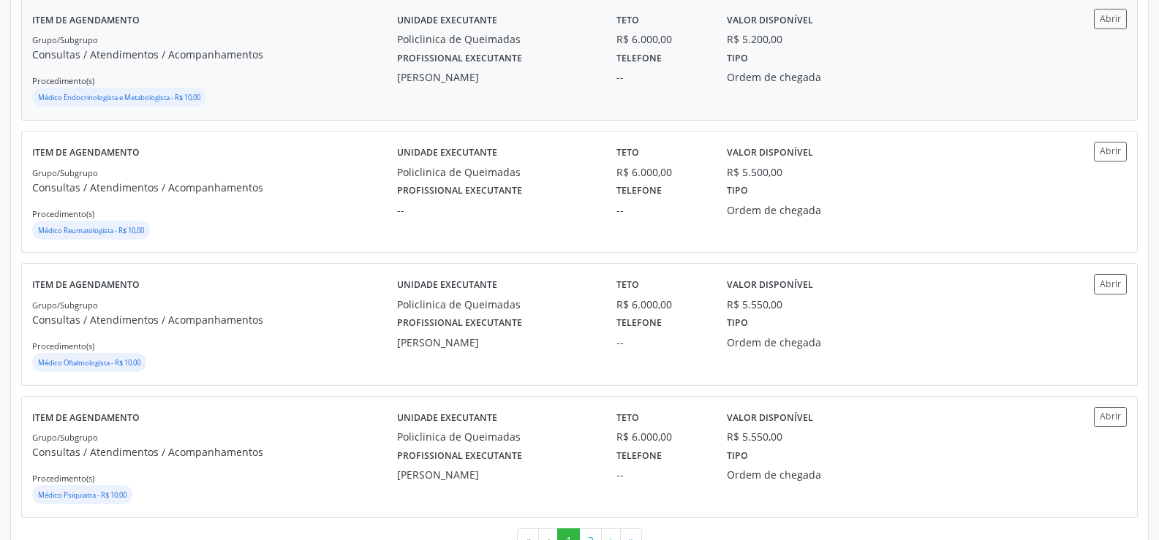
click at [102, 99] on small "Médico Endocrinologista e Metabologista - R$ 10,00" at bounding box center [119, 98] width 162 height 10
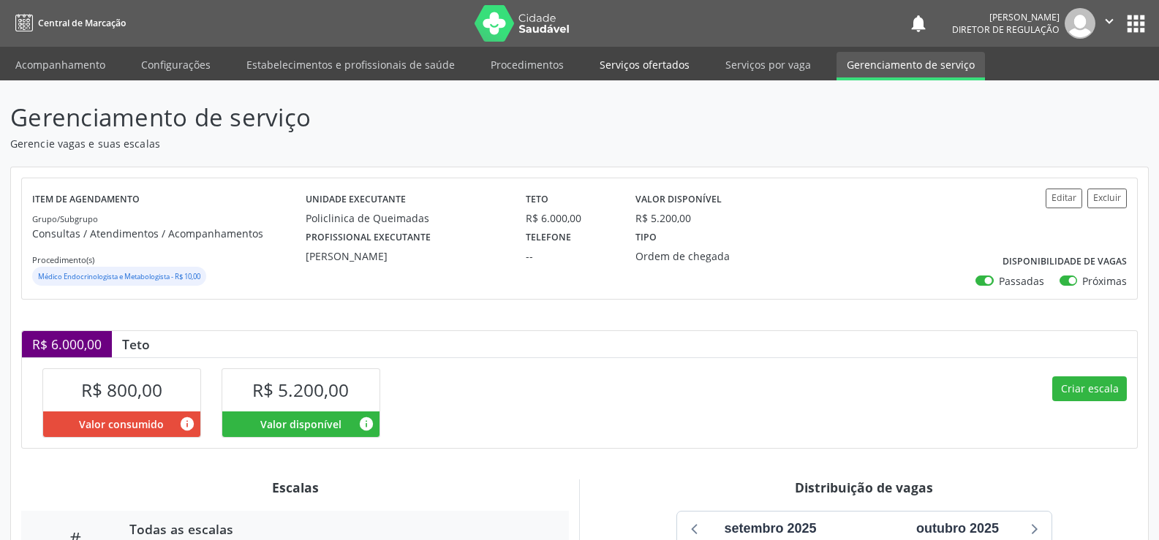
click at [597, 64] on link "Serviços ofertados" at bounding box center [644, 65] width 110 height 26
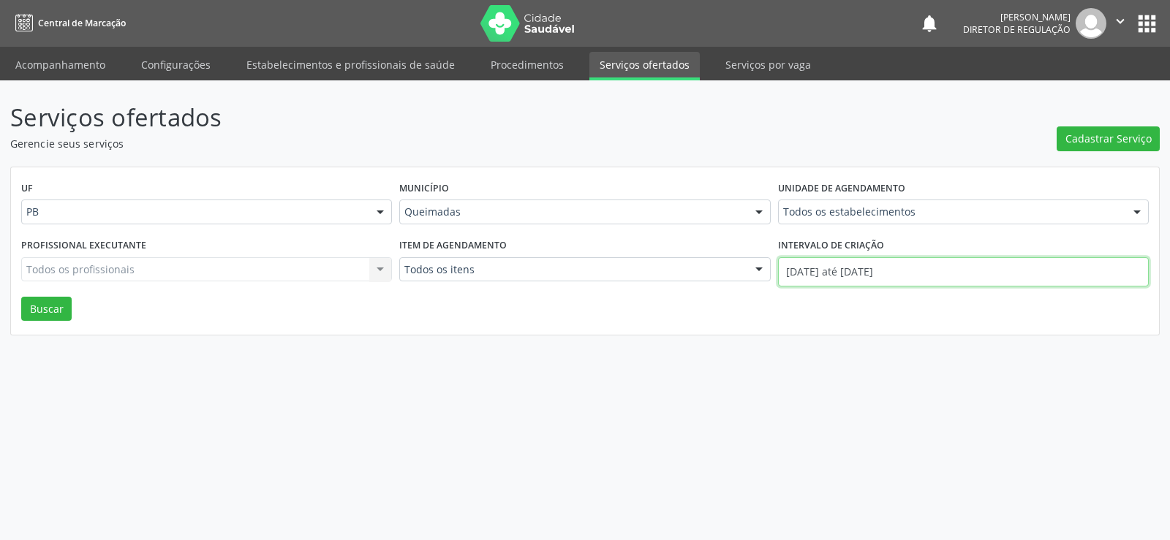
click at [839, 277] on input "01/09/2025 até 03/09/2025" at bounding box center [963, 271] width 371 height 29
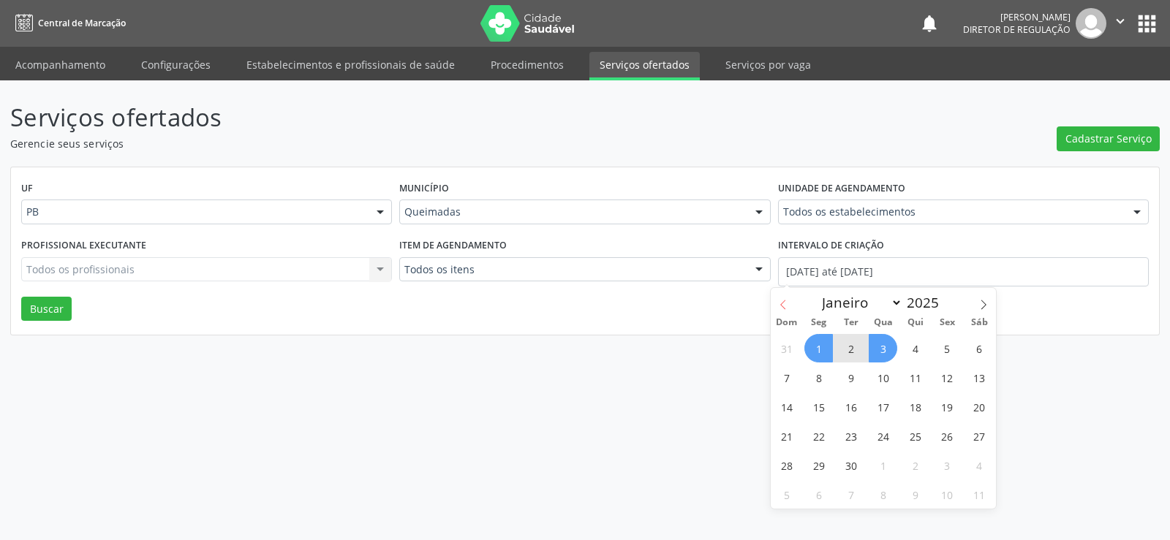
click at [784, 309] on icon at bounding box center [783, 305] width 10 height 10
click at [987, 303] on icon at bounding box center [983, 305] width 10 height 10
click at [781, 306] on icon at bounding box center [783, 305] width 10 height 10
select select "7"
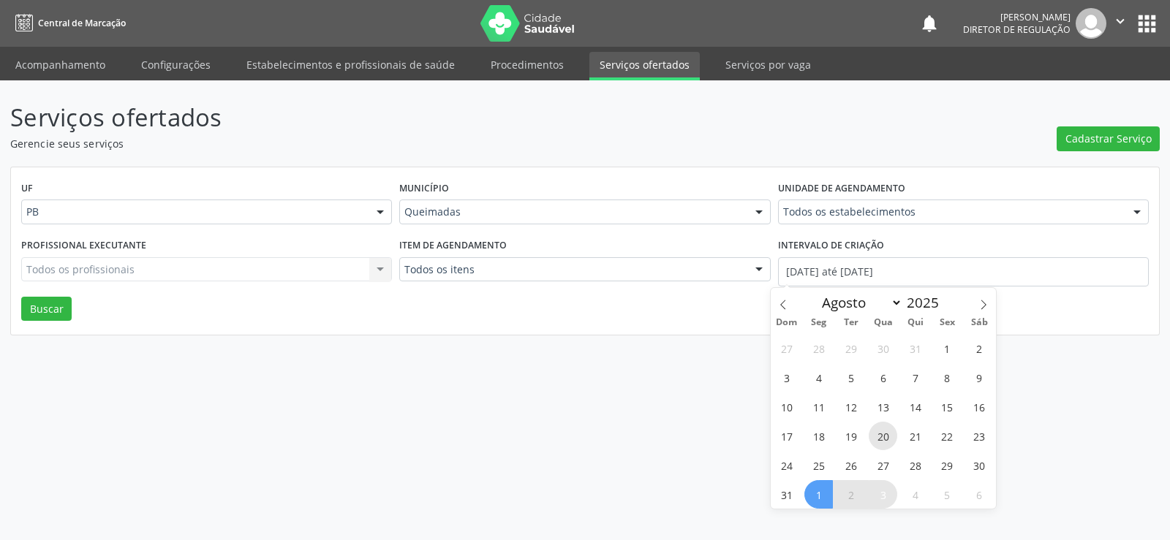
click at [883, 440] on span "20" at bounding box center [883, 436] width 29 height 29
type input "20/08/2025"
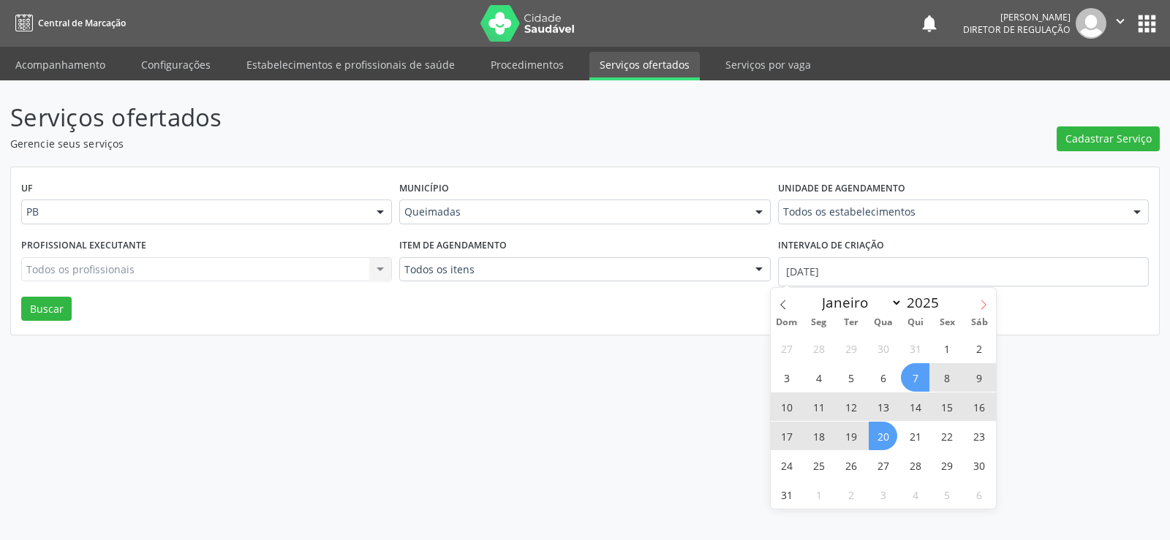
click at [983, 307] on icon at bounding box center [983, 305] width 10 height 10
select select "8"
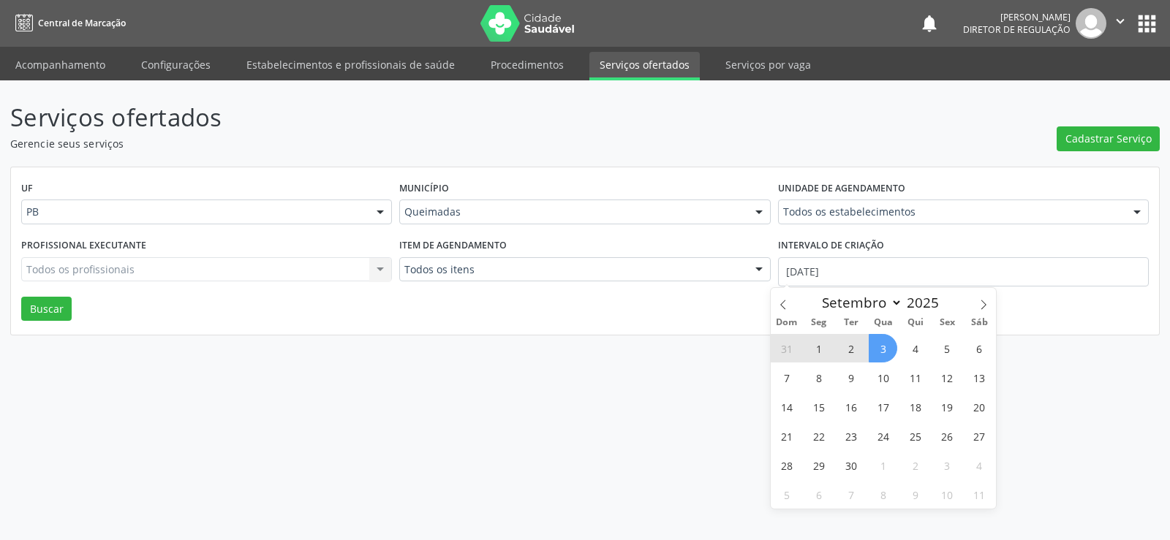
click at [888, 349] on span "3" at bounding box center [883, 348] width 29 height 29
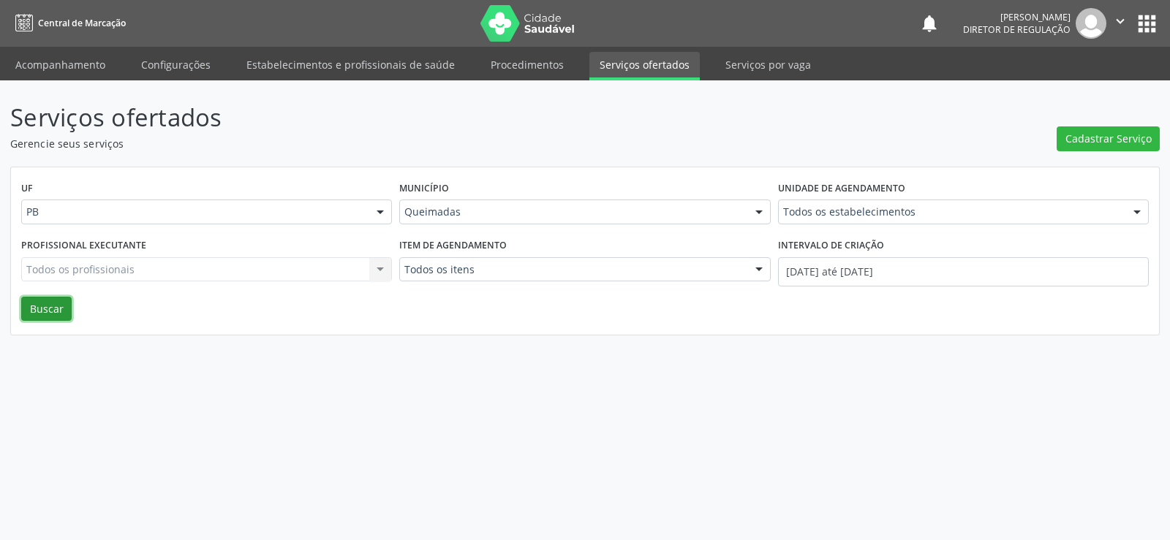
click at [45, 313] on button "Buscar" at bounding box center [46, 309] width 50 height 25
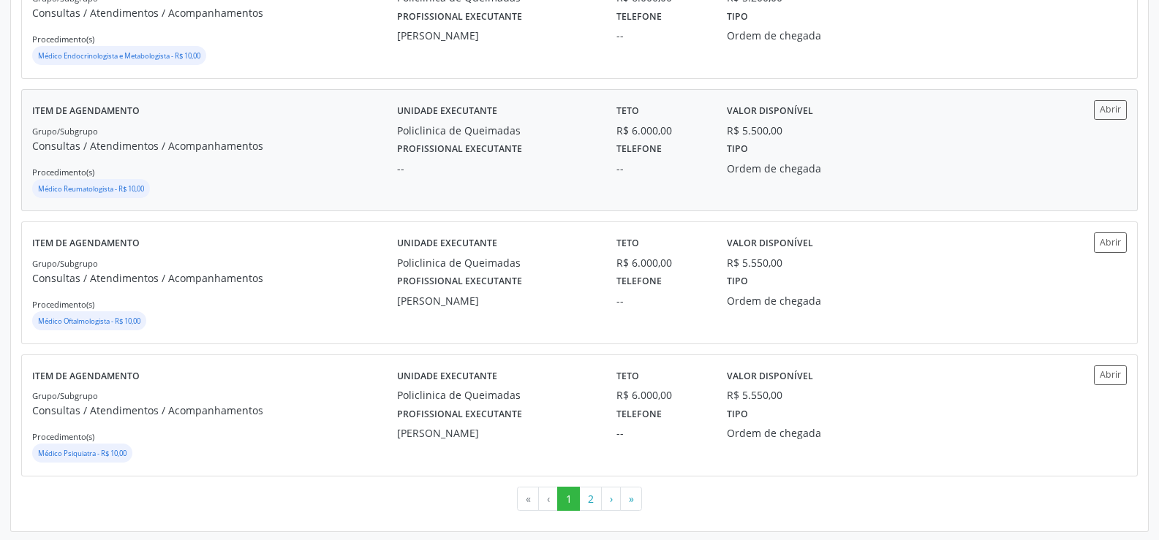
scroll to position [1945, 0]
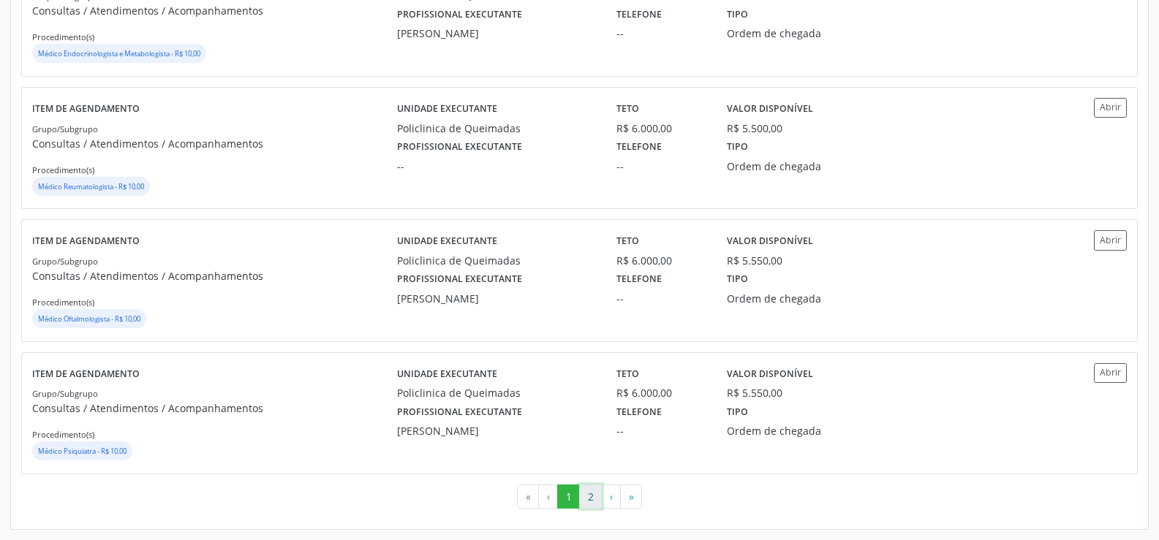
click at [590, 499] on button "2" at bounding box center [590, 497] width 23 height 25
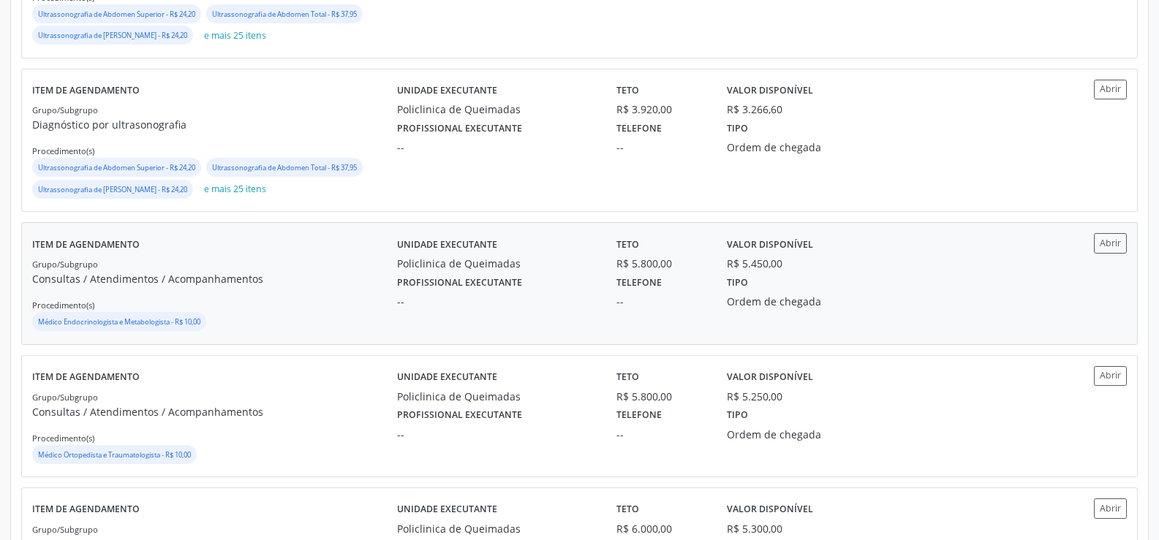
scroll to position [1170, 0]
click at [88, 318] on small "Médico Endocrinologista e Metabologista - R$ 10,00" at bounding box center [119, 320] width 162 height 10
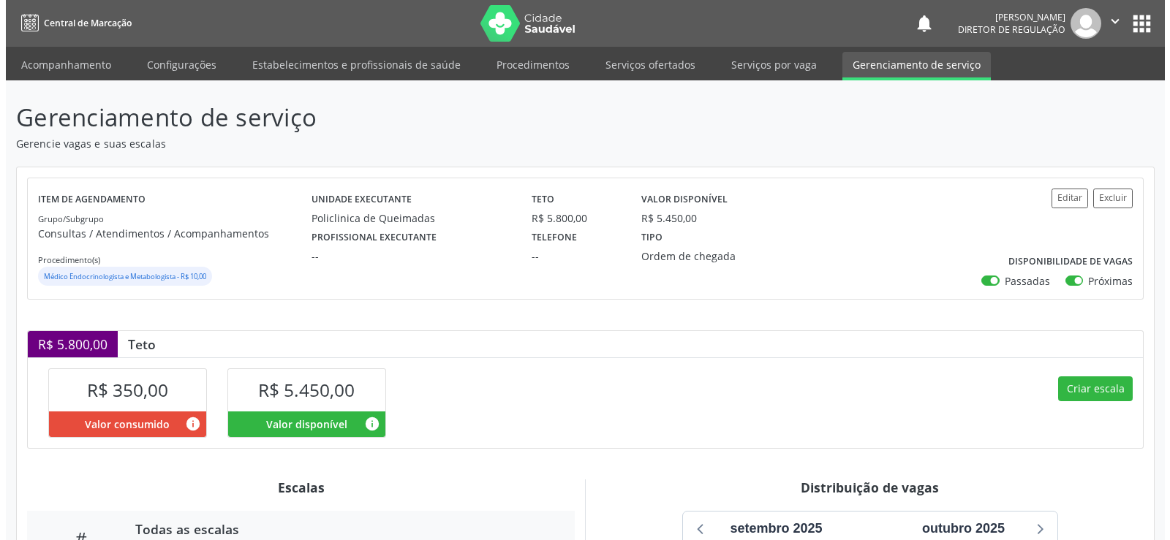
scroll to position [262, 0]
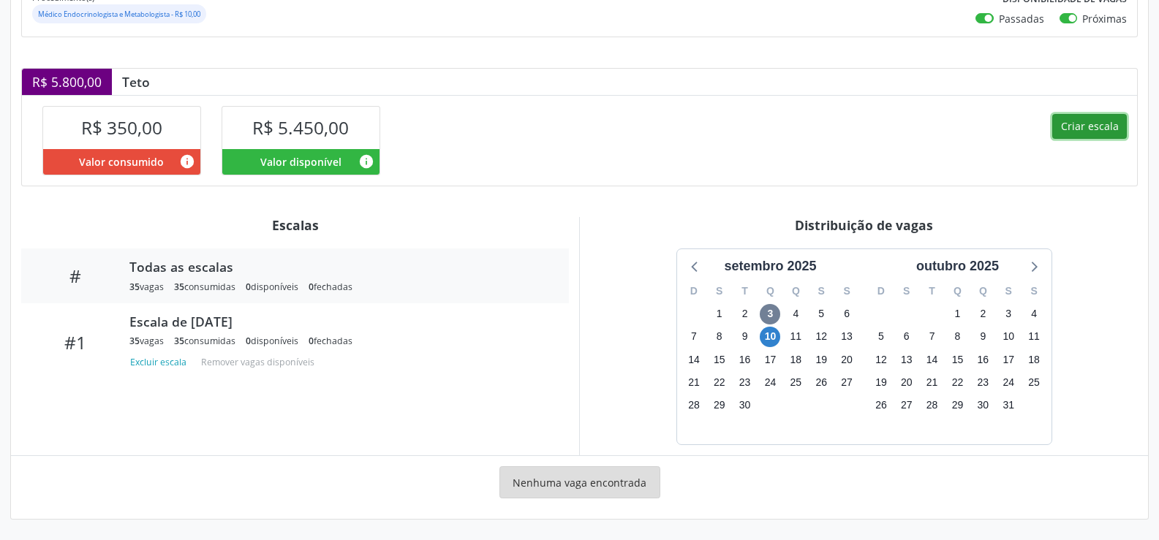
click at [1100, 126] on button "Criar escala" at bounding box center [1089, 126] width 75 height 25
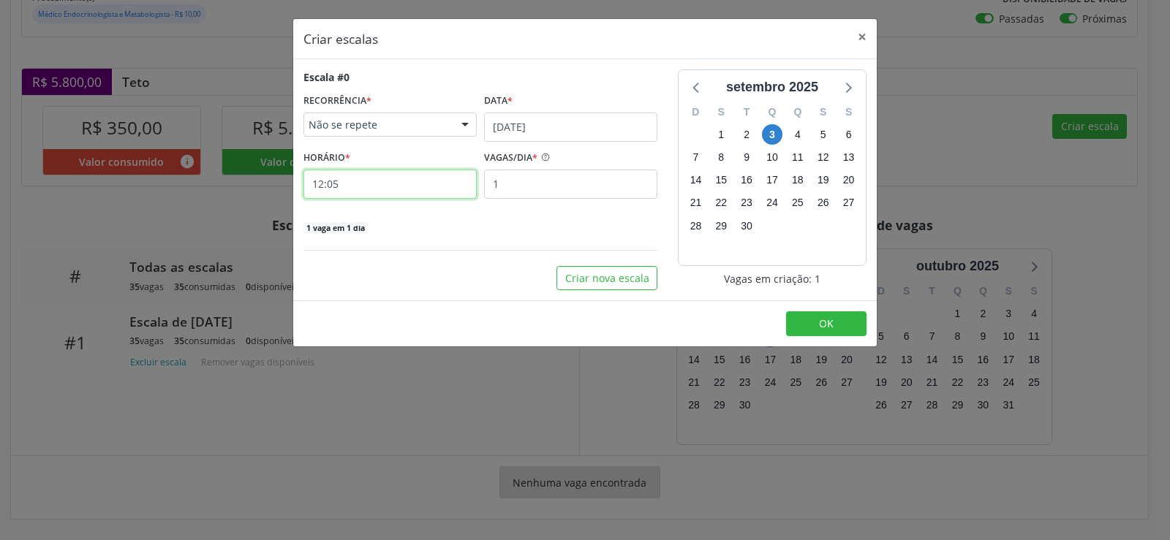
click at [352, 184] on input "12:05" at bounding box center [389, 184] width 173 height 29
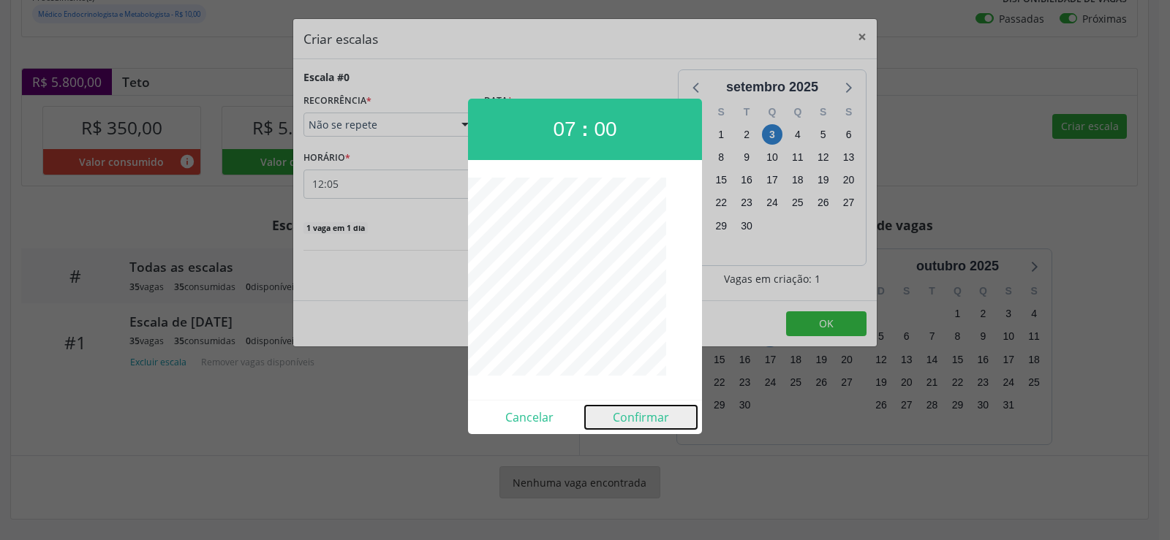
drag, startPoint x: 643, startPoint y: 422, endPoint x: 646, endPoint y: 433, distance: 11.2
click at [646, 426] on button "Confirmar" at bounding box center [641, 417] width 112 height 23
type input "07:00"
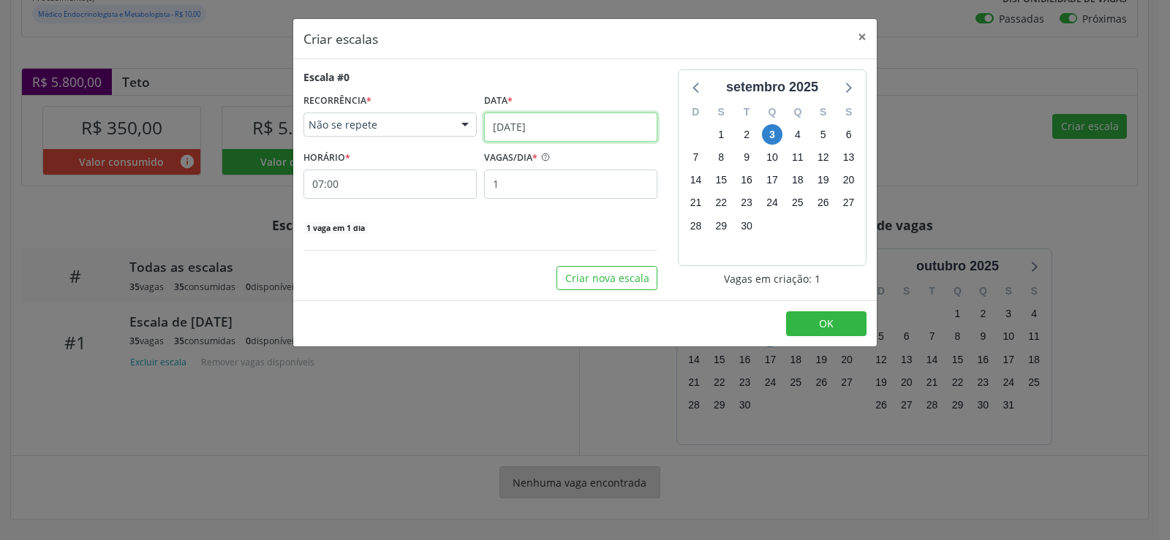
click at [594, 128] on input "[DATE]" at bounding box center [570, 127] width 173 height 29
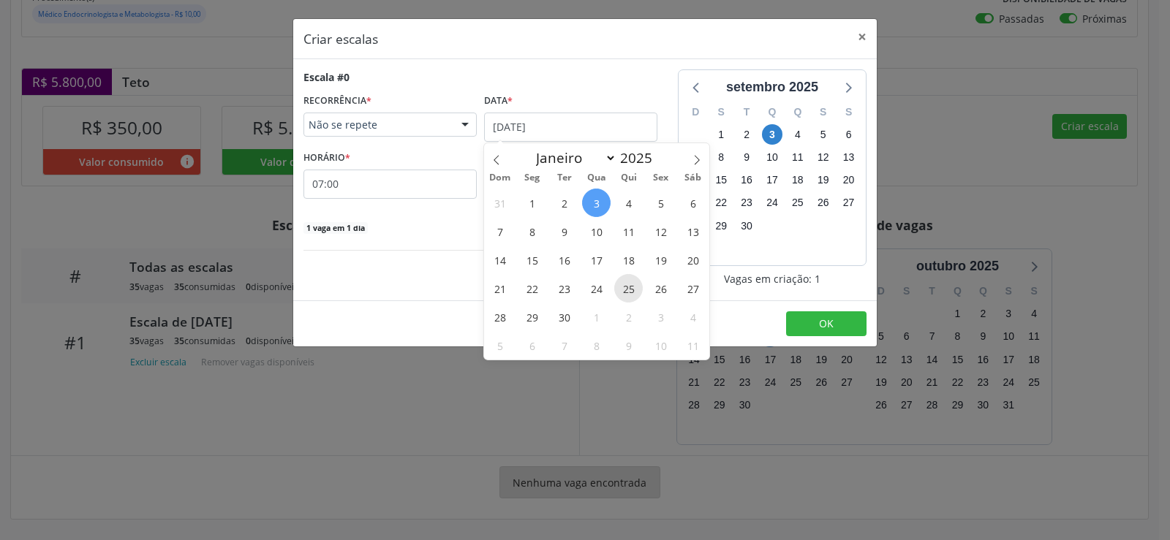
click at [638, 287] on span "25" at bounding box center [628, 288] width 29 height 29
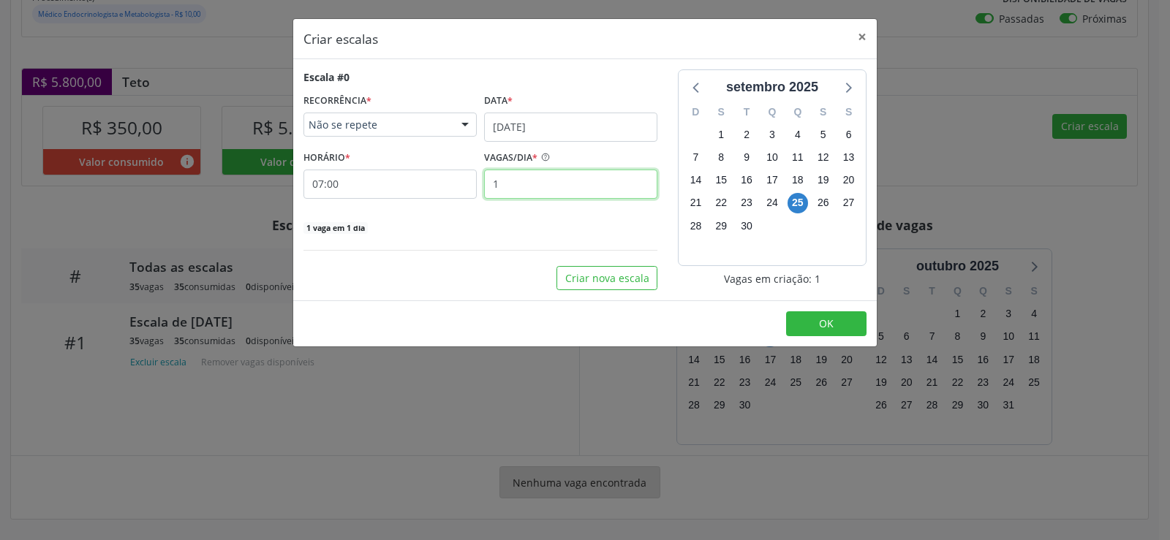
click at [537, 190] on input "1" at bounding box center [570, 184] width 173 height 29
type input "35"
click at [832, 327] on span "OK" at bounding box center [826, 324] width 15 height 14
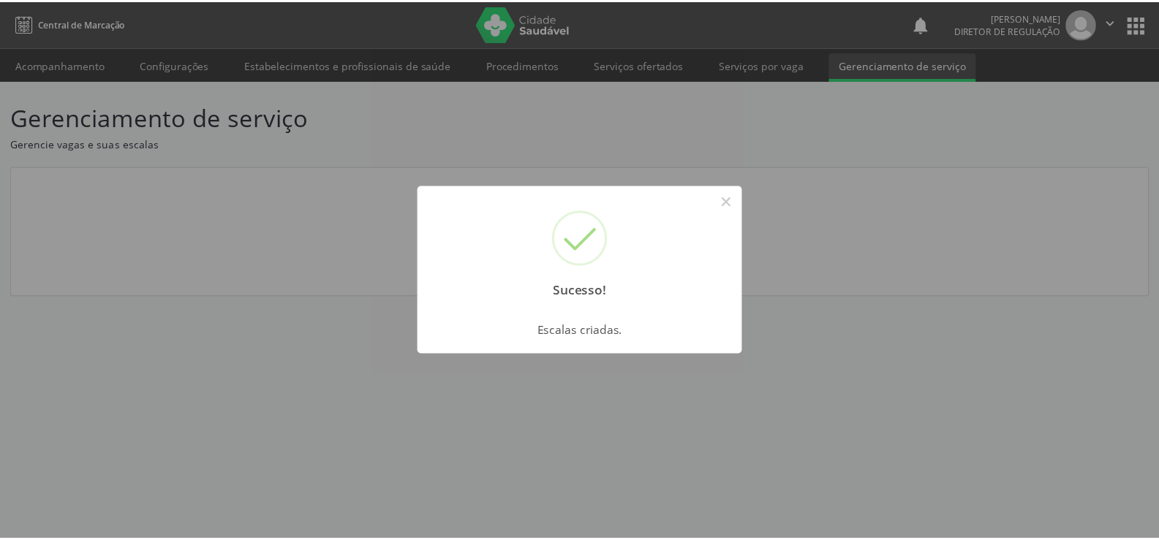
scroll to position [0, 0]
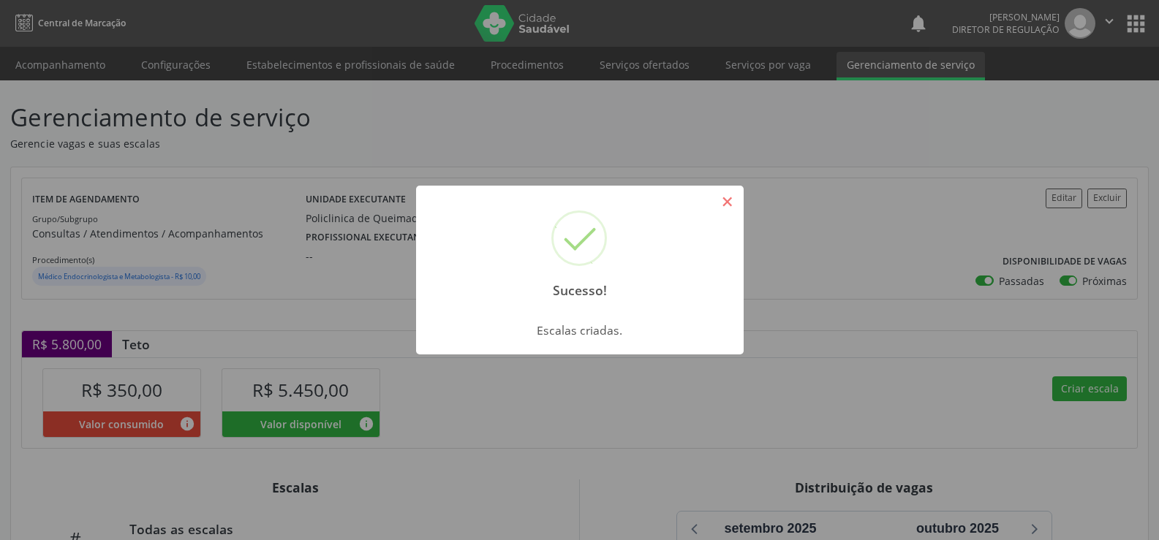
click at [723, 201] on button "×" at bounding box center [727, 201] width 25 height 25
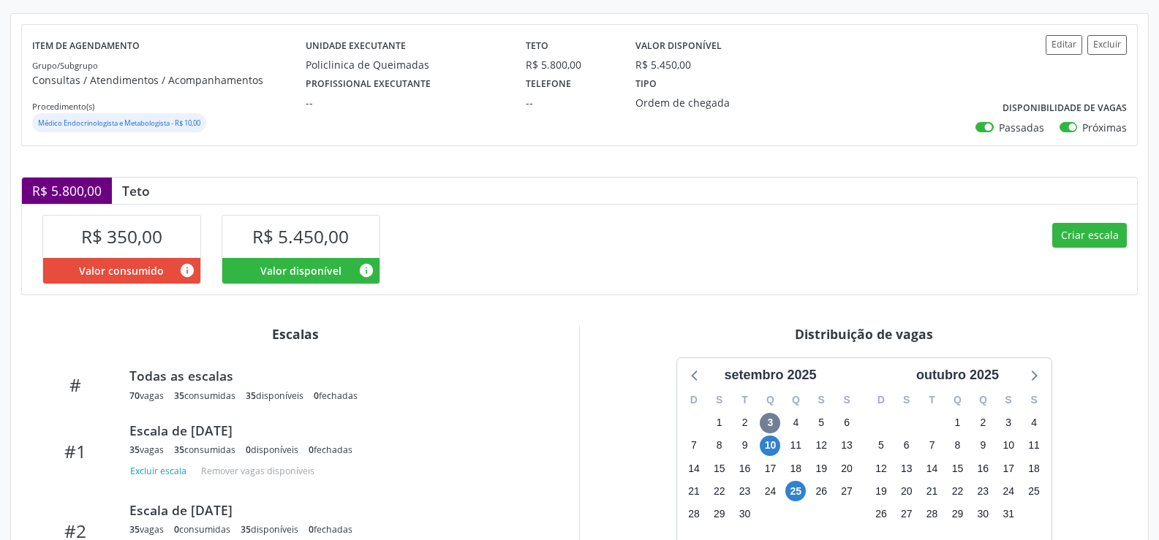
scroll to position [280, 0]
